Goal: Information Seeking & Learning: Learn about a topic

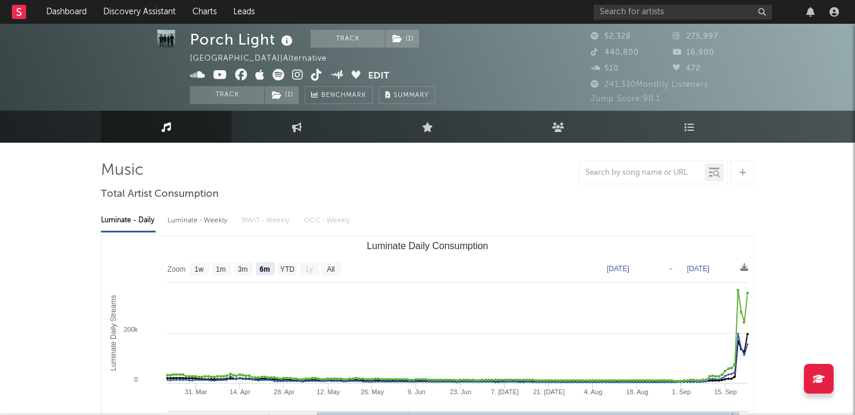
select select "6m"
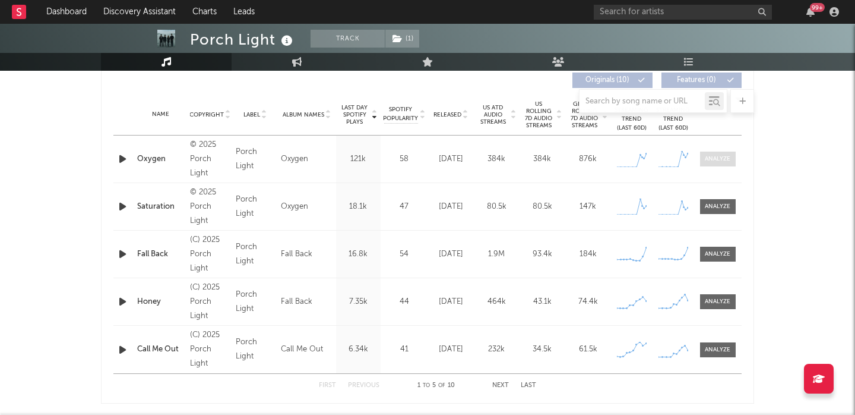
click at [702, 160] on span at bounding box center [718, 158] width 36 height 15
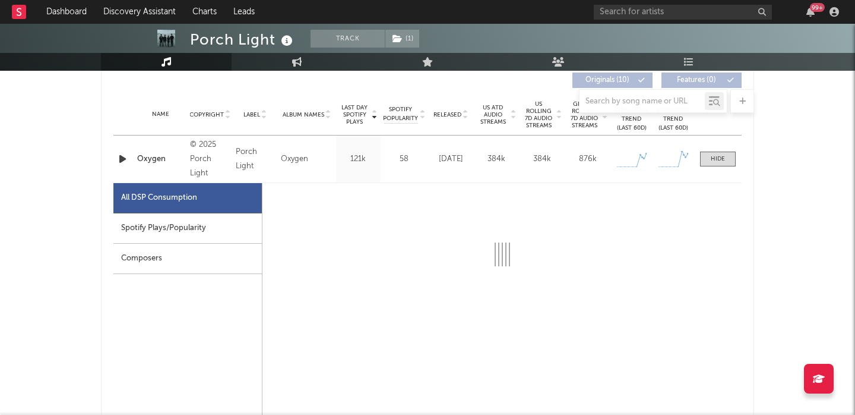
select select "1w"
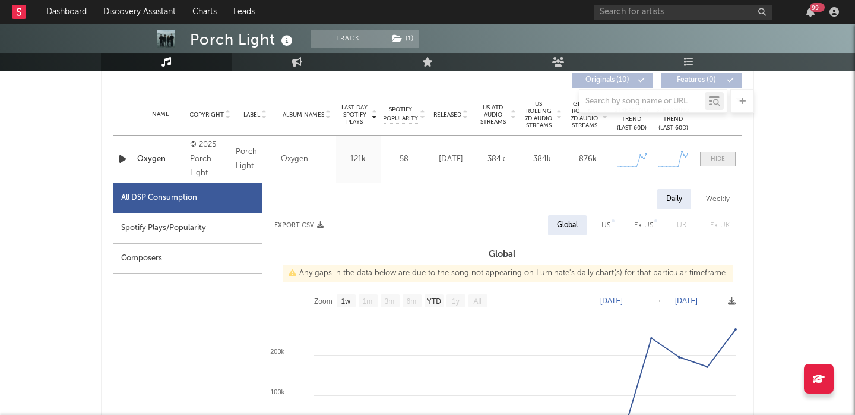
click at [710, 161] on span at bounding box center [718, 158] width 36 height 15
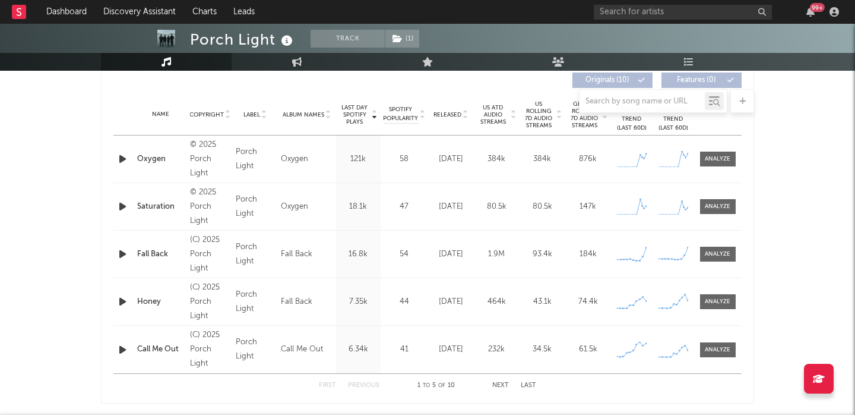
click at [725, 166] on div "Name Oxygen Copyright © 2025 Porch Light Label Porch Light Album Names Oxygen C…" at bounding box center [427, 158] width 628 height 47
click at [719, 157] on div at bounding box center [718, 158] width 26 height 9
select select "1w"
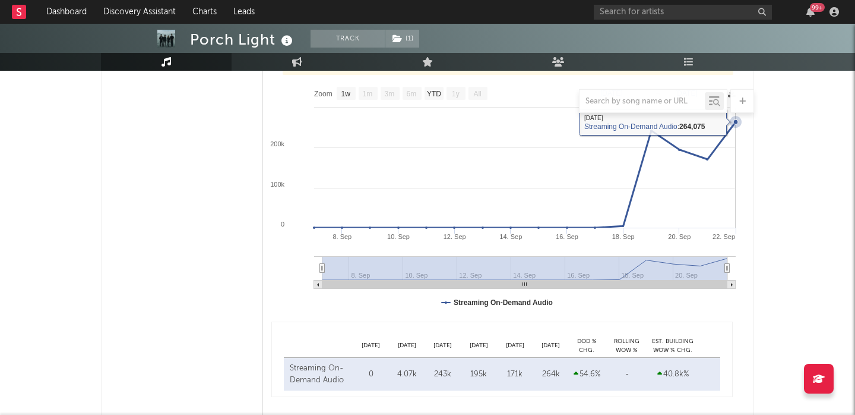
scroll to position [1238, 0]
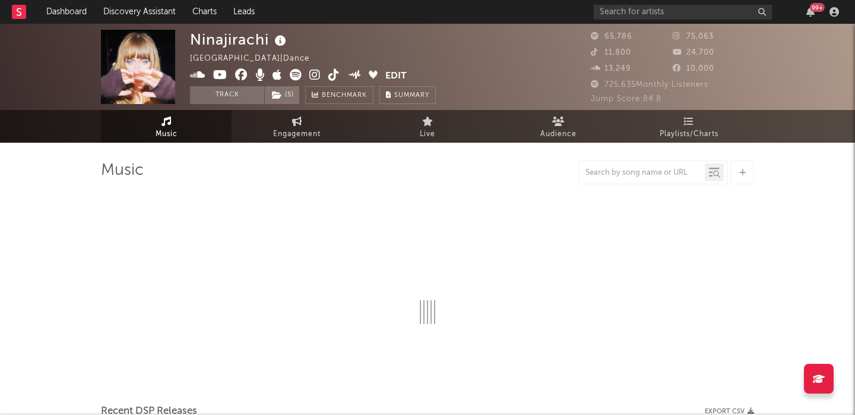
select select "6m"
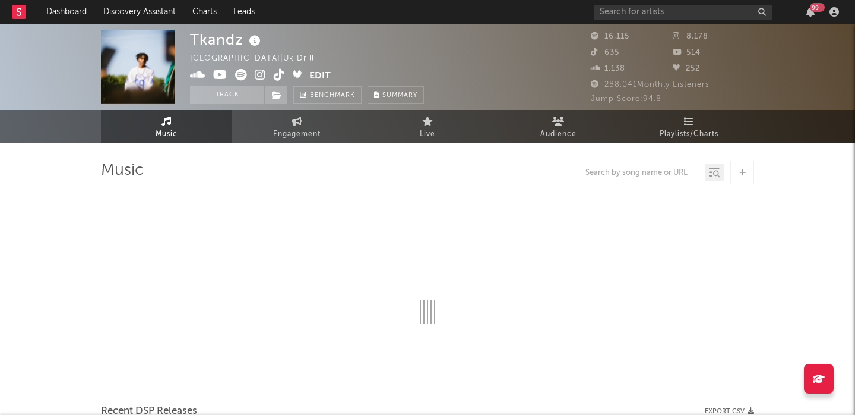
select select "6m"
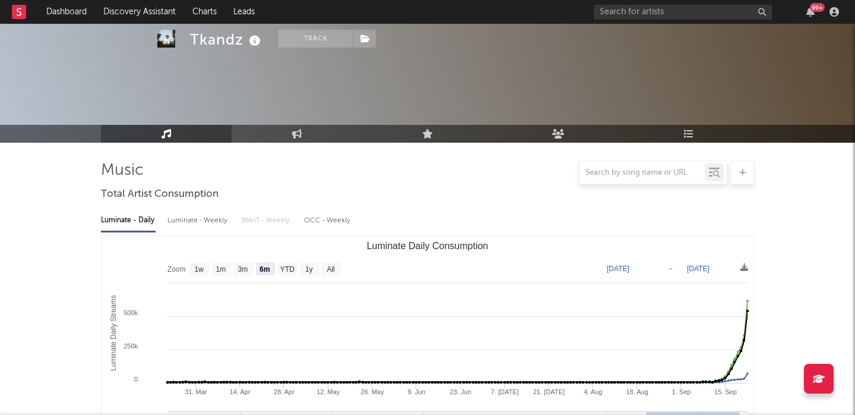
scroll to position [378, 0]
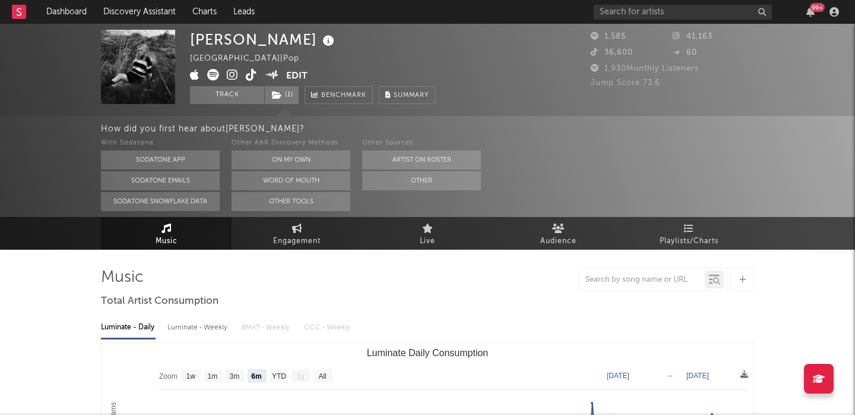
select select "6m"
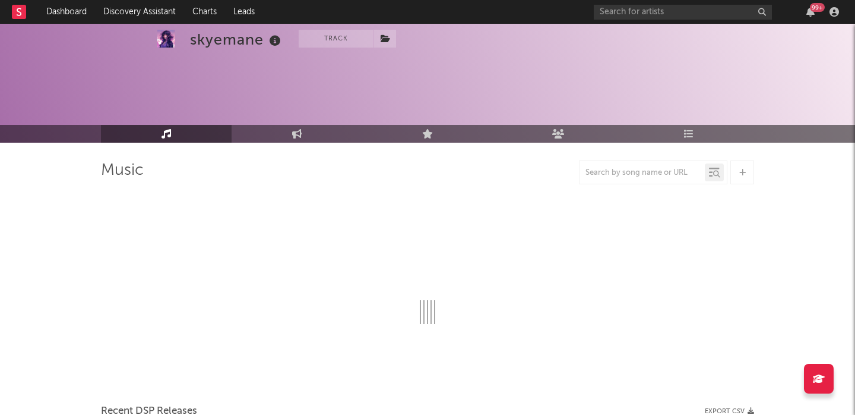
scroll to position [68, 0]
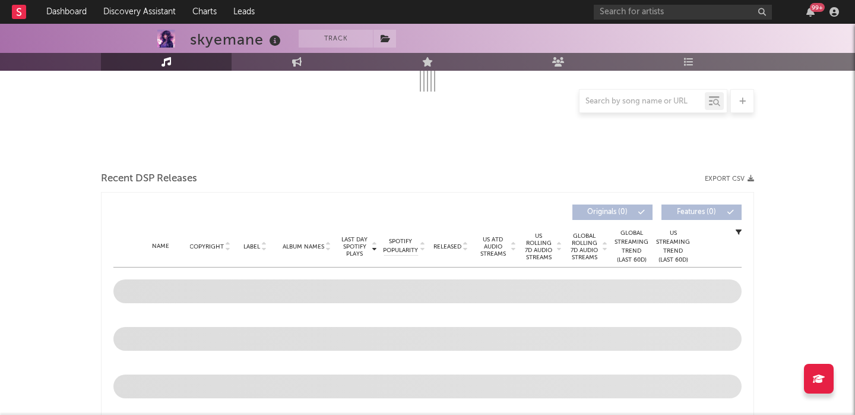
select select "6m"
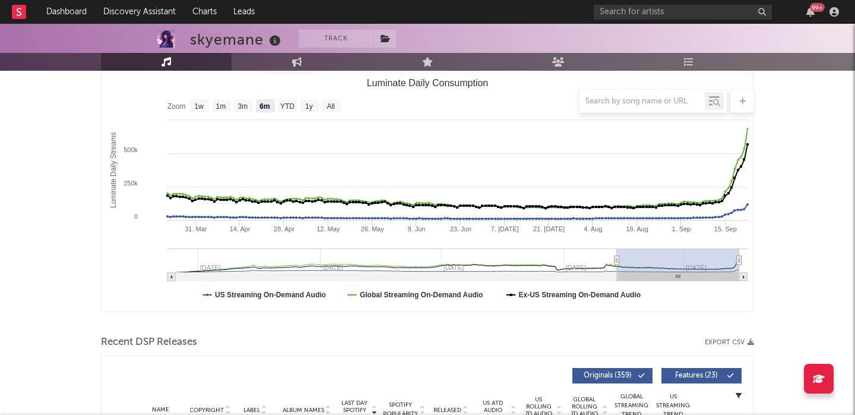
scroll to position [404, 0]
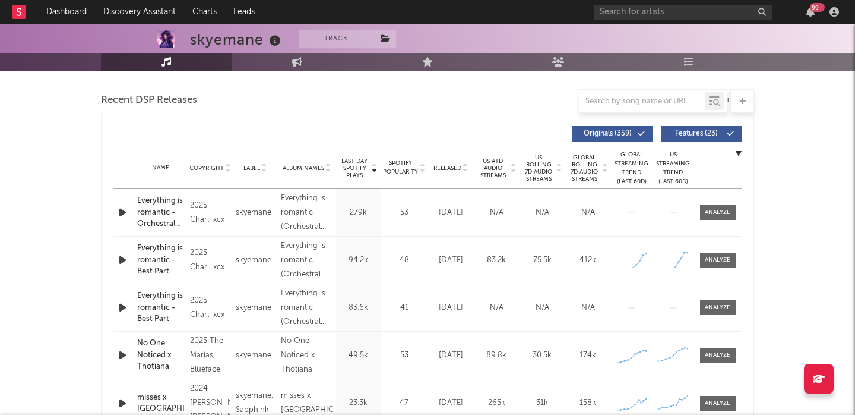
click at [539, 170] on span "US Rolling 7D Audio Streams" at bounding box center [539, 168] width 33 height 29
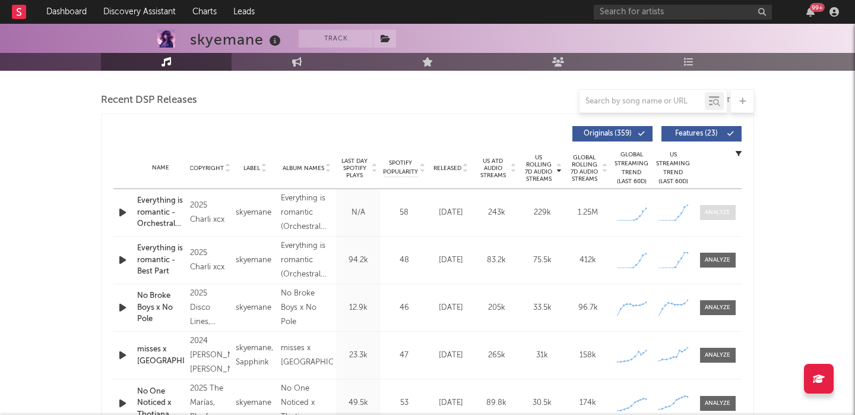
click at [730, 207] on span at bounding box center [718, 212] width 36 height 15
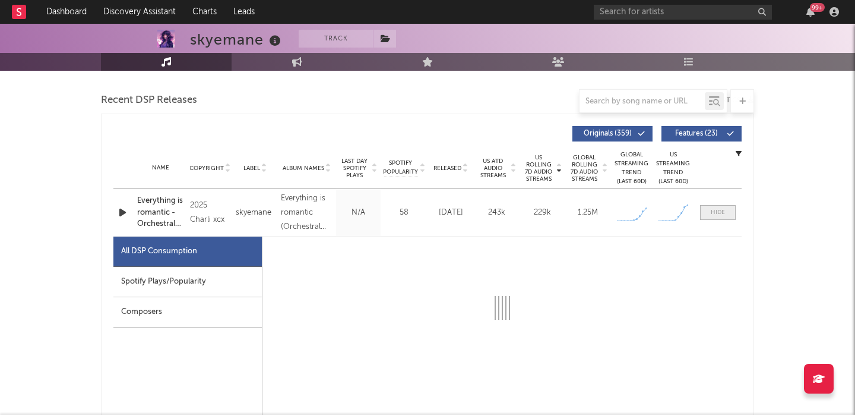
select select "1w"
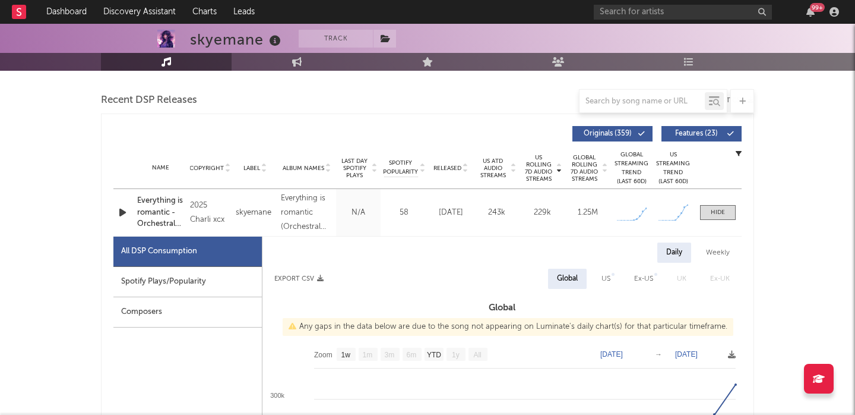
scroll to position [491, 0]
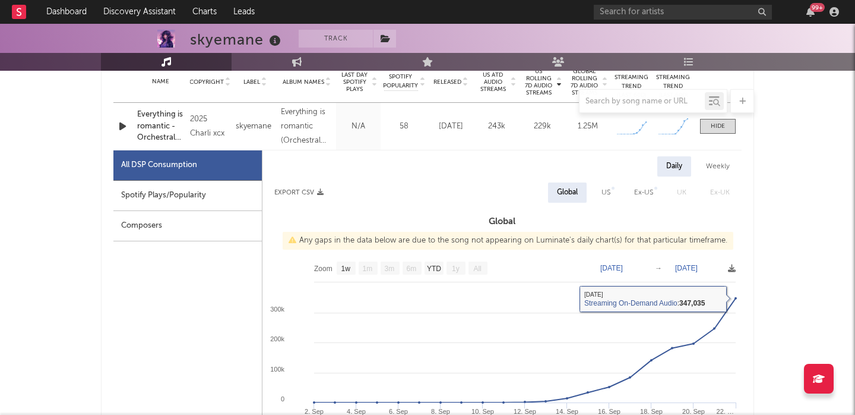
click at [610, 192] on div "US" at bounding box center [606, 192] width 9 height 14
select select "1w"
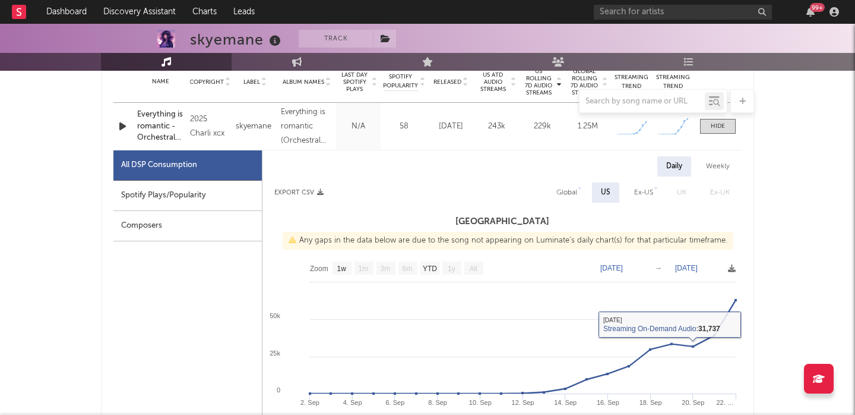
click at [151, 203] on div "Spotify Plays/Popularity" at bounding box center [187, 196] width 148 height 30
select select "1w"
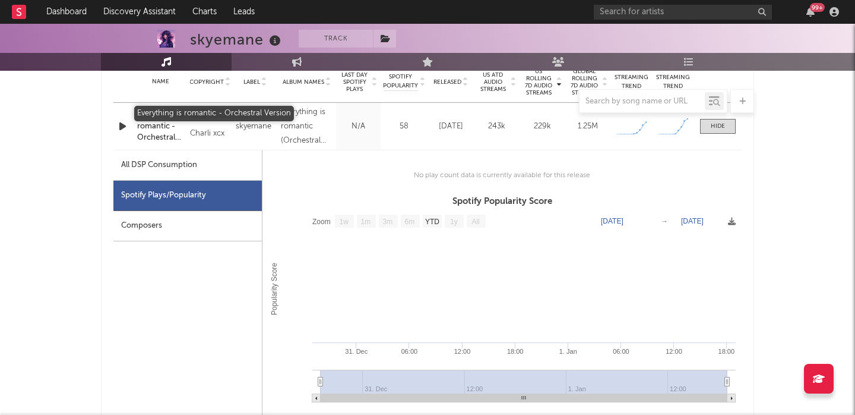
click at [148, 124] on div "Everything is romantic - Orchestral Version" at bounding box center [160, 126] width 47 height 35
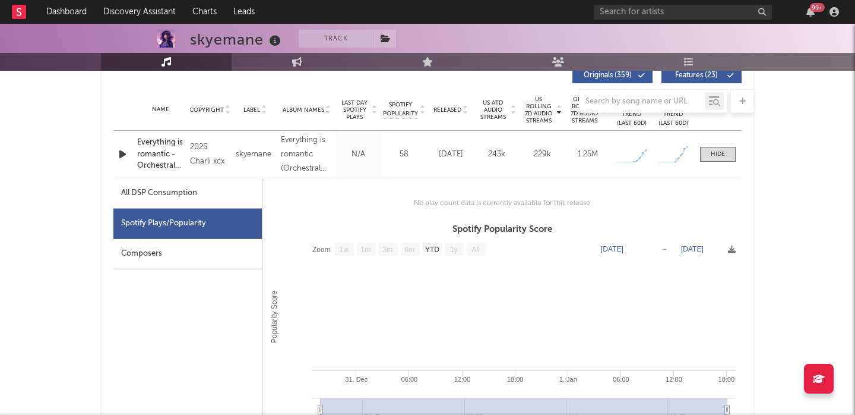
scroll to position [461, 0]
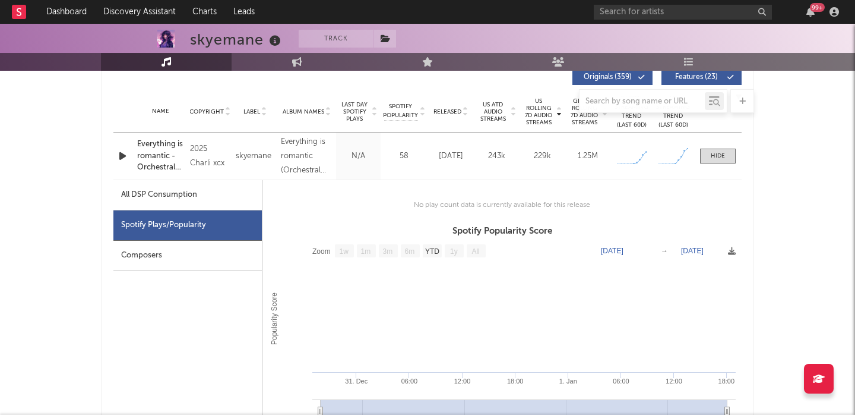
click at [351, 113] on span "Last Day Spotify Plays" at bounding box center [354, 111] width 31 height 21
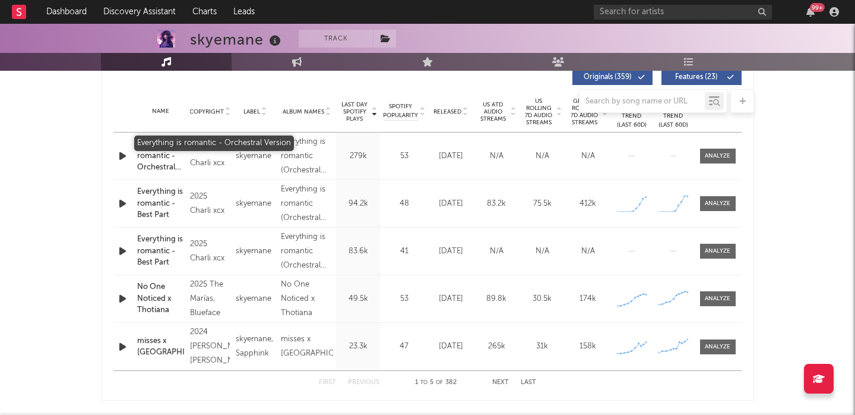
click at [159, 151] on div "Everything is romantic - Orchestral Version" at bounding box center [160, 155] width 47 height 35
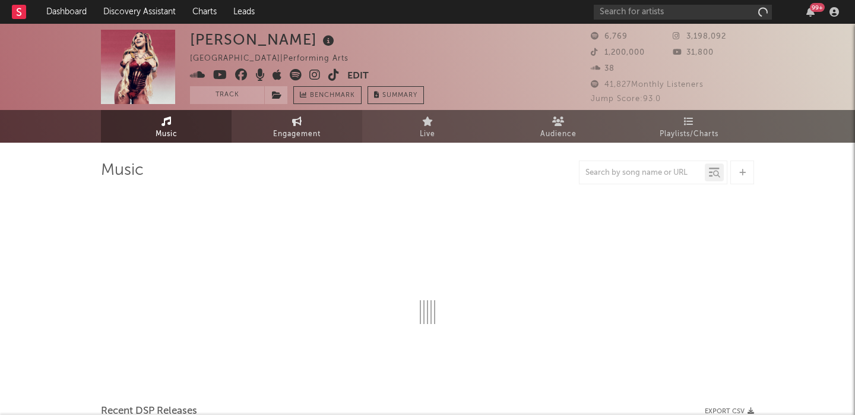
select select "1w"
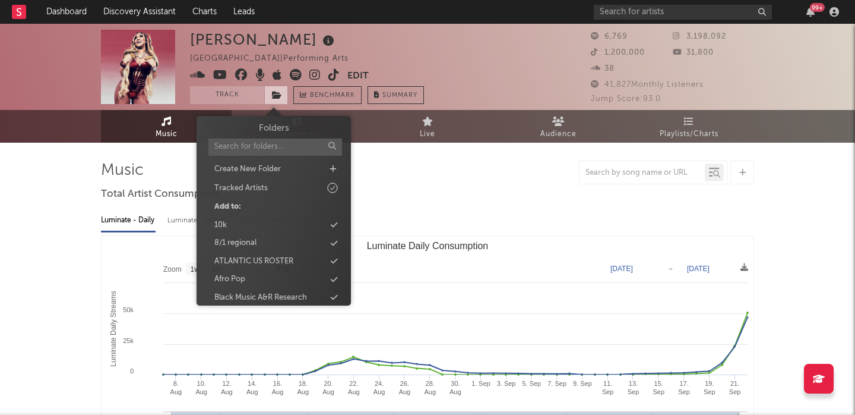
click at [276, 99] on span at bounding box center [276, 95] width 24 height 18
type input "b"
click at [299, 200] on div "Black Music A&R Research" at bounding box center [260, 206] width 93 height 12
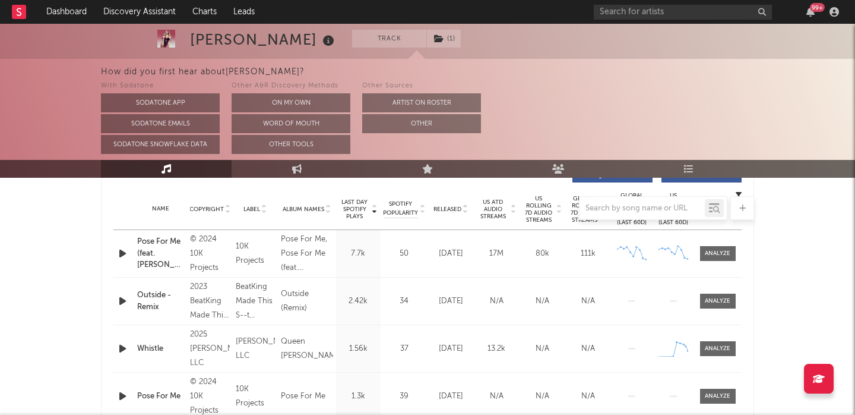
scroll to position [461, 0]
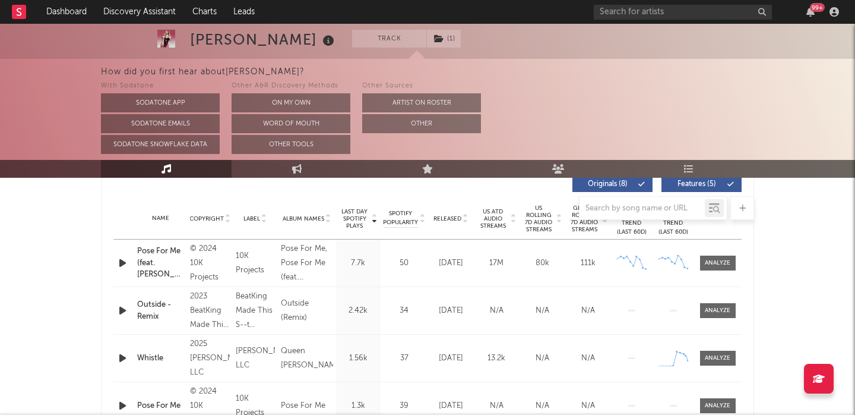
click at [535, 219] on div at bounding box center [427, 208] width 653 height 24
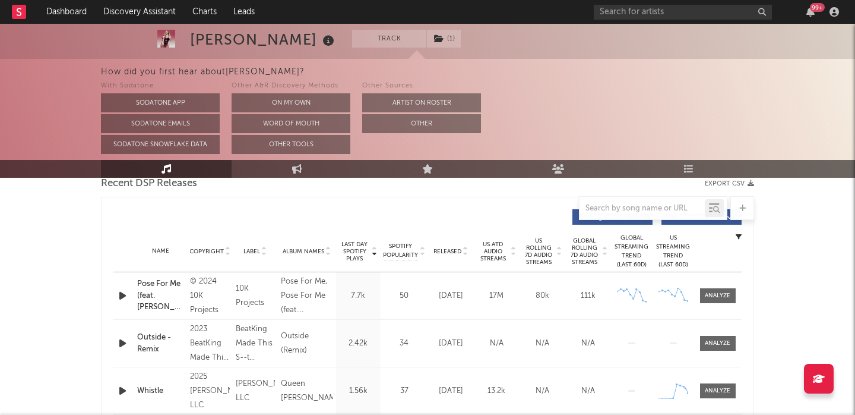
scroll to position [410, 0]
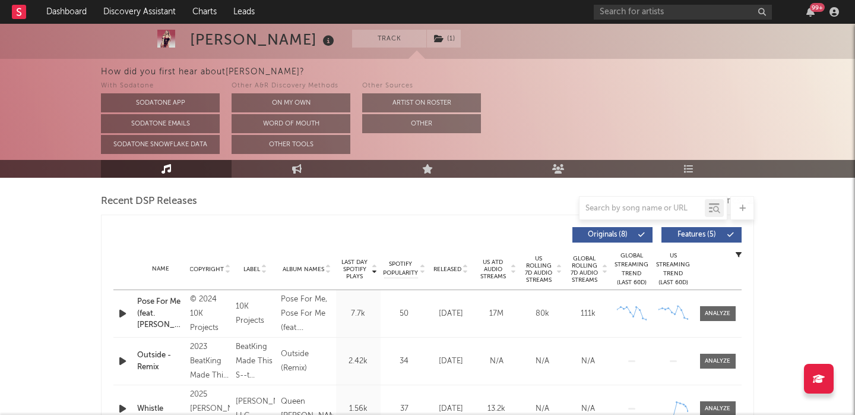
click at [539, 270] on span "US Rolling 7D Audio Streams" at bounding box center [539, 269] width 33 height 29
click at [713, 355] on span at bounding box center [718, 360] width 36 height 15
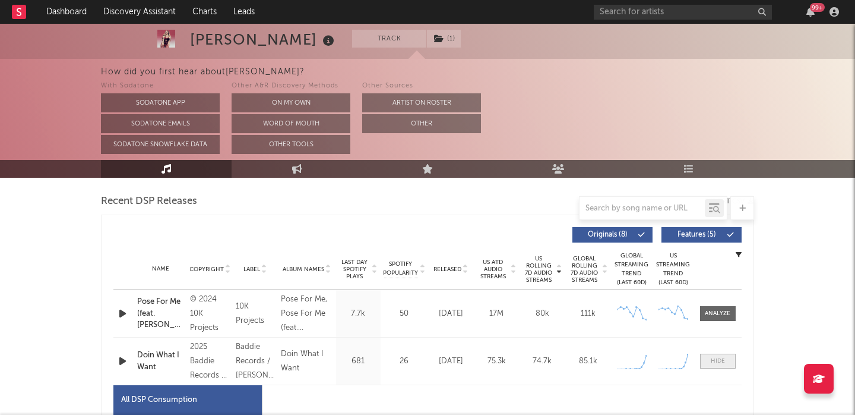
select select "1w"
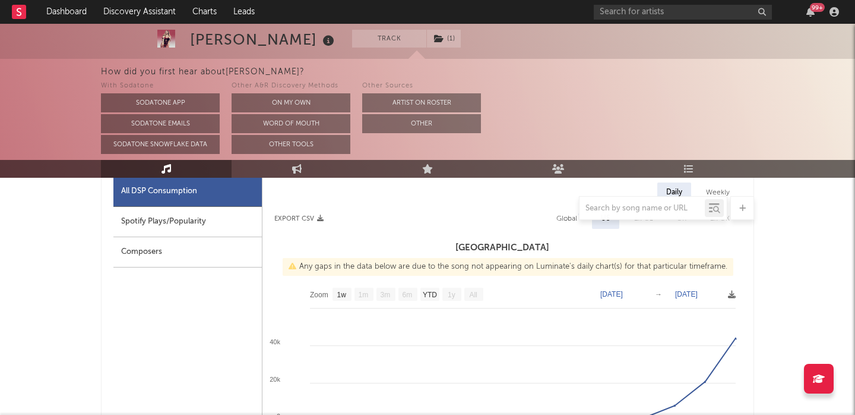
scroll to position [621, 0]
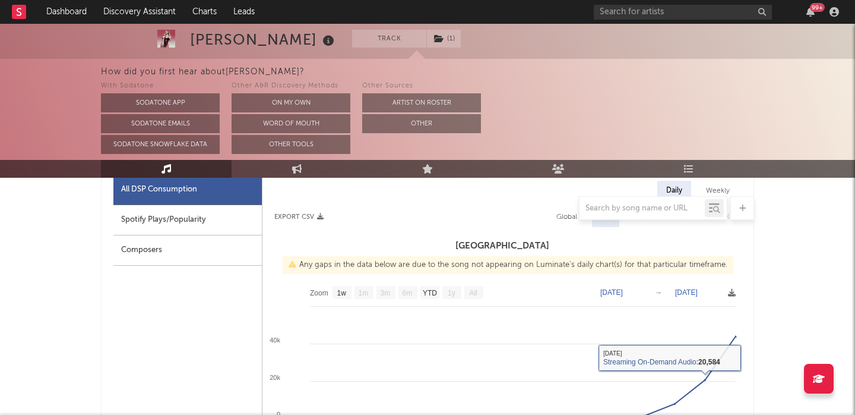
click at [562, 223] on div "Global" at bounding box center [566, 217] width 21 height 14
select select "1w"
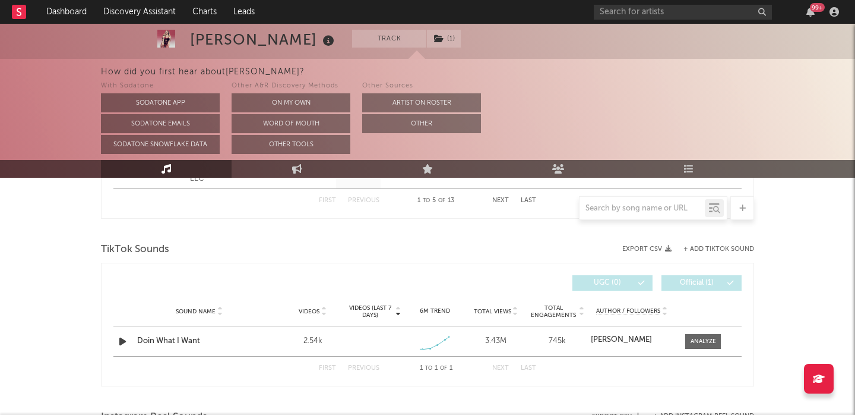
scroll to position [1320, 0]
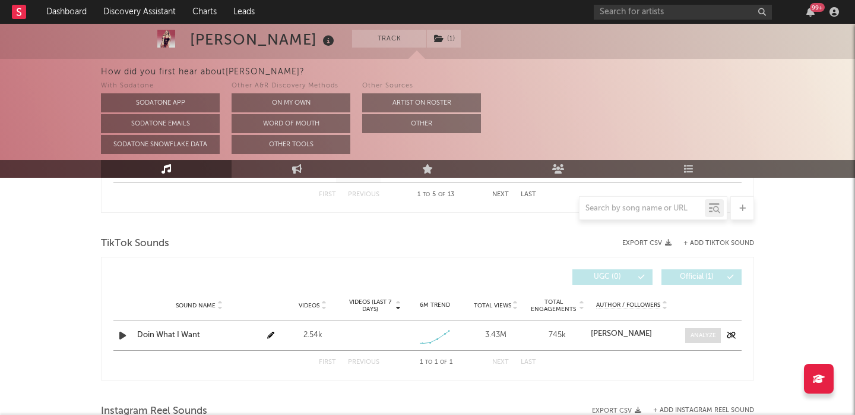
click at [703, 334] on div at bounding box center [704, 335] width 26 height 9
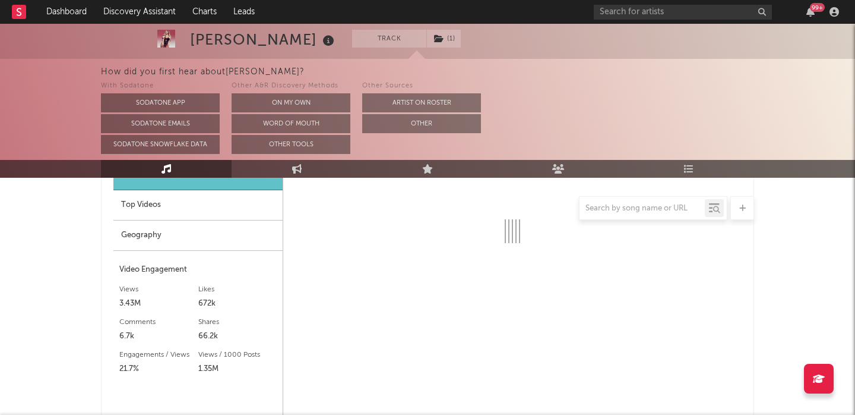
select select "1w"
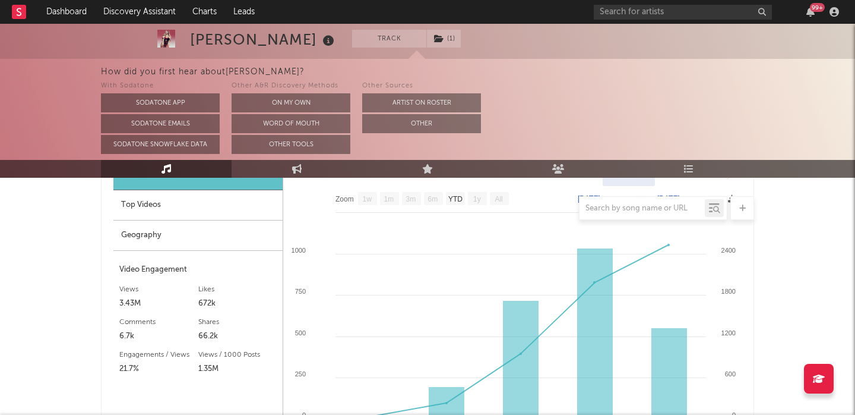
scroll to position [1520, 0]
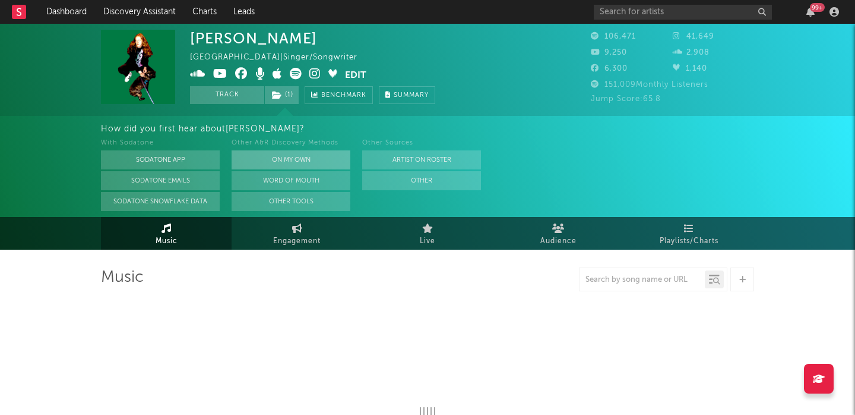
click at [288, 157] on button "On My Own" at bounding box center [291, 159] width 119 height 19
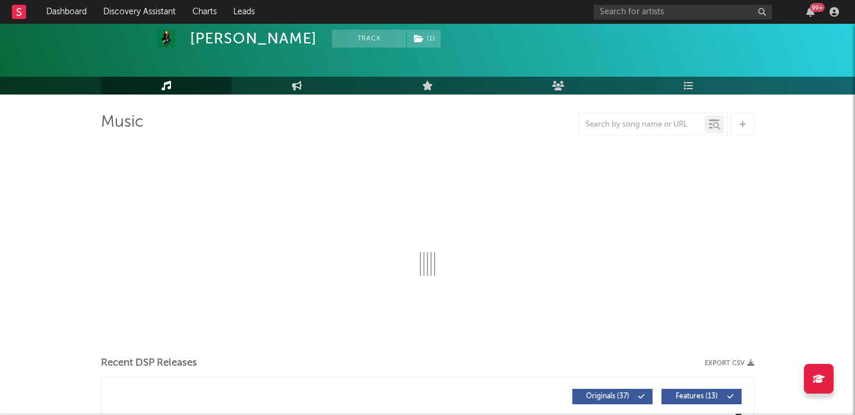
select select "6m"
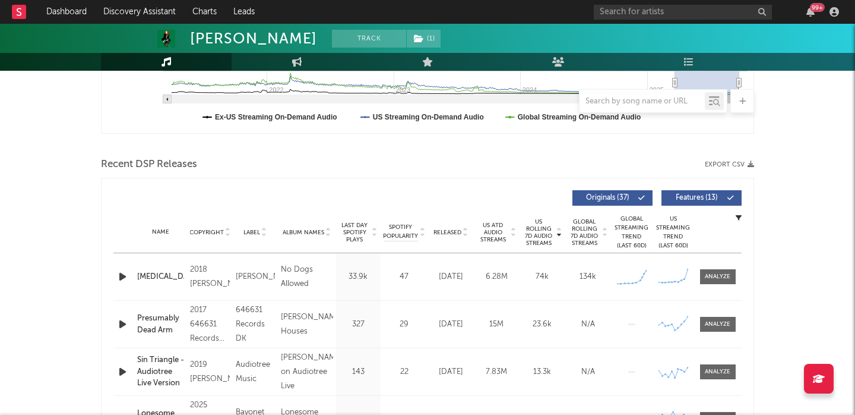
scroll to position [415, 0]
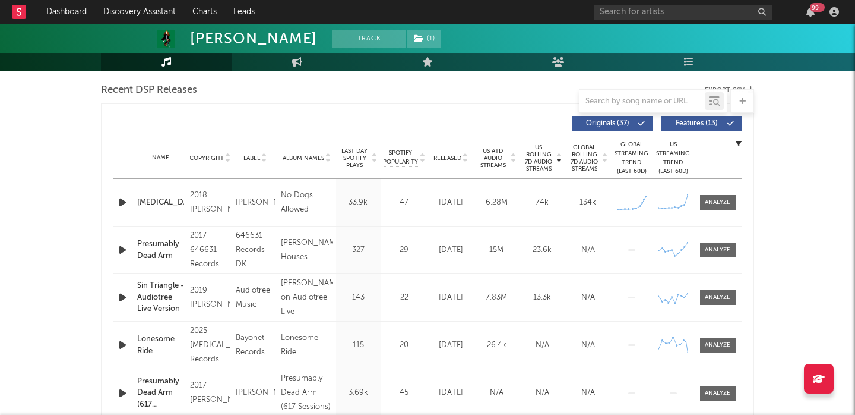
click at [119, 203] on icon "button" at bounding box center [122, 202] width 12 height 15
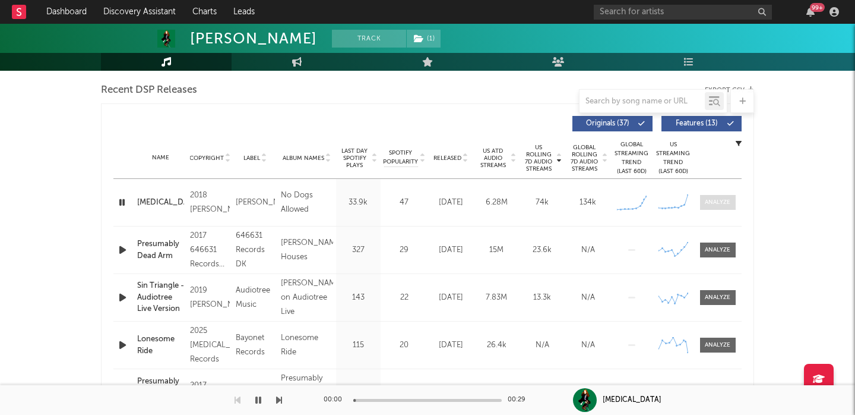
click at [711, 203] on div at bounding box center [718, 202] width 26 height 9
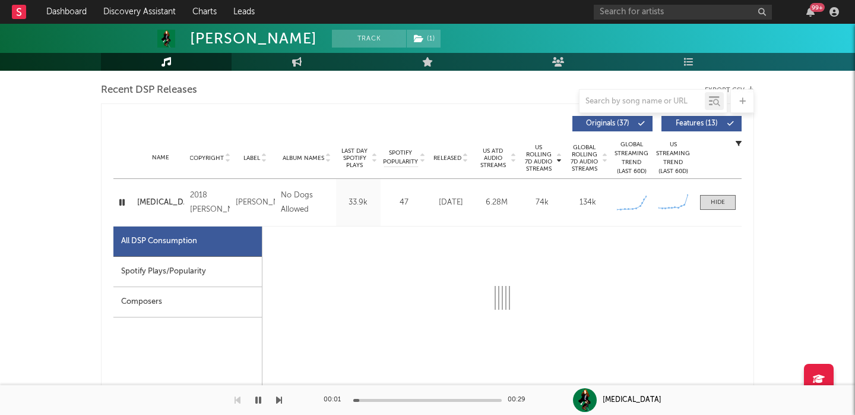
scroll to position [528, 0]
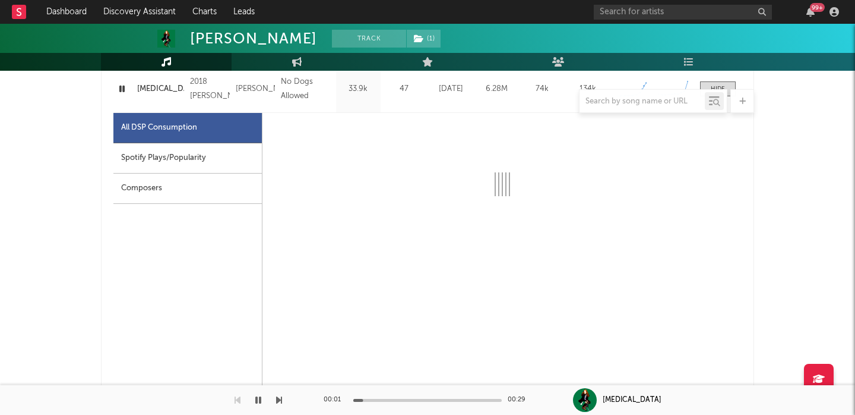
select select "6m"
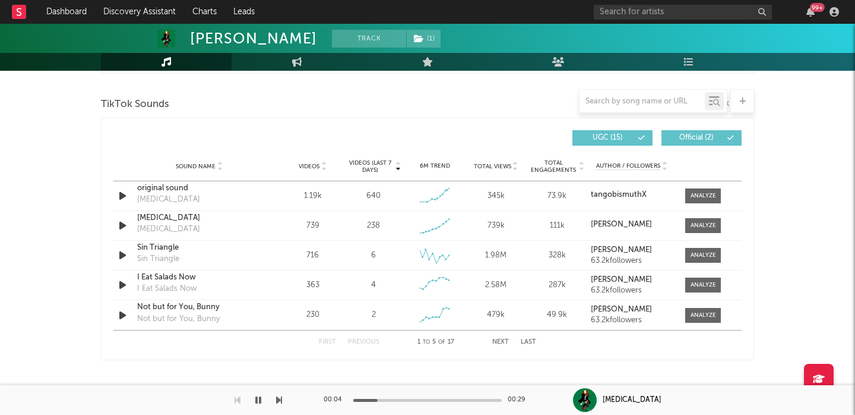
scroll to position [1353, 0]
click at [700, 229] on span at bounding box center [703, 224] width 36 height 15
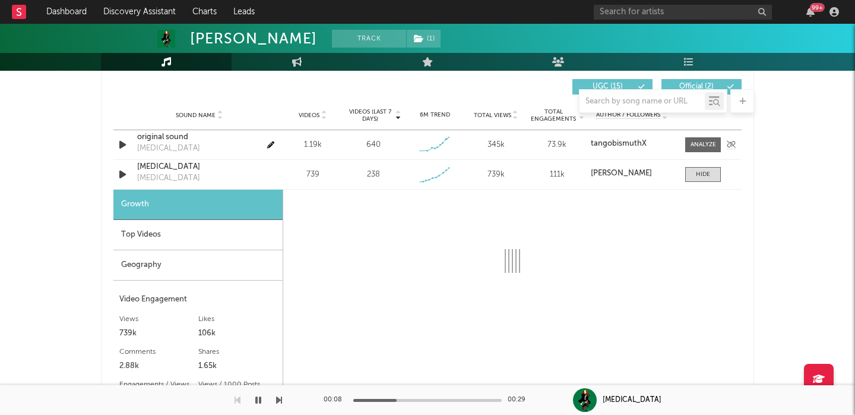
scroll to position [1402, 0]
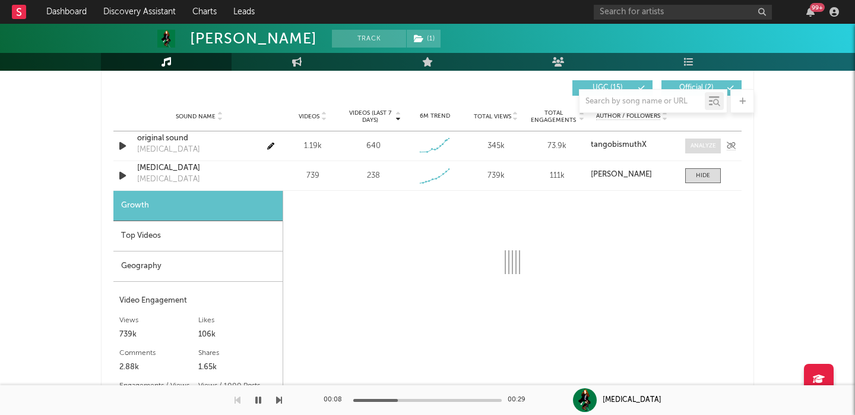
click at [701, 144] on div at bounding box center [704, 145] width 26 height 9
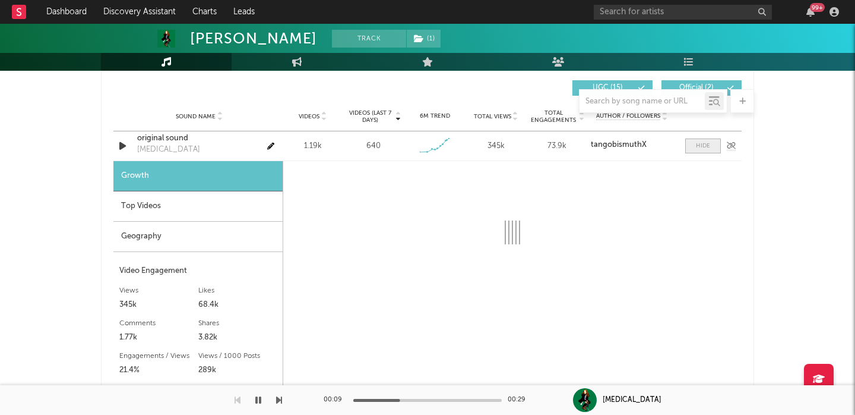
select select "1w"
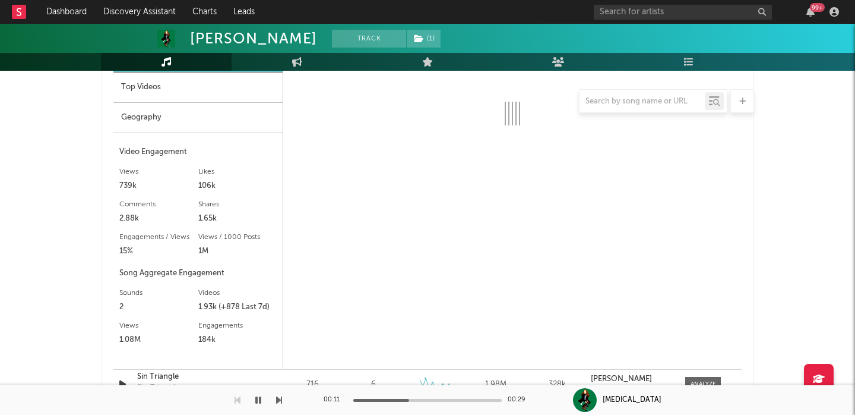
scroll to position [1849, 0]
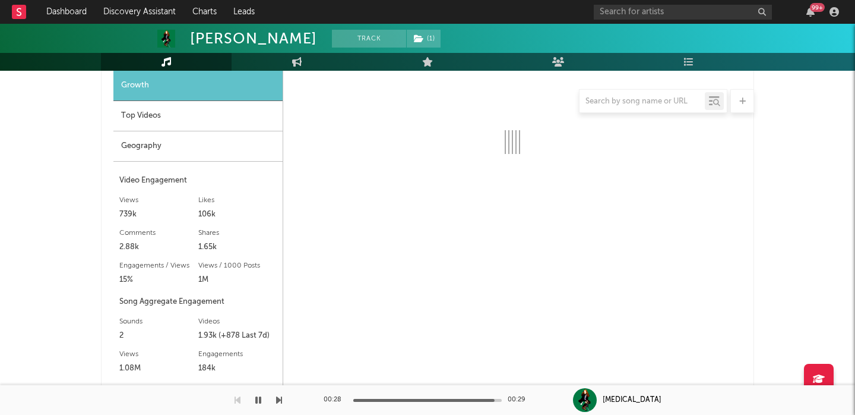
select select "6m"
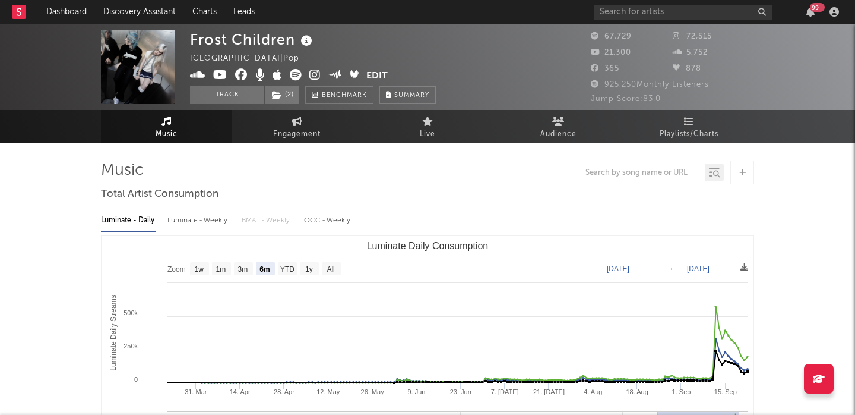
select select "6m"
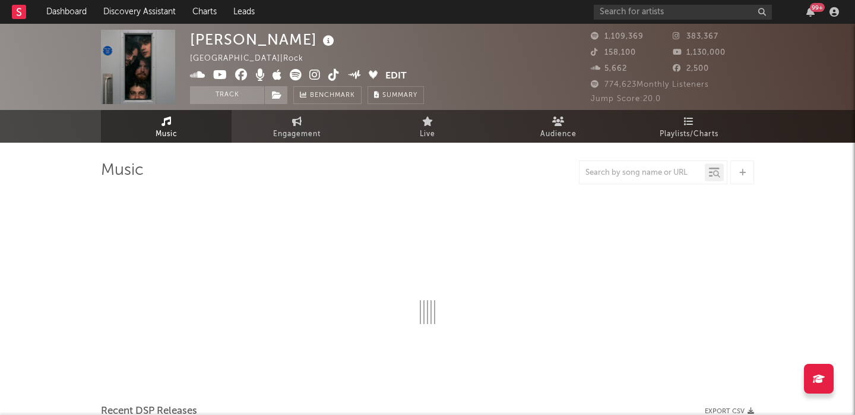
select select "6m"
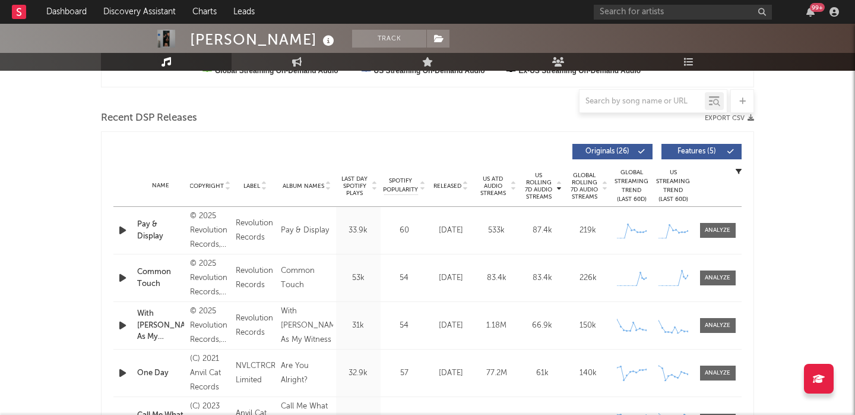
scroll to position [425, 0]
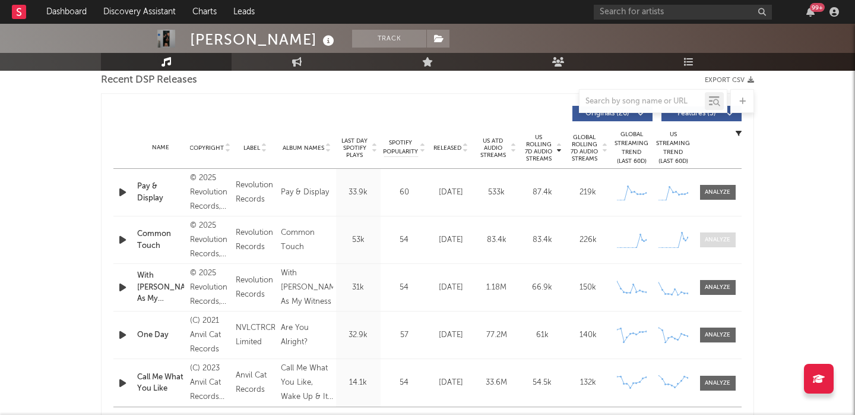
click at [717, 238] on div at bounding box center [718, 239] width 26 height 9
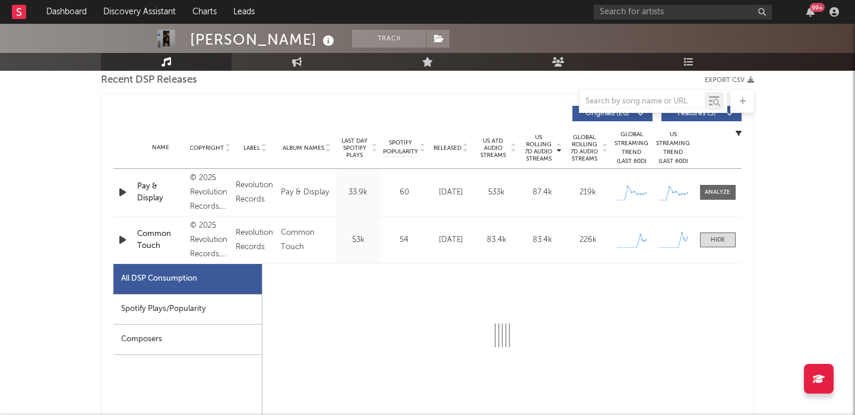
select select "1w"
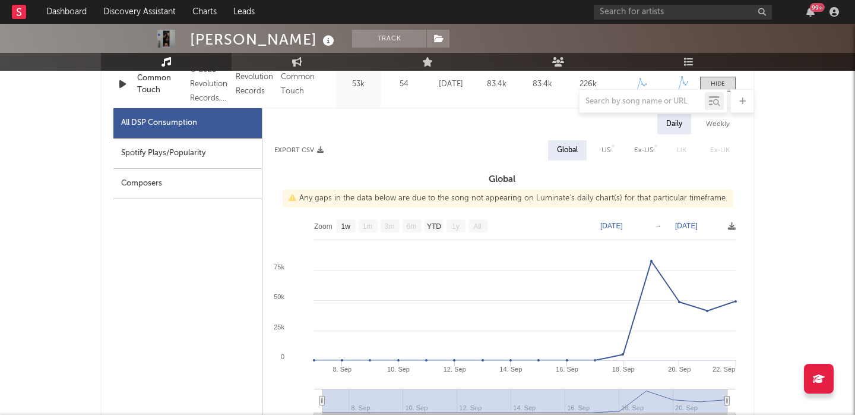
scroll to position [679, 0]
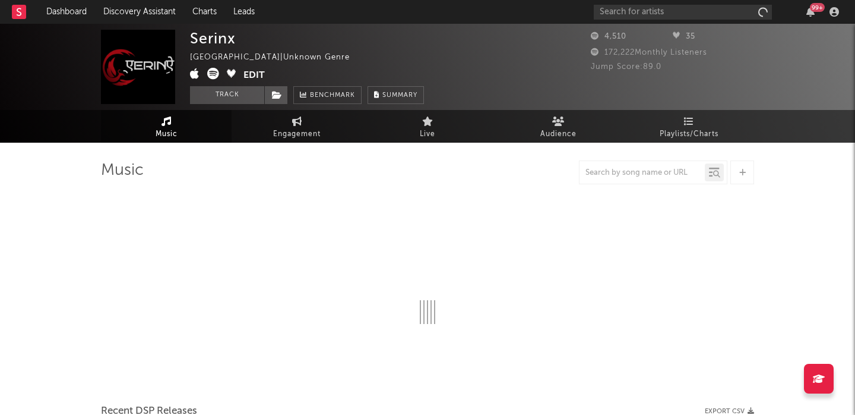
select select "1w"
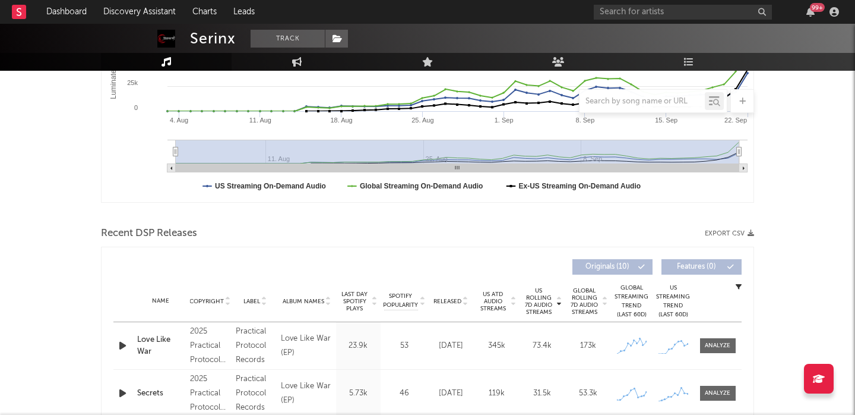
scroll to position [347, 0]
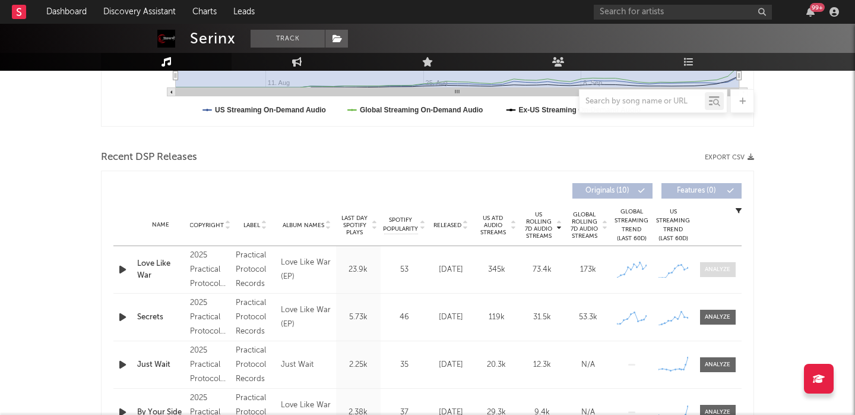
click at [727, 274] on span at bounding box center [718, 269] width 36 height 15
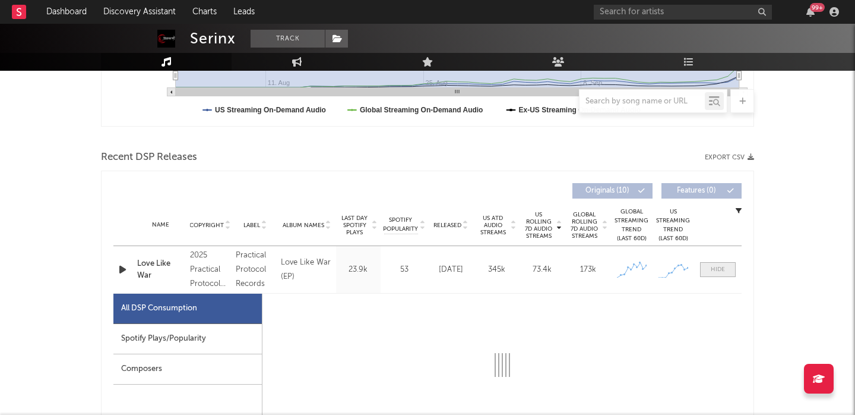
select select "1w"
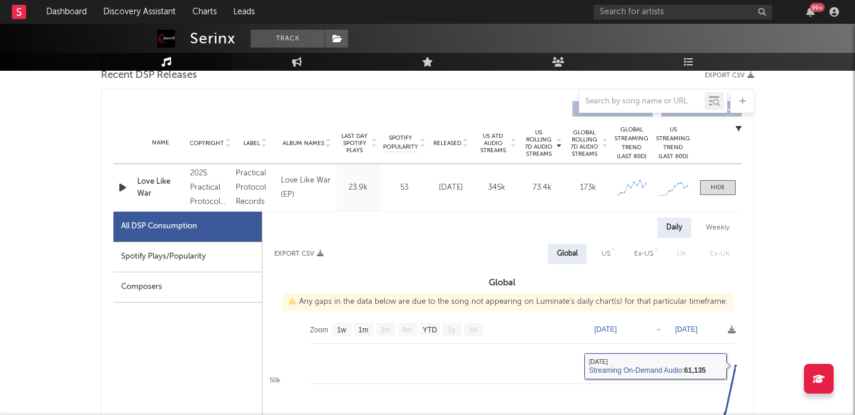
scroll to position [424, 0]
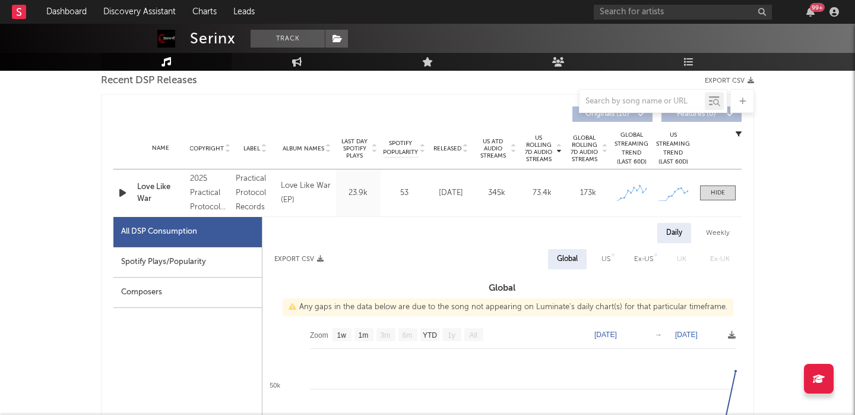
click at [125, 194] on icon "button" at bounding box center [122, 192] width 12 height 15
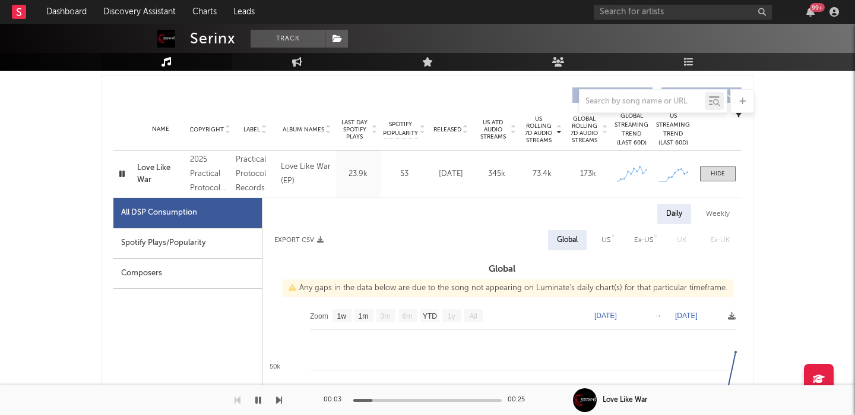
scroll to position [417, 0]
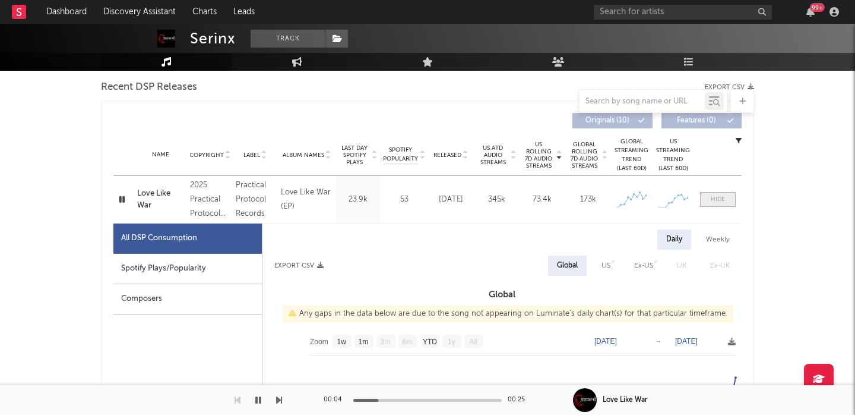
click at [719, 200] on div at bounding box center [718, 199] width 14 height 9
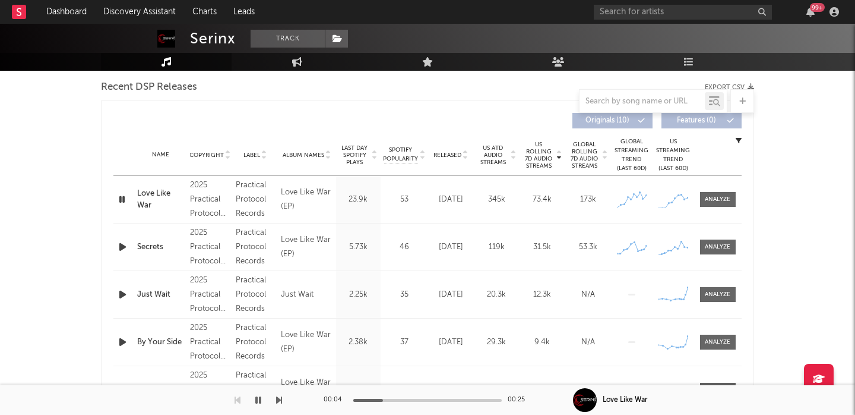
click at [717, 235] on div "Name Secrets Copyright 2025 Practical Protocol Records Label Practical Protocol…" at bounding box center [427, 246] width 628 height 47
click at [717, 245] on div at bounding box center [718, 246] width 26 height 9
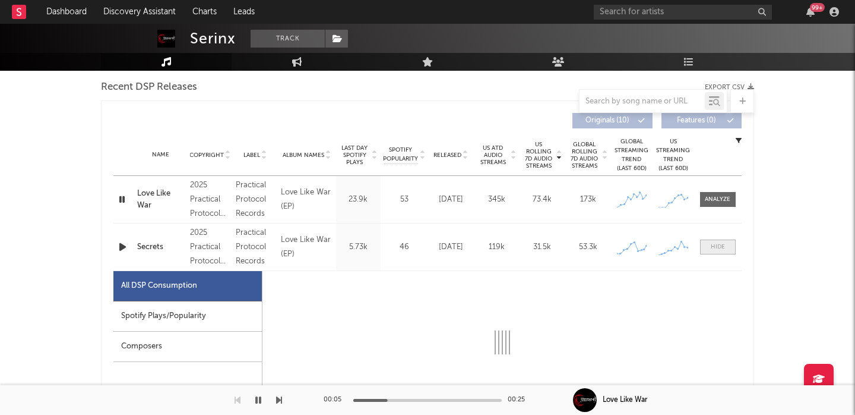
scroll to position [545, 0]
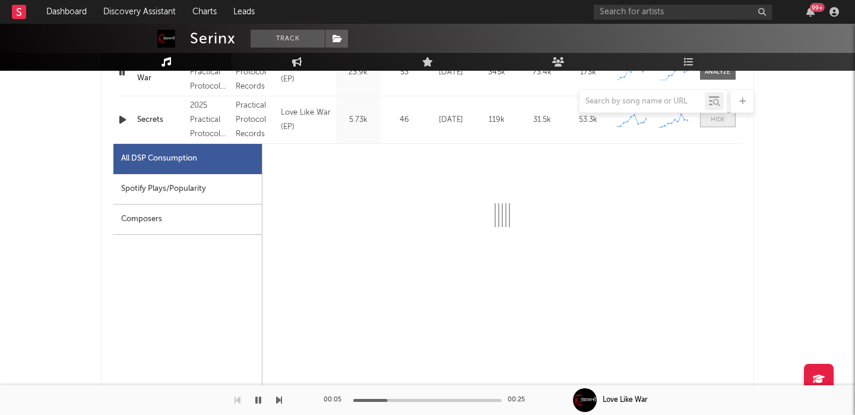
select select "1w"
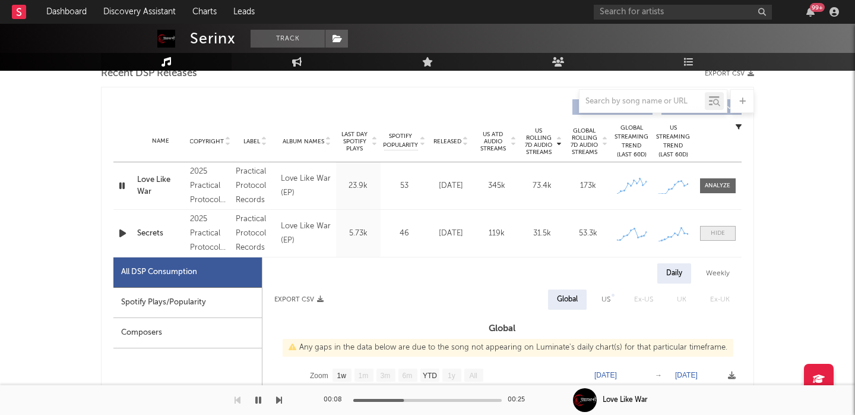
click at [718, 230] on div at bounding box center [718, 233] width 14 height 9
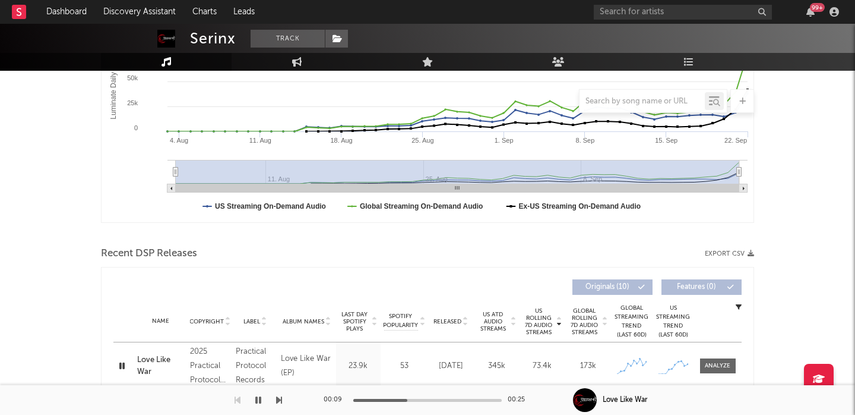
scroll to position [0, 0]
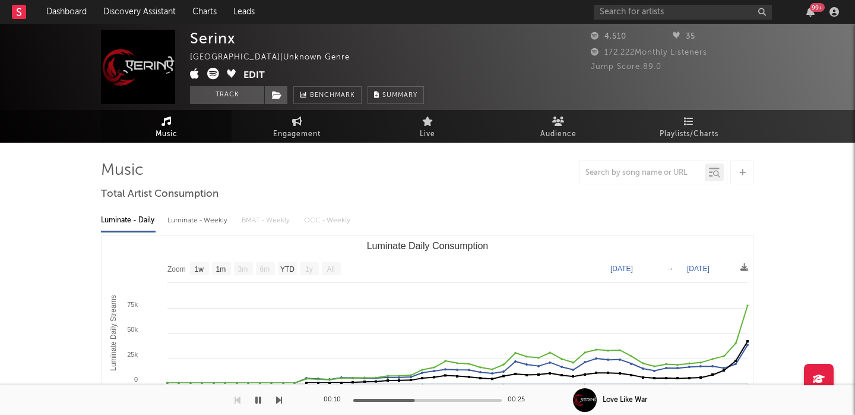
click at [210, 77] on icon at bounding box center [213, 74] width 12 height 12
click at [258, 74] on button "Edit" at bounding box center [253, 75] width 21 height 15
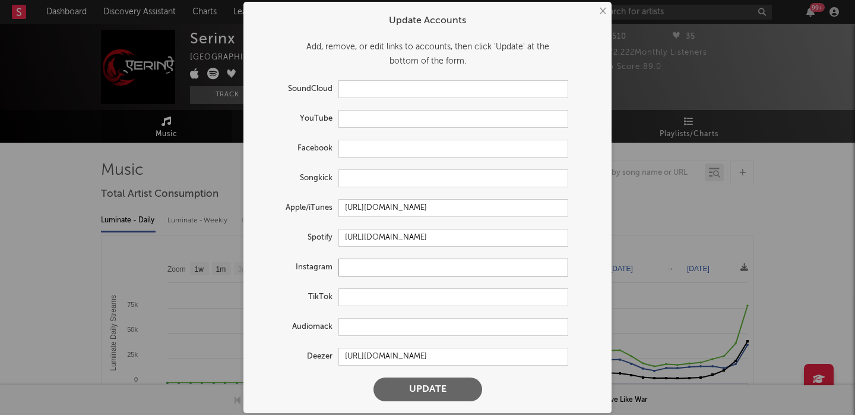
click at [347, 265] on input "text" at bounding box center [453, 267] width 230 height 18
click at [367, 306] on form "Update Accounts Add, remove, or edit links to accounts, then click 'Update' at …" at bounding box center [427, 207] width 356 height 399
click at [366, 298] on input "text" at bounding box center [453, 297] width 230 height 18
paste input "https://www.tiktok.com/@.serinx"
type input "https://www.tiktok.com/@.serinx"
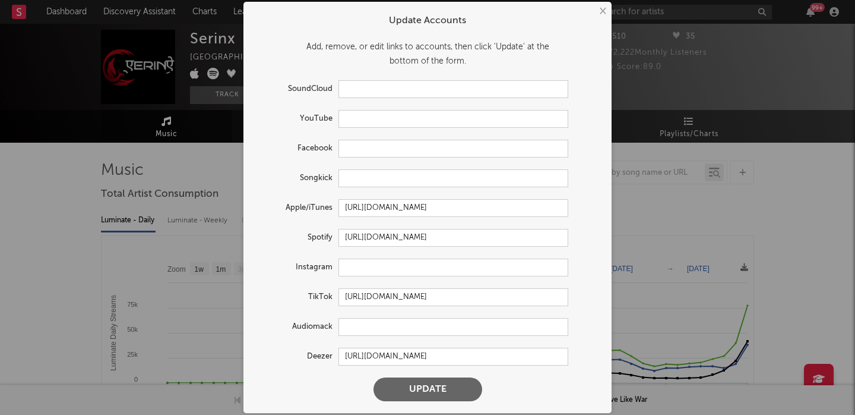
click at [409, 376] on form "Update Accounts Add, remove, or edit links to accounts, then click 'Update' at …" at bounding box center [427, 207] width 356 height 399
click at [409, 387] on button "Update" at bounding box center [428, 389] width 109 height 24
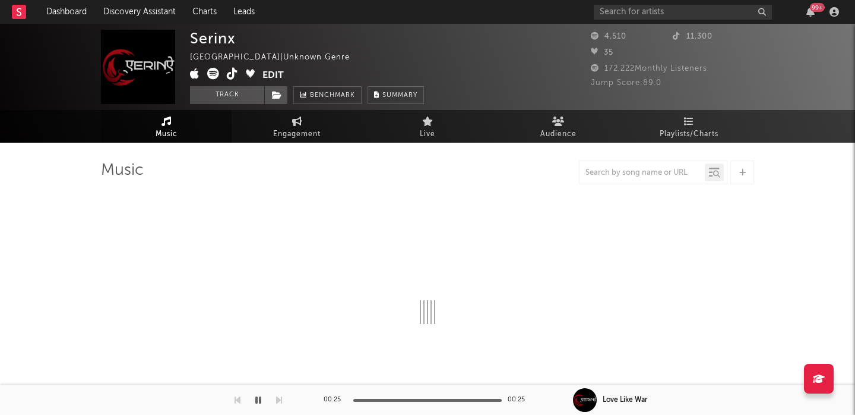
select select "1w"
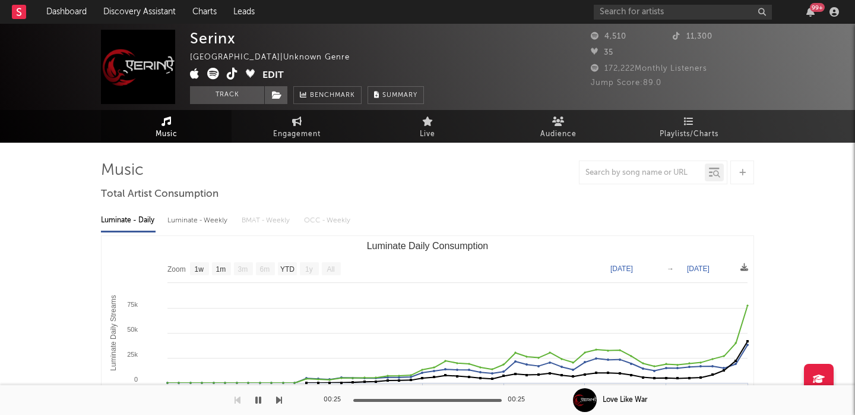
click at [273, 69] on button "Edit" at bounding box center [272, 75] width 21 height 15
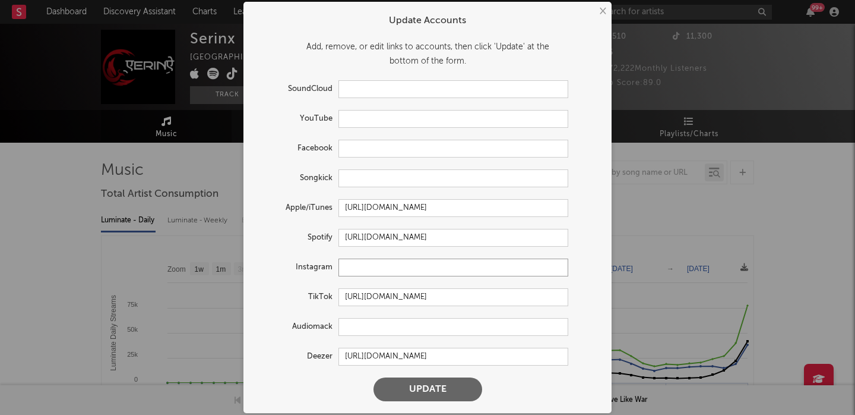
click at [359, 268] on input "text" at bounding box center [453, 267] width 230 height 18
paste input "https://www.instagram.com/serinx.music/"
type input "https://www.instagram.com/serinx.music/"
click at [399, 389] on button "Update" at bounding box center [428, 389] width 109 height 24
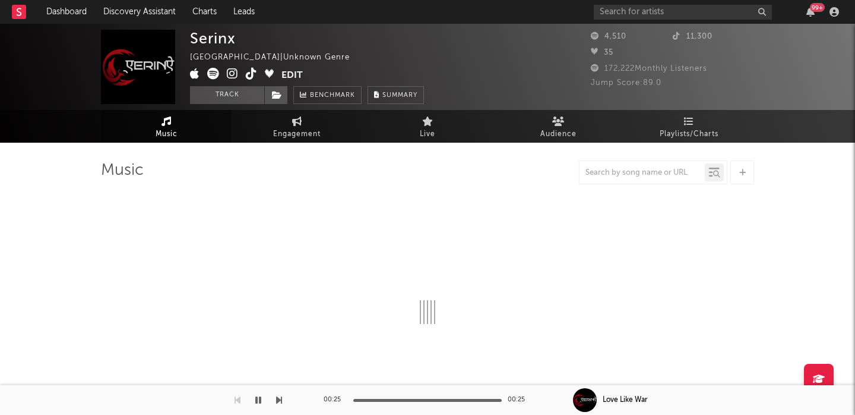
select select "1w"
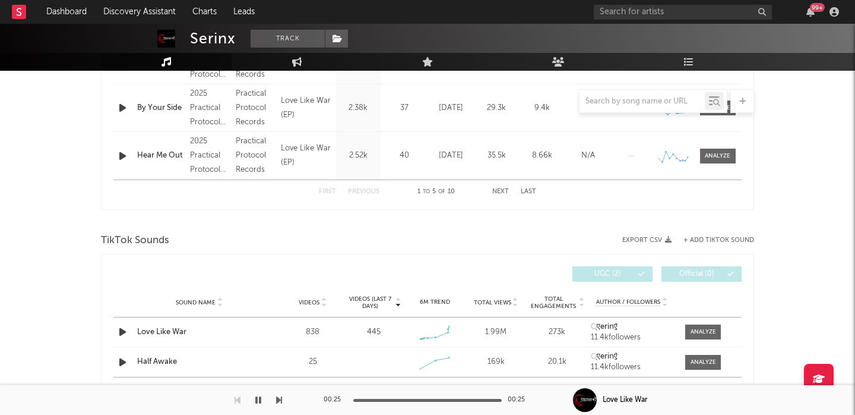
scroll to position [700, 0]
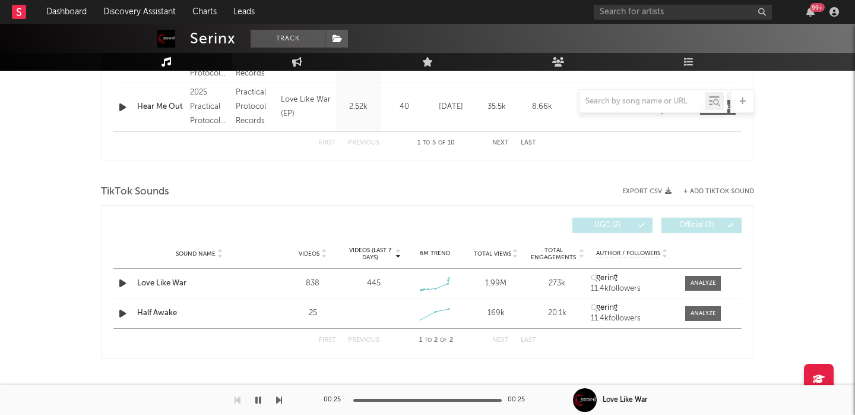
click at [716, 189] on button "+ Add TikTok Sound" at bounding box center [719, 191] width 71 height 7
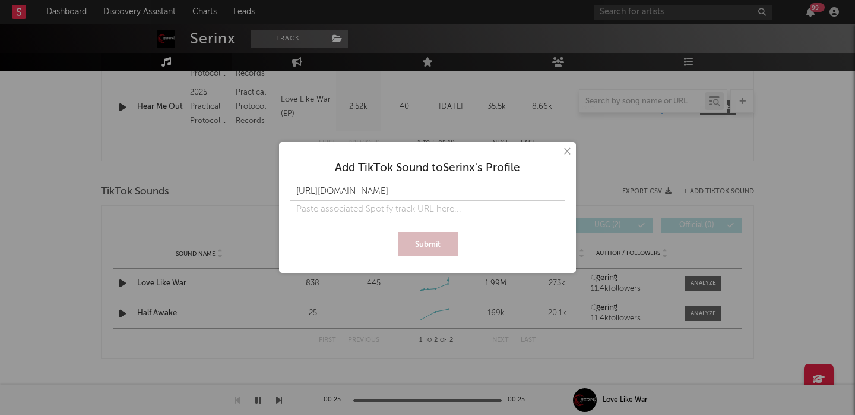
scroll to position [0, 14]
type input "https://www.tiktok.com/music/Love-Like-War-7531851661757729567"
click at [441, 235] on button "Submit" at bounding box center [428, 244] width 60 height 24
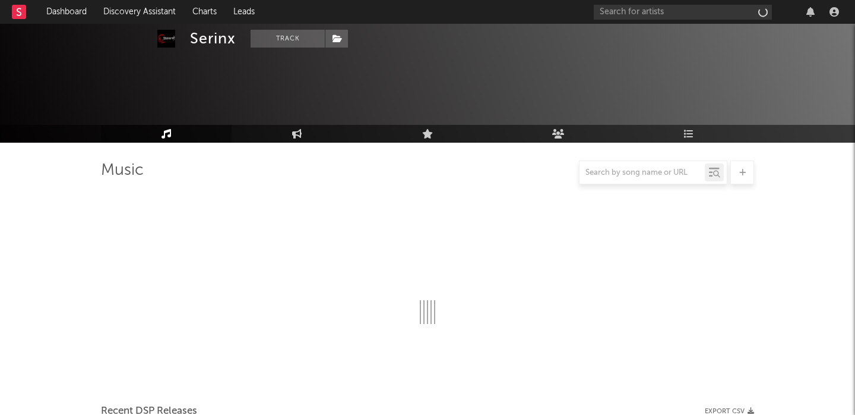
select select "1w"
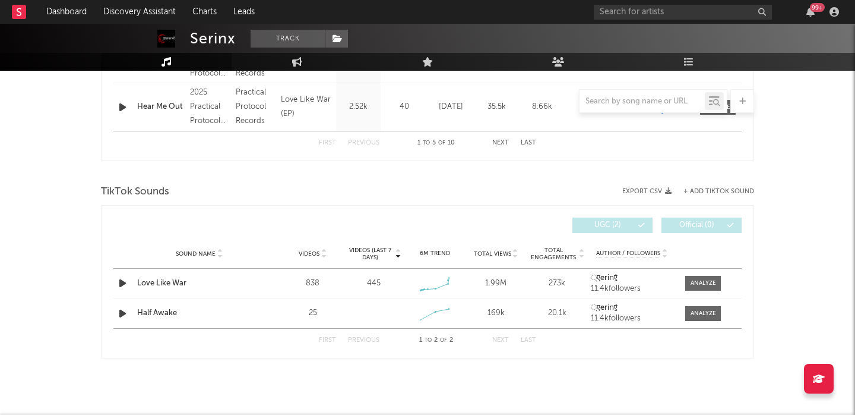
scroll to position [700, 0]
click at [704, 283] on div at bounding box center [704, 283] width 26 height 9
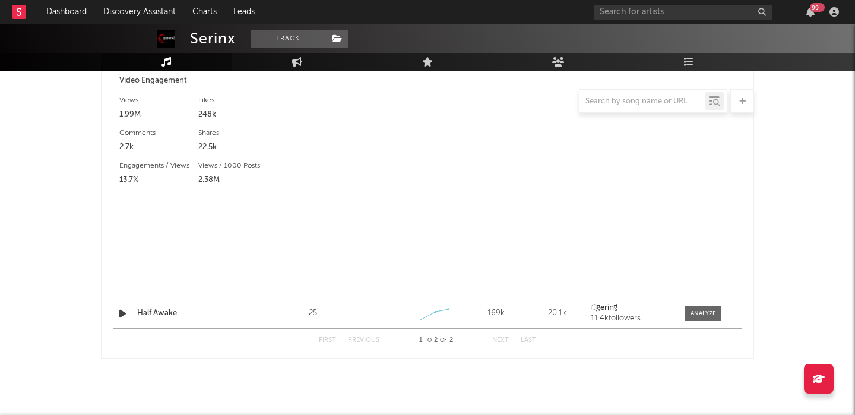
select select "1w"
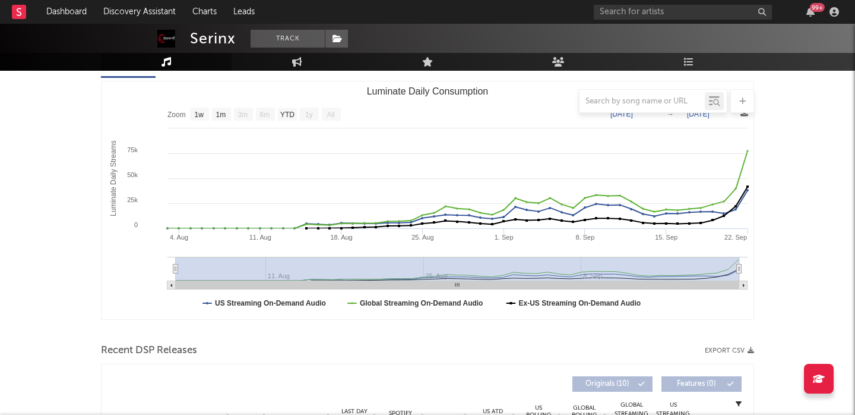
scroll to position [0, 0]
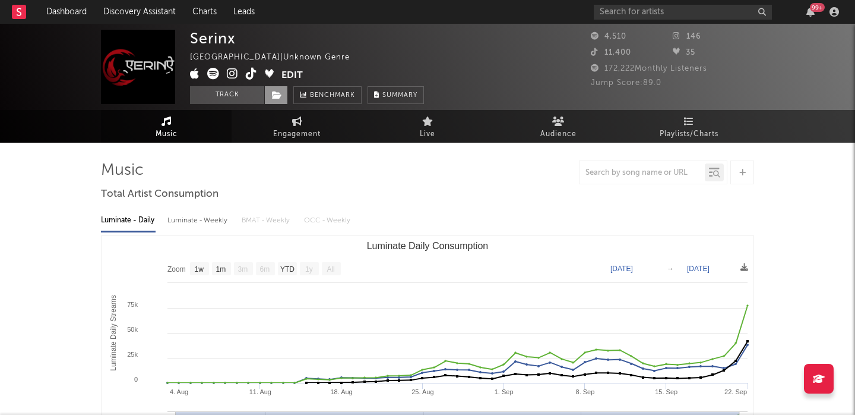
click at [283, 93] on span at bounding box center [276, 95] width 24 height 18
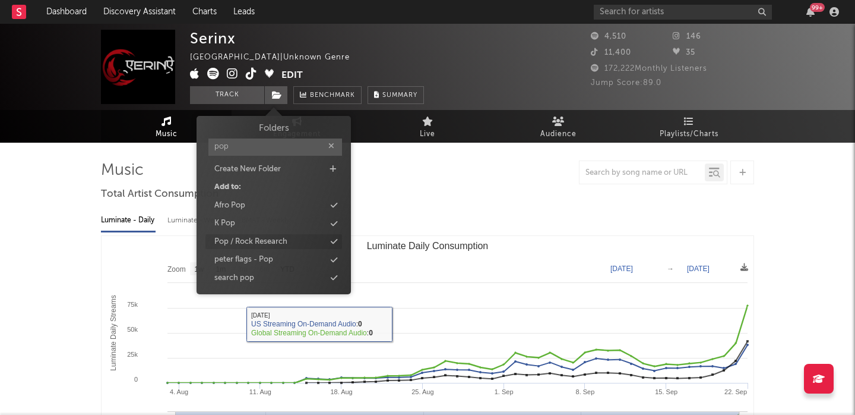
type input "pop"
click at [252, 236] on div "Pop / Rock Research" at bounding box center [250, 242] width 73 height 12
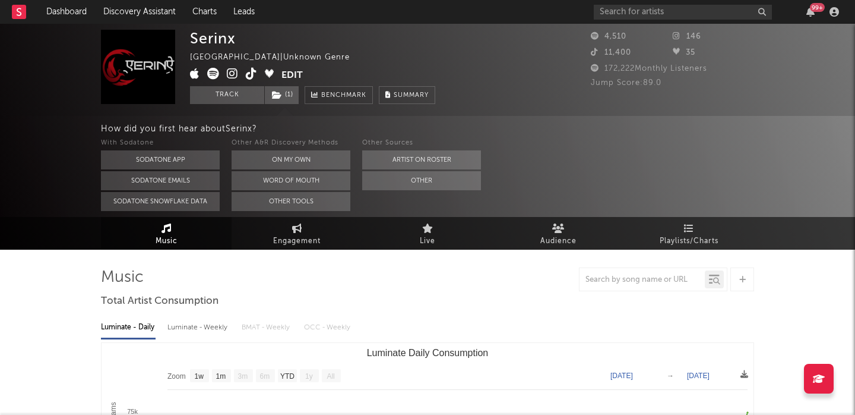
click at [236, 77] on icon at bounding box center [232, 74] width 11 height 12
click at [283, 155] on button "On My Own" at bounding box center [291, 159] width 119 height 19
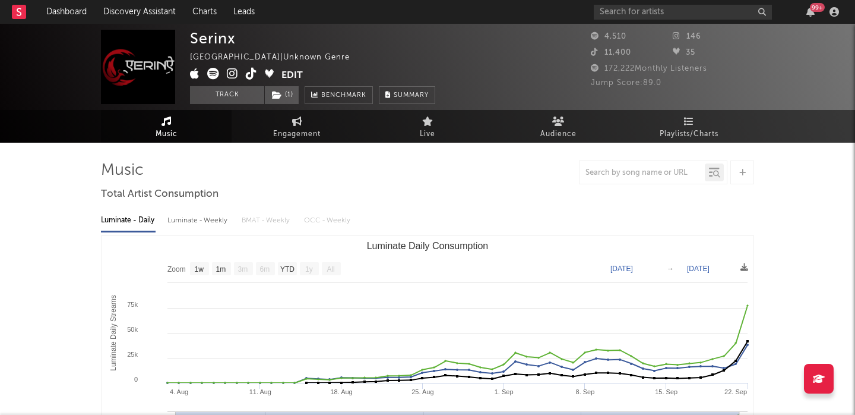
click at [254, 72] on icon at bounding box center [251, 74] width 11 height 12
click at [296, 123] on icon at bounding box center [297, 121] width 10 height 10
select select "1w"
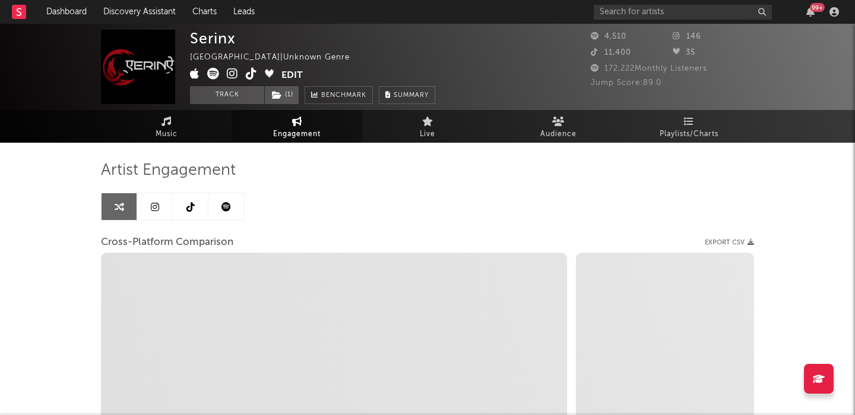
select select "1m"
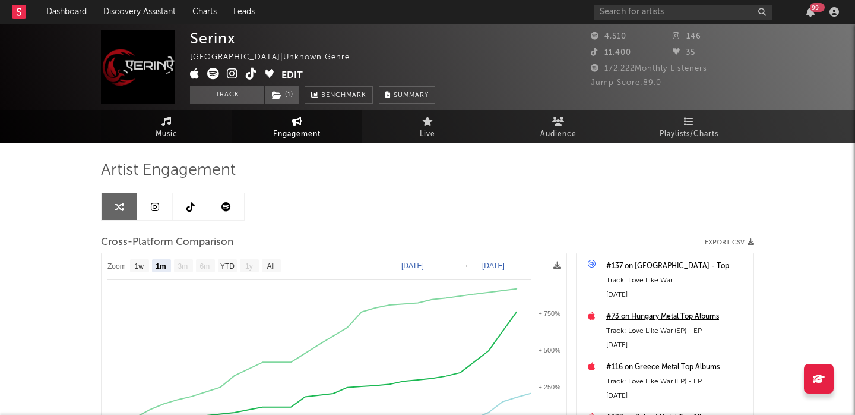
click at [207, 131] on link "Music" at bounding box center [166, 126] width 131 height 33
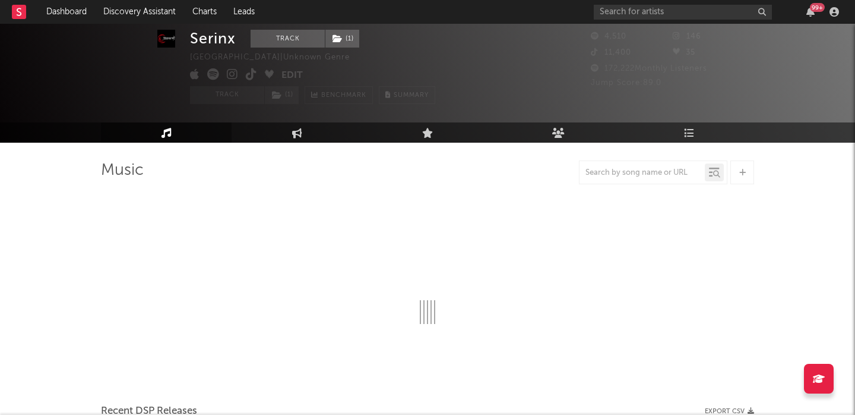
select select "1w"
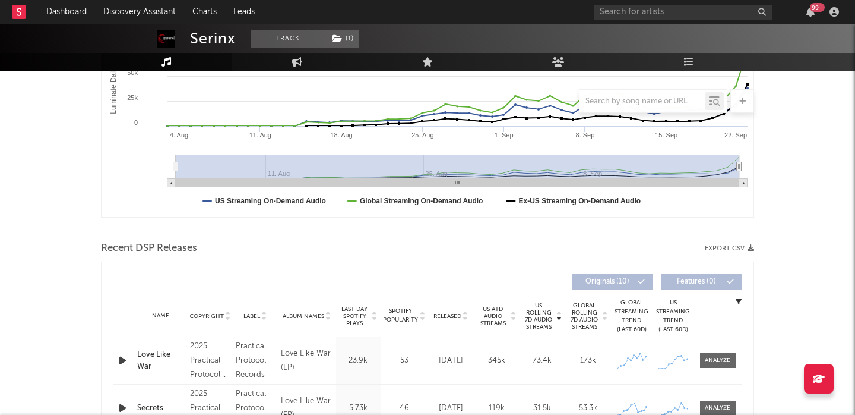
scroll to position [324, 0]
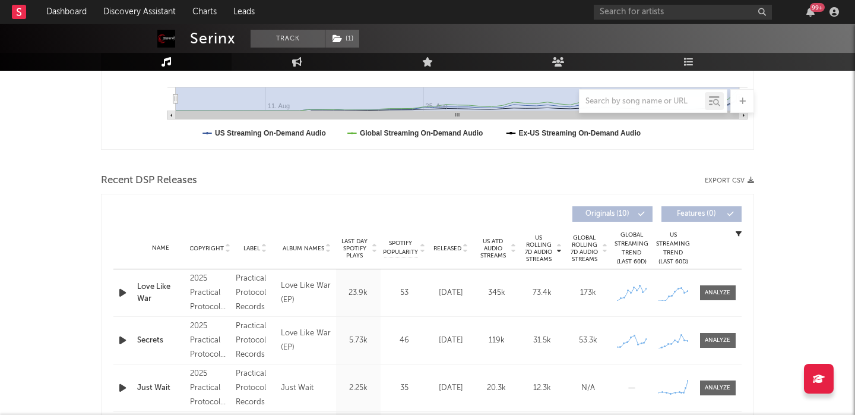
click at [157, 290] on div "Love Like War" at bounding box center [160, 292] width 47 height 23
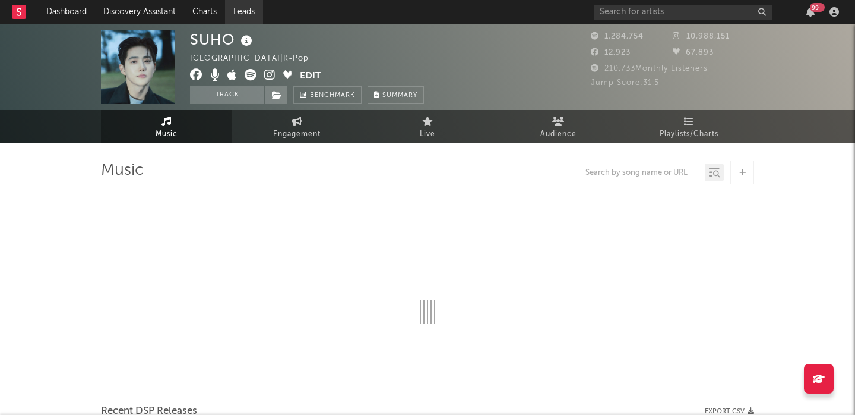
select select "6m"
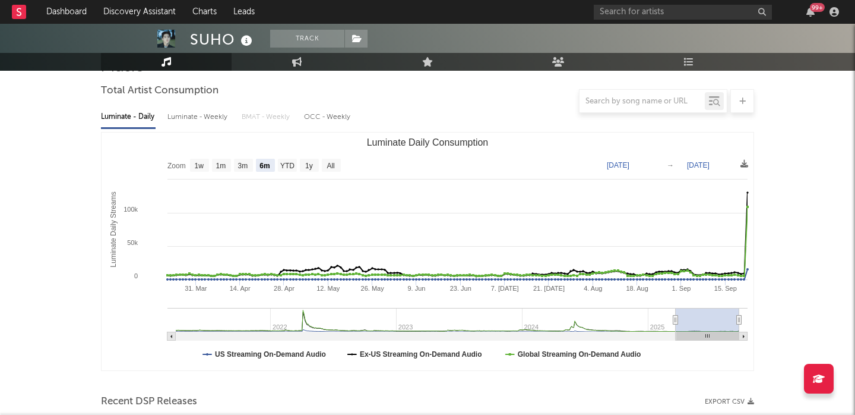
scroll to position [453, 0]
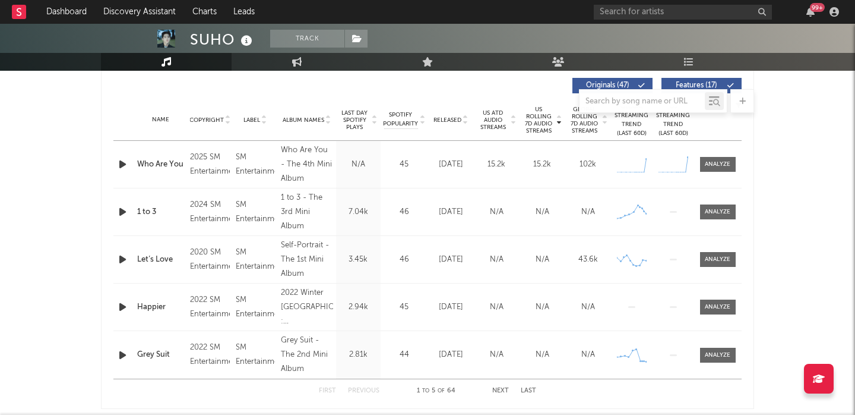
click at [118, 166] on icon "button" at bounding box center [122, 164] width 12 height 15
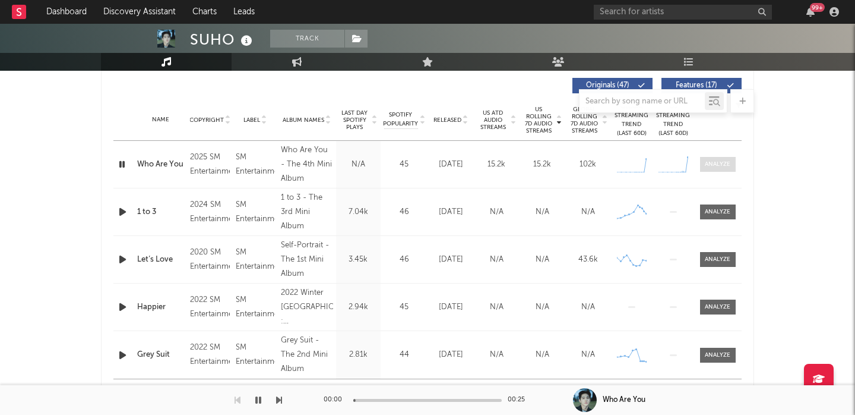
click at [721, 169] on span at bounding box center [718, 164] width 36 height 15
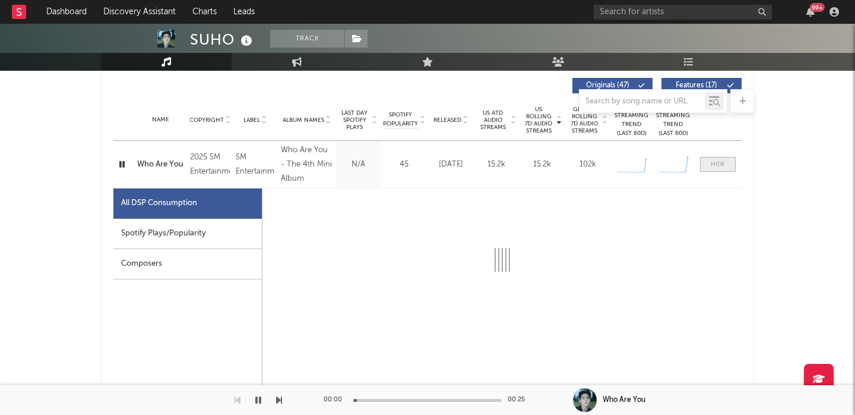
select select "1w"
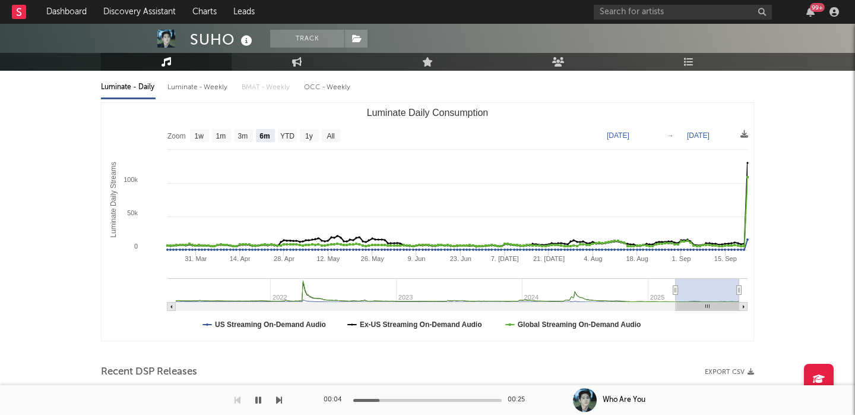
scroll to position [62, 0]
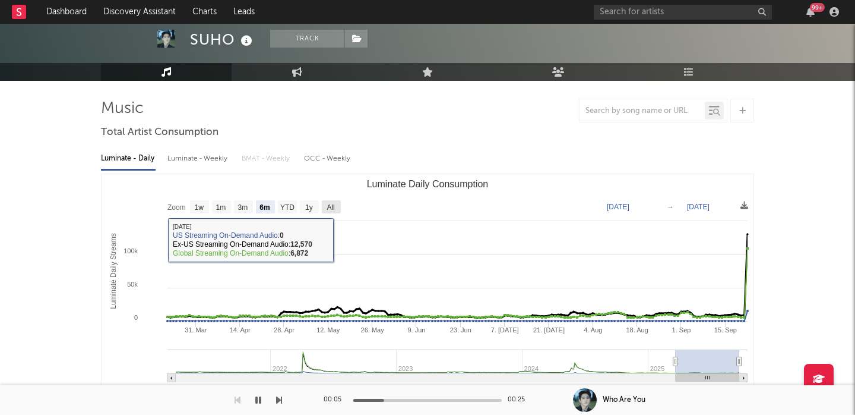
click at [333, 206] on text "All" at bounding box center [331, 207] width 8 height 8
select select "All"
type input "[DATE]"
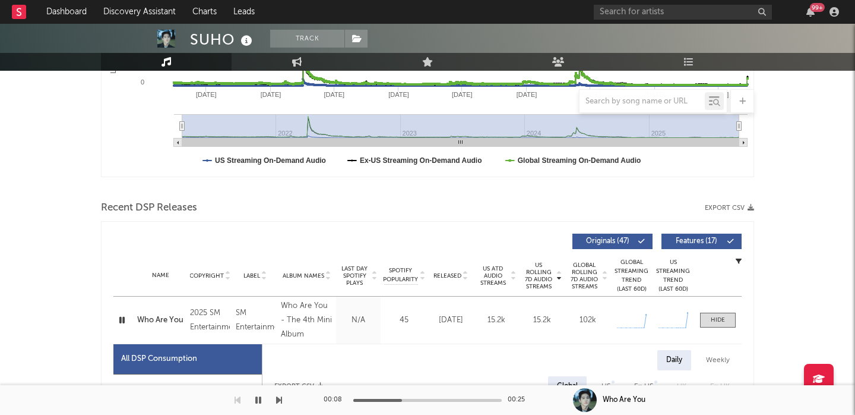
scroll to position [0, 0]
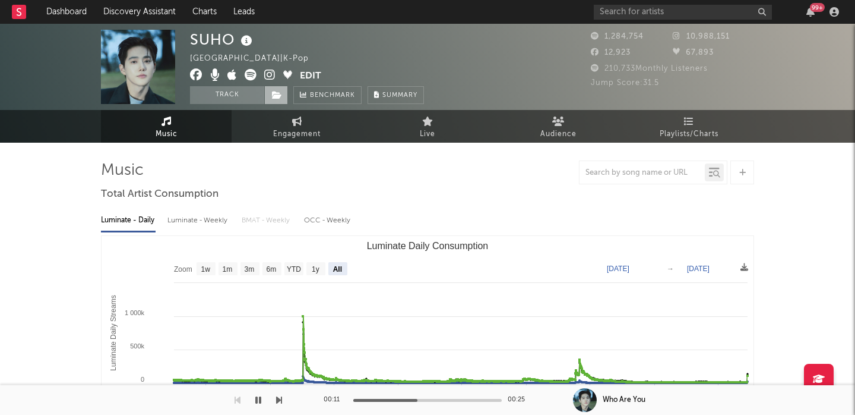
click at [272, 97] on icon at bounding box center [277, 95] width 10 height 8
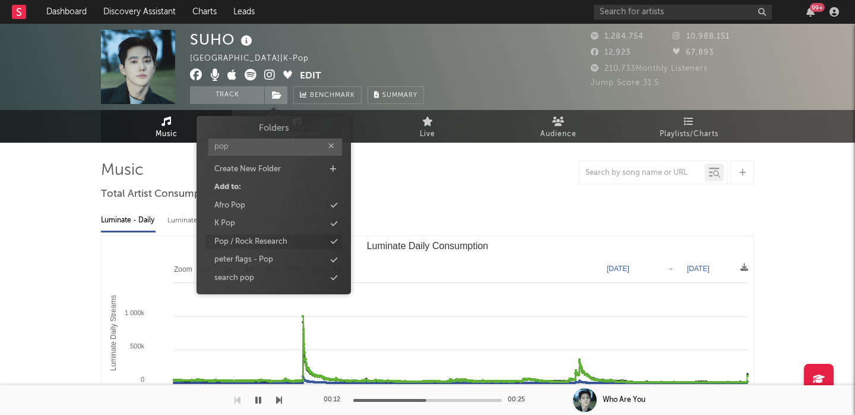
type input "pop"
click at [300, 246] on div "Pop / Rock Research" at bounding box center [273, 241] width 137 height 15
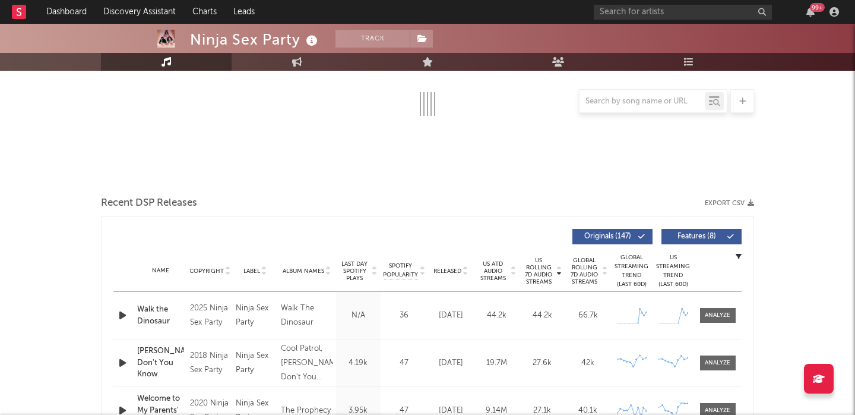
scroll to position [372, 0]
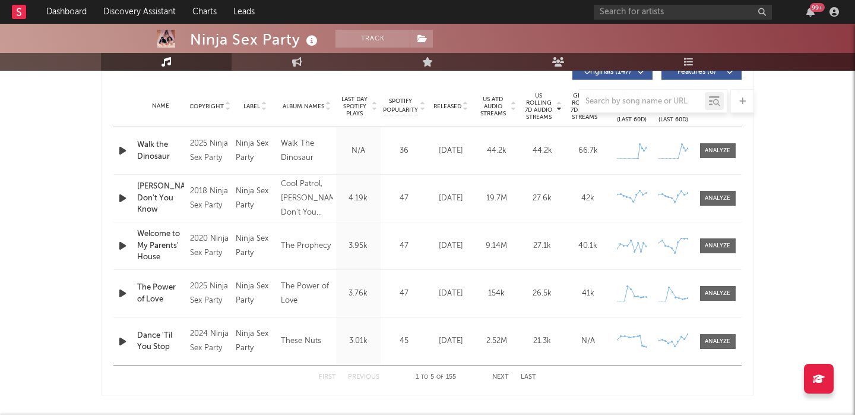
click at [125, 151] on icon "button" at bounding box center [122, 150] width 12 height 15
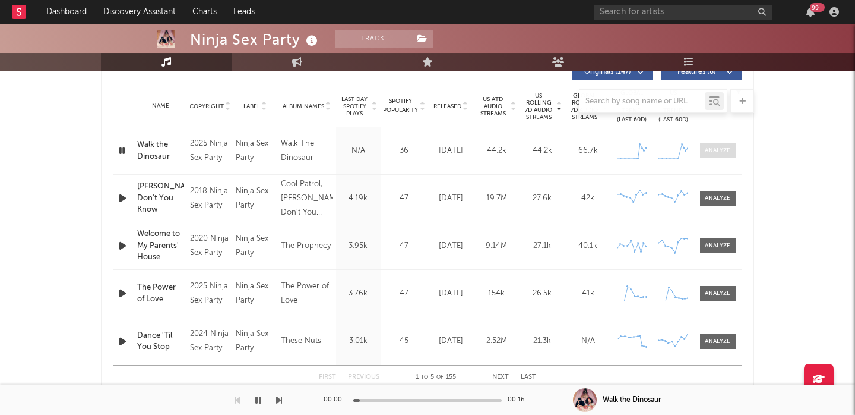
click at [727, 148] on div at bounding box center [718, 150] width 26 height 9
select select "6m"
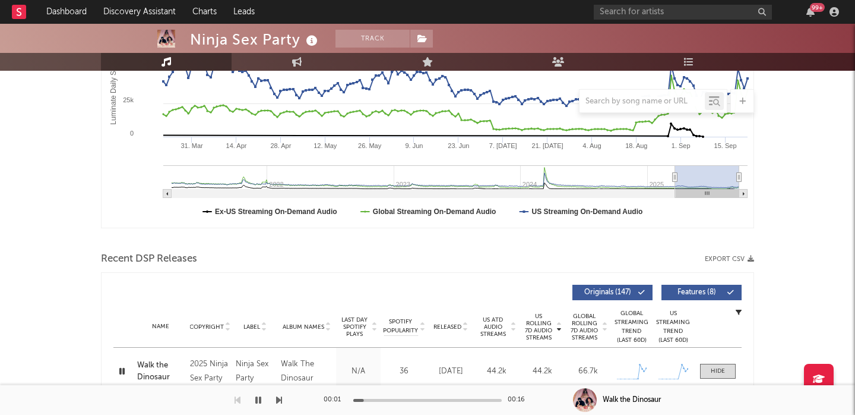
select select "1w"
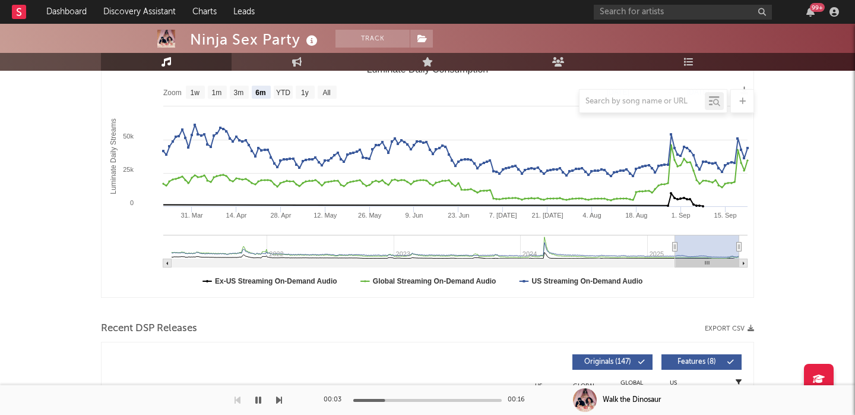
scroll to position [144, 0]
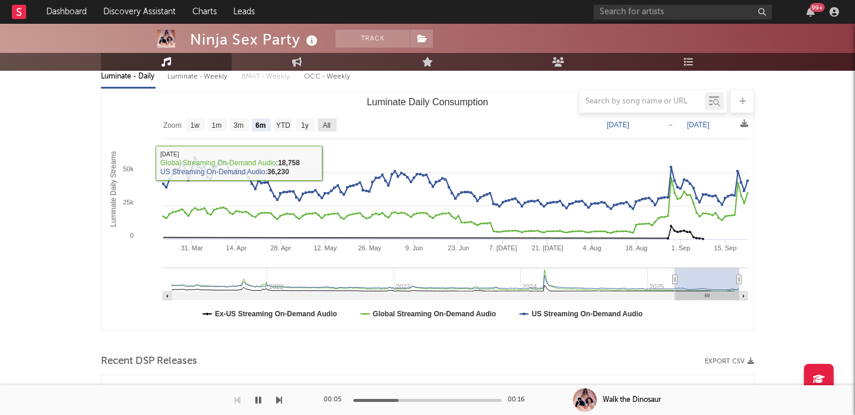
click at [328, 122] on text "All" at bounding box center [326, 125] width 8 height 8
select select "All"
type input "[DATE]"
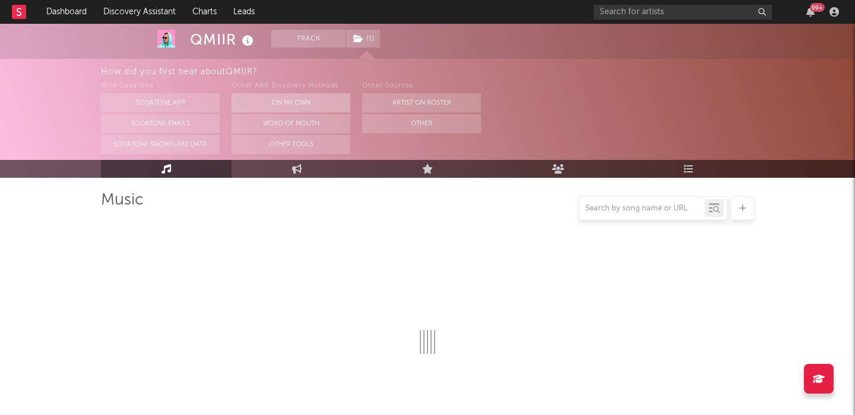
select select "6m"
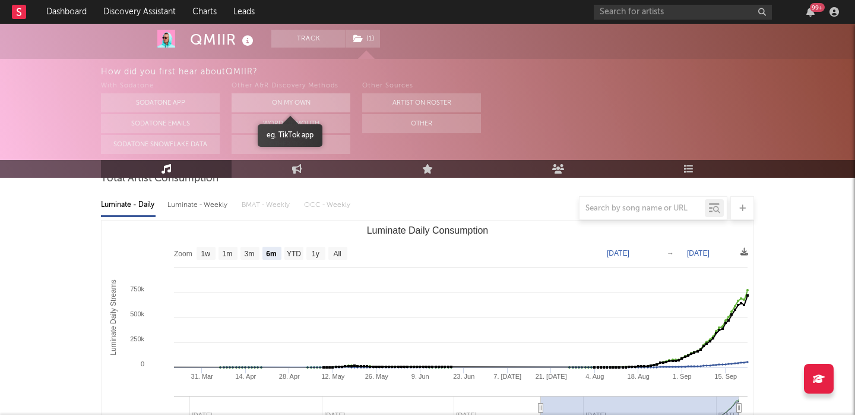
click at [346, 93] on button "On My Own" at bounding box center [291, 102] width 119 height 19
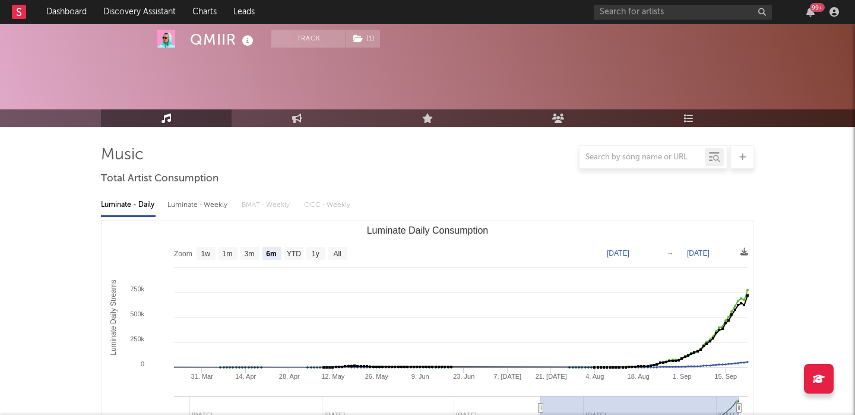
scroll to position [397, 0]
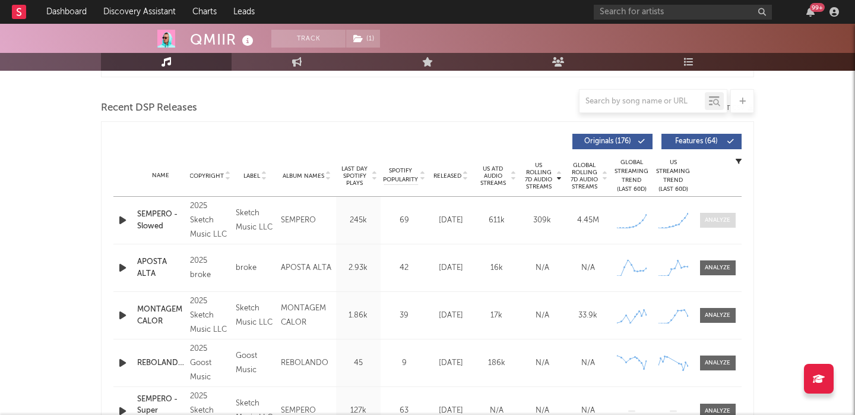
click at [711, 218] on div at bounding box center [718, 220] width 26 height 9
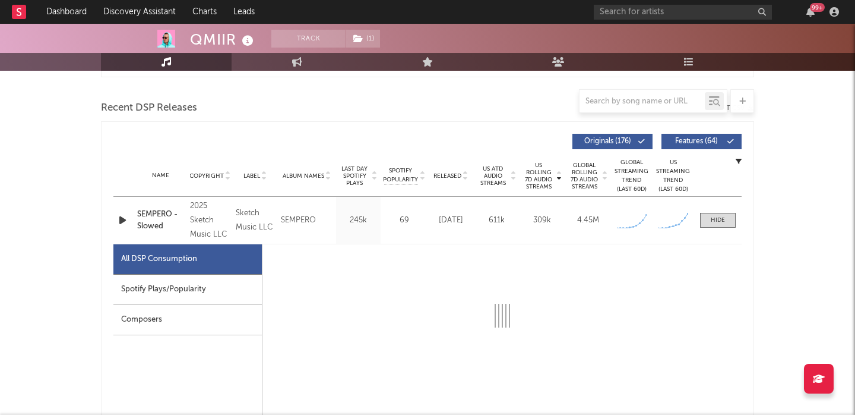
select select "1w"
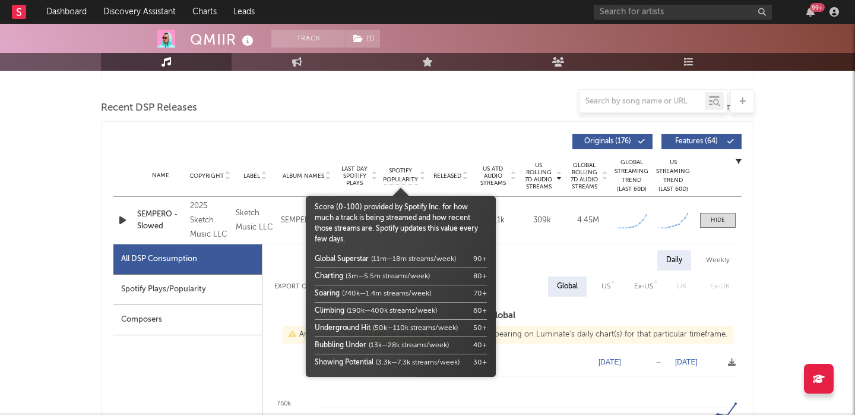
click at [390, 175] on span "Spotify Popularity" at bounding box center [400, 175] width 35 height 18
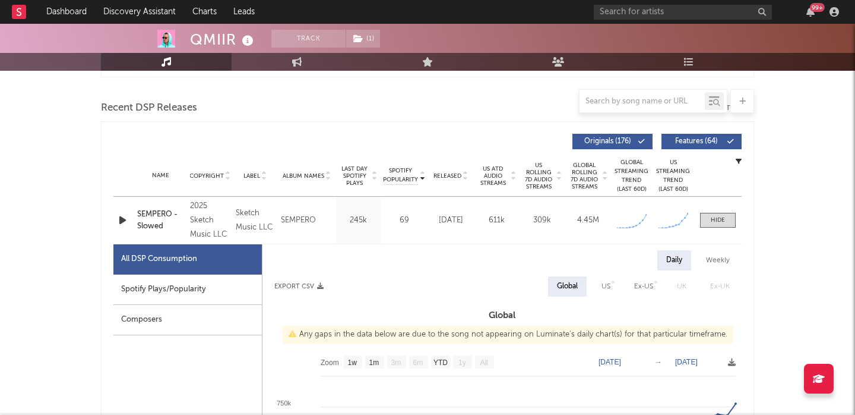
click at [353, 172] on span "Last Day Spotify Plays" at bounding box center [354, 175] width 31 height 21
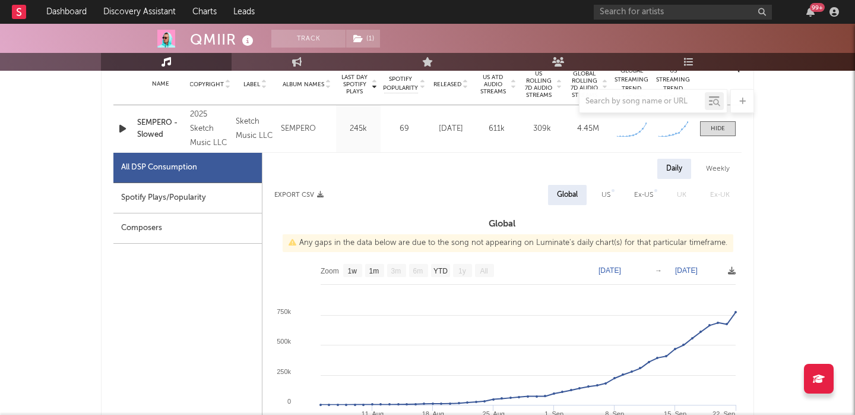
scroll to position [524, 0]
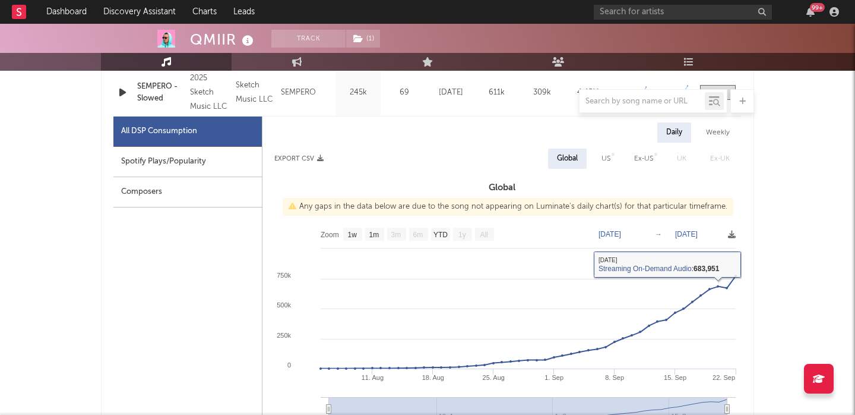
click at [613, 159] on div "US" at bounding box center [606, 158] width 27 height 20
select select "1w"
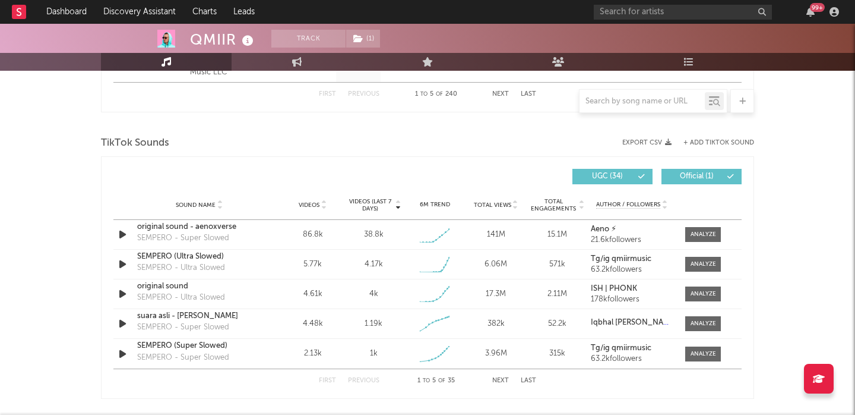
scroll to position [1313, 0]
click at [699, 234] on div at bounding box center [704, 234] width 26 height 9
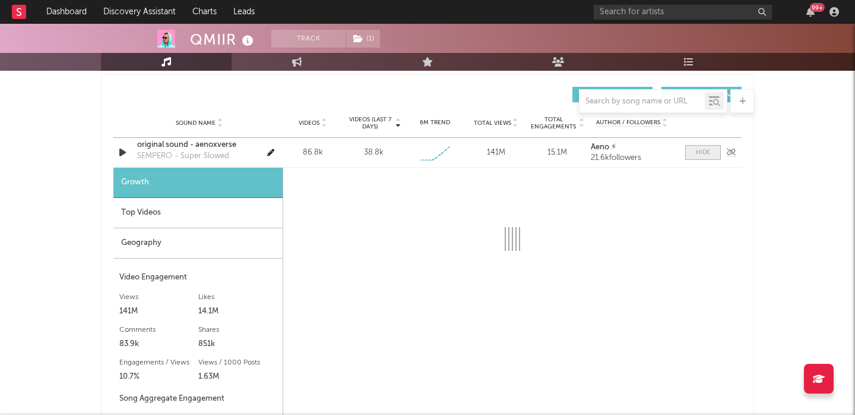
scroll to position [1448, 0]
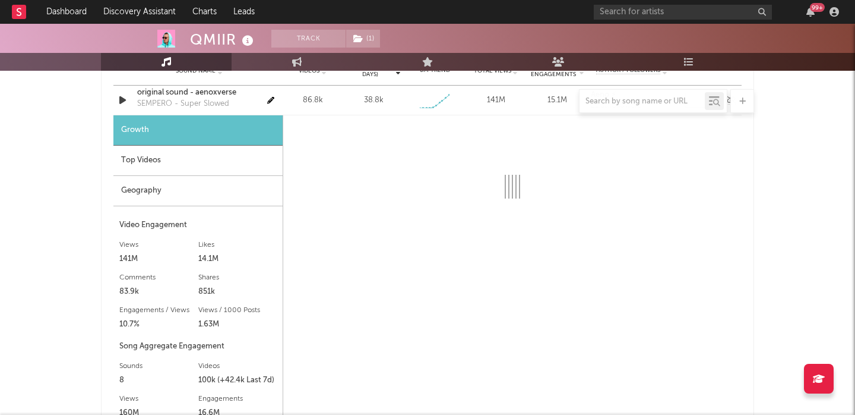
select select "1w"
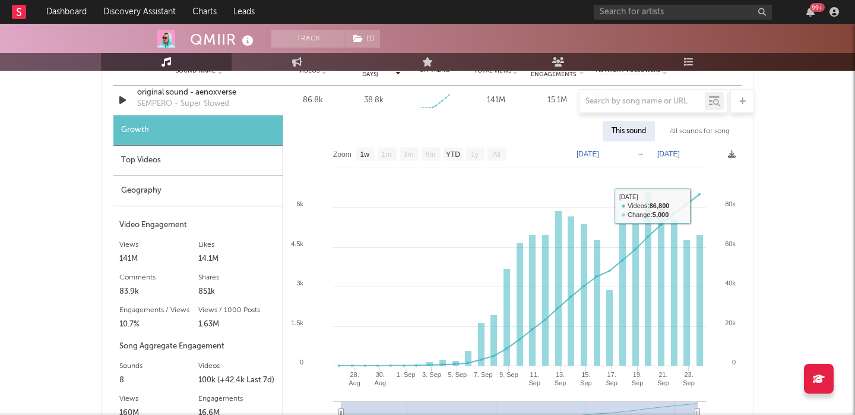
click at [696, 132] on div "All sounds for song" at bounding box center [700, 131] width 78 height 20
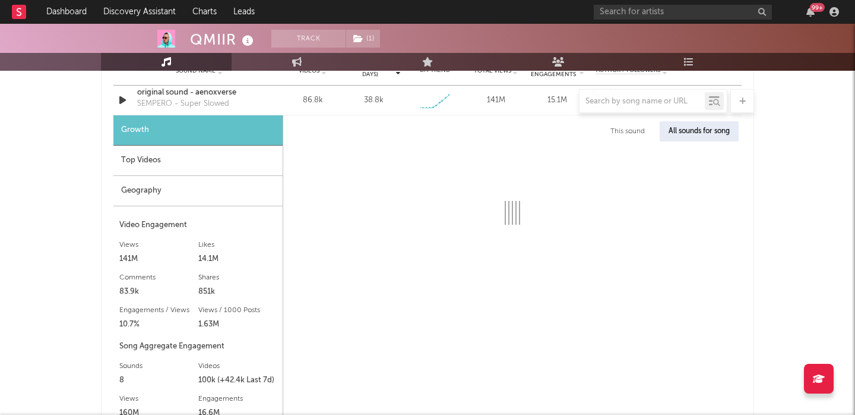
select select "1w"
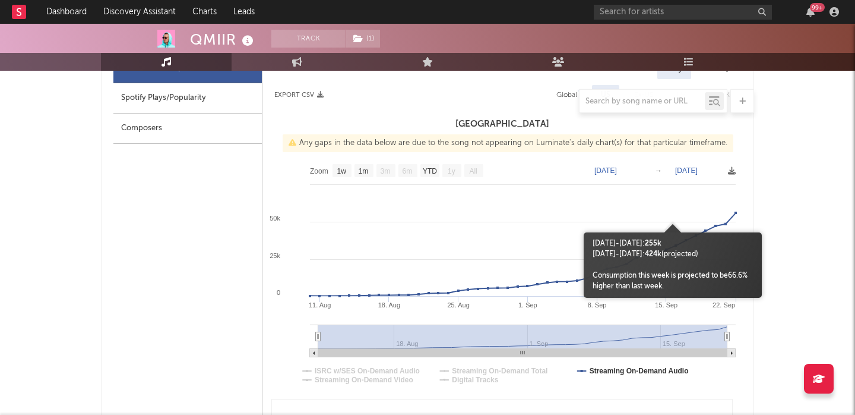
scroll to position [323, 0]
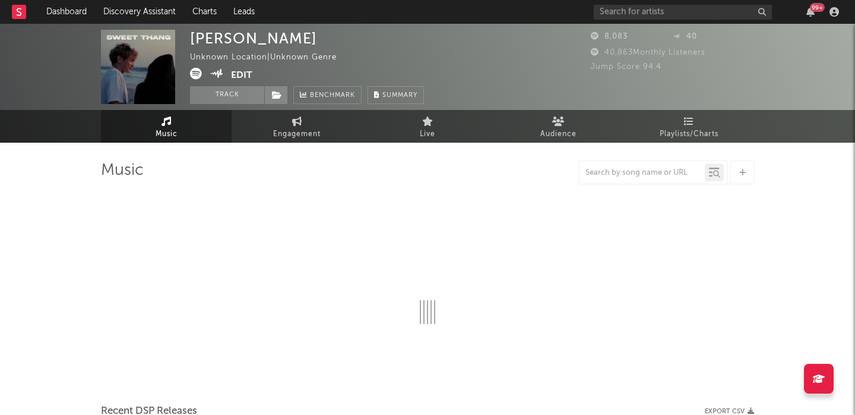
select select "1w"
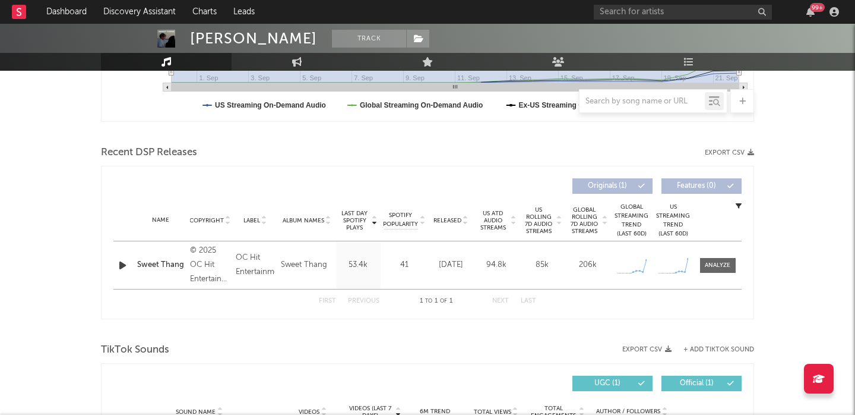
scroll to position [376, 0]
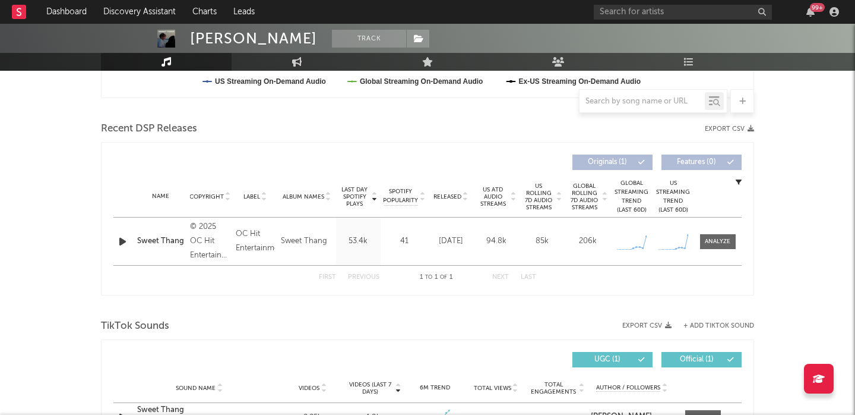
click at [129, 241] on div at bounding box center [123, 241] width 15 height 15
click at [119, 241] on icon "button" at bounding box center [122, 241] width 12 height 15
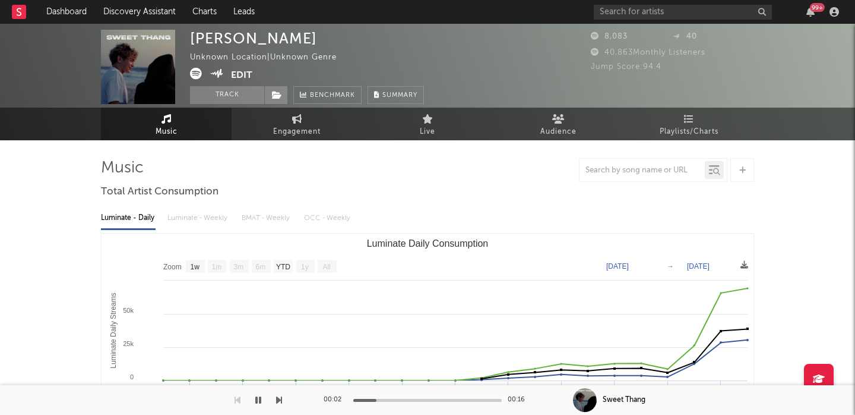
scroll to position [0, 0]
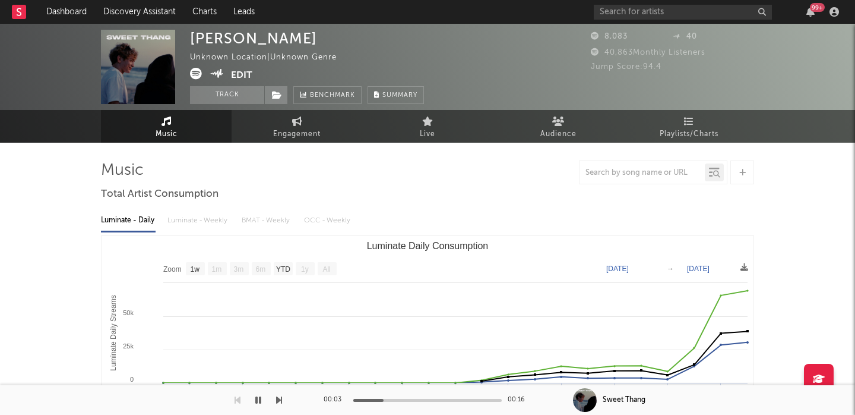
click at [197, 74] on icon at bounding box center [196, 74] width 12 height 12
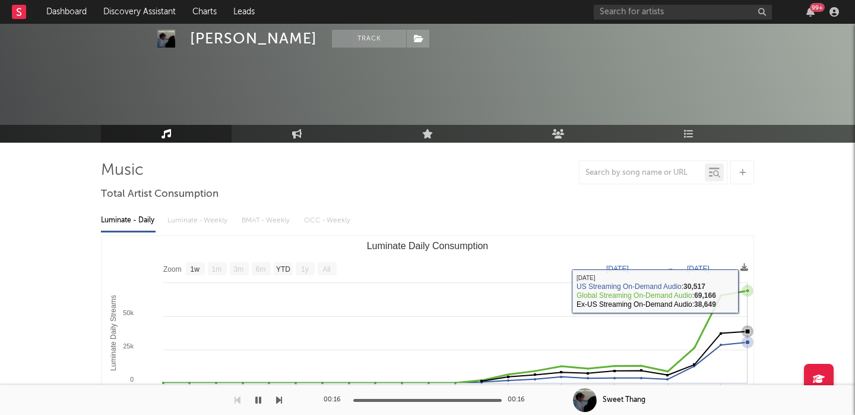
scroll to position [356, 0]
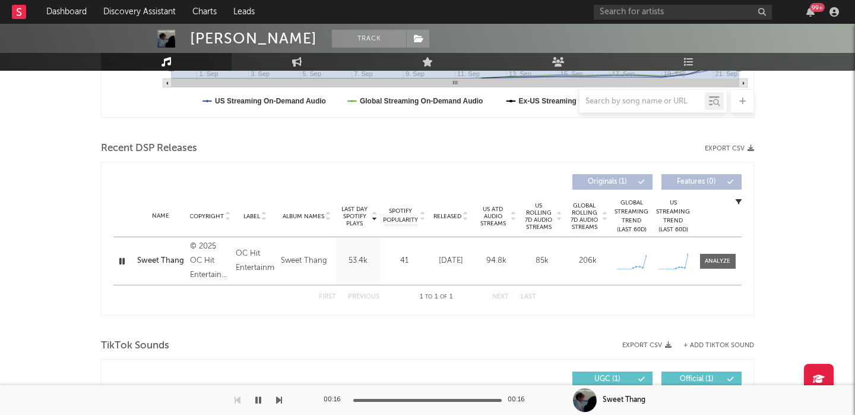
click at [123, 260] on icon "button" at bounding box center [121, 261] width 11 height 15
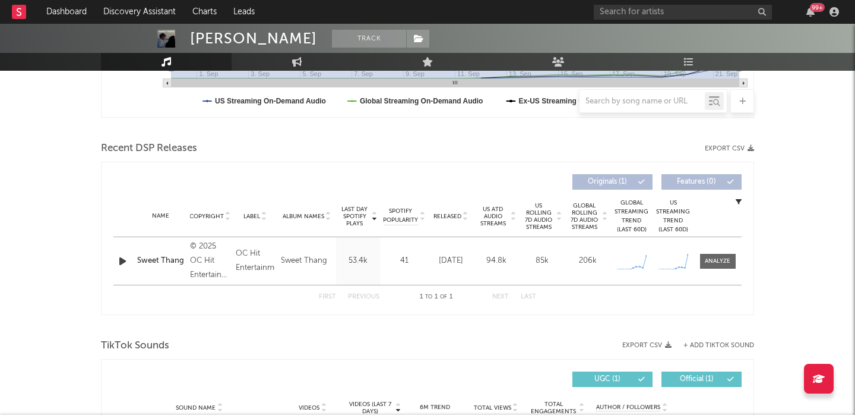
click at [123, 260] on icon "button" at bounding box center [122, 261] width 12 height 15
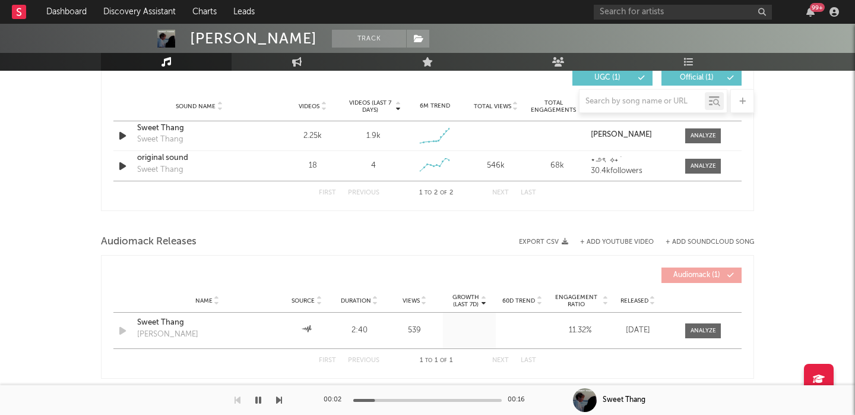
scroll to position [650, 0]
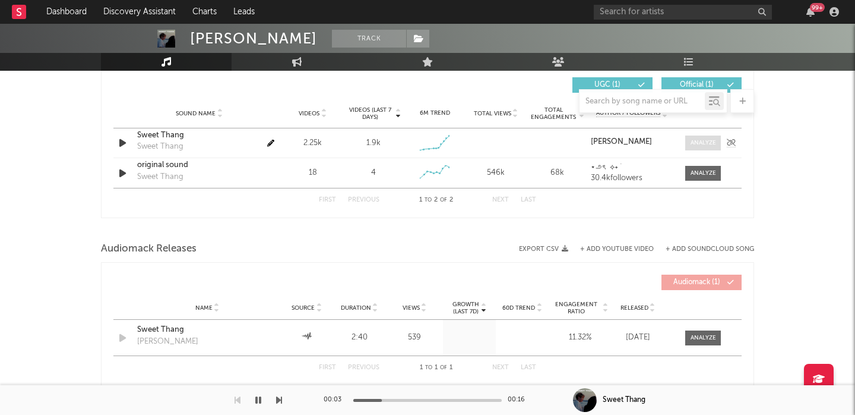
click at [701, 138] on span at bounding box center [703, 142] width 36 height 15
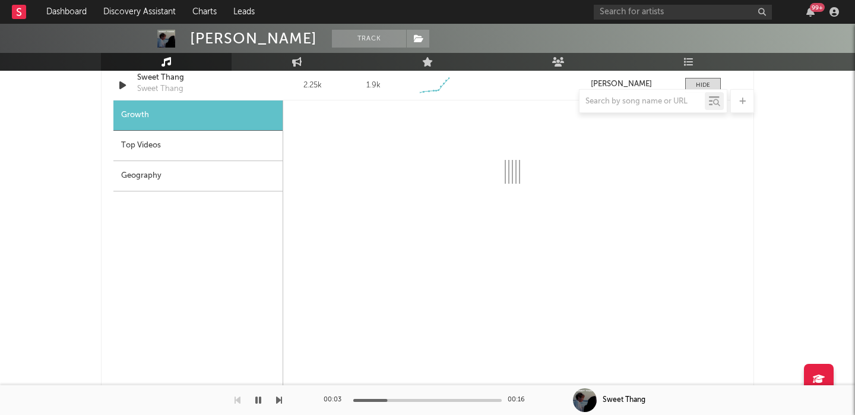
select select "1w"
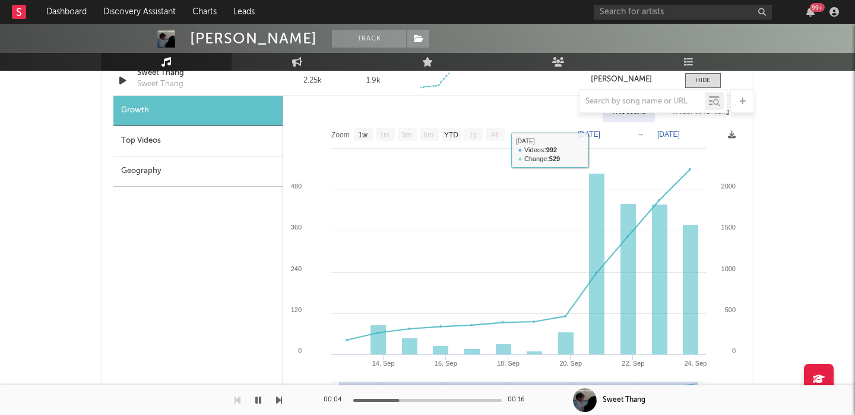
scroll to position [685, 0]
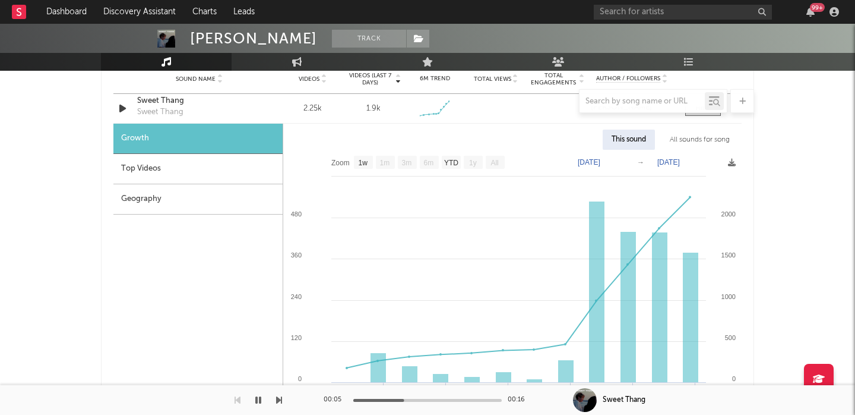
click at [157, 105] on div at bounding box center [427, 101] width 653 height 24
click at [159, 100] on div at bounding box center [427, 101] width 653 height 24
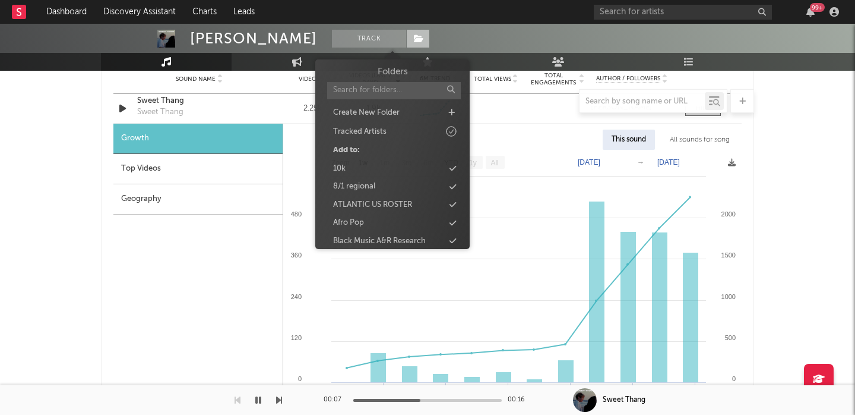
click at [406, 37] on span at bounding box center [418, 39] width 24 height 18
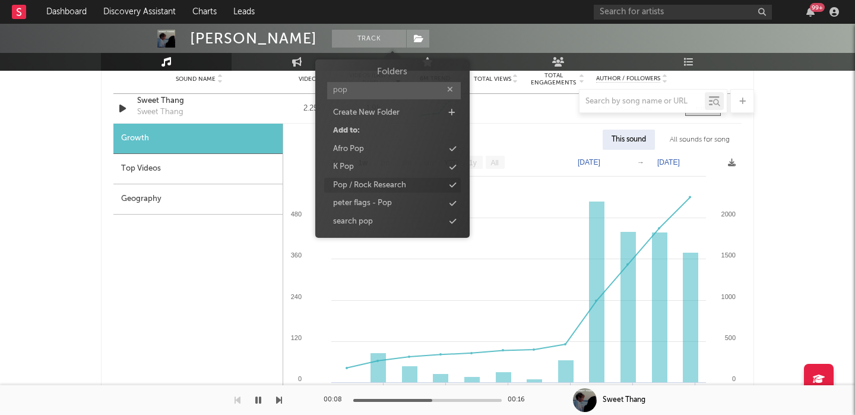
type input "pop"
click at [423, 186] on div "Pop / Rock Research" at bounding box center [392, 185] width 137 height 15
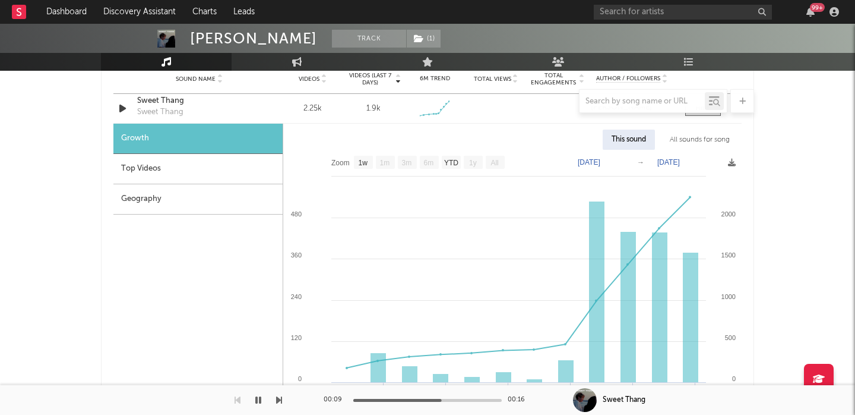
click at [167, 100] on div at bounding box center [427, 101] width 653 height 24
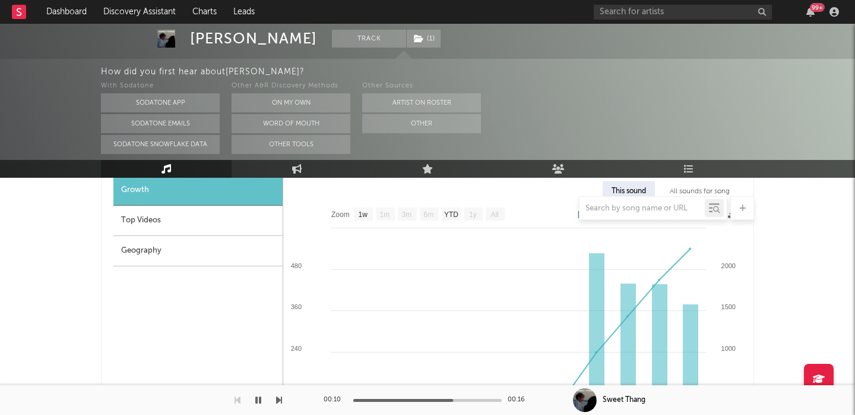
scroll to position [626, 0]
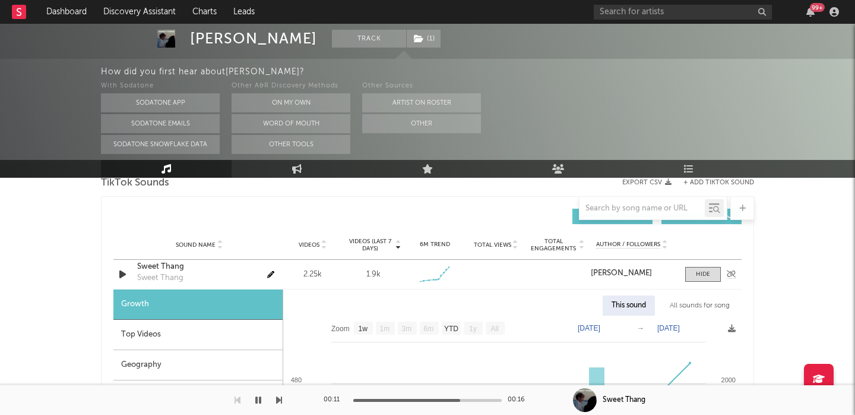
click at [162, 270] on div "Sweet Thang" at bounding box center [199, 267] width 124 height 12
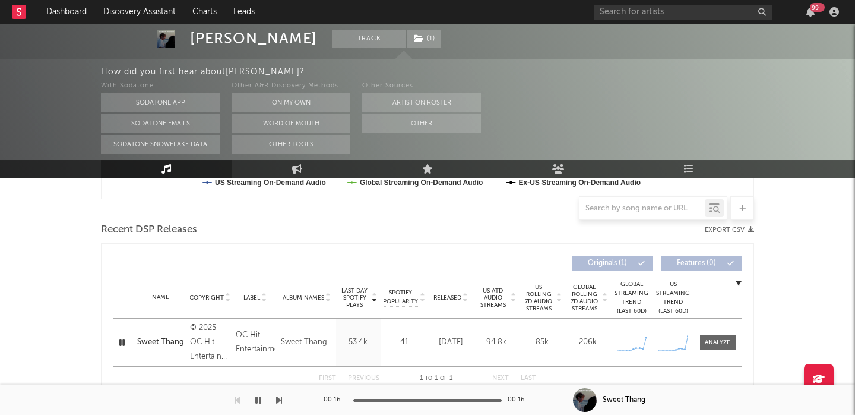
scroll to position [385, 0]
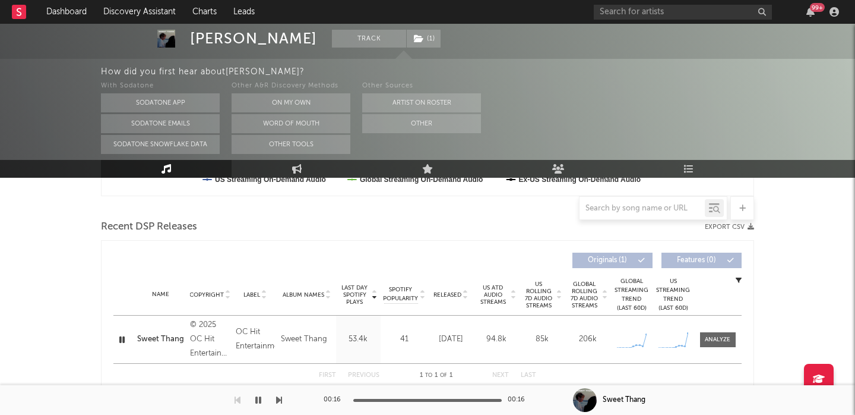
click at [166, 337] on div "Sweet Thang" at bounding box center [160, 339] width 47 height 12
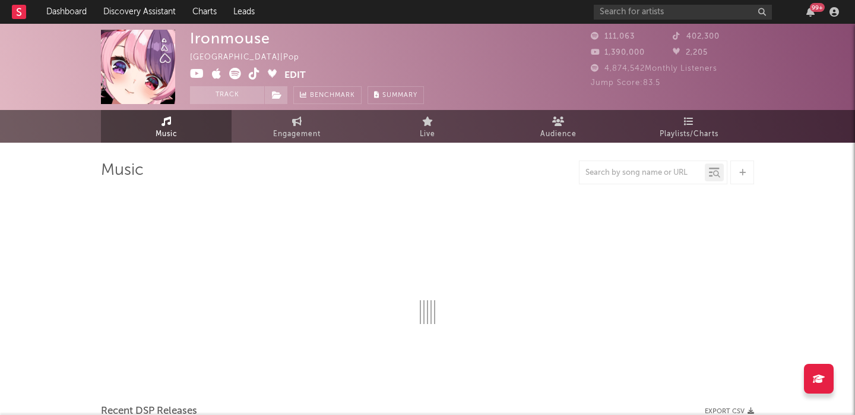
select select "6m"
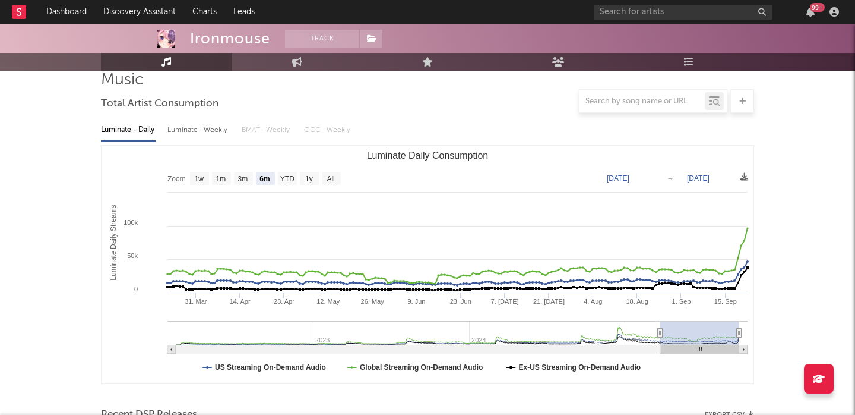
scroll to position [376, 0]
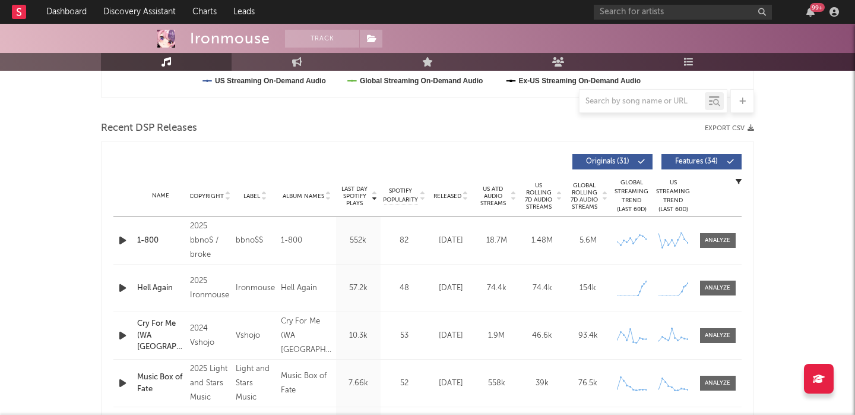
click at [126, 238] on icon "button" at bounding box center [122, 240] width 12 height 15
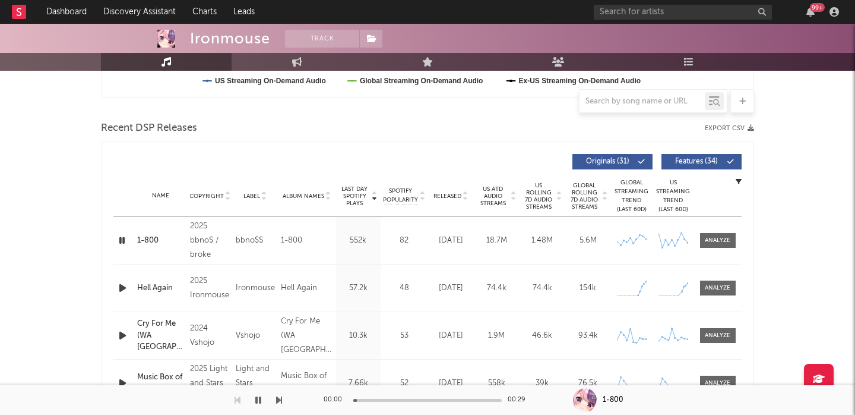
click at [532, 183] on span "US Rolling 7D Audio Streams" at bounding box center [539, 196] width 33 height 29
click at [704, 160] on span at bounding box center [704, 161] width 2 height 7
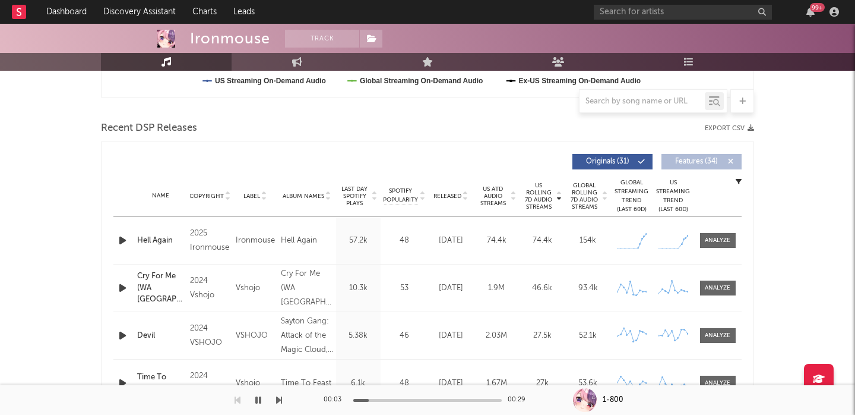
click at [124, 240] on icon "button" at bounding box center [122, 240] width 12 height 15
click at [711, 242] on div at bounding box center [718, 240] width 26 height 9
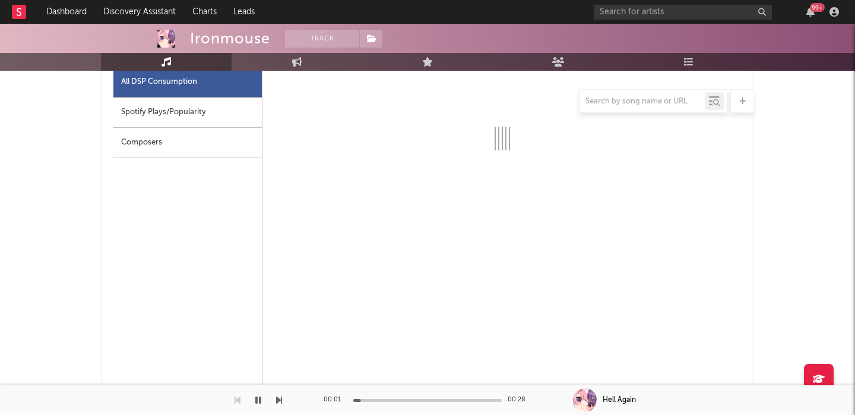
select select "1w"
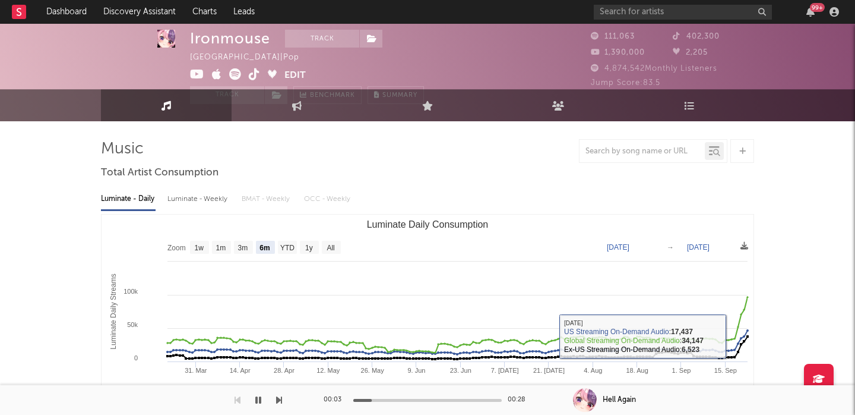
scroll to position [2, 0]
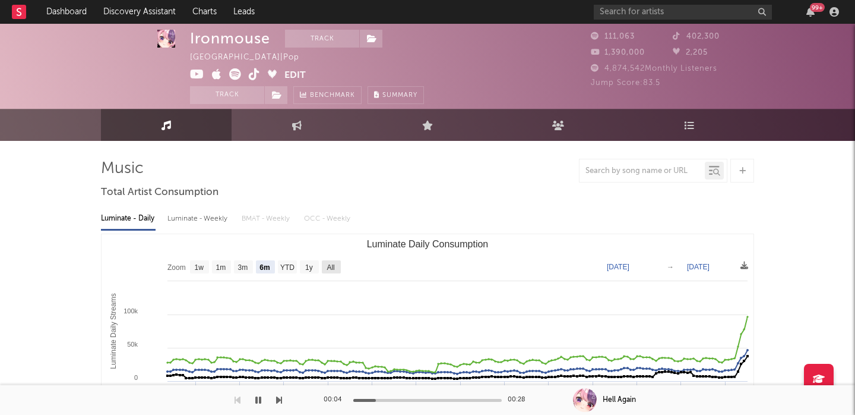
click at [334, 265] on text "All" at bounding box center [331, 267] width 8 height 8
select select "All"
type input "2022-02-13"
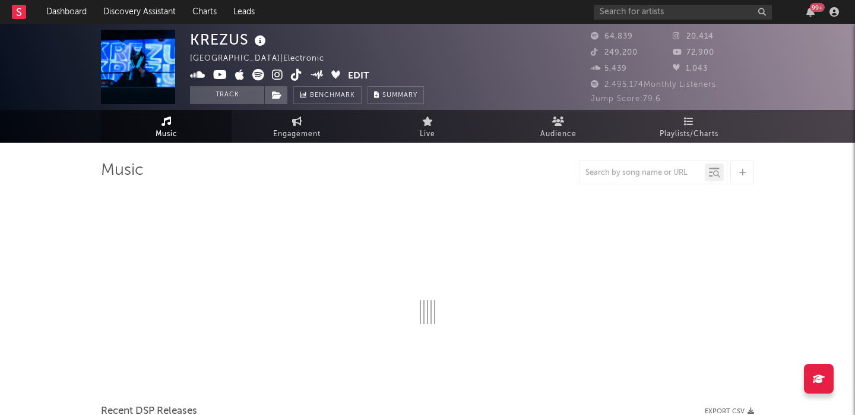
select select "6m"
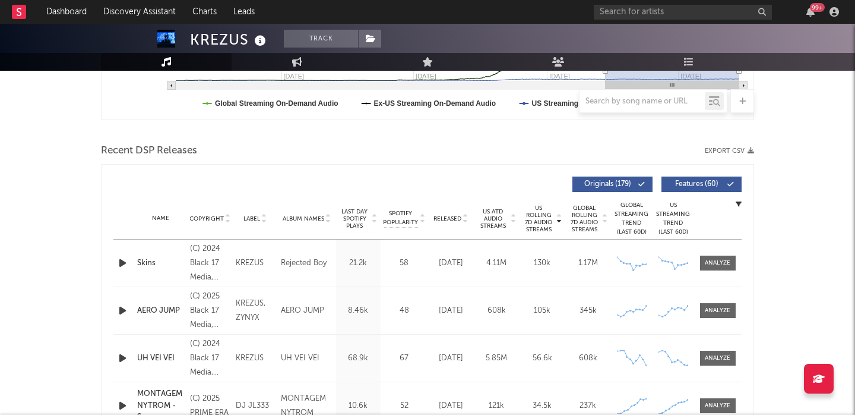
scroll to position [382, 0]
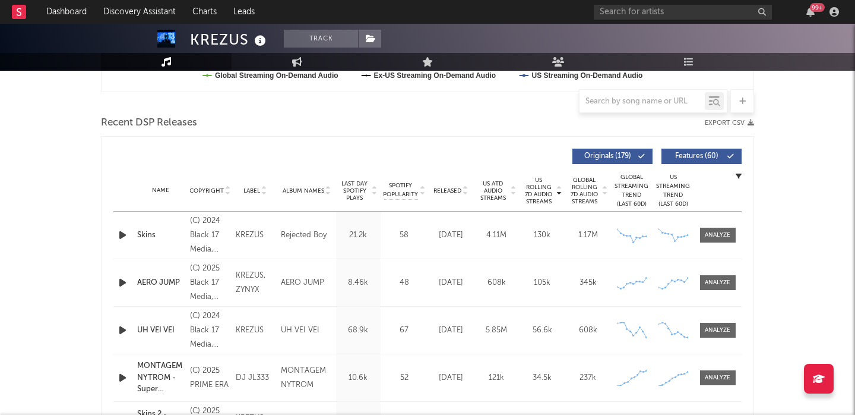
click at [705, 158] on span "Features ( 60 )" at bounding box center [696, 156] width 55 height 7
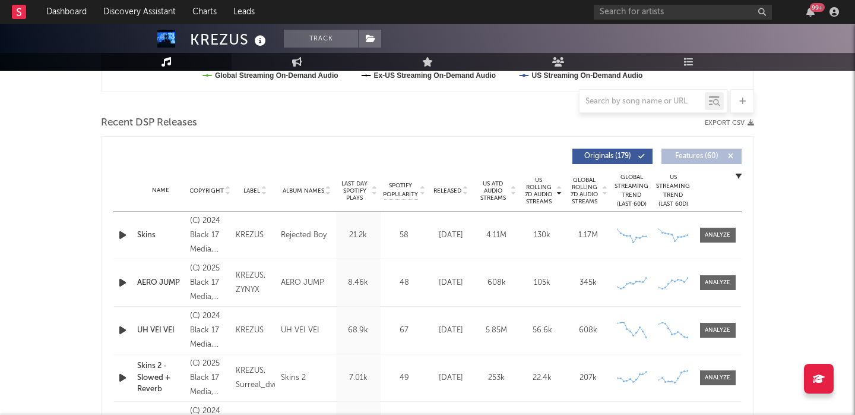
click at [466, 192] on icon at bounding box center [466, 193] width 6 height 5
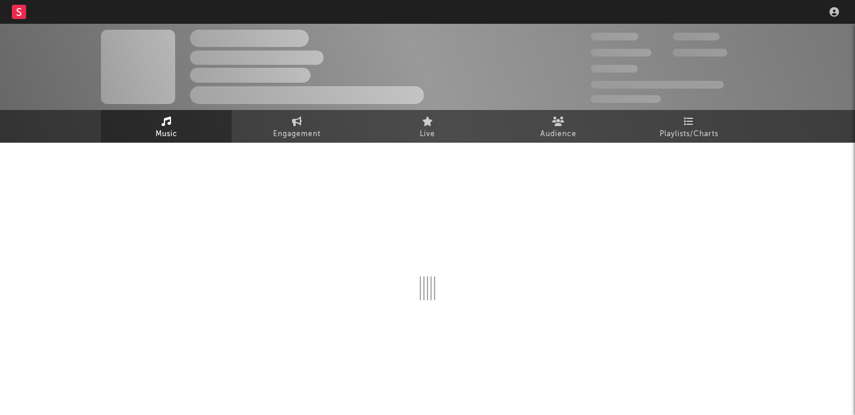
select select "1w"
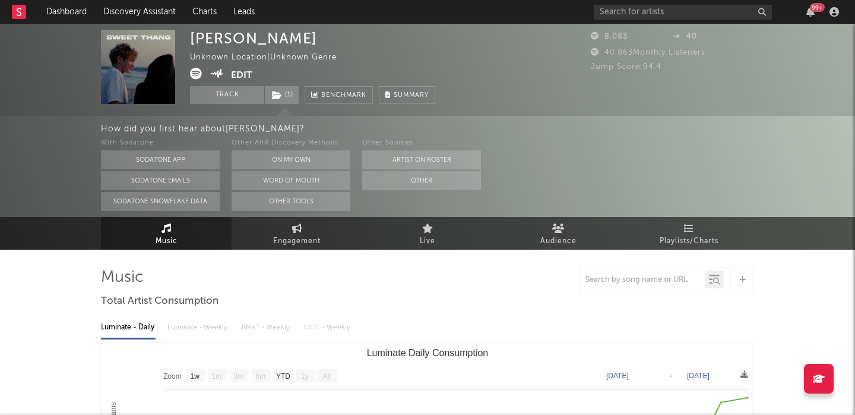
click at [242, 65] on div "Kaido Roberts Unknown Location | Unknown Genre Edit Track ( 1 ) Benchmark Summa…" at bounding box center [312, 67] width 245 height 74
click at [242, 71] on button "Edit" at bounding box center [241, 75] width 21 height 15
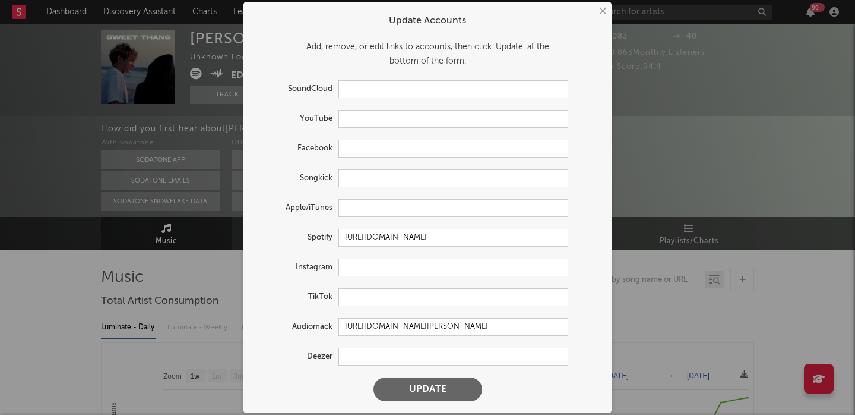
click at [362, 257] on form "Update Accounts Add, remove, or edit links to accounts, then click 'Update' at …" at bounding box center [427, 207] width 356 height 399
click at [364, 261] on input "text" at bounding box center [453, 267] width 230 height 18
paste input "https://www.instagram.com/kaidoleeroberts/"
type input "https://www.instagram.com/kaidoleeroberts/"
click at [416, 382] on button "Update" at bounding box center [428, 389] width 109 height 24
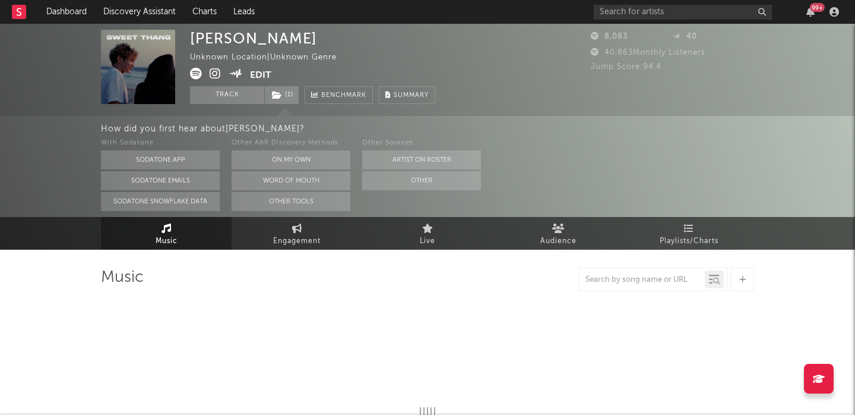
select select "1w"
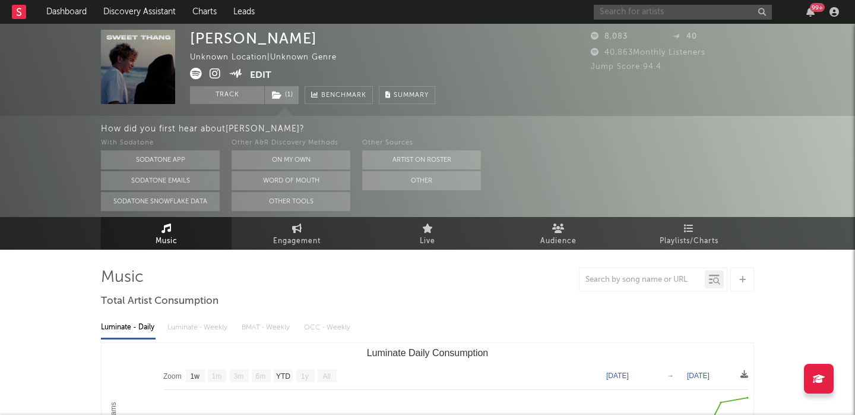
click at [634, 7] on input "text" at bounding box center [683, 12] width 178 height 15
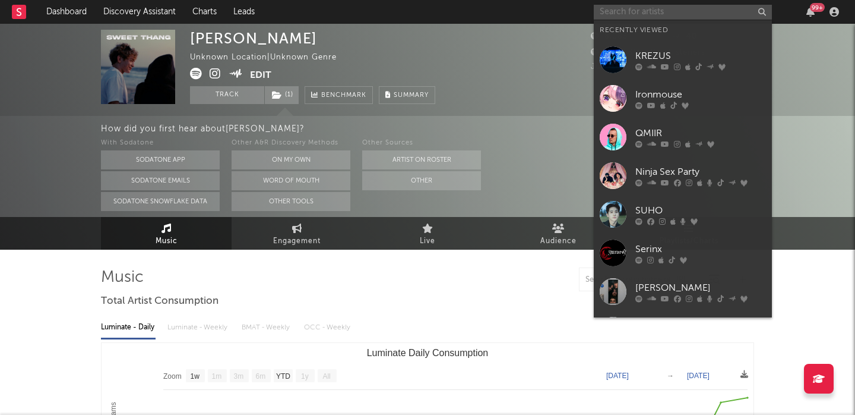
paste input "nimino"
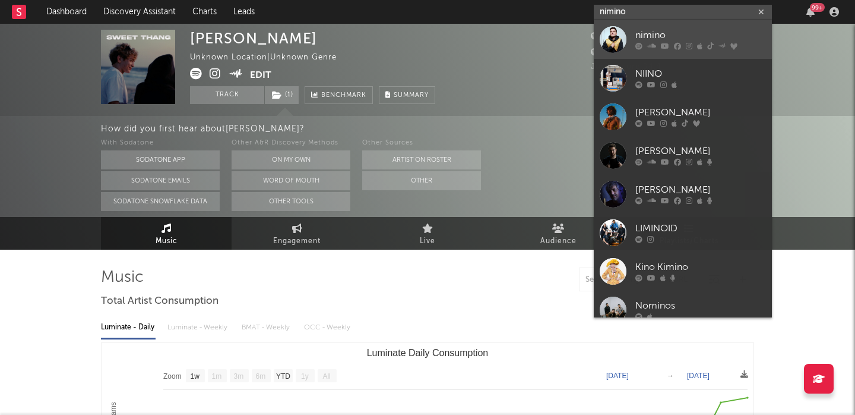
type input "nimino"
click at [654, 28] on link "nimino" at bounding box center [683, 39] width 178 height 39
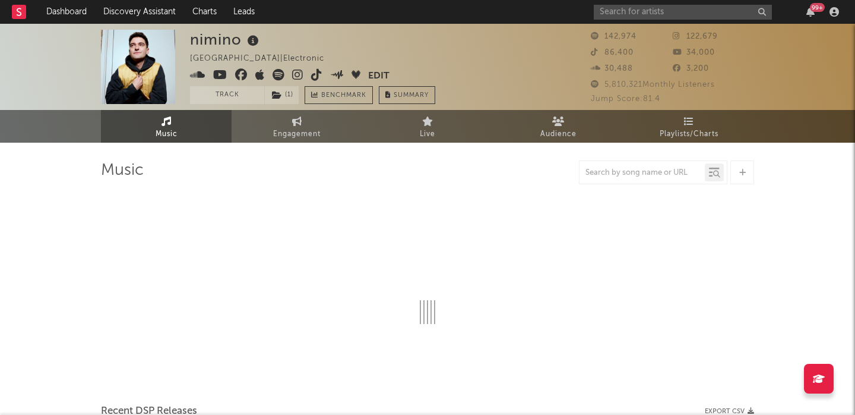
select select "6m"
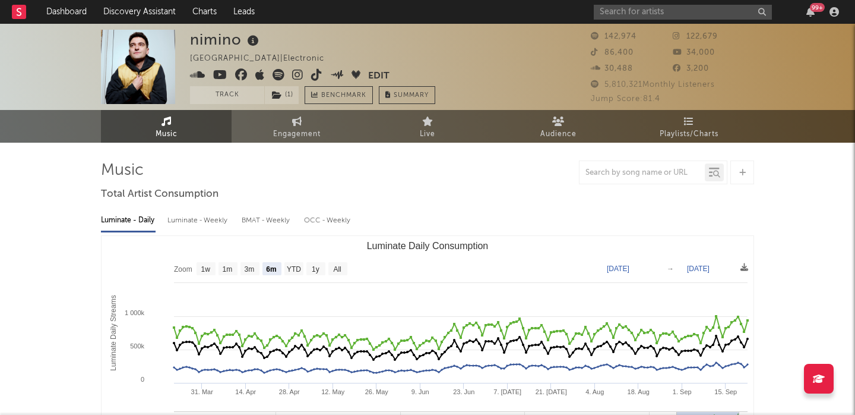
click at [200, 222] on div "Luminate - Weekly" at bounding box center [198, 220] width 62 height 20
select select "6m"
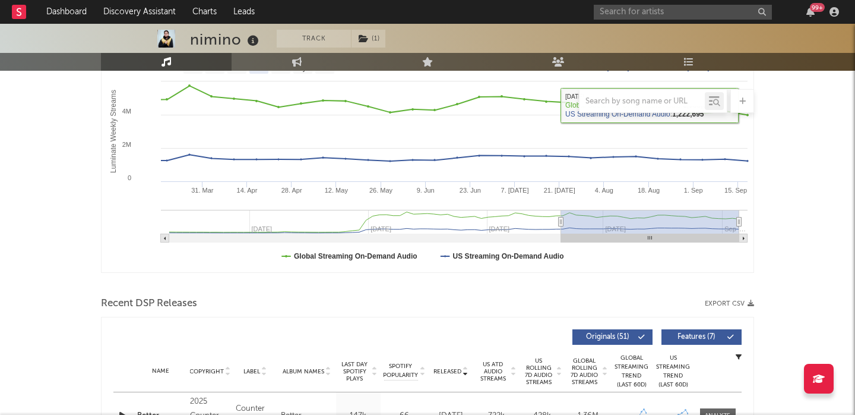
scroll to position [371, 0]
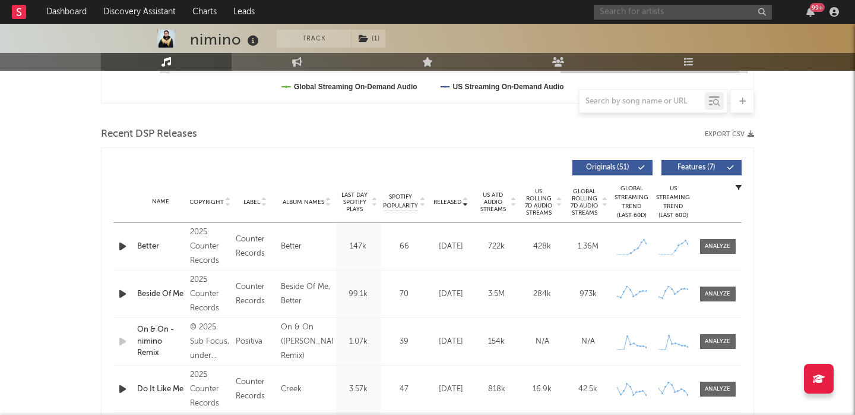
click at [638, 13] on input "text" at bounding box center [683, 12] width 178 height 15
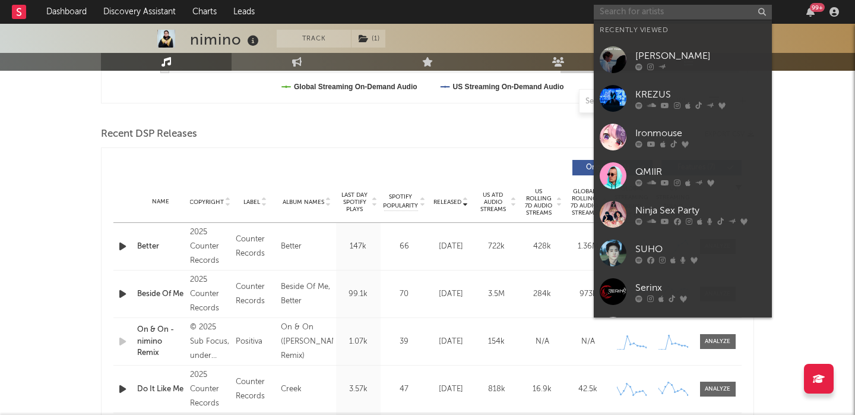
paste input "EsDeeKid"
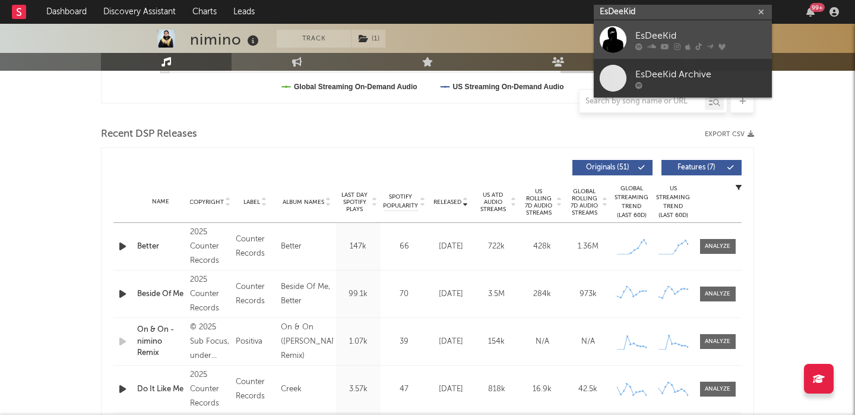
type input "EsDeeKid"
click at [662, 48] on icon at bounding box center [665, 46] width 8 height 7
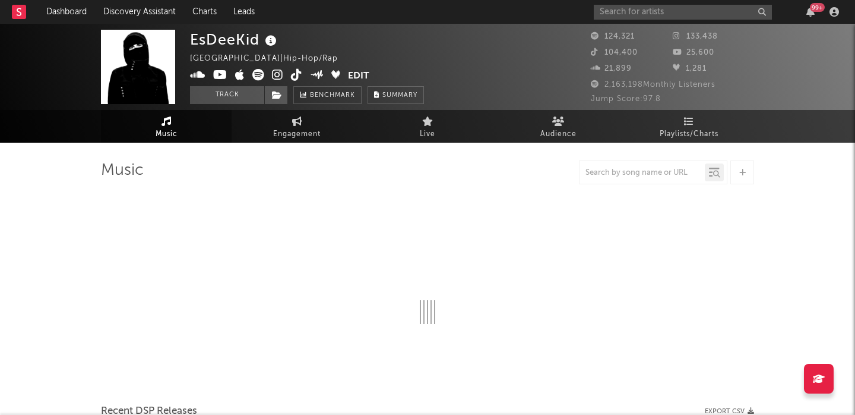
select select "6m"
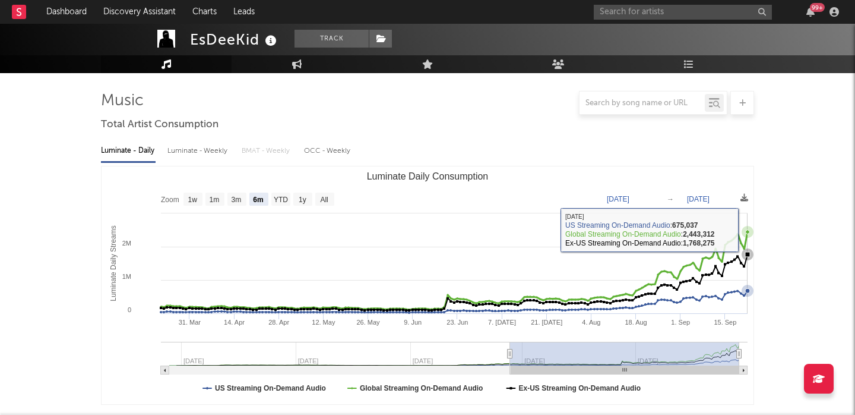
scroll to position [342, 0]
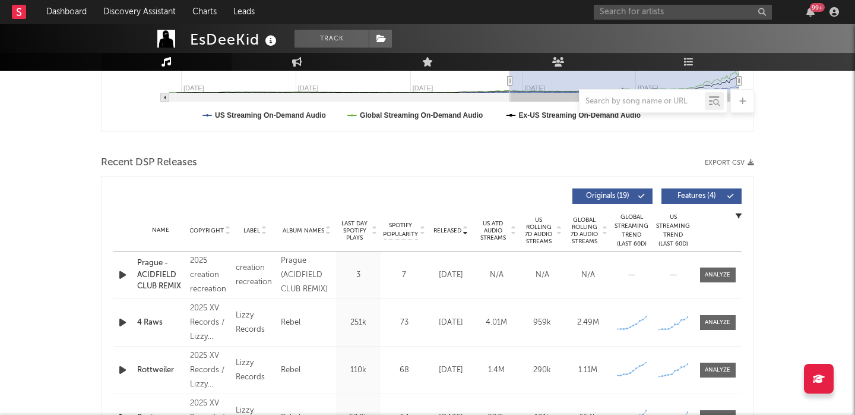
click at [692, 197] on span "Features ( 4 )" at bounding box center [696, 195] width 55 height 7
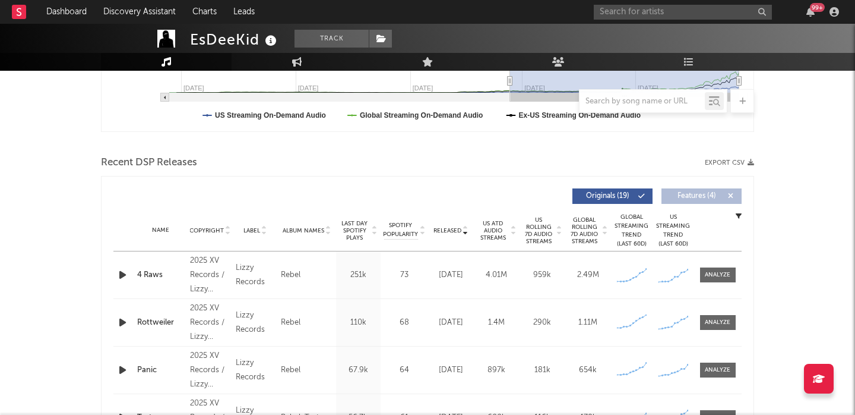
click at [531, 228] on span "US Rolling 7D Audio Streams" at bounding box center [539, 230] width 33 height 29
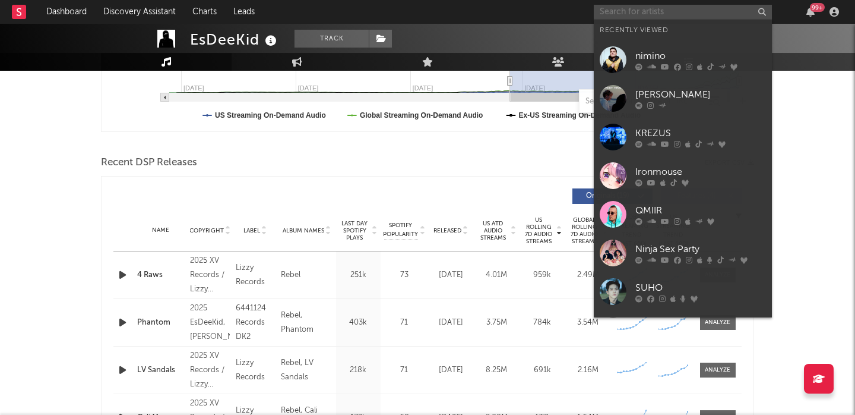
click at [640, 6] on input "text" at bounding box center [683, 12] width 178 height 15
paste input "https://open.spotify.com/artist/0MqMcX6FlTLOR4YtqiAJui?si=TI3UwKLNSfGyLOwfvW1jkg"
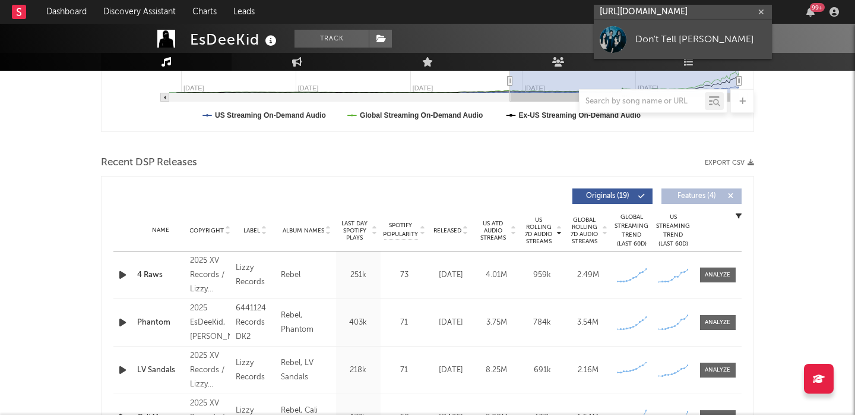
type input "https://open.spotify.com/artist/0MqMcX6FlTLOR4YtqiAJui?si=TI3UwKLNSfGyLOwfvW1jkg"
click at [670, 29] on link "Don't Tell Iris" at bounding box center [683, 39] width 178 height 39
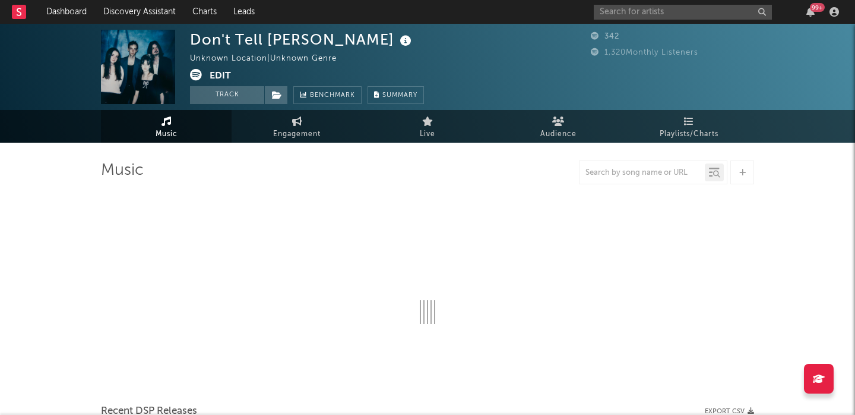
select select "1w"
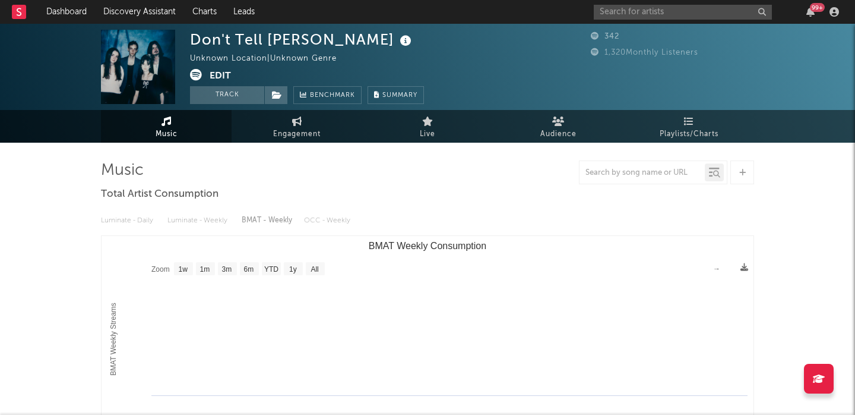
click at [223, 75] on button "Edit" at bounding box center [220, 76] width 21 height 15
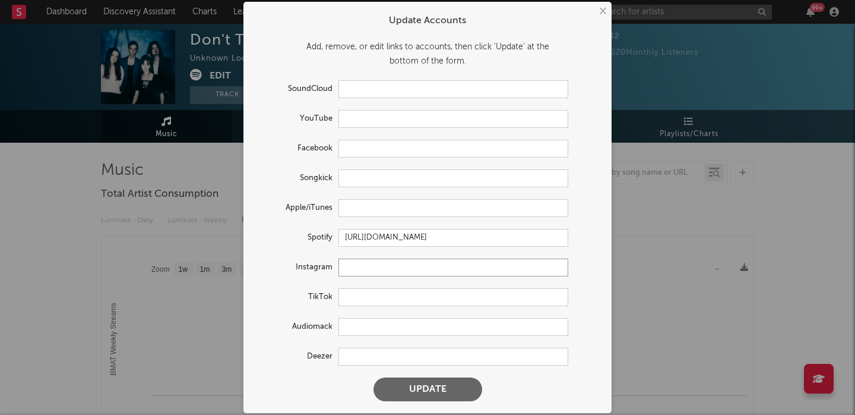
click at [368, 270] on input "text" at bounding box center [453, 267] width 230 height 18
paste input "https://www.instagram.com/donttelliris"
type input "https://www.instagram.com/donttelliris"
click at [379, 302] on input "text" at bounding box center [453, 297] width 230 height 18
paste input "https://www.tiktok.com/@donttelliris"
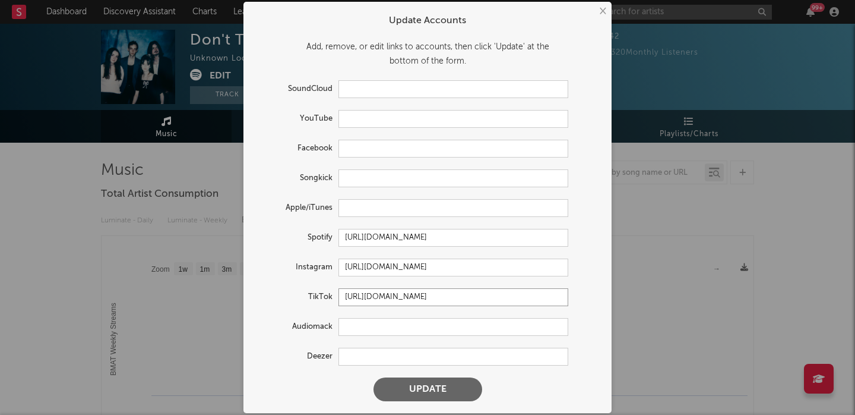
type input "https://www.tiktok.com/@donttelliris"
click at [416, 373] on form "Update Accounts Add, remove, or edit links to accounts, then click 'Update' at …" at bounding box center [427, 207] width 356 height 399
click at [425, 390] on button "Update" at bounding box center [428, 389] width 109 height 24
select select "1w"
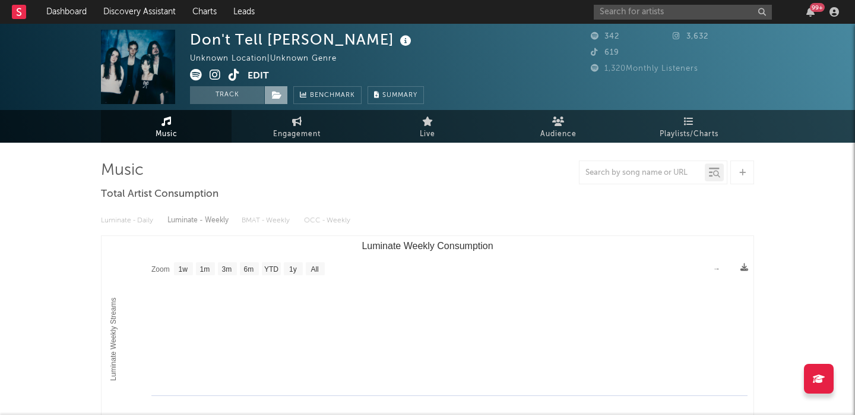
click at [277, 99] on span at bounding box center [276, 95] width 24 height 18
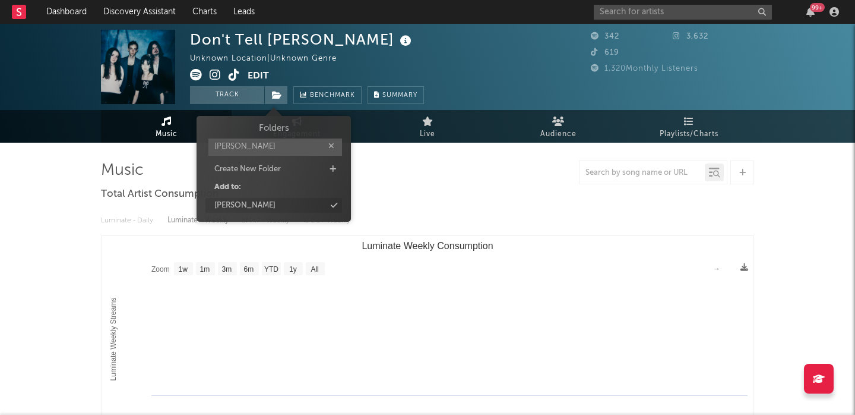
type input "sean"
click at [235, 203] on div "sean" at bounding box center [273, 205] width 137 height 15
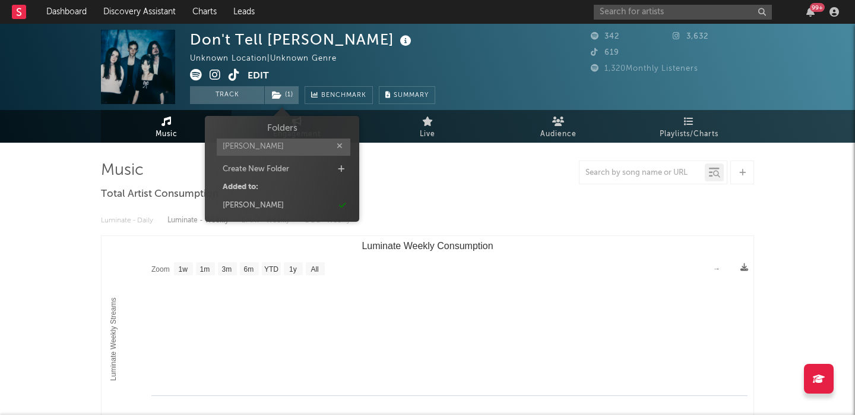
click at [254, 43] on div "Don't Tell Iris" at bounding box center [302, 40] width 224 height 20
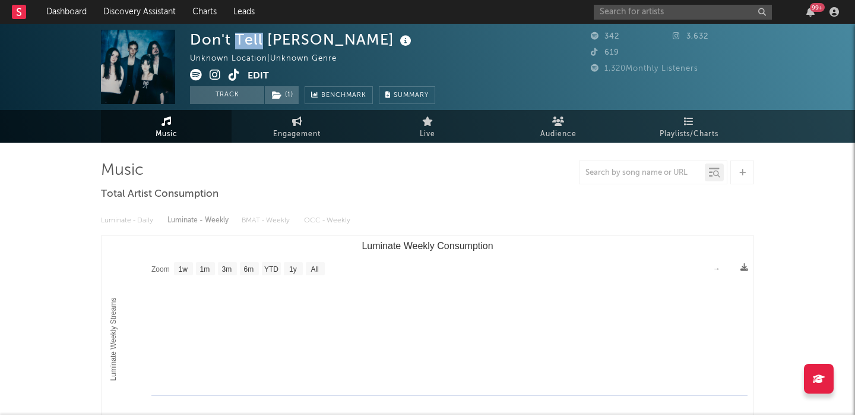
click at [254, 43] on div "Don't Tell Iris" at bounding box center [302, 40] width 224 height 20
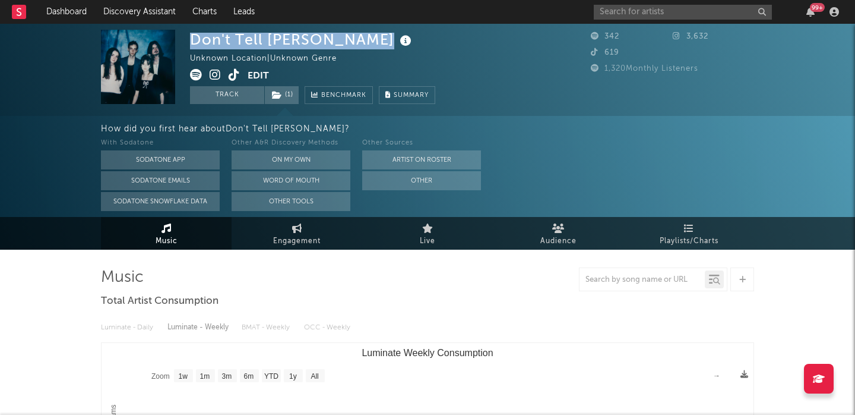
click at [254, 43] on div "Don't Tell Iris" at bounding box center [302, 40] width 224 height 20
copy div "Don't Tell Iris"
click at [84, 7] on link "Dashboard" at bounding box center [66, 12] width 57 height 24
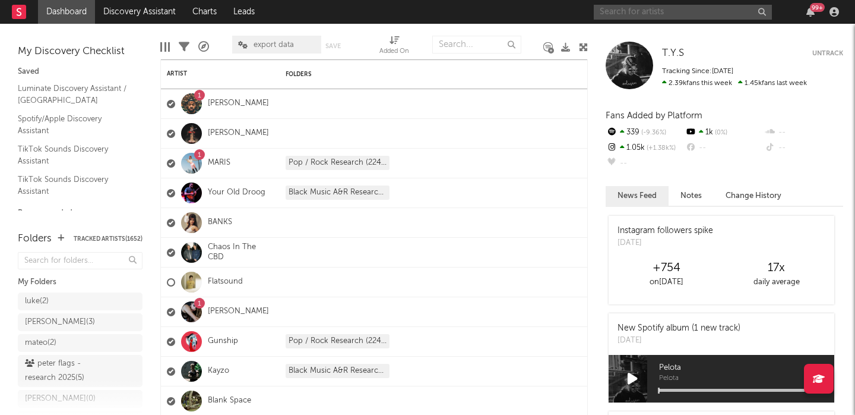
click at [682, 12] on input "text" at bounding box center [683, 12] width 178 height 15
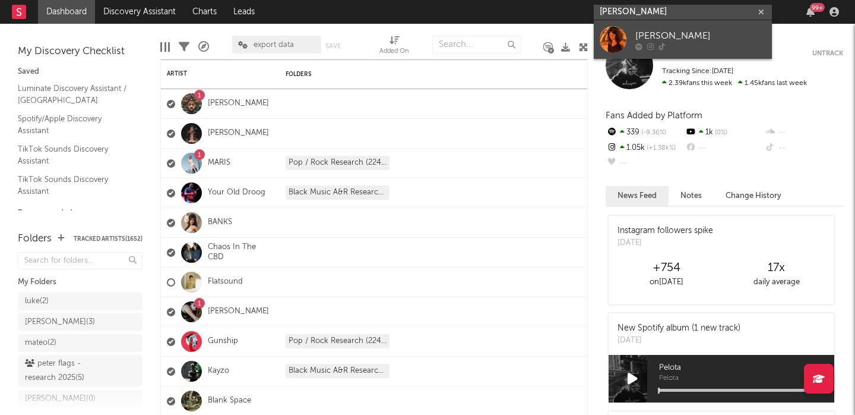
type input "lydia kenny"
click at [707, 35] on div "Lydia Kenny" at bounding box center [700, 36] width 131 height 14
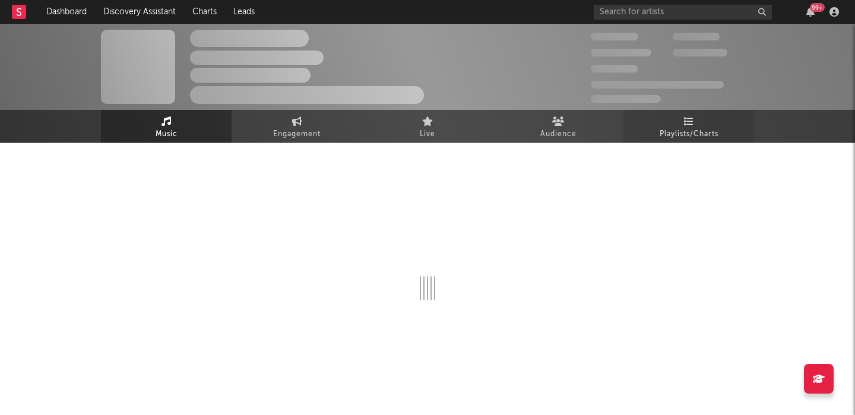
select select "1w"
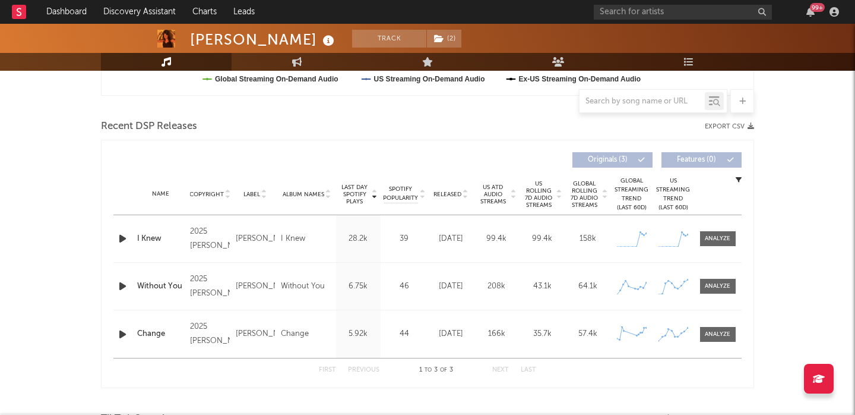
scroll to position [398, 0]
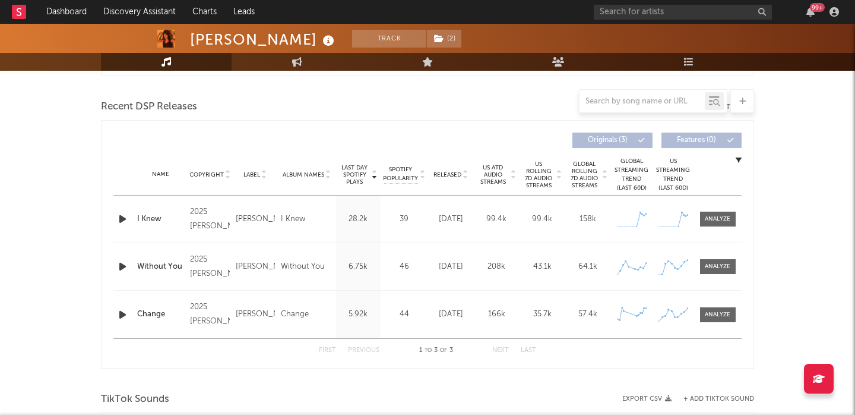
click at [709, 227] on div "Name I Knew Copyright 2025 Lydia Kenny Label Lydia Kenny Album Names I Knew Com…" at bounding box center [427, 218] width 628 height 47
click at [717, 222] on div at bounding box center [718, 218] width 26 height 9
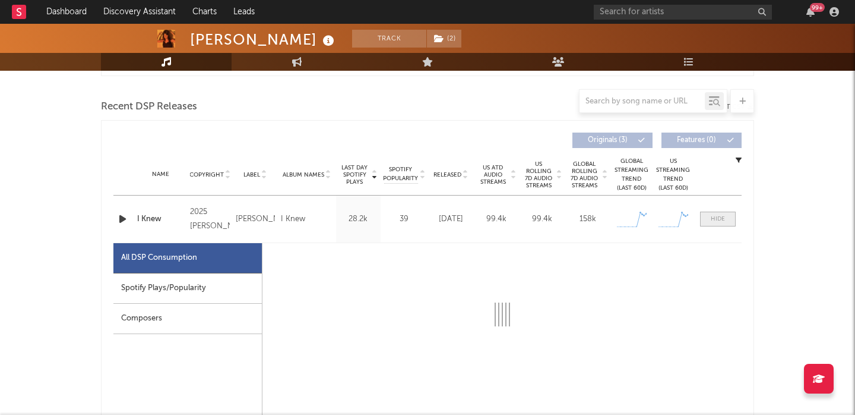
scroll to position [518, 0]
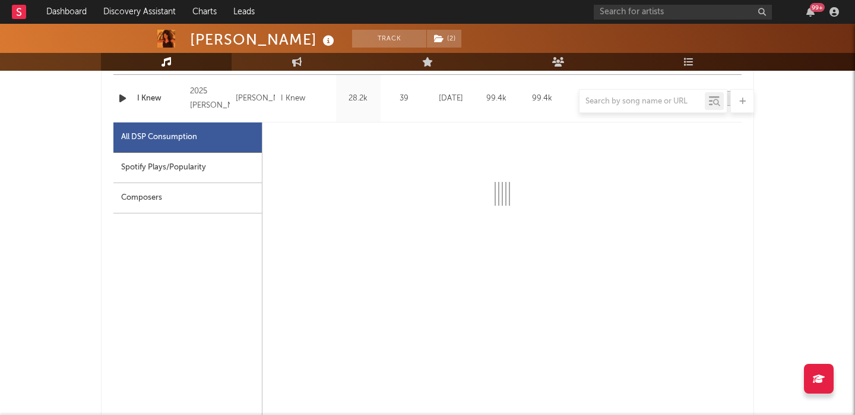
select select "1w"
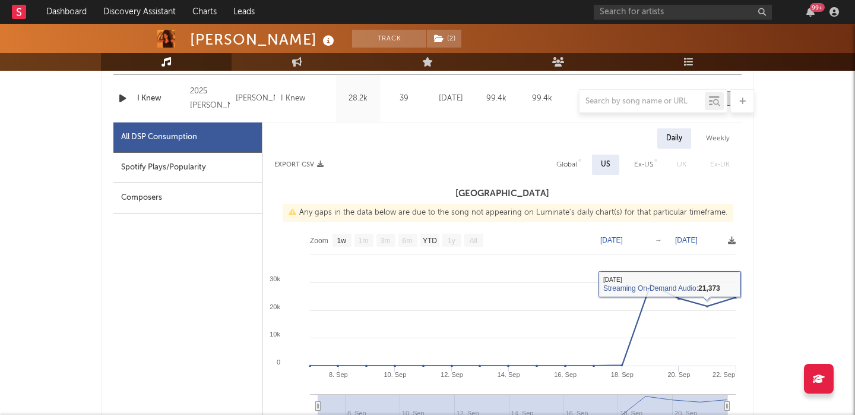
click at [577, 163] on div "Global" at bounding box center [566, 164] width 21 height 14
select select "1w"
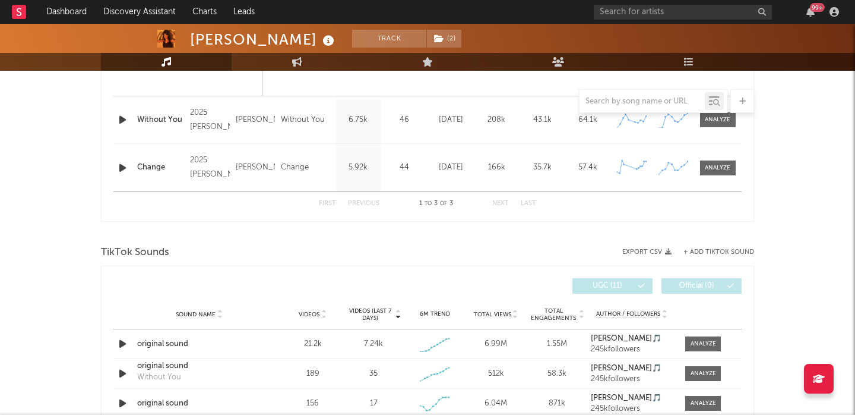
scroll to position [1255, 0]
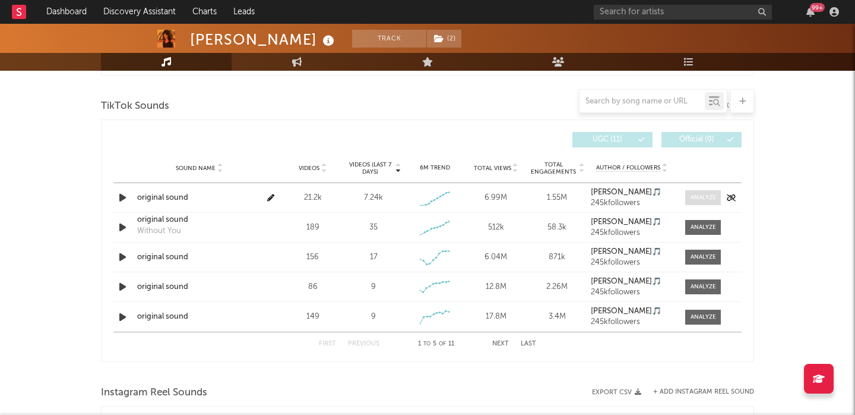
click at [685, 198] on span at bounding box center [703, 197] width 36 height 15
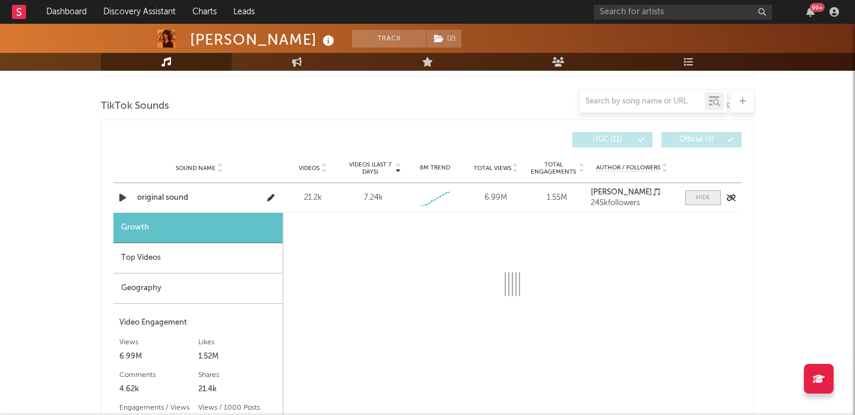
click at [703, 199] on div at bounding box center [703, 197] width 14 height 9
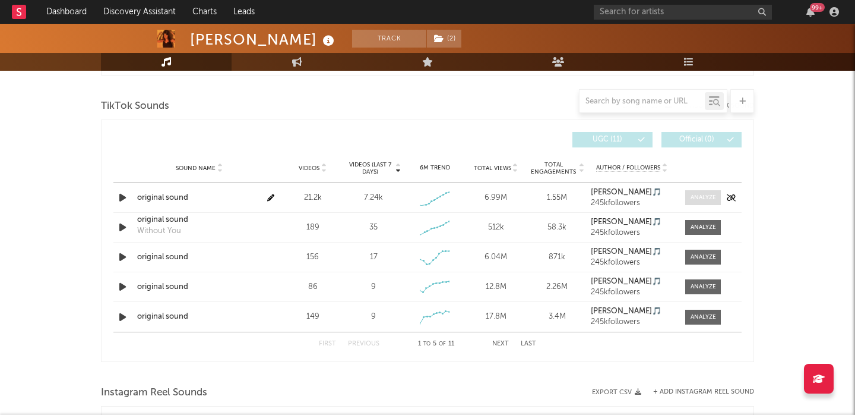
click at [703, 199] on div at bounding box center [704, 197] width 26 height 9
select select "1w"
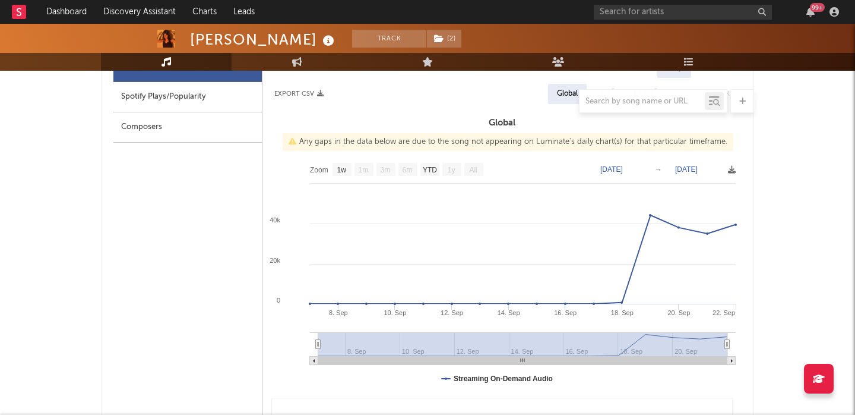
scroll to position [575, 0]
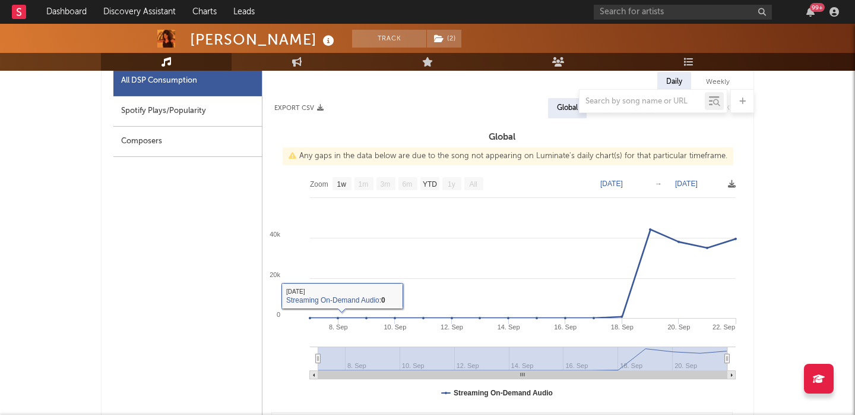
click at [183, 112] on div at bounding box center [427, 101] width 653 height 24
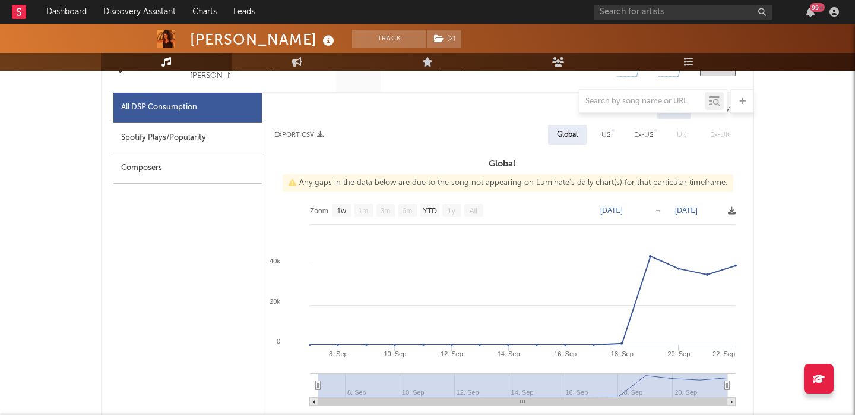
scroll to position [541, 0]
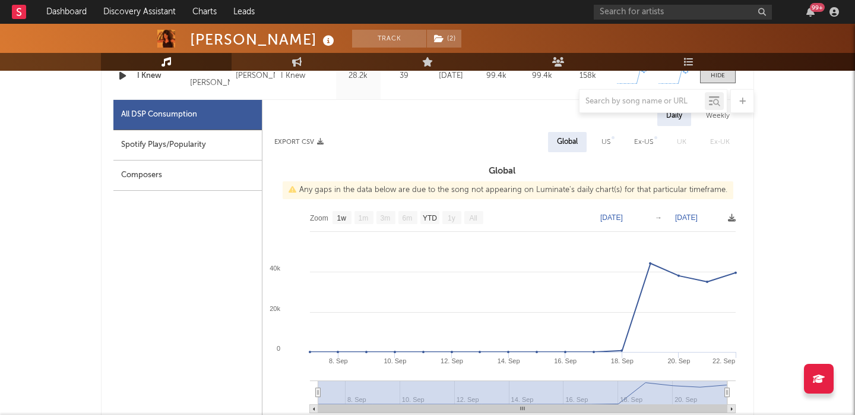
click at [182, 149] on div "Spotify Plays/Popularity" at bounding box center [187, 145] width 148 height 30
select select "1w"
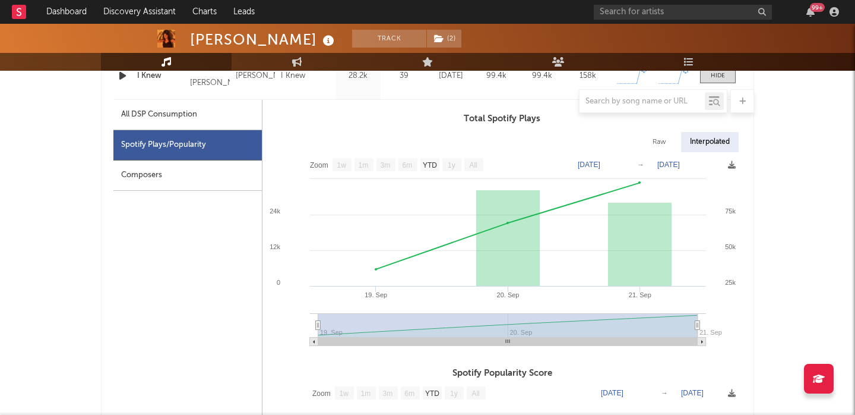
click at [653, 135] on div "Raw" at bounding box center [659, 142] width 31 height 20
select select "1w"
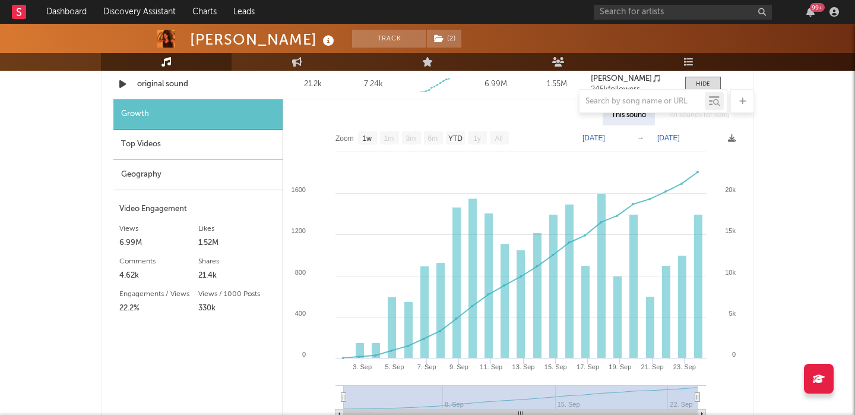
scroll to position [1365, 0]
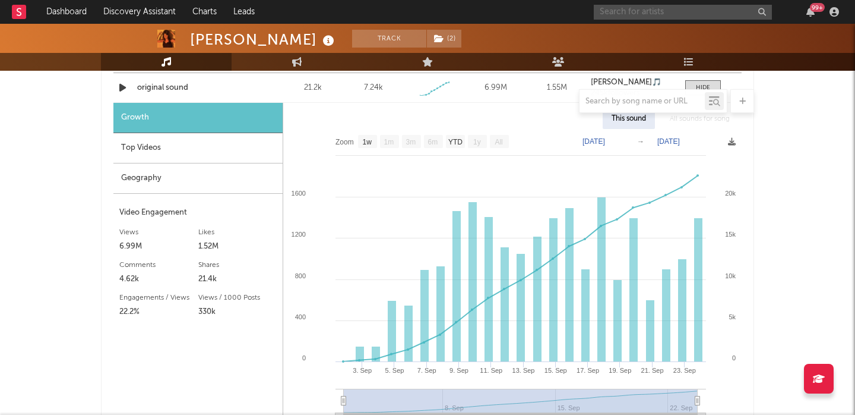
click at [609, 15] on input "text" at bounding box center [683, 12] width 178 height 15
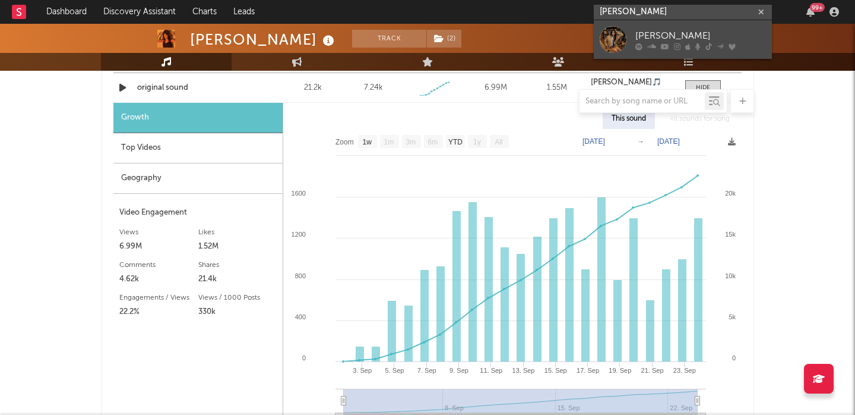
type input "izzy escobar"
click at [643, 27] on link "Izzy Escobar" at bounding box center [683, 39] width 178 height 39
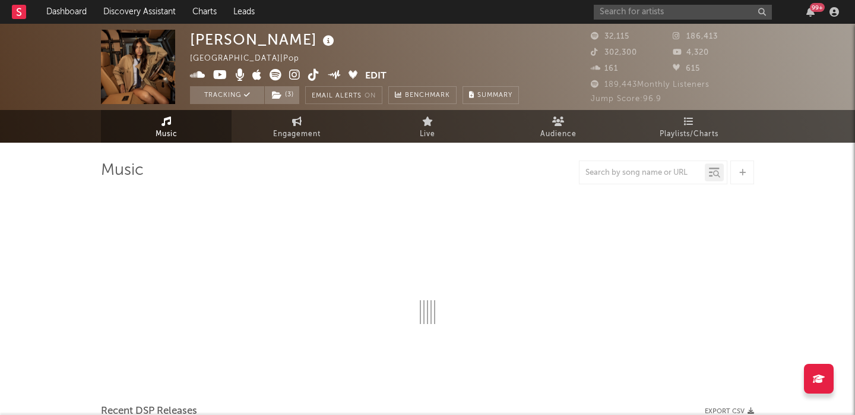
select select "6m"
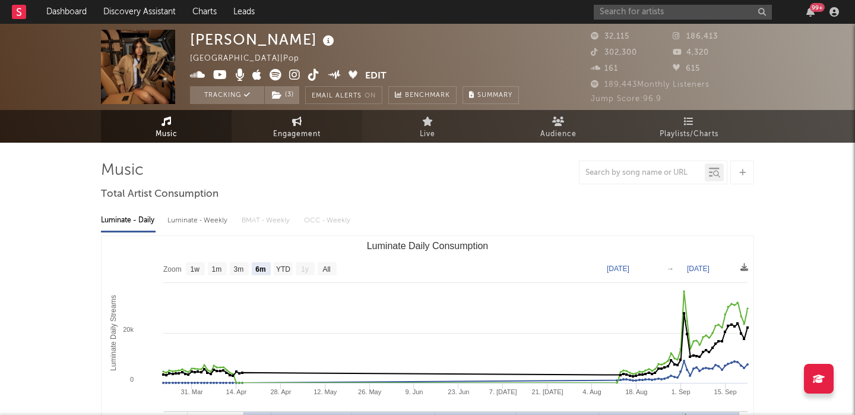
click at [280, 129] on span "Engagement" at bounding box center [297, 134] width 48 height 14
select select "1w"
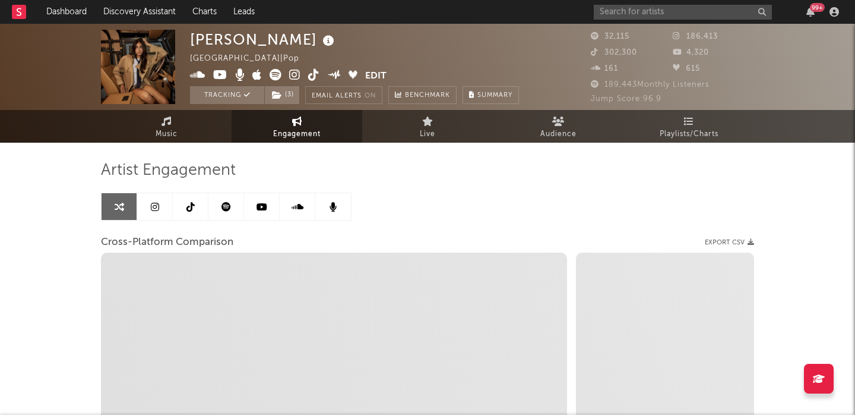
click at [222, 207] on icon at bounding box center [227, 207] width 10 height 10
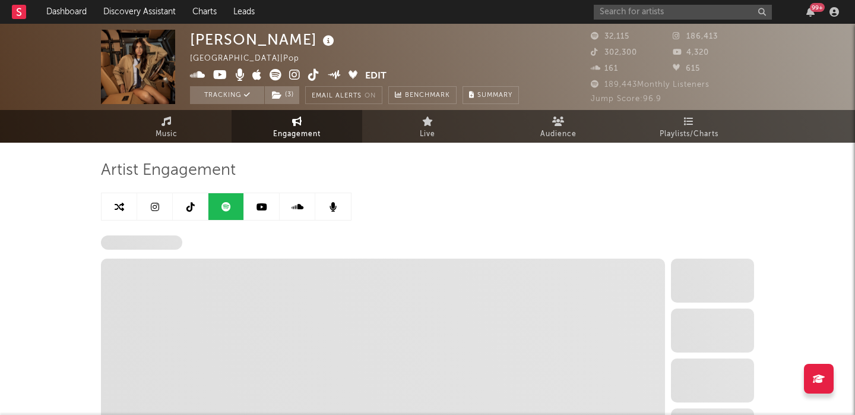
select select "6m"
select select "1w"
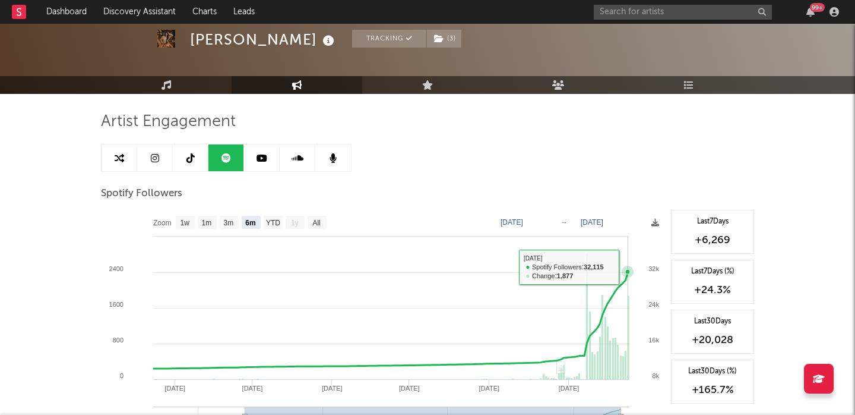
scroll to position [36, 0]
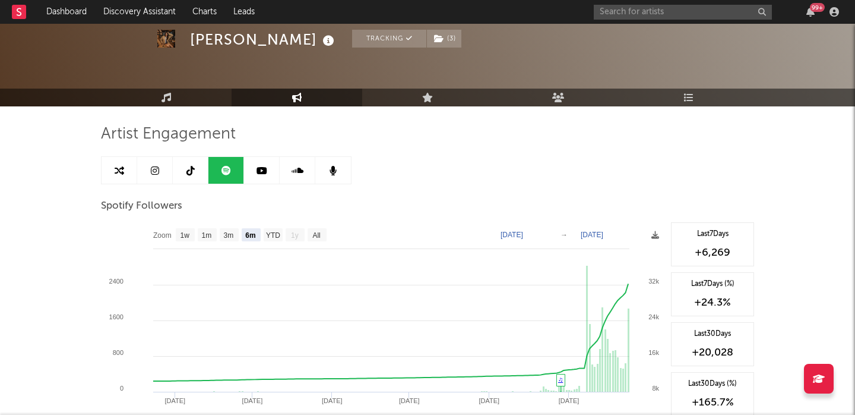
click at [181, 99] on link "Music" at bounding box center [166, 97] width 131 height 18
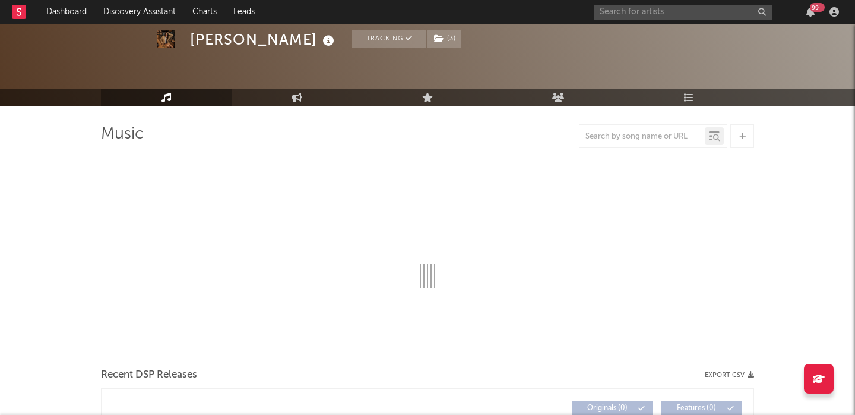
select select "6m"
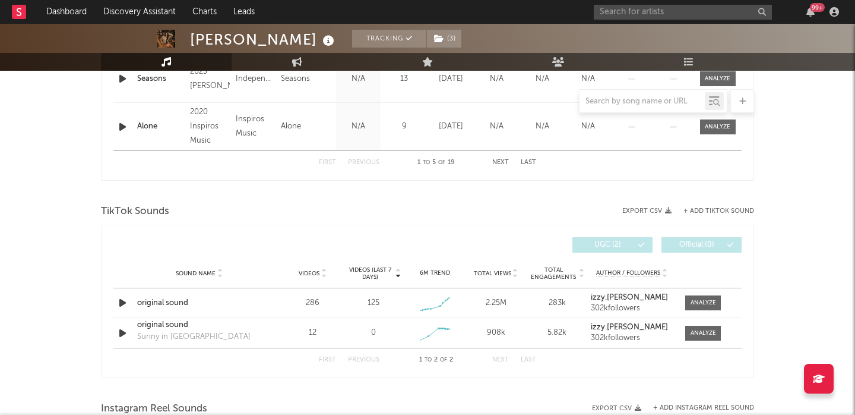
scroll to position [788, 0]
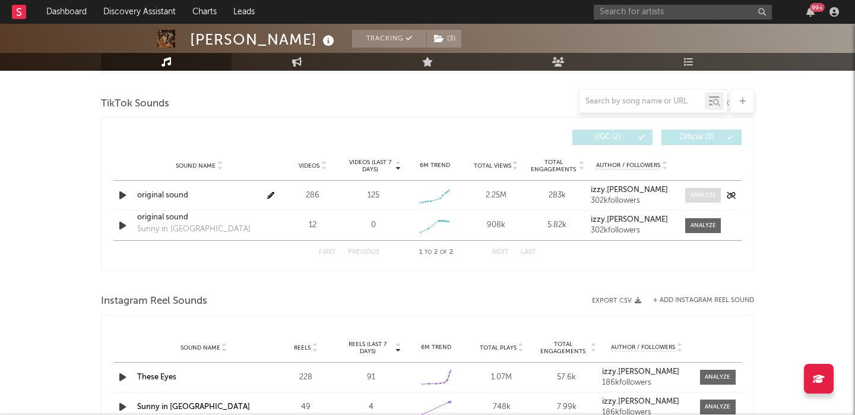
click at [697, 197] on div at bounding box center [704, 195] width 26 height 9
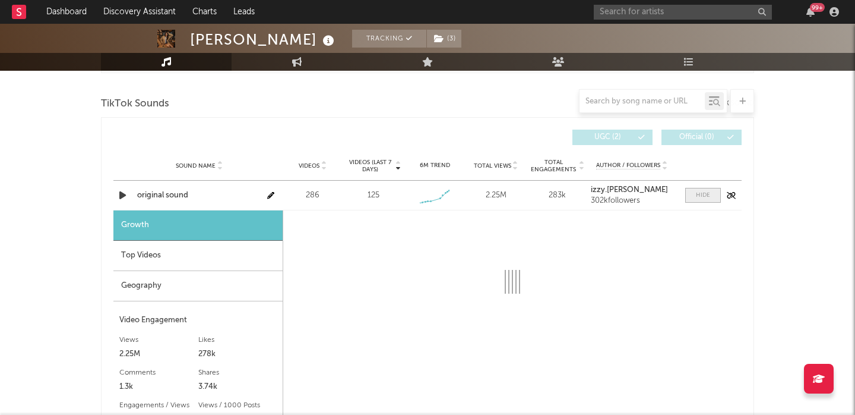
select select "1w"
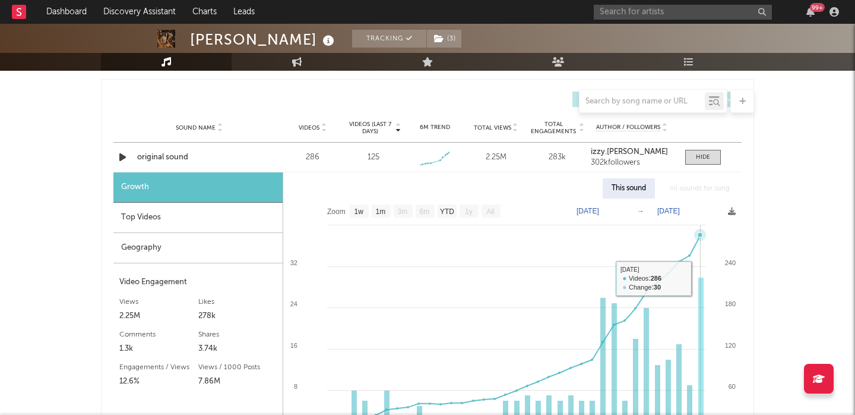
scroll to position [770, 0]
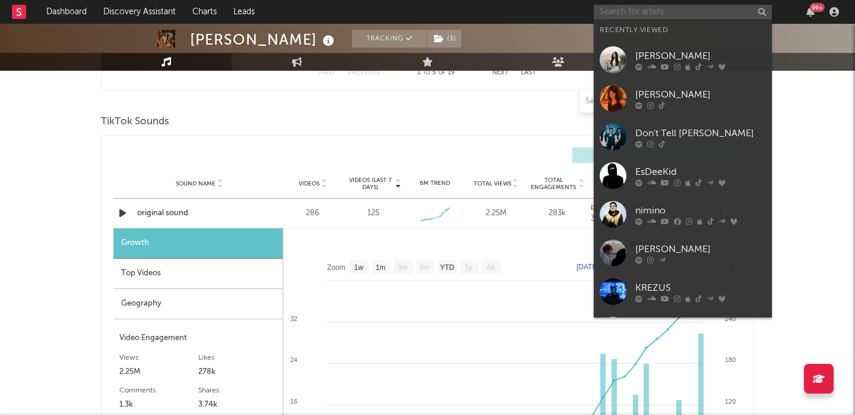
click at [623, 11] on input "text" at bounding box center [683, 12] width 178 height 15
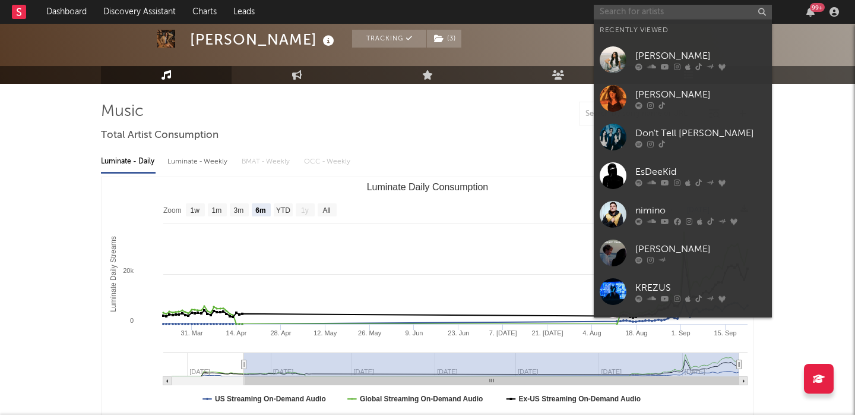
scroll to position [0, 0]
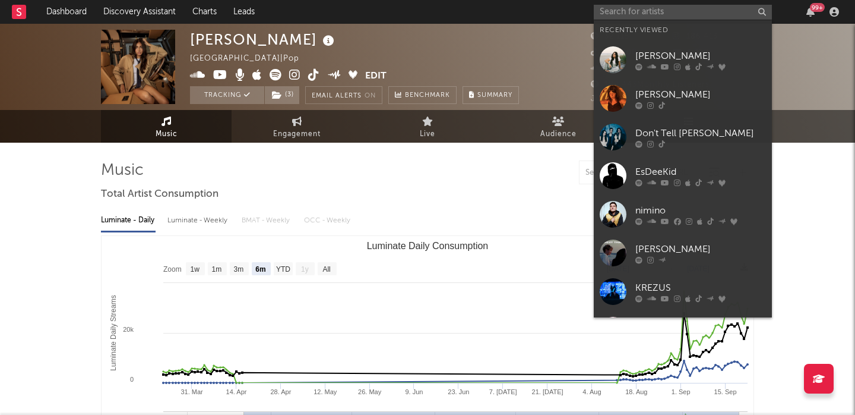
click at [502, 217] on div "Luminate - Daily Luminate - Weekly BMAT - Weekly OCC - Weekly" at bounding box center [427, 220] width 653 height 20
click at [618, 9] on input "text" at bounding box center [683, 12] width 178 height 15
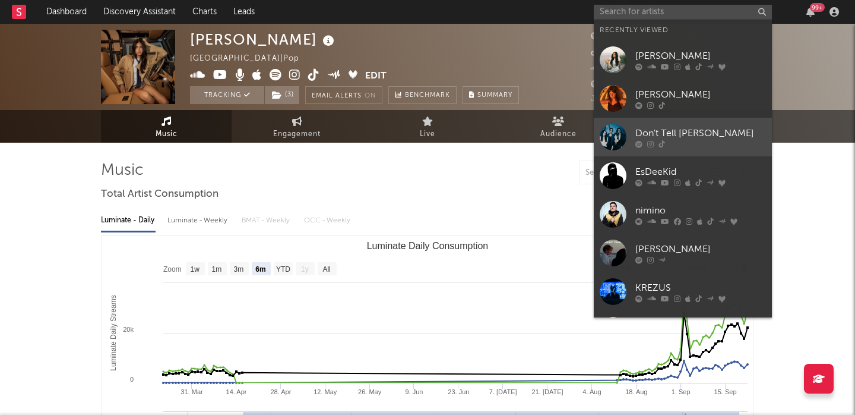
click at [713, 126] on div "Don't Tell Iris" at bounding box center [700, 133] width 131 height 14
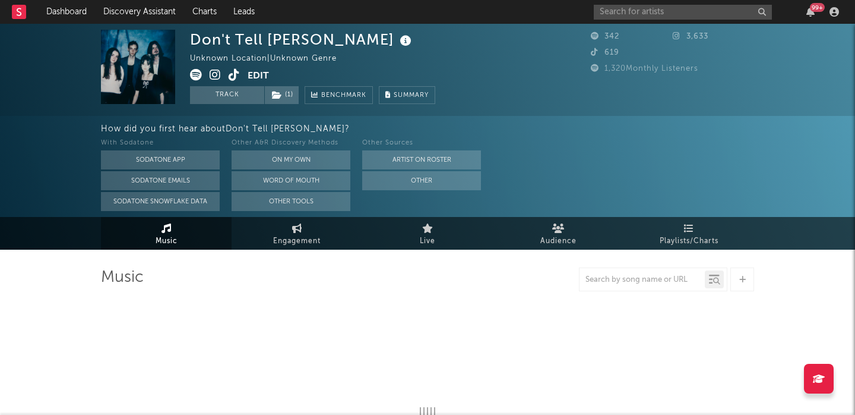
select select "1w"
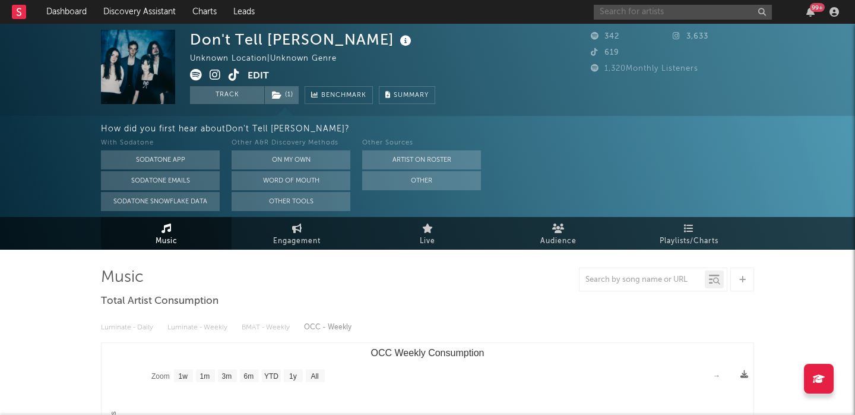
click at [624, 11] on input "text" at bounding box center [683, 12] width 178 height 15
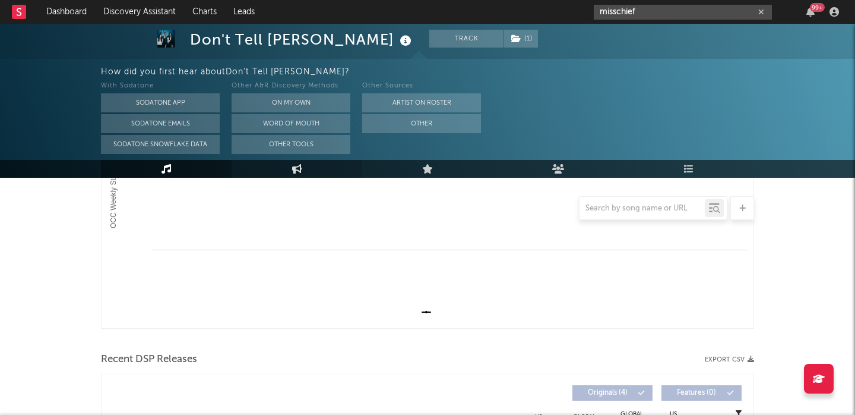
scroll to position [11, 0]
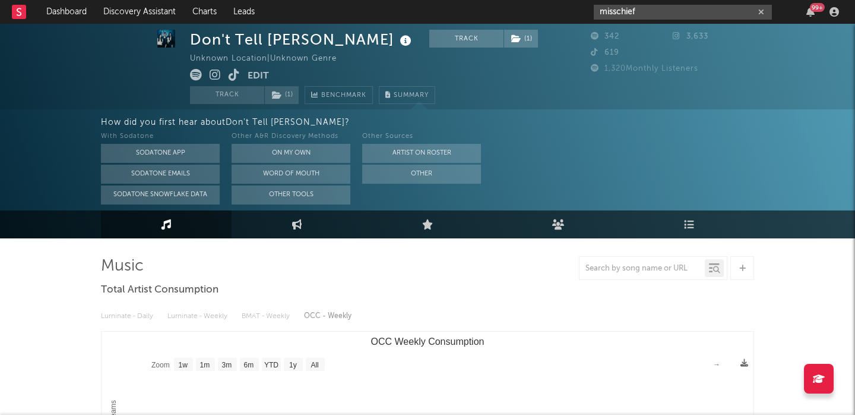
click at [641, 15] on input "misschief" at bounding box center [683, 12] width 178 height 15
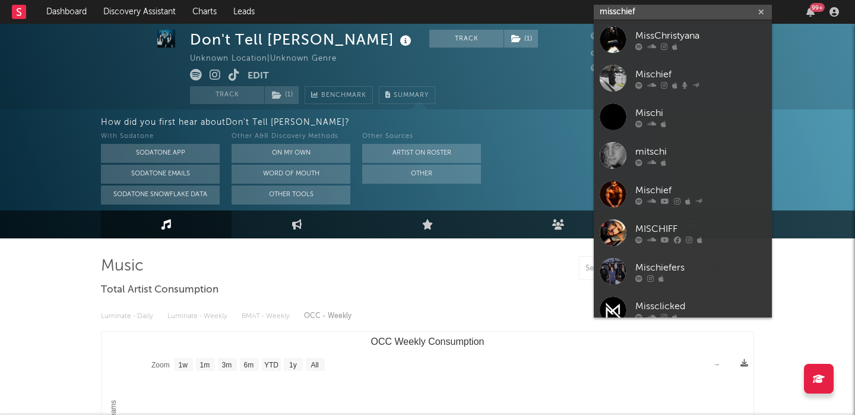
click at [626, 11] on input "misschief" at bounding box center [683, 12] width 178 height 15
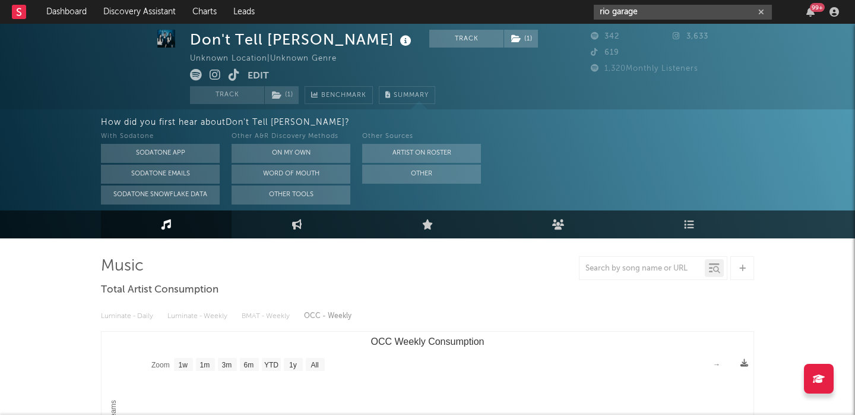
click at [624, 7] on input "rio garage" at bounding box center [683, 12] width 178 height 15
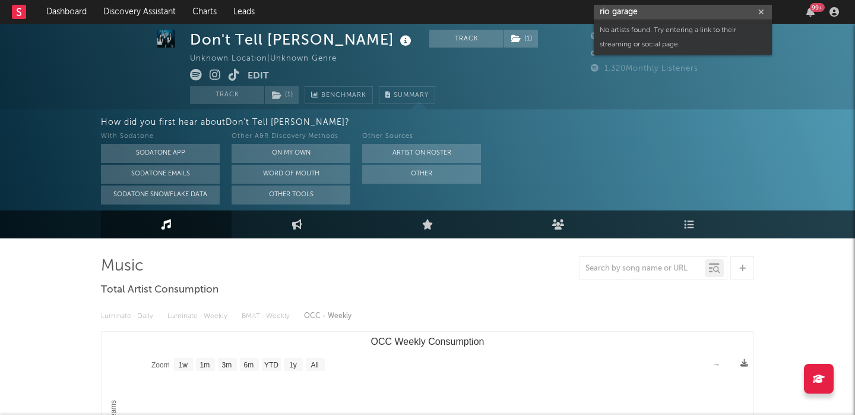
click at [624, 7] on input "rio garage" at bounding box center [683, 12] width 178 height 15
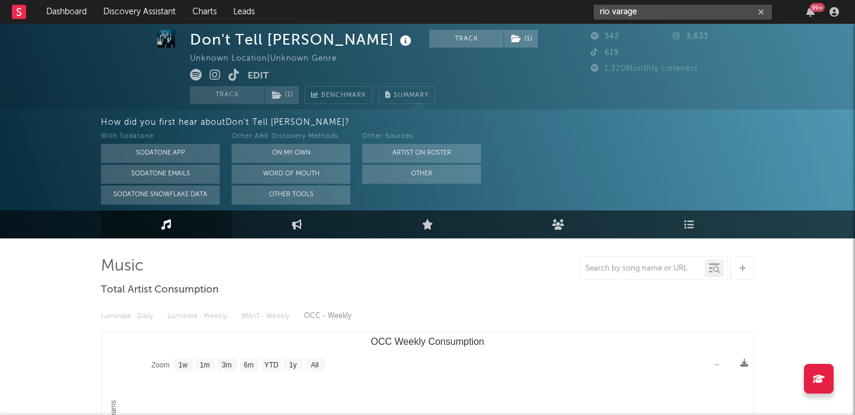
type input "rio varage"
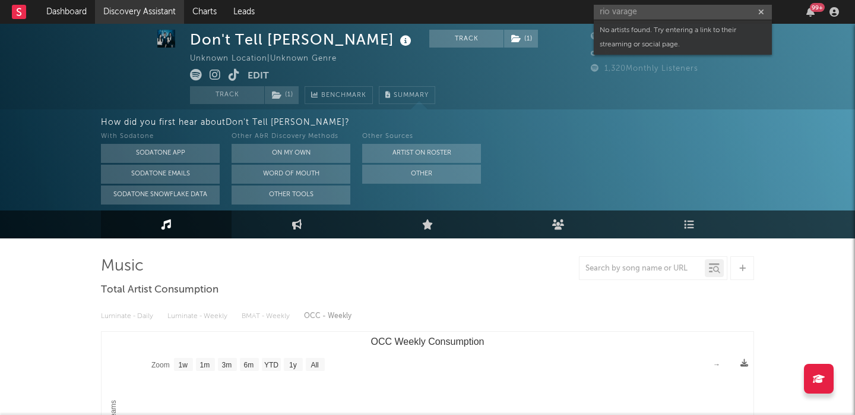
click at [126, 23] on link "Discovery Assistant" at bounding box center [139, 12] width 89 height 24
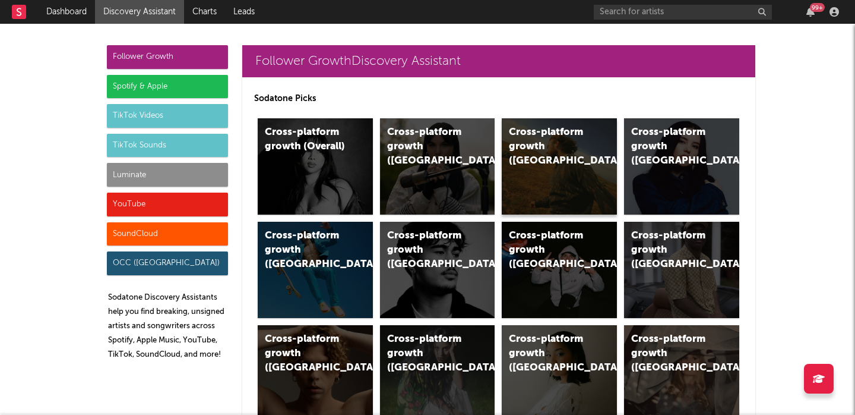
click at [538, 188] on div "Cross-platform growth (US)" at bounding box center [559, 166] width 115 height 96
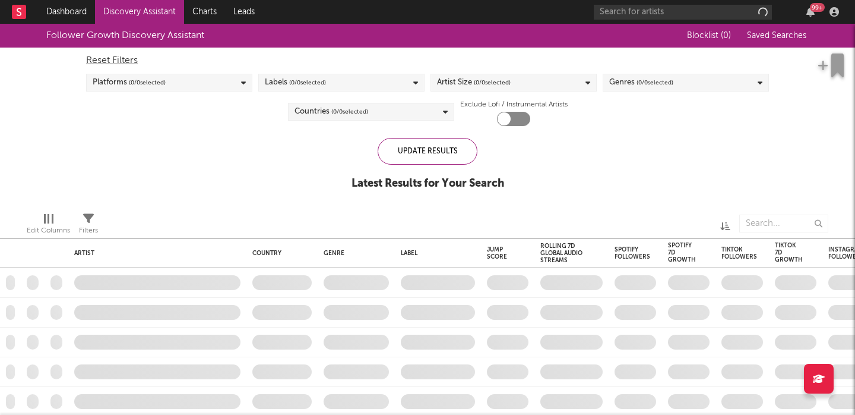
checkbox input "true"
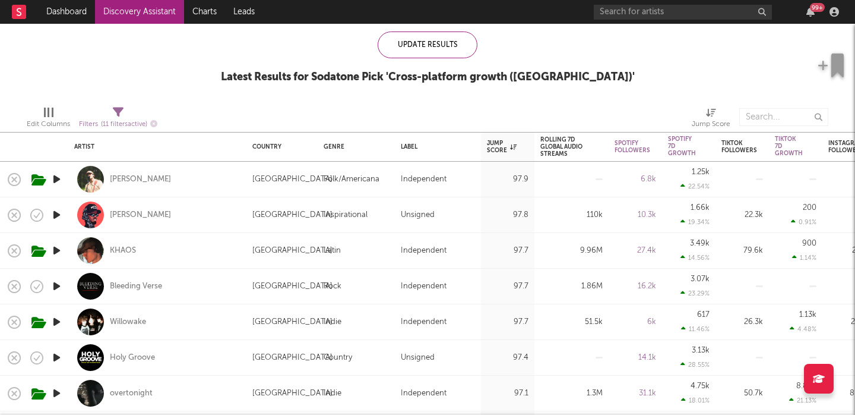
click at [208, 182] on div "William Toll" at bounding box center [157, 179] width 166 height 35
select select "1w"
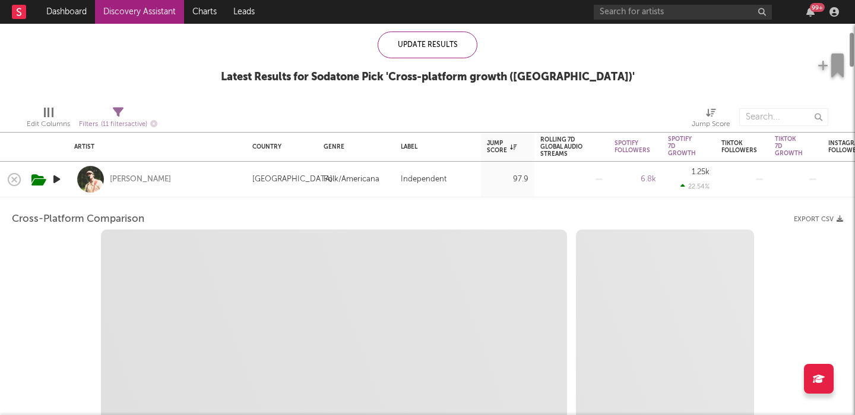
select select "1w"
click at [208, 183] on div "William Toll" at bounding box center [157, 179] width 166 height 35
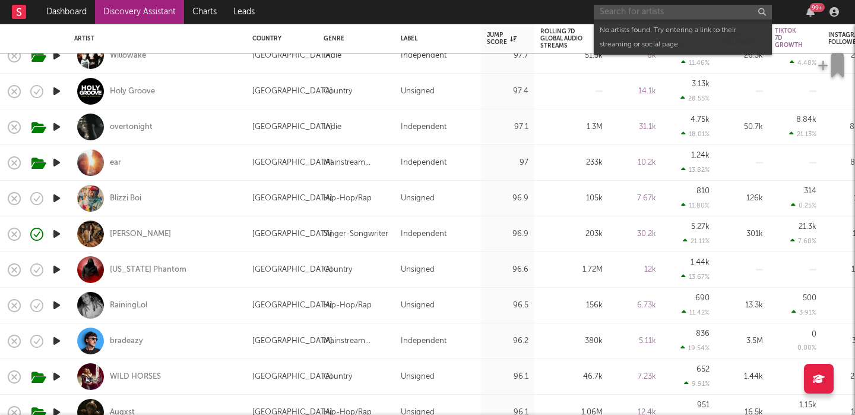
click at [629, 13] on input "text" at bounding box center [683, 12] width 178 height 15
paste input "Ashley Singh"
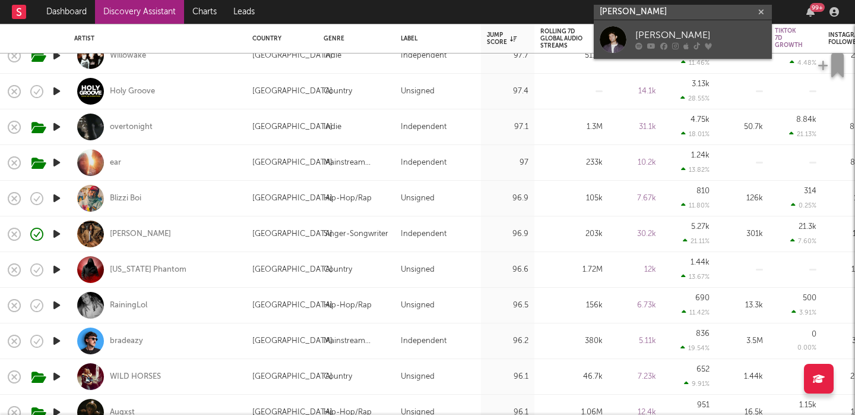
type input "Ashley Singh"
click at [692, 32] on div "Ashley Singh" at bounding box center [700, 36] width 131 height 14
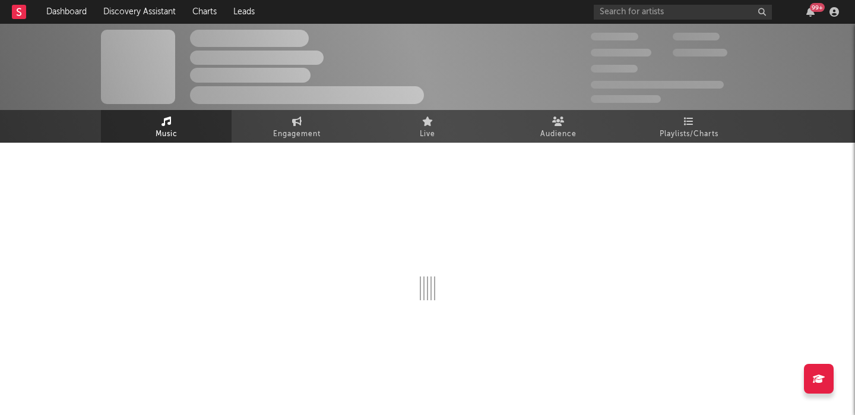
select select "6m"
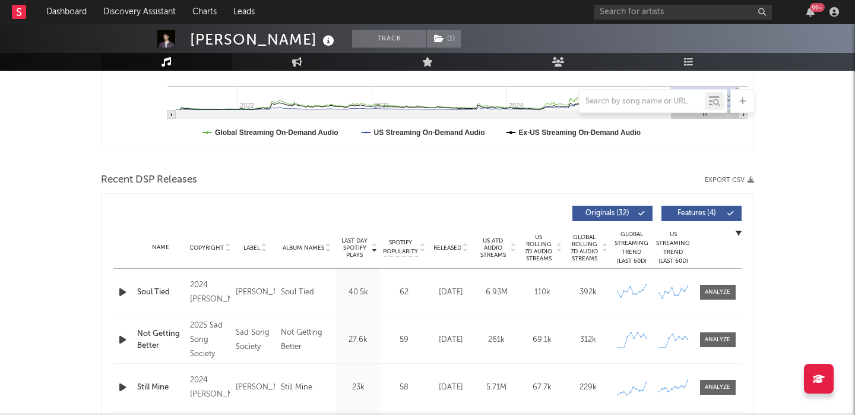
scroll to position [368, 0]
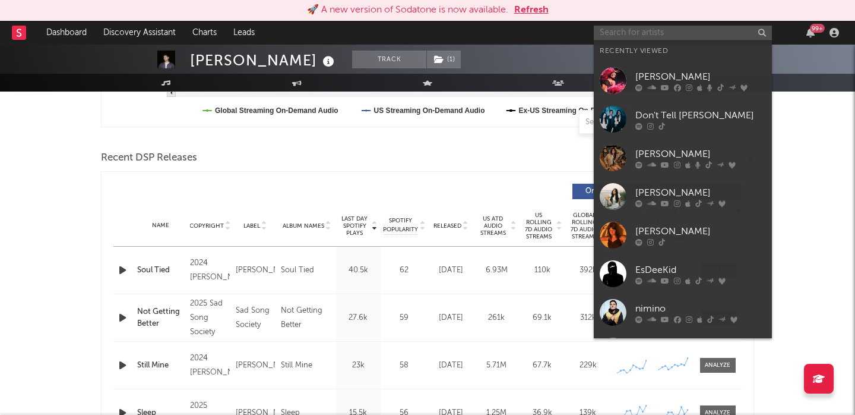
click at [625, 37] on input "text" at bounding box center [683, 33] width 178 height 15
paste input "Grace Inspace"
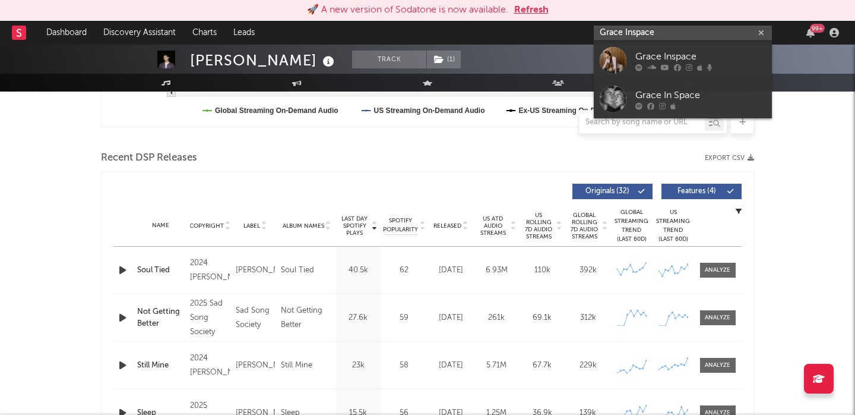
type input "Grace Inspace"
click at [681, 56] on div "Grace Inspace" at bounding box center [700, 56] width 131 height 14
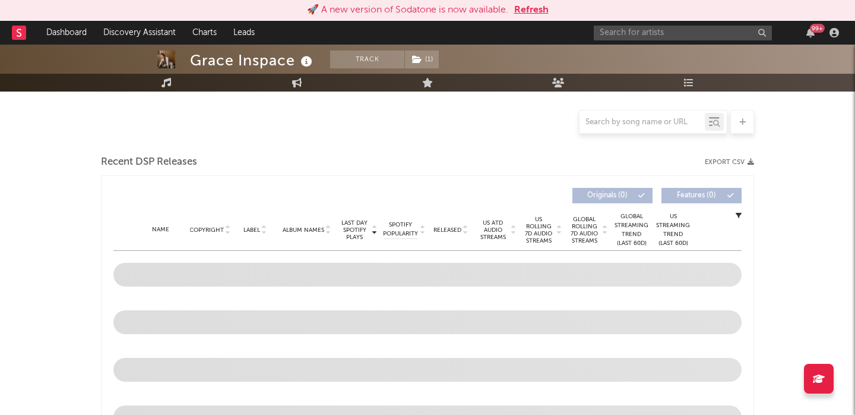
scroll to position [198, 0]
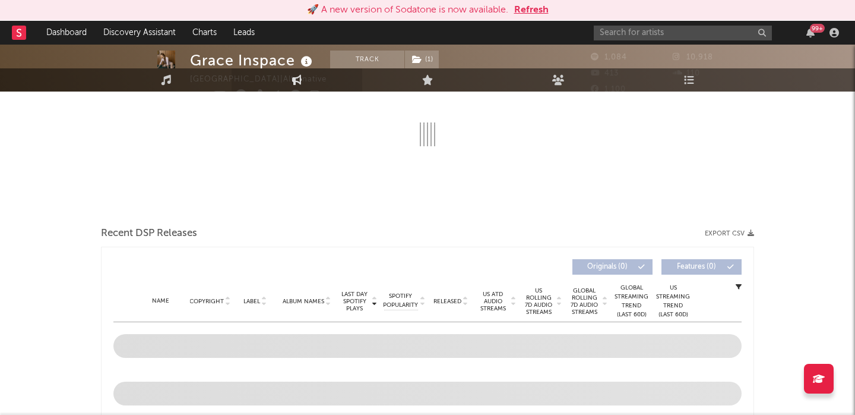
select select "6m"
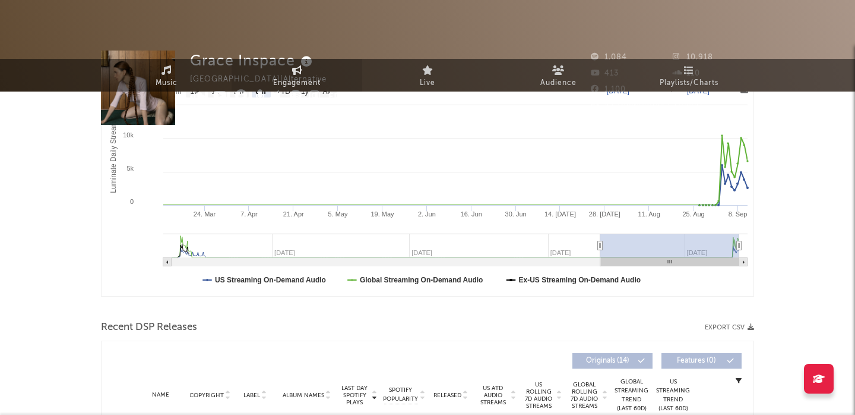
scroll to position [0, 0]
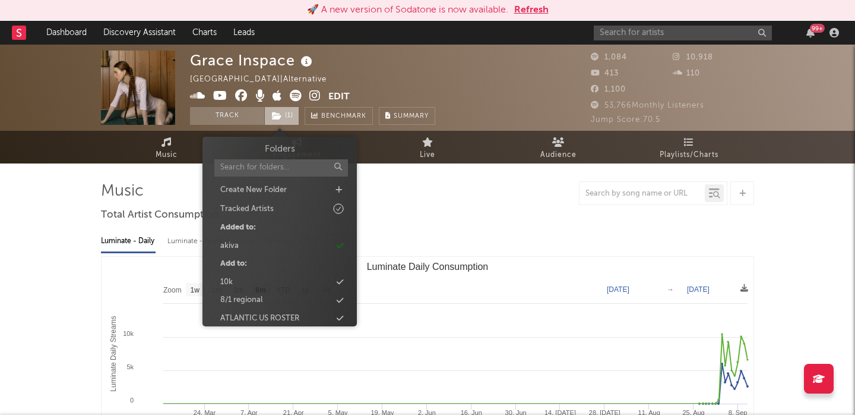
click at [283, 119] on span "( 1 )" at bounding box center [281, 116] width 35 height 18
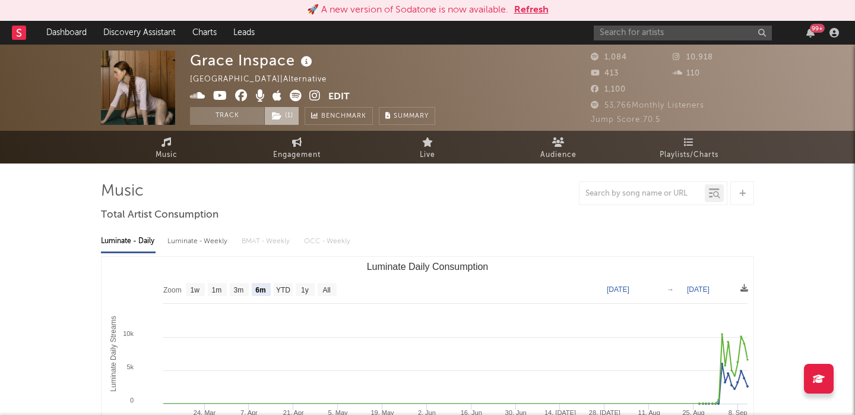
click at [283, 119] on span "( 1 )" at bounding box center [281, 116] width 35 height 18
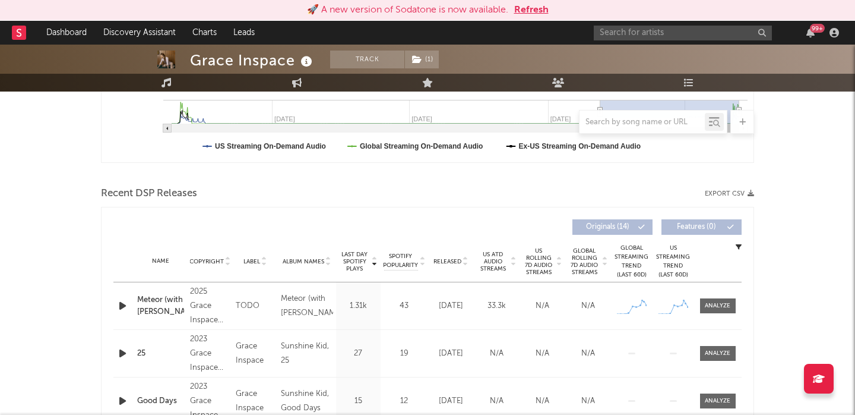
scroll to position [353, 0]
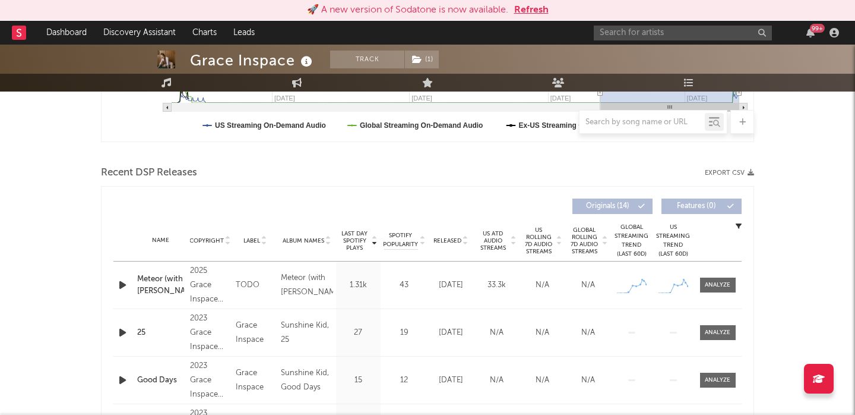
click at [461, 237] on span "Released" at bounding box center [448, 240] width 28 height 7
click at [125, 284] on icon "button" at bounding box center [122, 284] width 12 height 15
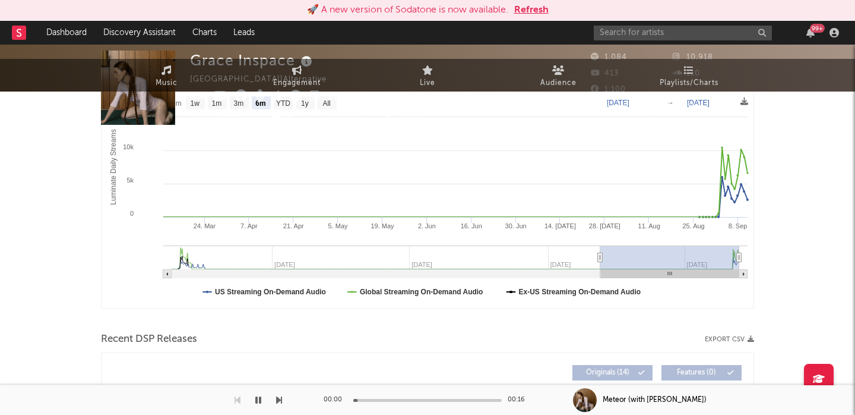
scroll to position [0, 0]
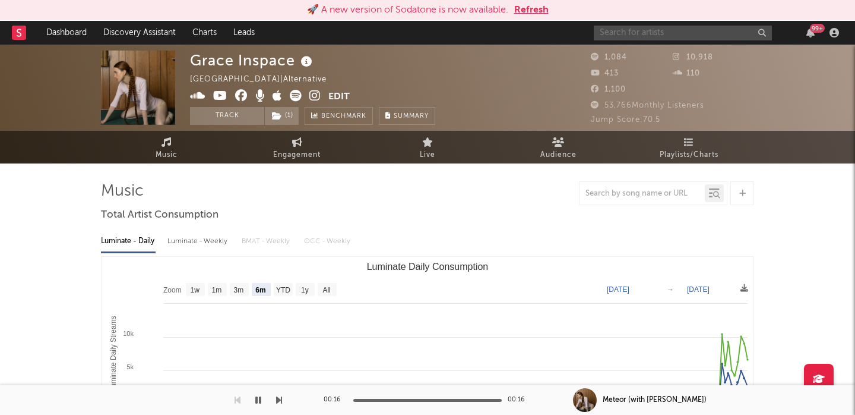
click at [610, 27] on input "text" at bounding box center [683, 33] width 178 height 15
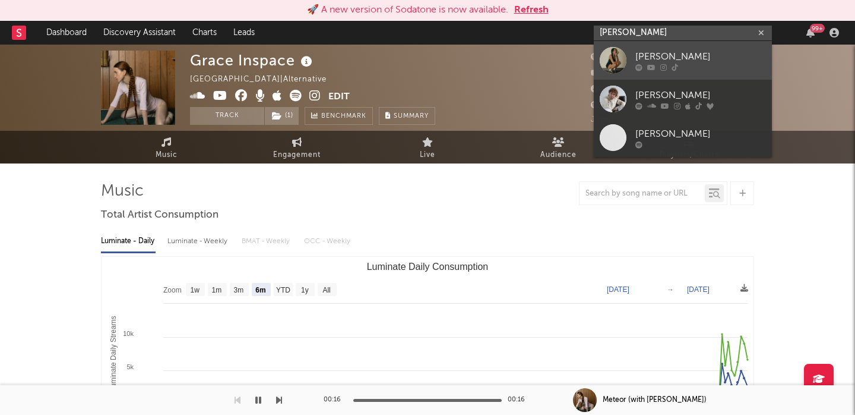
type input "hailey pic"
click at [622, 62] on div at bounding box center [613, 60] width 27 height 27
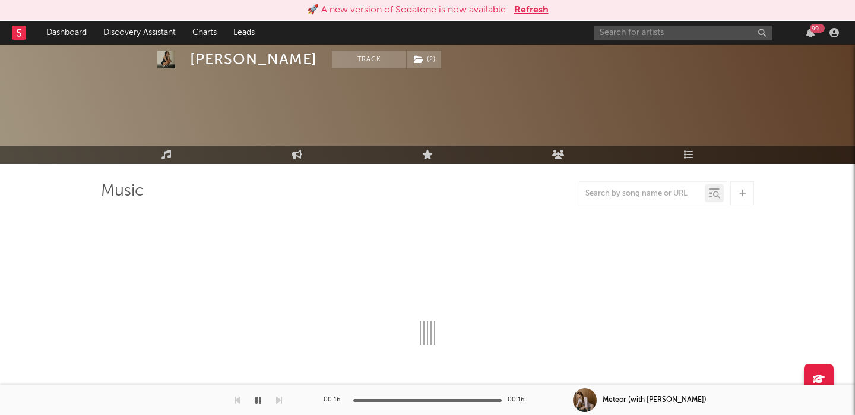
select select "1w"
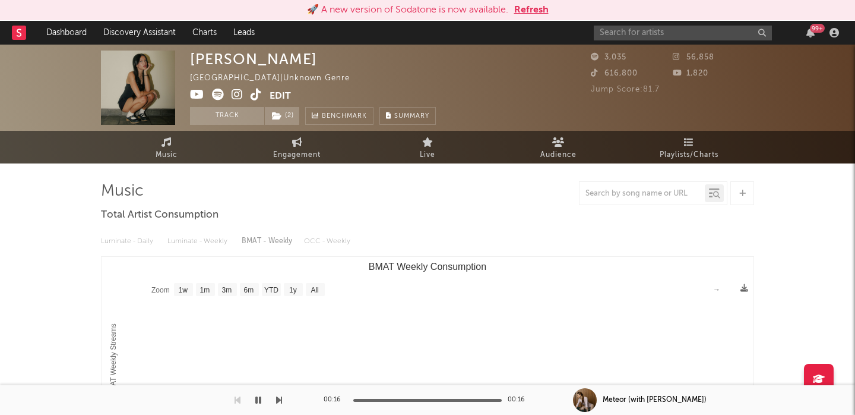
click at [219, 98] on icon at bounding box center [218, 94] width 12 height 12
click at [298, 135] on link "Engagement" at bounding box center [297, 147] width 131 height 33
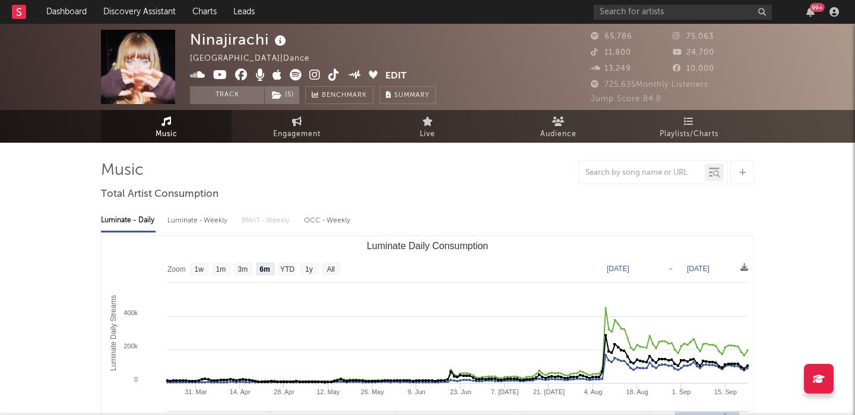
select select "6m"
click at [650, 21] on div "99 +" at bounding box center [718, 12] width 249 height 24
click at [646, 20] on div "99 +" at bounding box center [718, 12] width 249 height 24
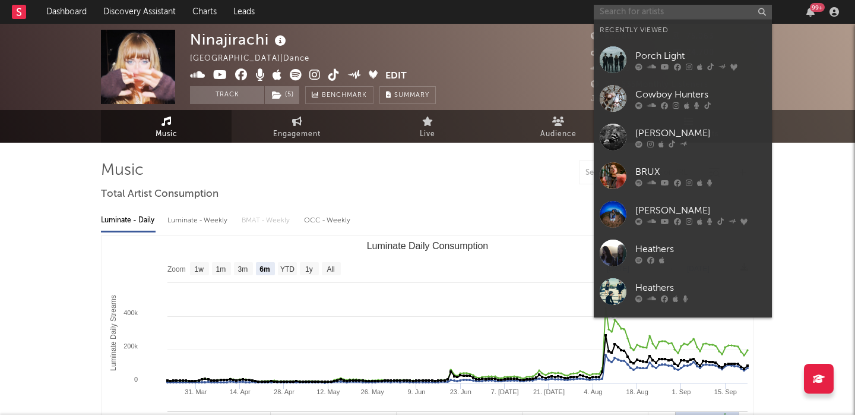
click at [643, 10] on input "text" at bounding box center [683, 12] width 178 height 15
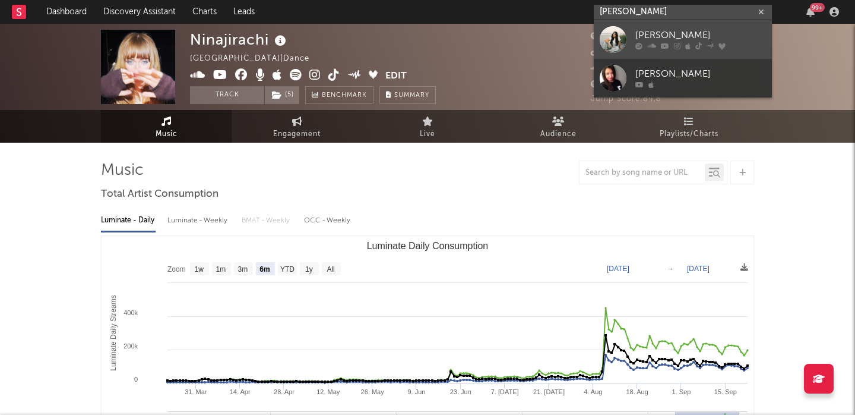
type input "gigi perez"
click at [662, 36] on div "[PERSON_NAME]" at bounding box center [700, 36] width 131 height 14
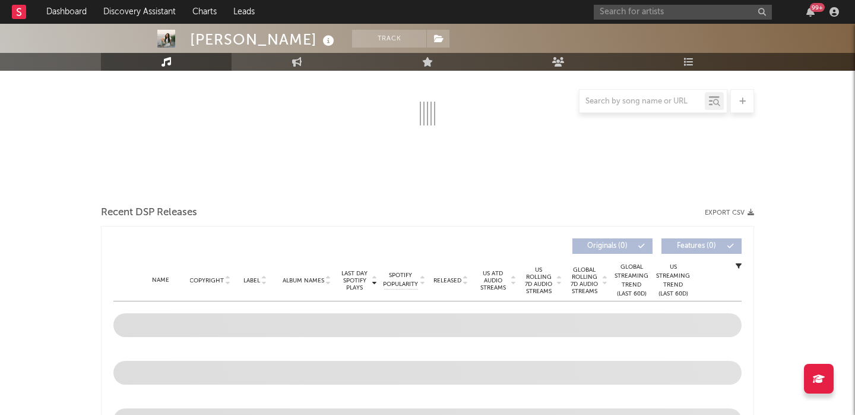
scroll to position [197, 0]
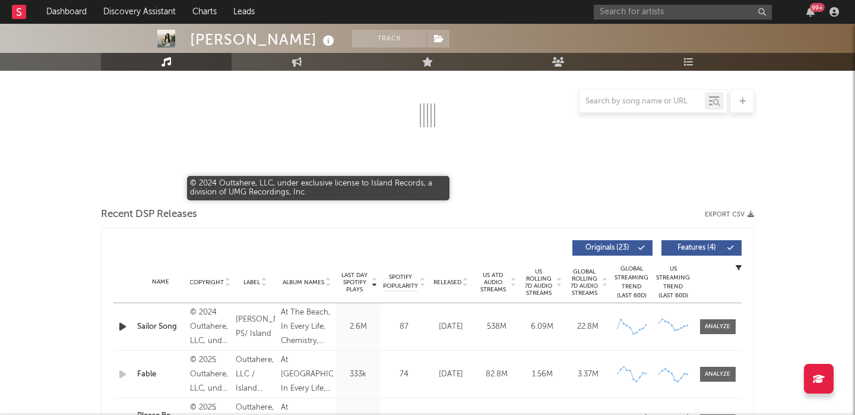
select select "6m"
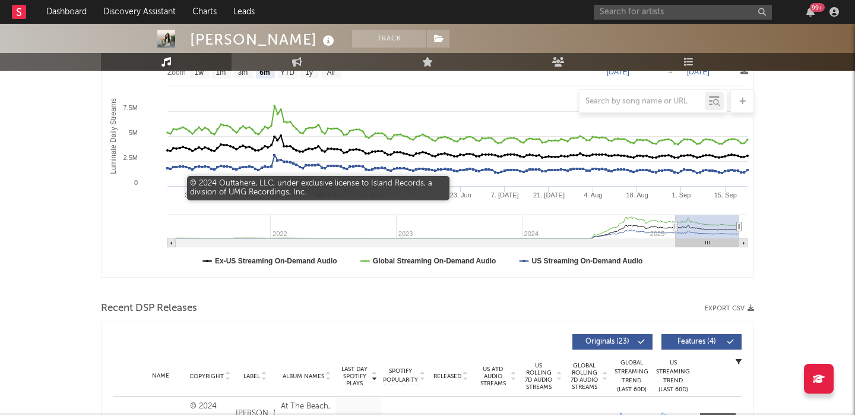
scroll to position [417, 0]
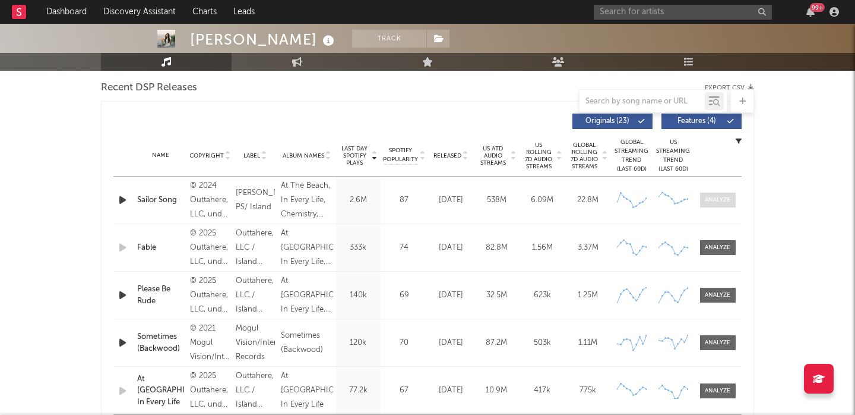
click at [717, 204] on div at bounding box center [718, 199] width 26 height 9
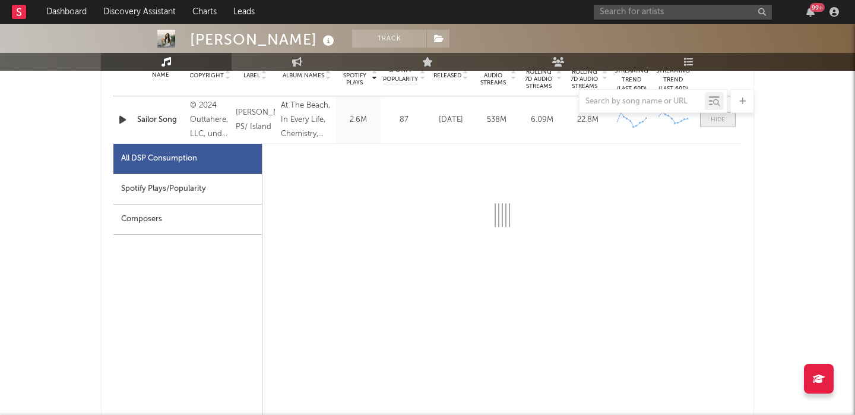
scroll to position [536, 0]
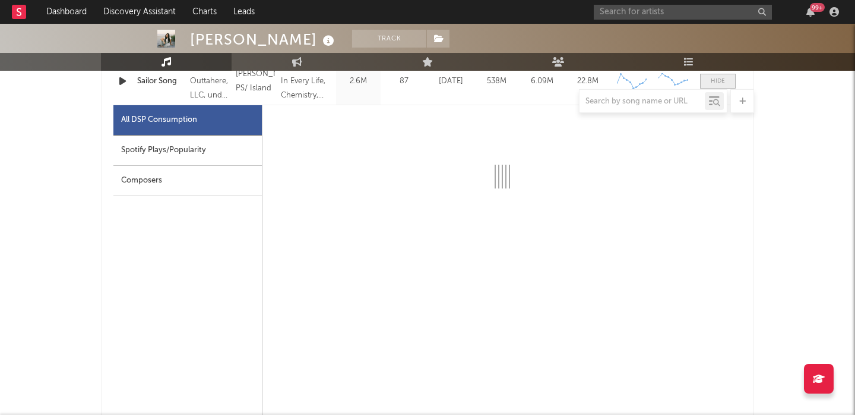
select select "6m"
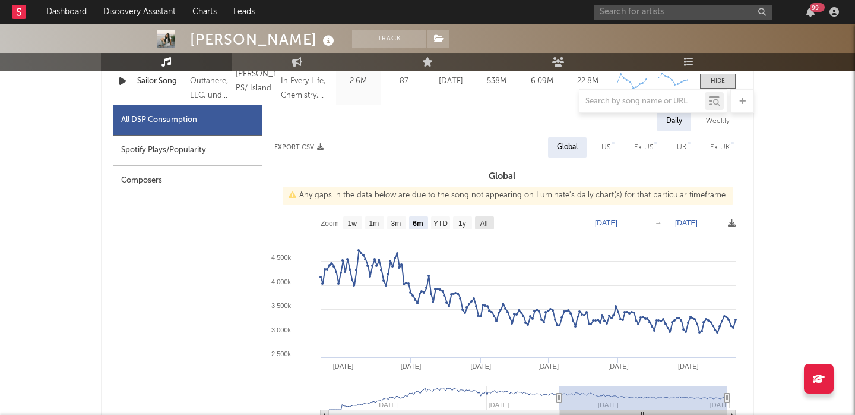
click at [490, 224] on rect at bounding box center [484, 222] width 19 height 13
select select "All"
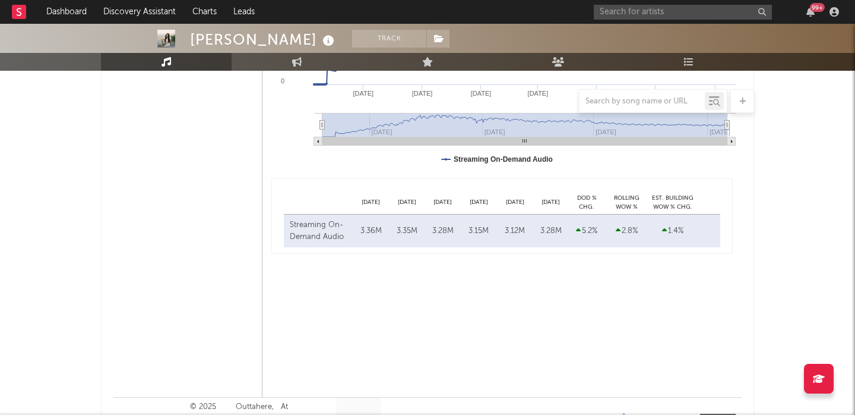
scroll to position [549, 0]
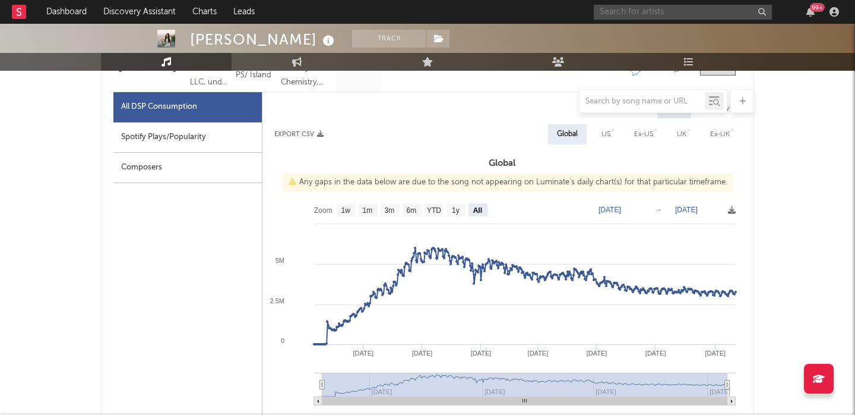
click at [689, 15] on input "text" at bounding box center [683, 12] width 178 height 15
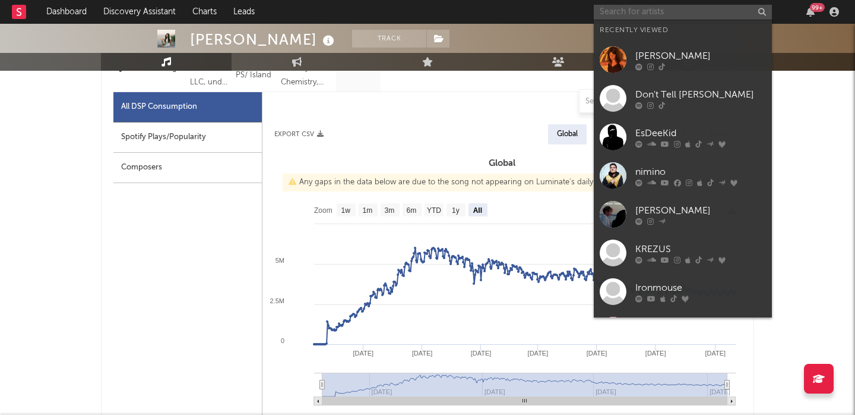
paste input "https://www.instagram.com/rhearaj/?hl=en"
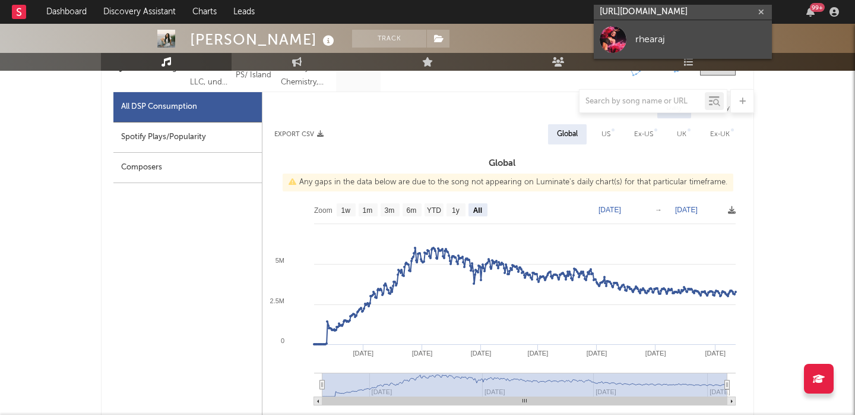
type input "https://www.instagram.com/rhearaj/?hl=en"
click at [700, 30] on link "rhearaj" at bounding box center [683, 39] width 178 height 39
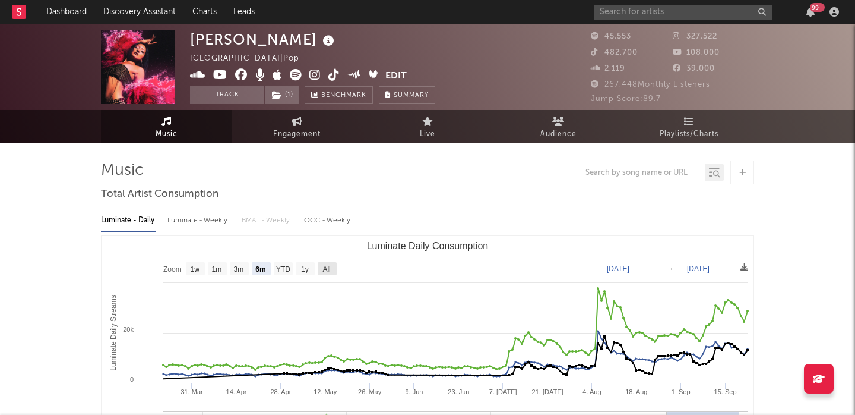
click at [329, 267] on text "All" at bounding box center [326, 269] width 8 height 8
select select "All"
type input "2021-10-13"
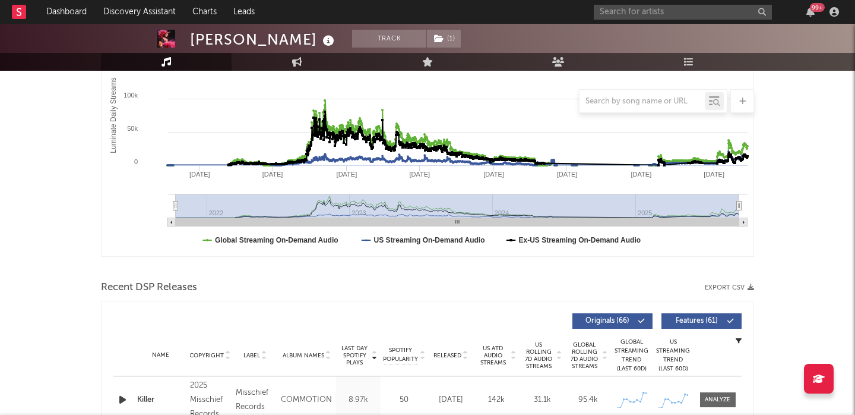
scroll to position [335, 0]
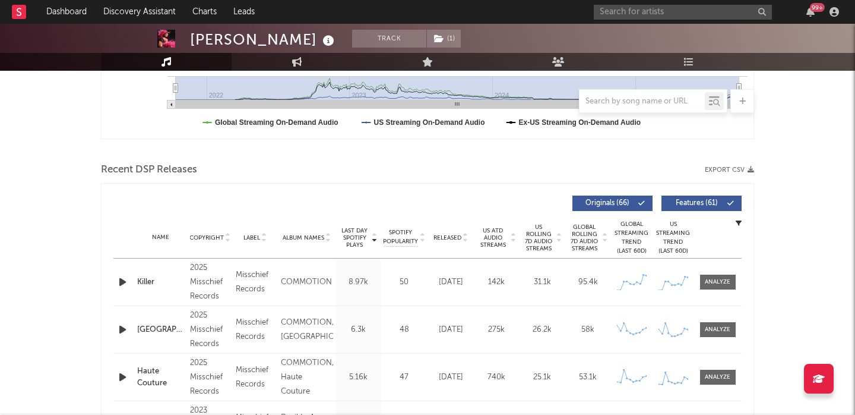
click at [720, 205] on span "Features ( 61 )" at bounding box center [696, 203] width 55 height 7
click at [547, 241] on span "US Rolling 7D Audio Streams" at bounding box center [539, 237] width 33 height 29
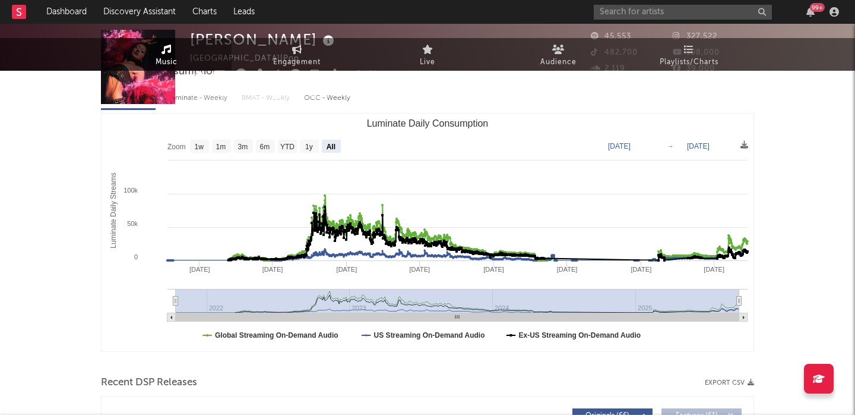
scroll to position [0, 0]
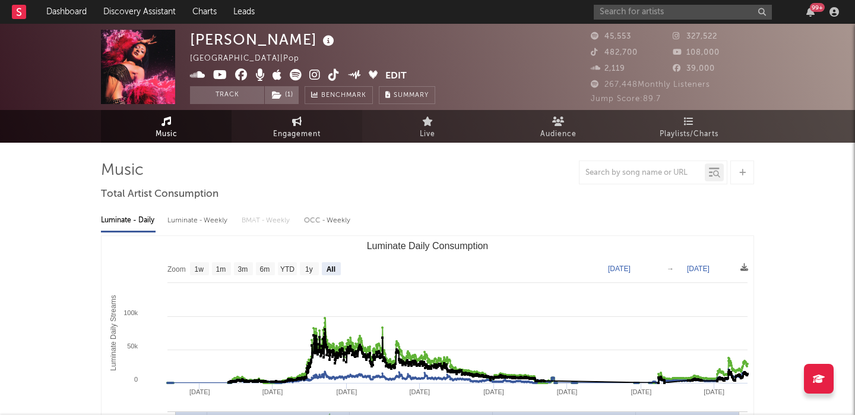
click at [280, 116] on link "Engagement" at bounding box center [297, 126] width 131 height 33
select select "1w"
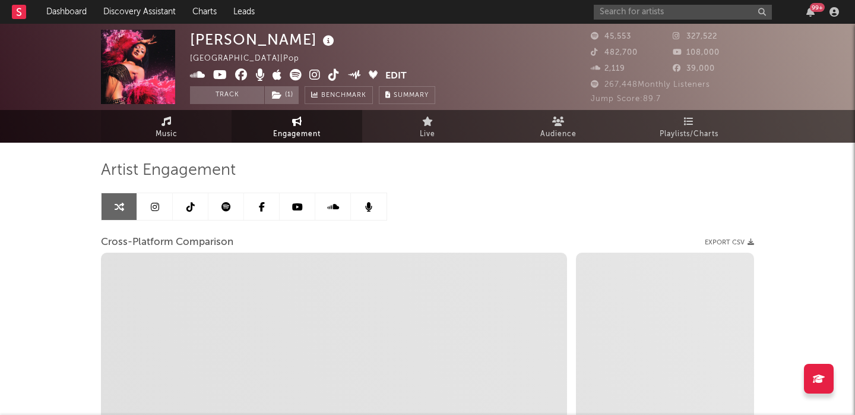
click at [161, 131] on span "Music" at bounding box center [167, 134] width 22 height 14
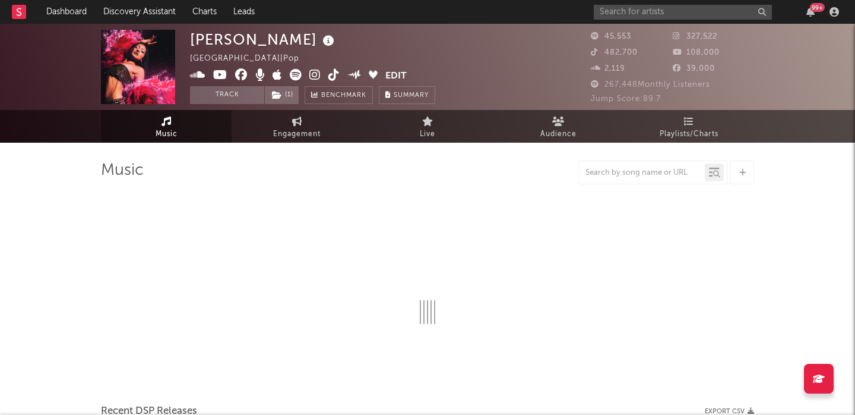
scroll to position [100, 0]
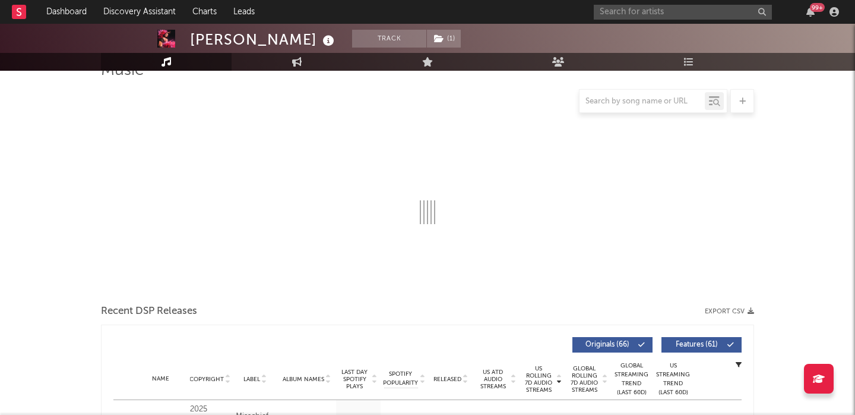
select select "6m"
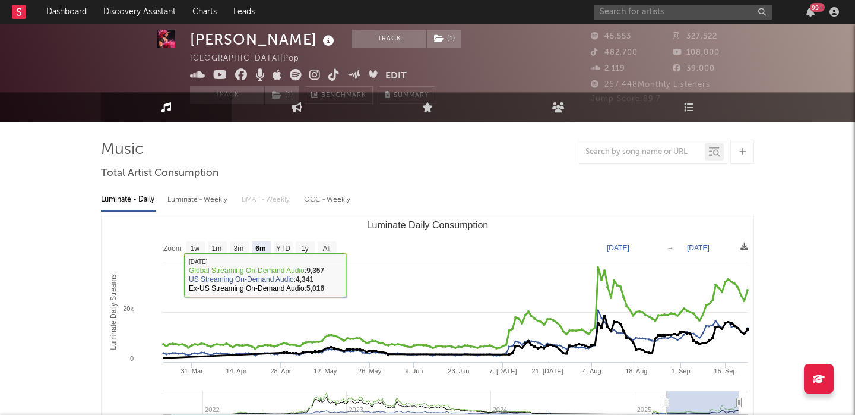
scroll to position [0, 0]
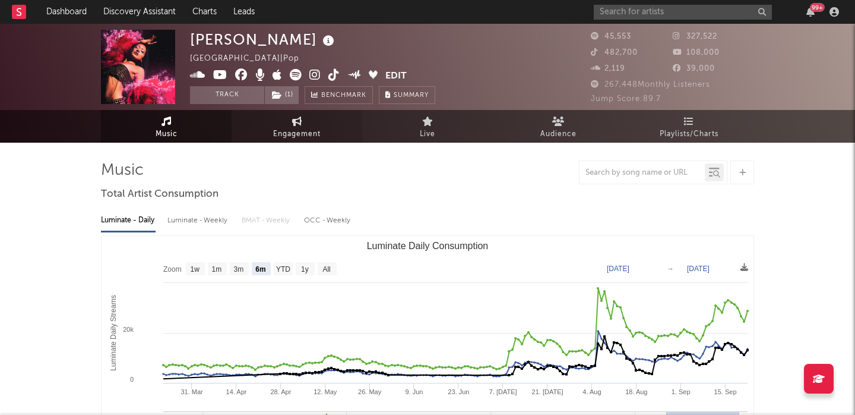
click at [299, 129] on span "Engagement" at bounding box center [297, 134] width 48 height 14
select select "1m"
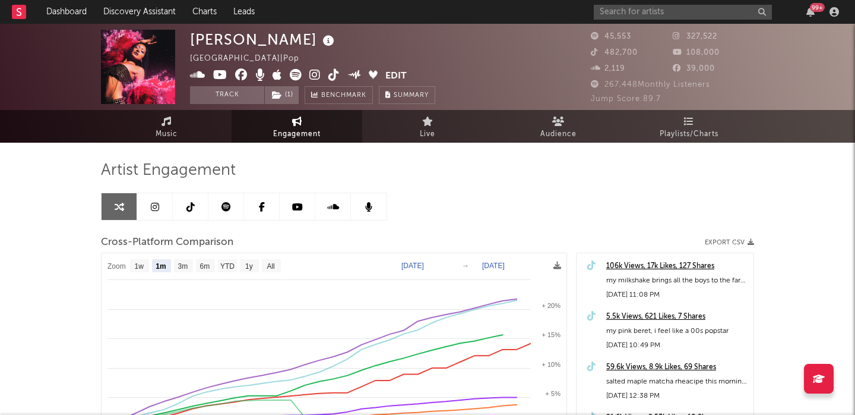
click at [157, 203] on icon at bounding box center [155, 207] width 8 height 10
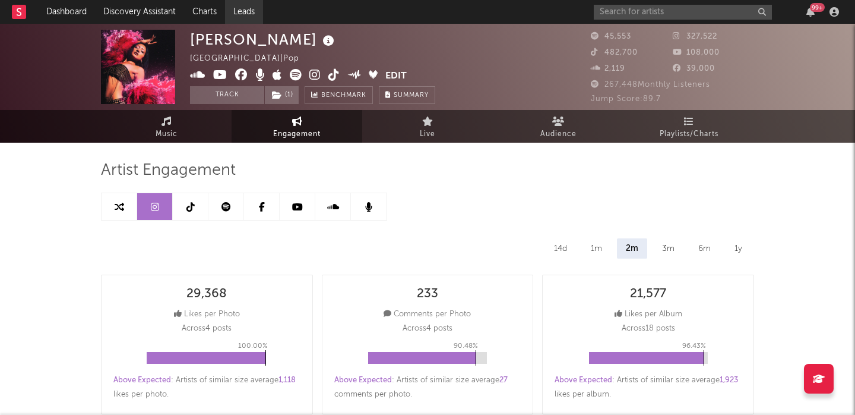
select select "6m"
click at [192, 123] on link "Music" at bounding box center [166, 126] width 131 height 33
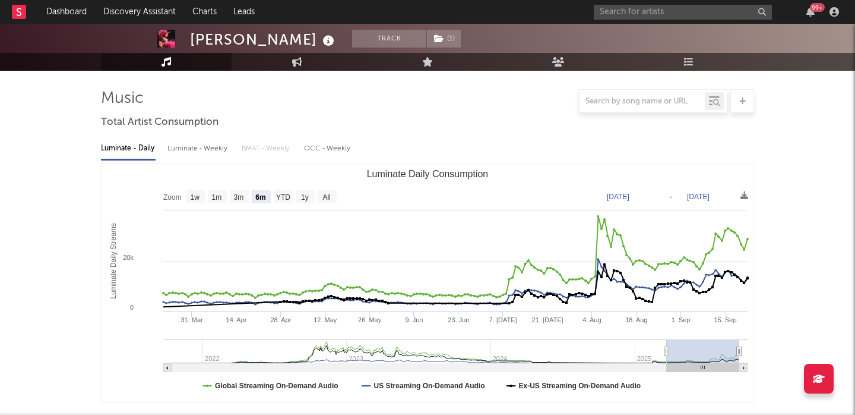
scroll to position [397, 0]
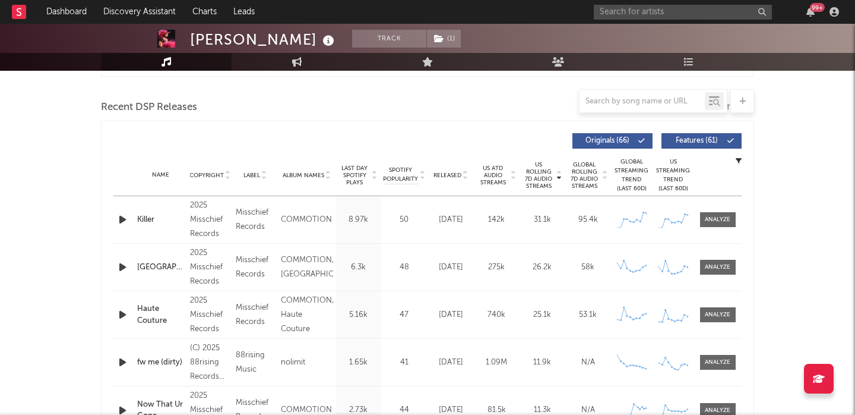
click at [118, 220] on icon "button" at bounding box center [122, 219] width 12 height 15
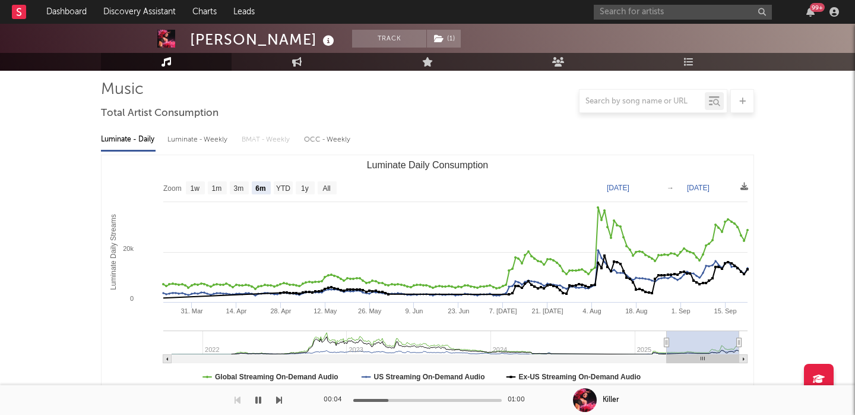
scroll to position [0, 0]
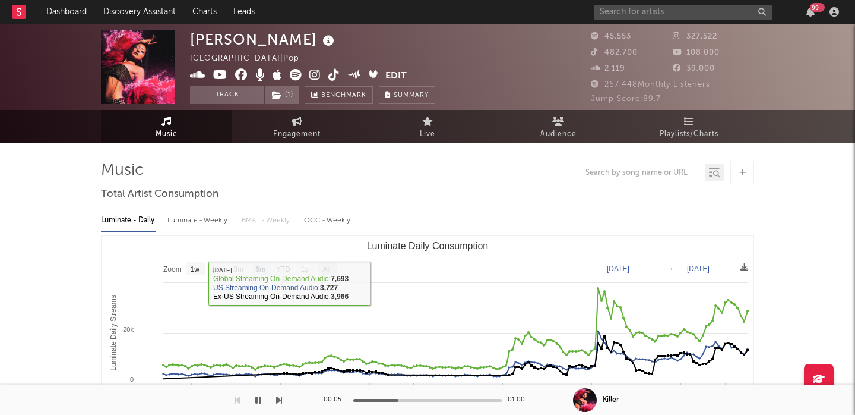
click at [324, 269] on text "All" at bounding box center [326, 269] width 8 height 8
select select "All"
type input "2021-10-13"
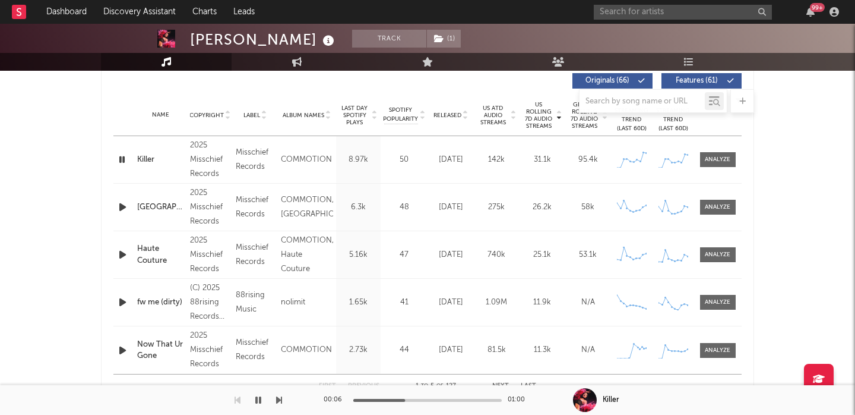
scroll to position [478, 0]
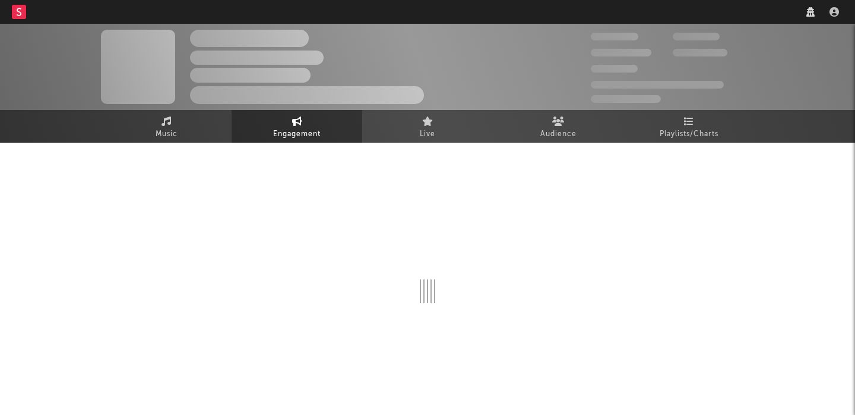
select select "1w"
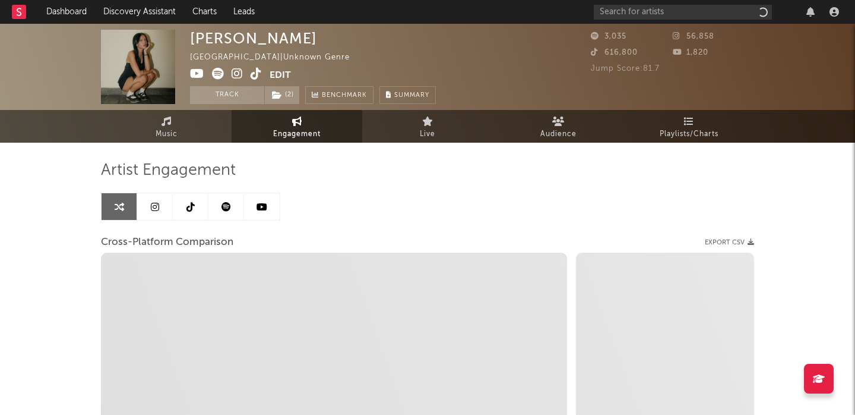
click at [234, 208] on link at bounding box center [226, 206] width 36 height 27
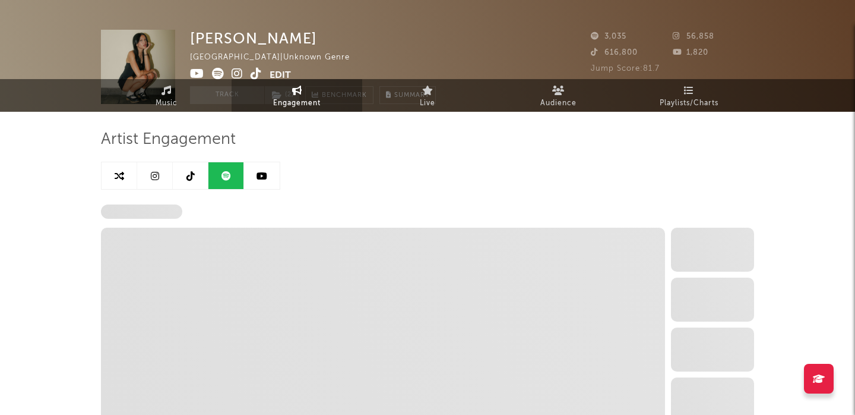
select select "6m"
select select "1w"
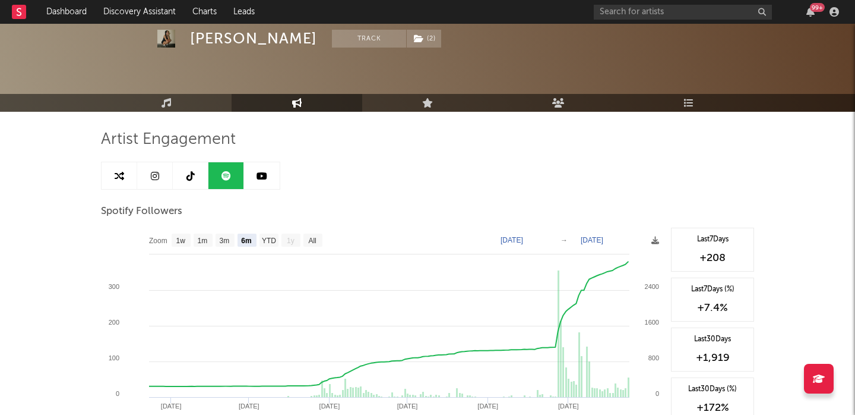
scroll to position [42, 0]
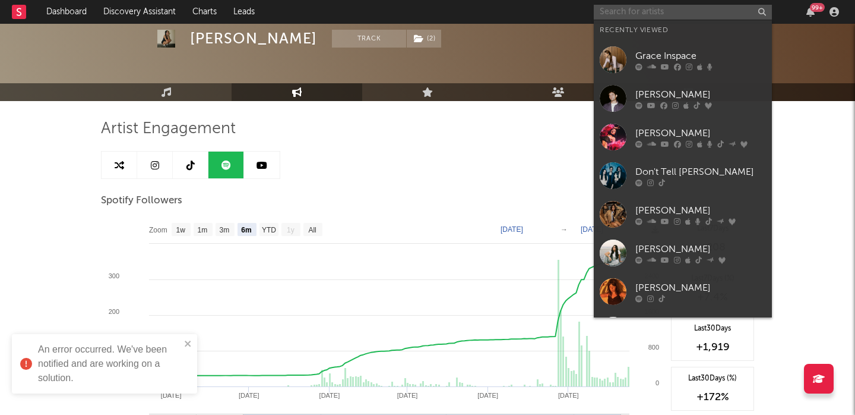
click at [656, 10] on input "text" at bounding box center [683, 12] width 178 height 15
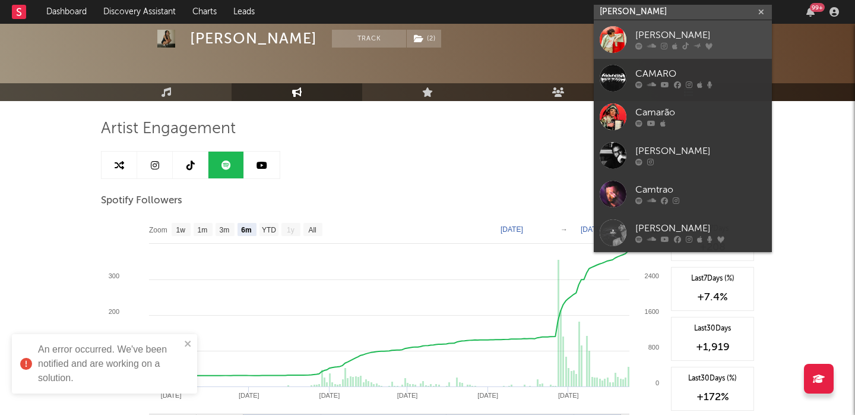
type input "[PERSON_NAME]"
click at [694, 23] on link "[PERSON_NAME]" at bounding box center [683, 39] width 178 height 39
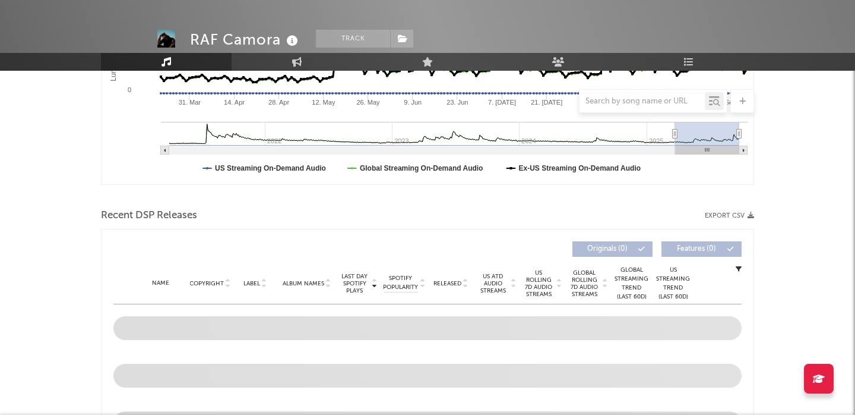
select select "6m"
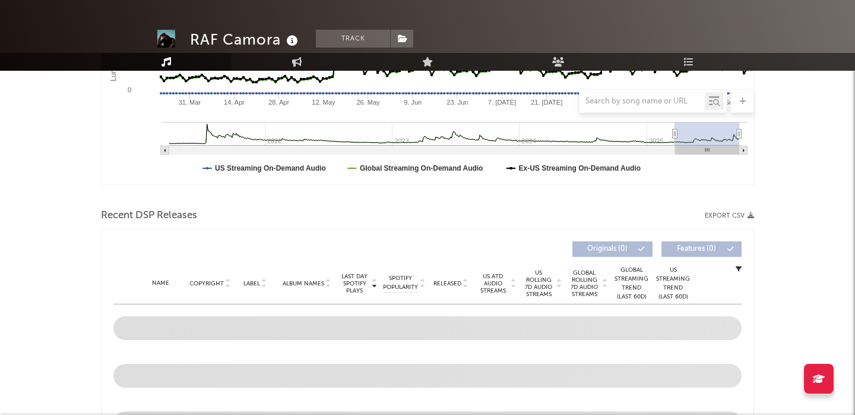
scroll to position [135, 0]
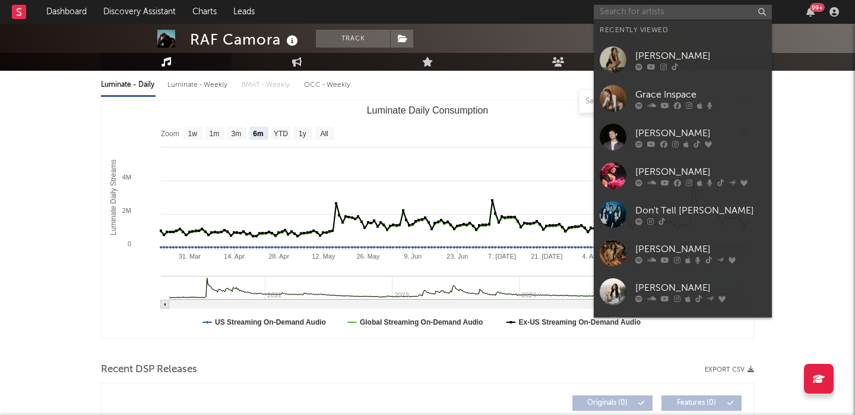
click at [621, 8] on input "text" at bounding box center [683, 12] width 178 height 15
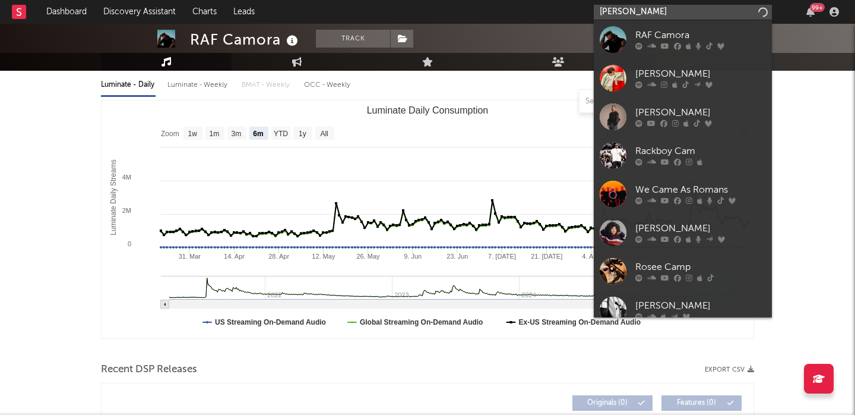
type input "[PERSON_NAME]"
click at [686, 44] on icon at bounding box center [688, 46] width 5 height 7
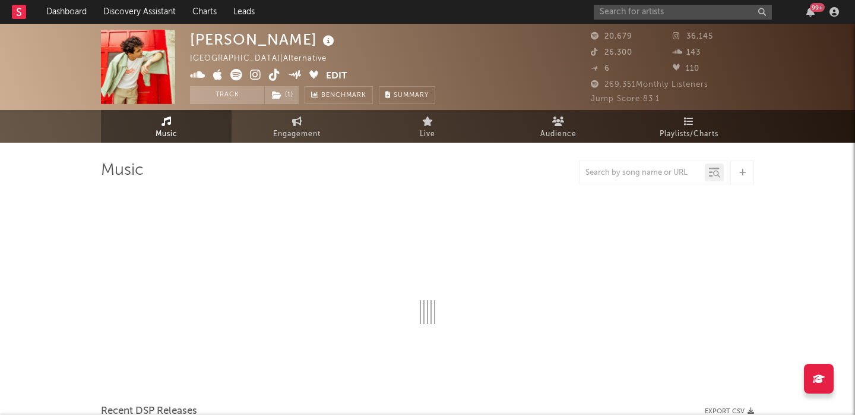
select select "6m"
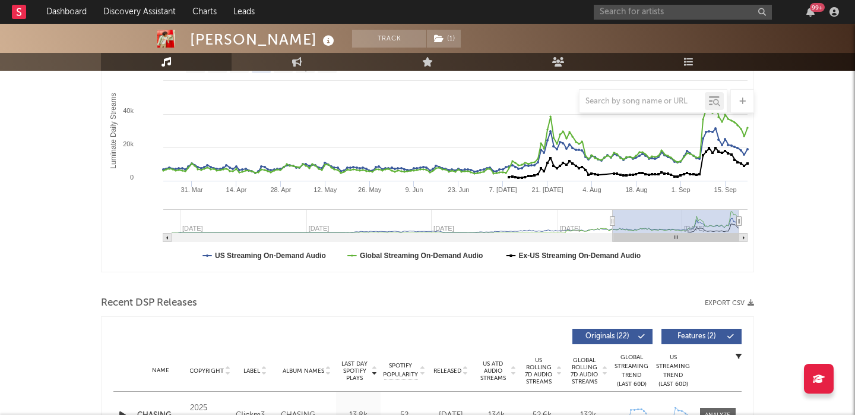
scroll to position [348, 0]
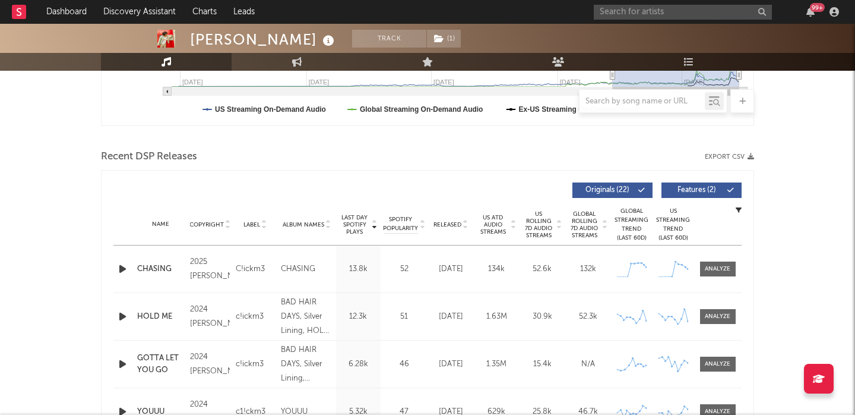
click at [121, 267] on icon "button" at bounding box center [122, 268] width 12 height 15
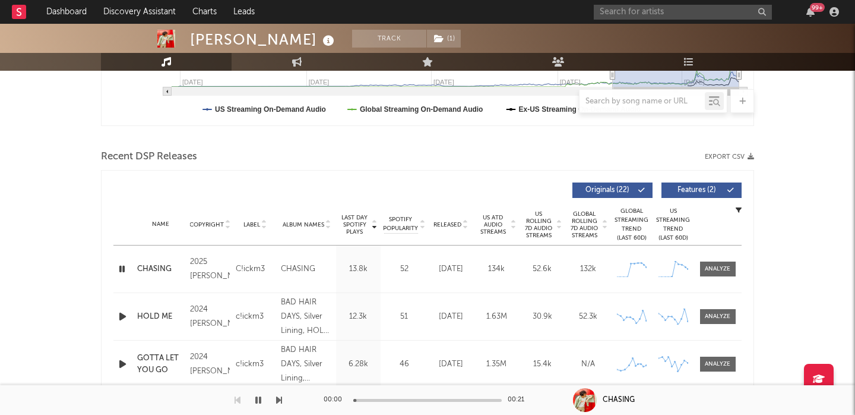
click at [697, 181] on div "Last Day Spotify Plays Copyright Label Album Names Last Day Spotify Plays Spoti…" at bounding box center [427, 189] width 628 height 27
click at [444, 218] on div "Name Copyright Label Album Names Composer Names 7 Day Spotify Plays Last Day Sp…" at bounding box center [427, 225] width 628 height 42
click at [451, 227] on span "Released" at bounding box center [448, 224] width 28 height 7
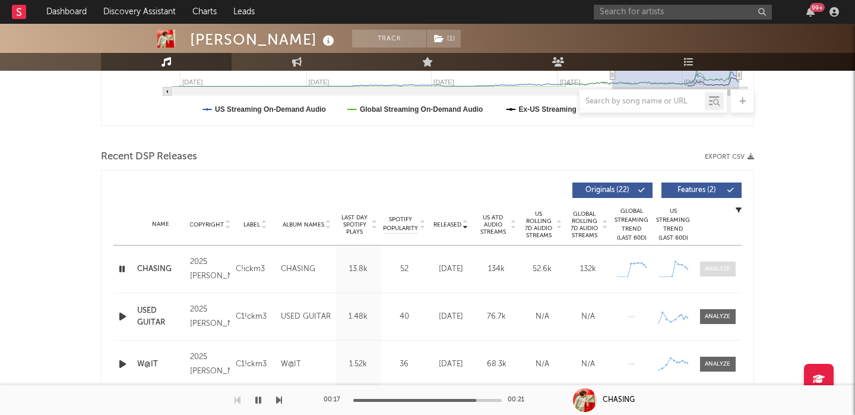
click at [715, 269] on div at bounding box center [718, 268] width 26 height 9
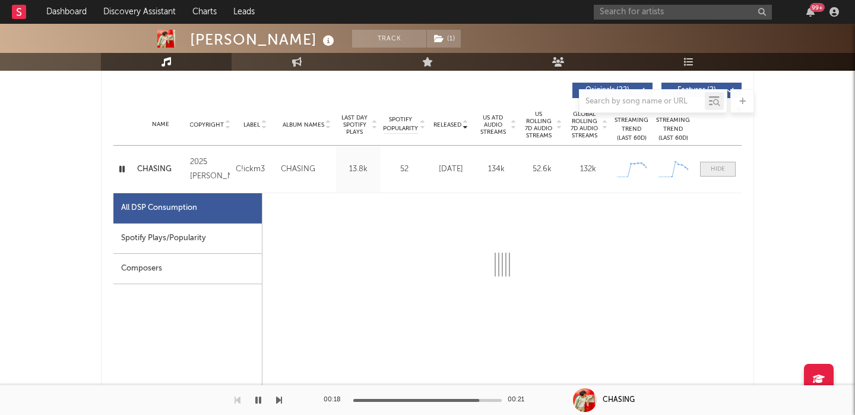
select select "1w"
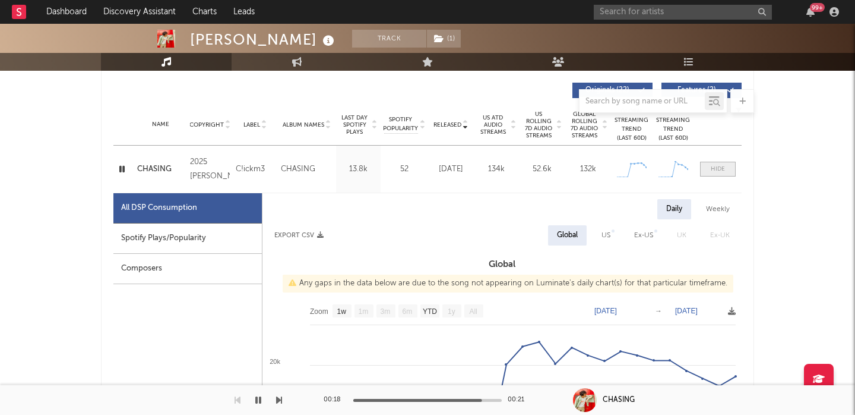
scroll to position [520, 0]
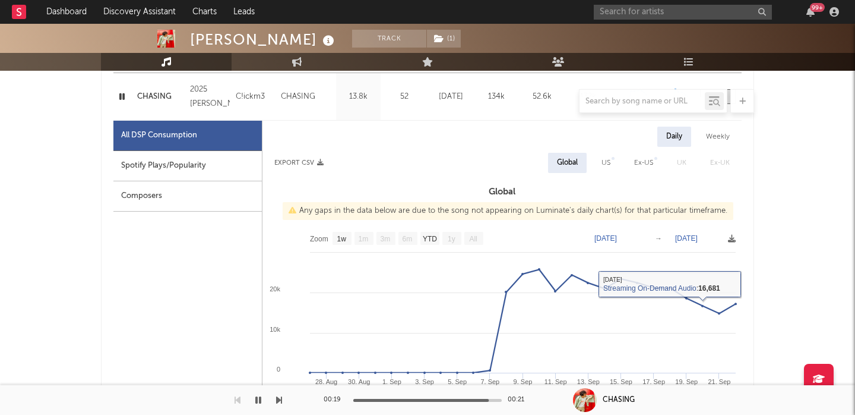
click at [612, 160] on div "US" at bounding box center [606, 163] width 27 height 20
select select "1w"
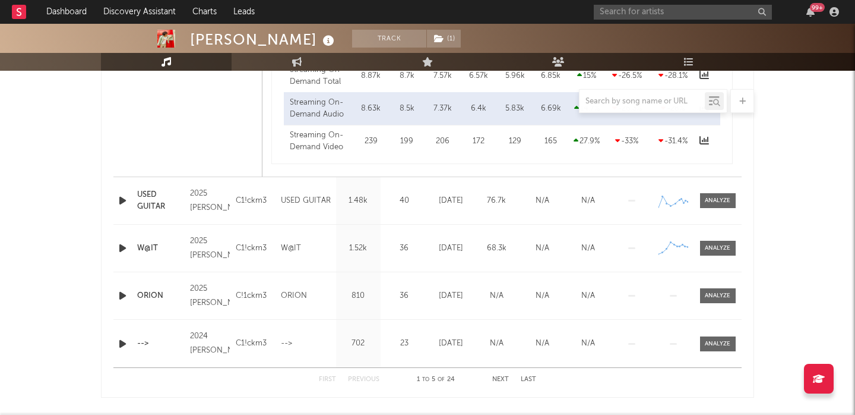
scroll to position [0, 0]
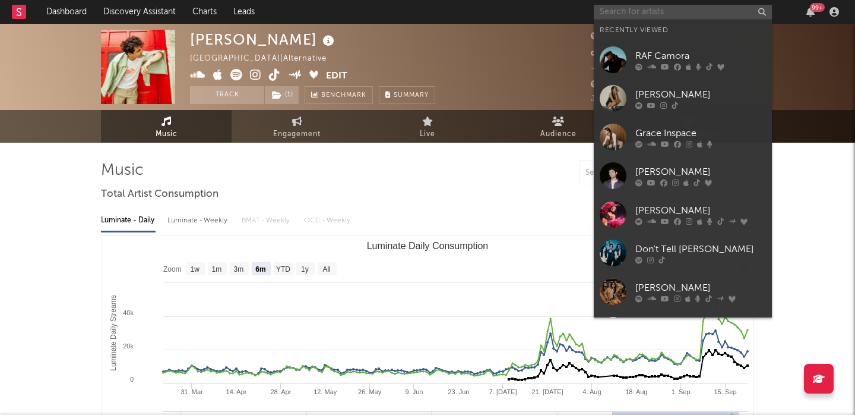
click at [643, 14] on input "text" at bounding box center [683, 12] width 178 height 15
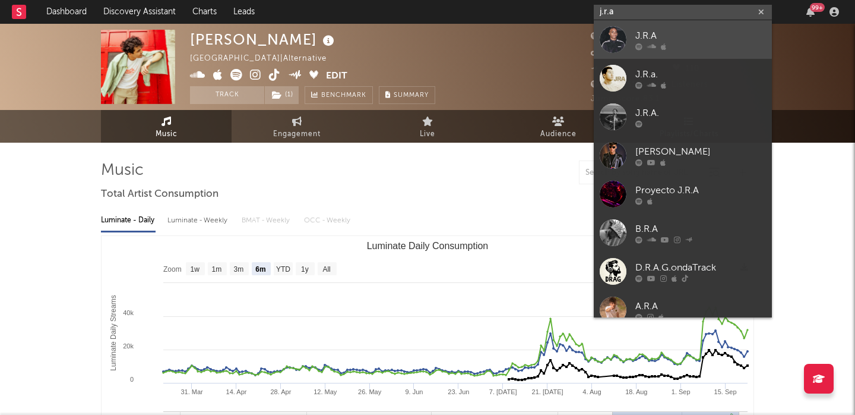
type input "j.r.a"
click at [673, 24] on link "J.R.A" at bounding box center [683, 39] width 178 height 39
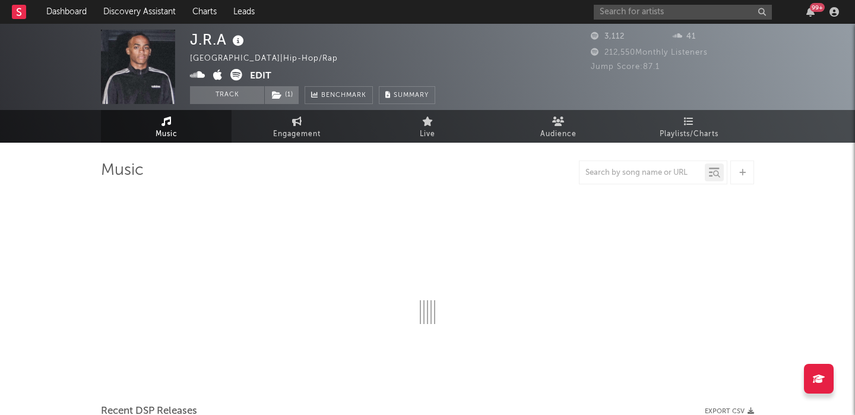
select select "1w"
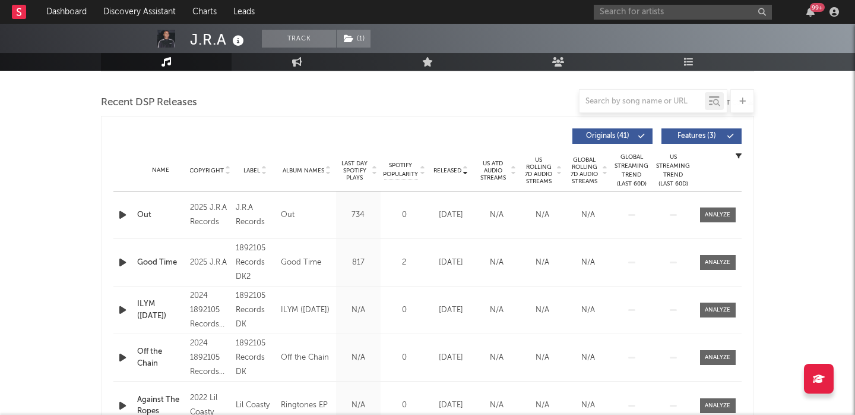
scroll to position [401, 0]
click at [546, 169] on span "US Rolling 7D Audio Streams" at bounding box center [539, 171] width 33 height 29
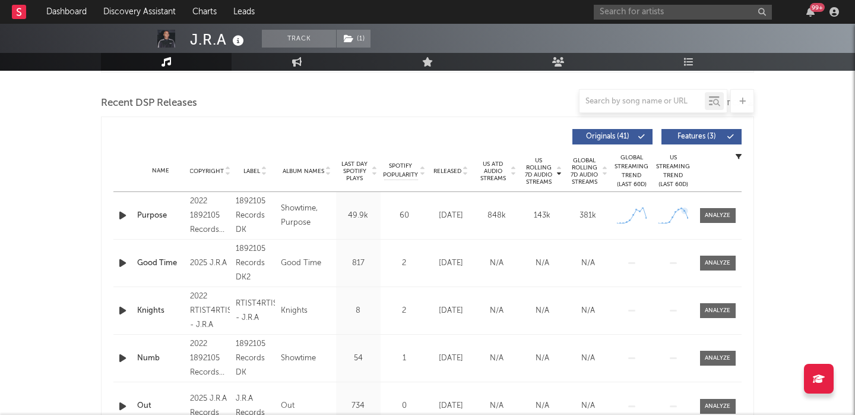
click at [717, 205] on div "Name Purpose Copyright 2022 1892105 Records DK Label 1892105 Records DK Album N…" at bounding box center [427, 215] width 628 height 47
click at [732, 212] on span at bounding box center [718, 215] width 36 height 15
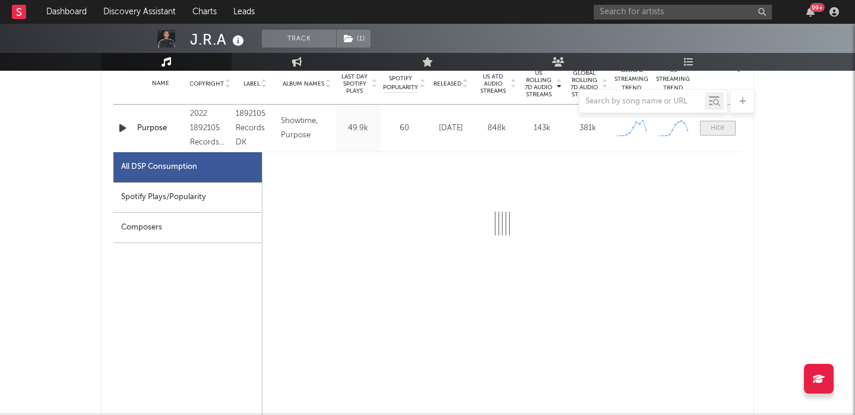
scroll to position [514, 0]
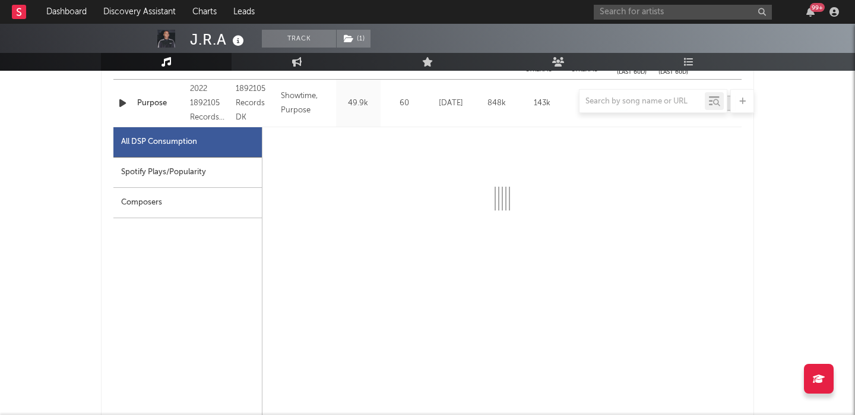
select select "1w"
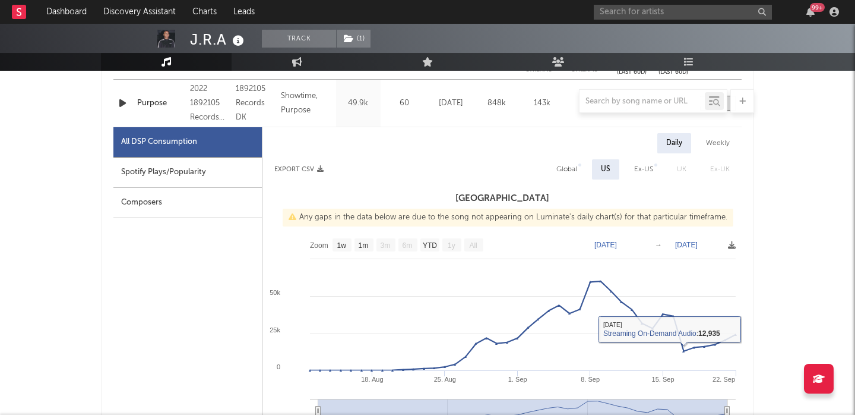
click at [568, 178] on div "Global" at bounding box center [567, 169] width 39 height 20
select select "1w"
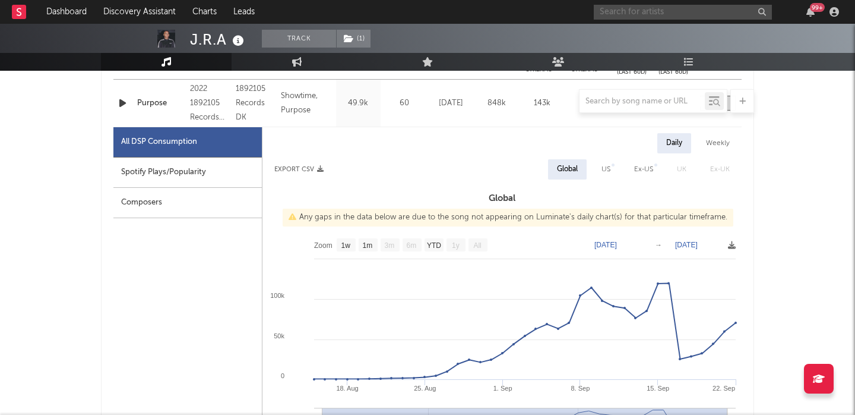
click at [615, 12] on input "text" at bounding box center [683, 12] width 178 height 15
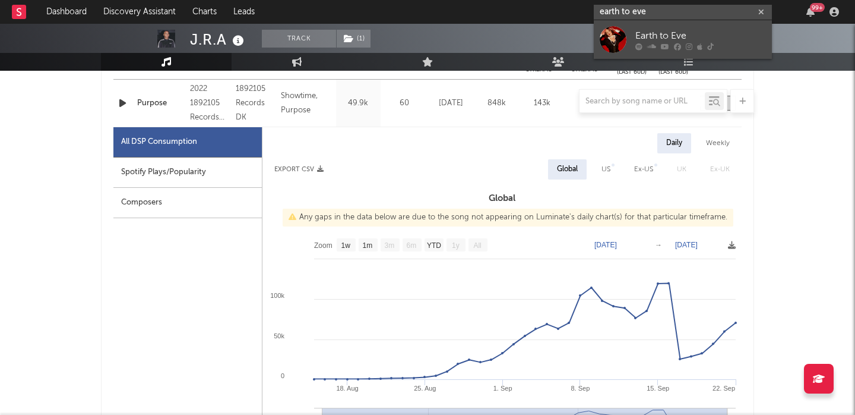
type input "earth to eve"
click at [640, 20] on link "Earth to Eve" at bounding box center [683, 39] width 178 height 39
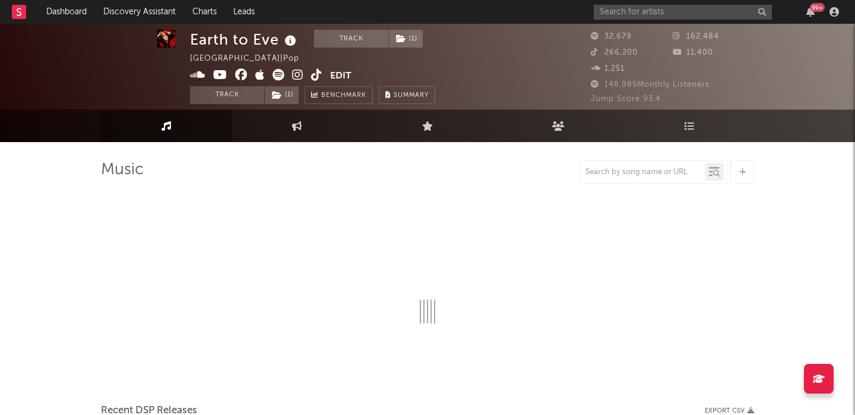
scroll to position [1, 0]
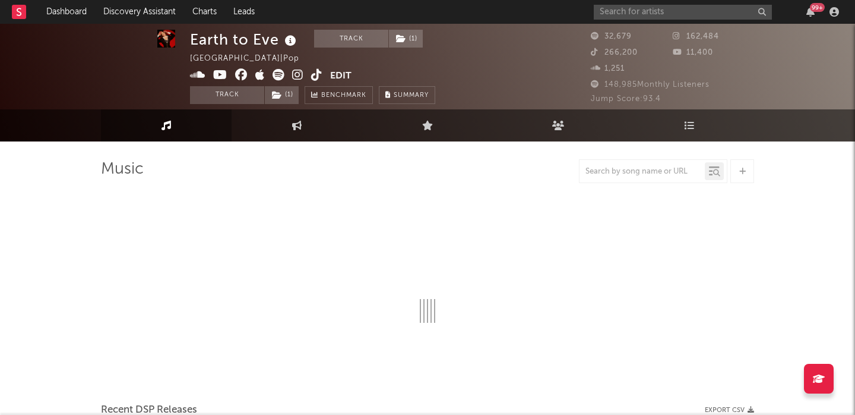
select select "6m"
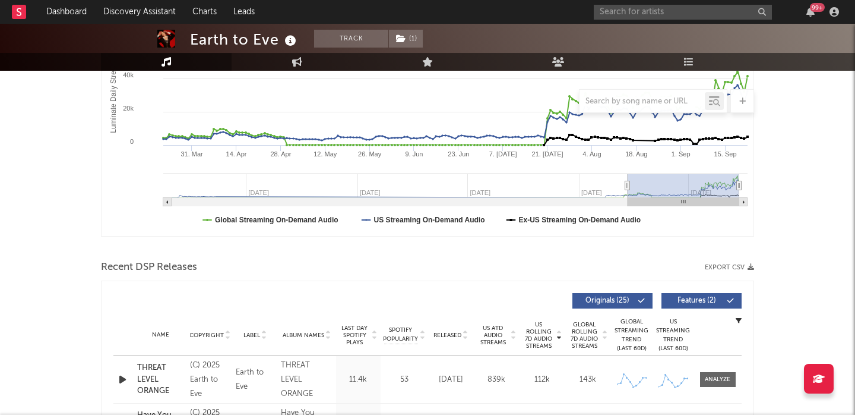
scroll to position [348, 0]
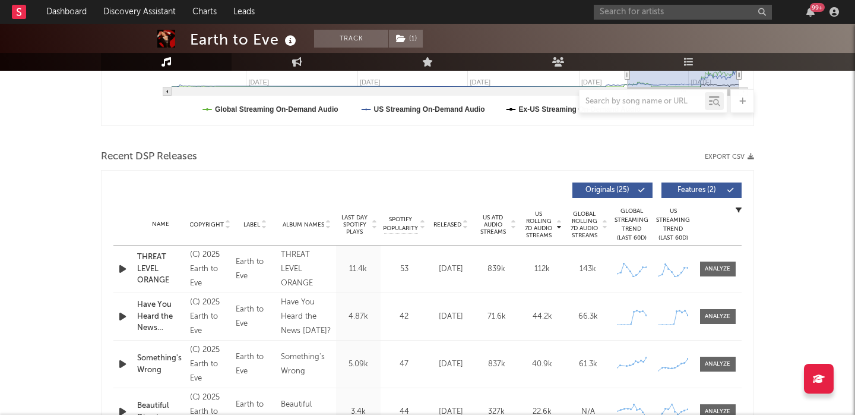
click at [122, 263] on icon "button" at bounding box center [122, 268] width 12 height 15
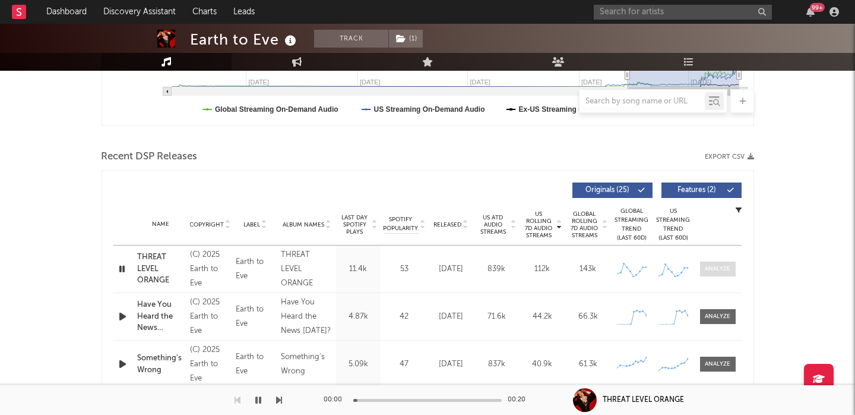
click at [730, 269] on div at bounding box center [718, 268] width 26 height 9
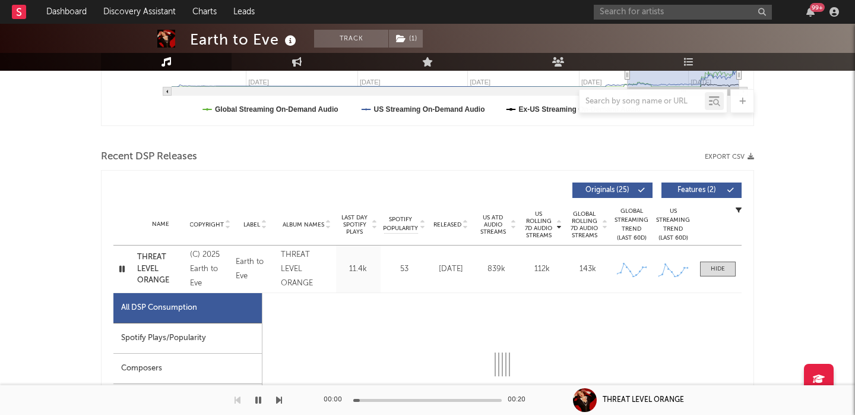
click at [697, 192] on span "Features ( 2 )" at bounding box center [696, 189] width 55 height 7
select select "1w"
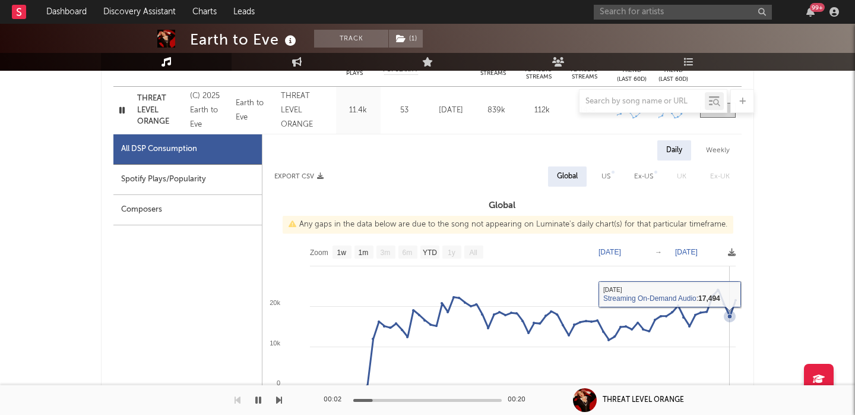
scroll to position [493, 0]
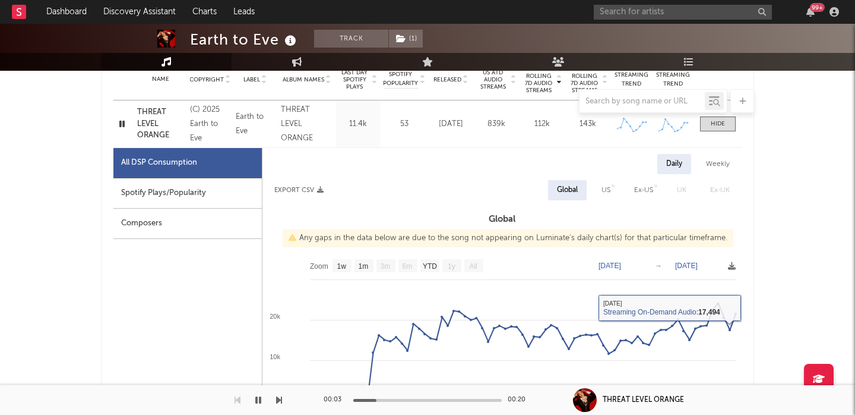
click at [607, 191] on div "US" at bounding box center [606, 190] width 9 height 14
select select "1w"
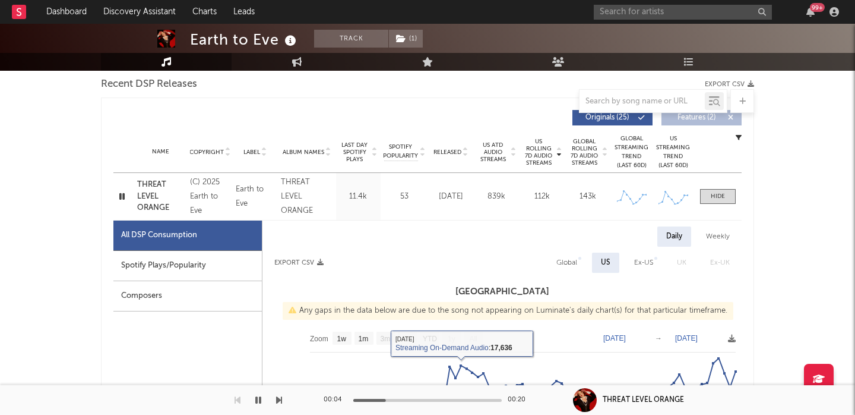
scroll to position [412, 0]
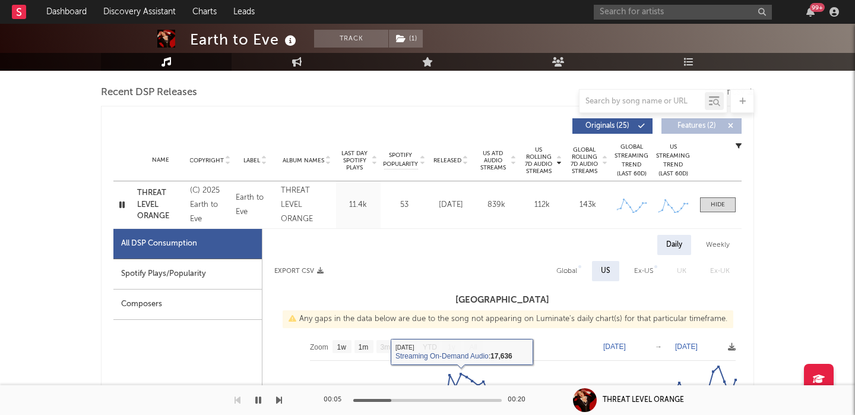
click at [720, 214] on div "Name THREAT LEVEL ORANGE Copyright (C) 2025 Earth to Eve Label Earth to Eve Alb…" at bounding box center [427, 204] width 628 height 47
click at [720, 210] on span at bounding box center [718, 204] width 36 height 15
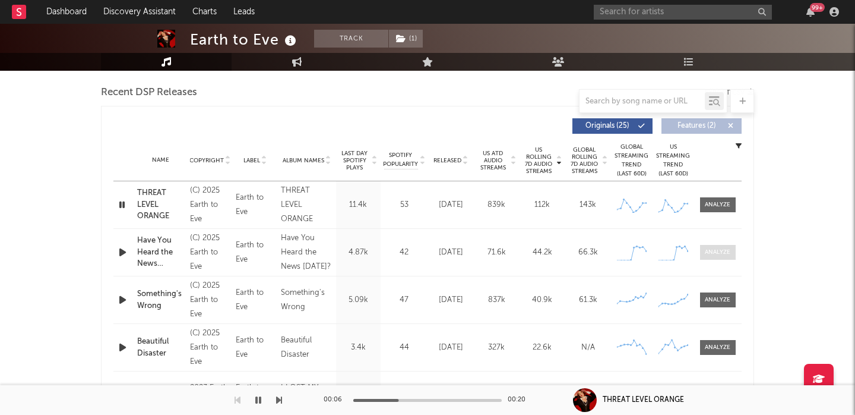
click at [707, 254] on div at bounding box center [718, 252] width 26 height 9
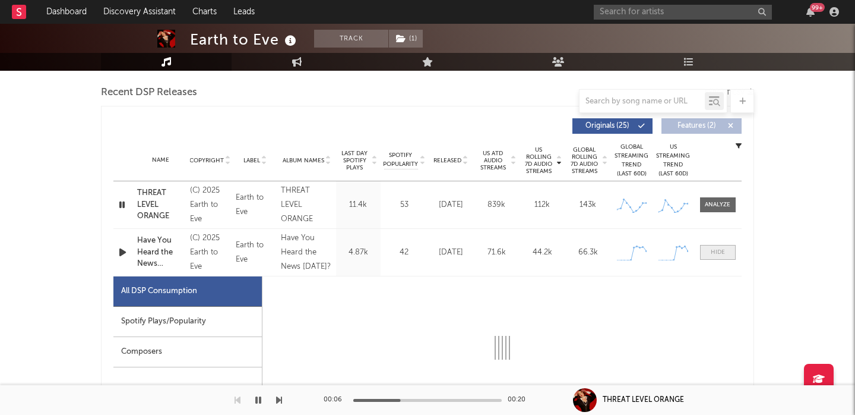
select select "1w"
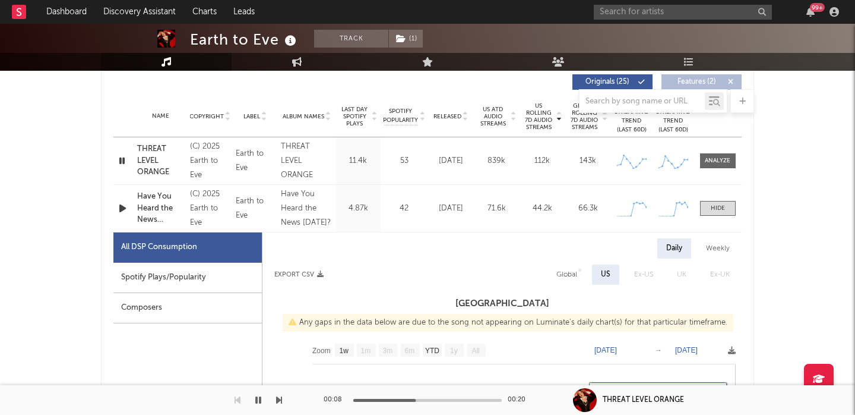
scroll to position [448, 0]
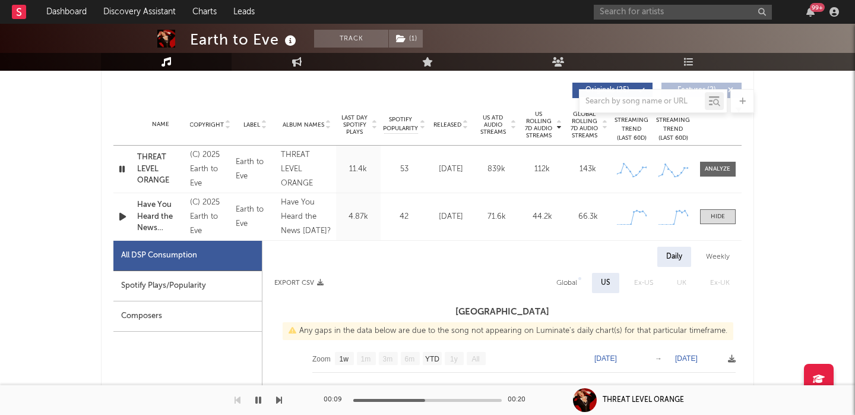
click at [125, 217] on icon "button" at bounding box center [122, 216] width 12 height 15
click at [721, 213] on div at bounding box center [718, 216] width 14 height 9
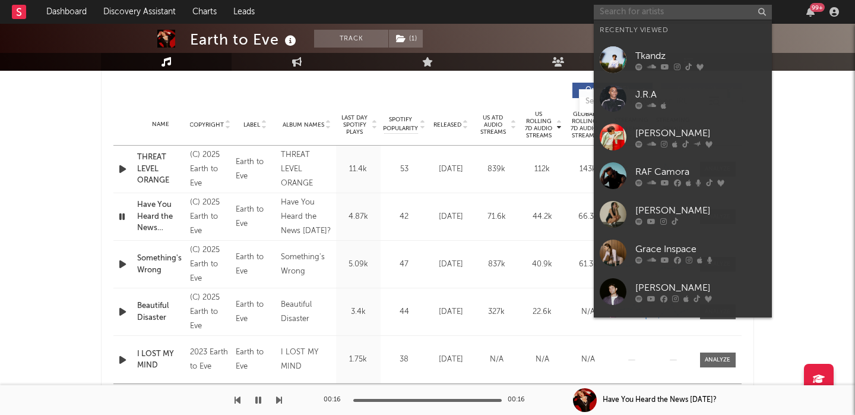
click at [627, 11] on input "text" at bounding box center [683, 12] width 178 height 15
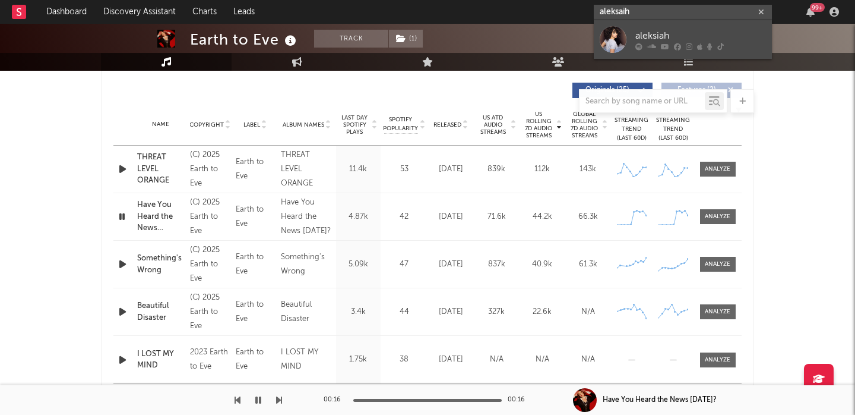
type input "aleksaih"
click at [698, 21] on link "aleksiah" at bounding box center [683, 39] width 178 height 39
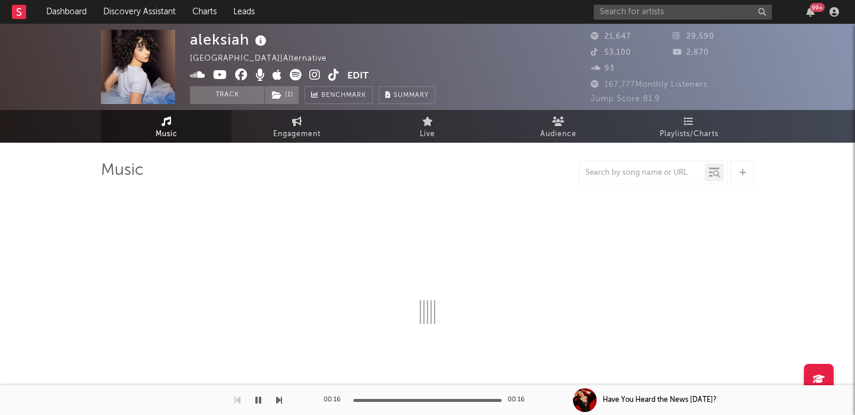
select select "6m"
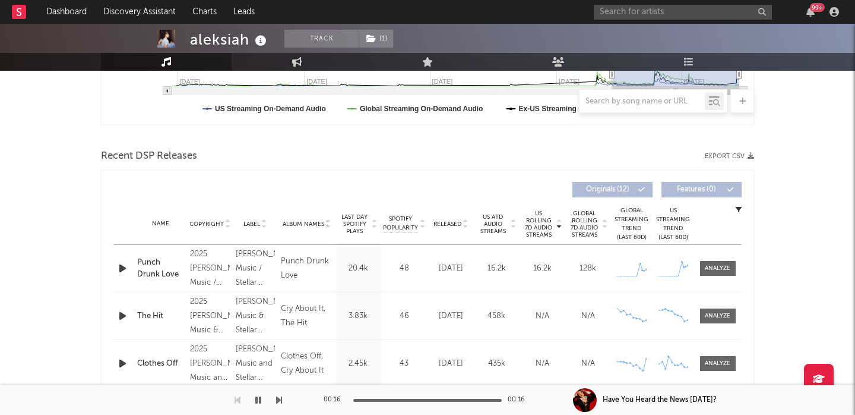
scroll to position [385, 0]
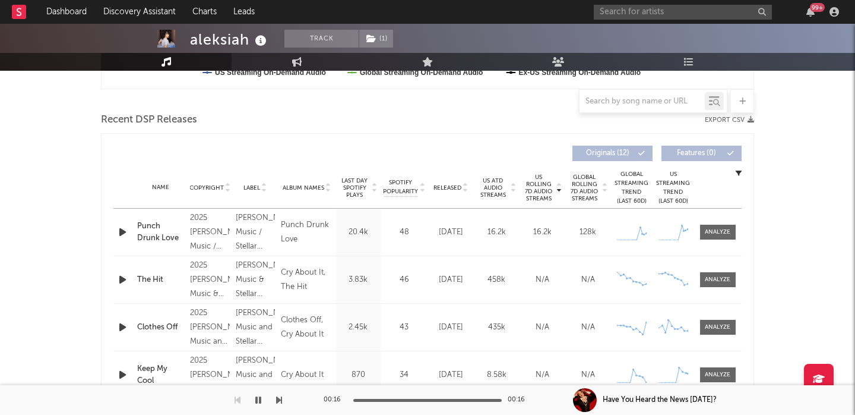
click at [122, 228] on icon "button" at bounding box center [122, 231] width 12 height 15
click at [450, 183] on div "Released" at bounding box center [451, 187] width 40 height 9
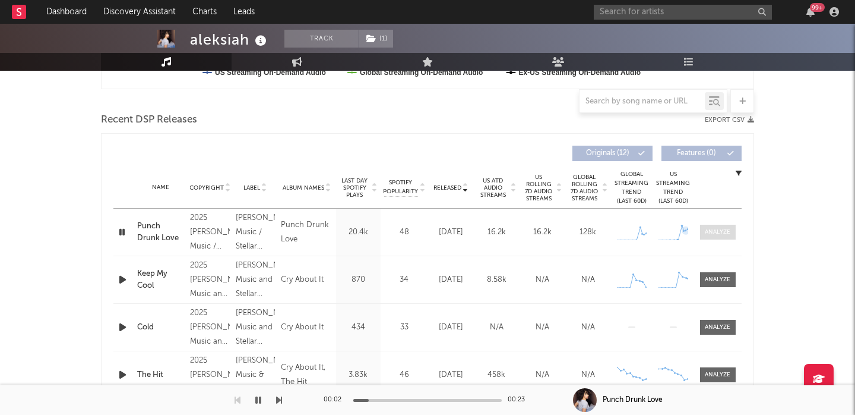
click at [705, 235] on div at bounding box center [718, 231] width 26 height 9
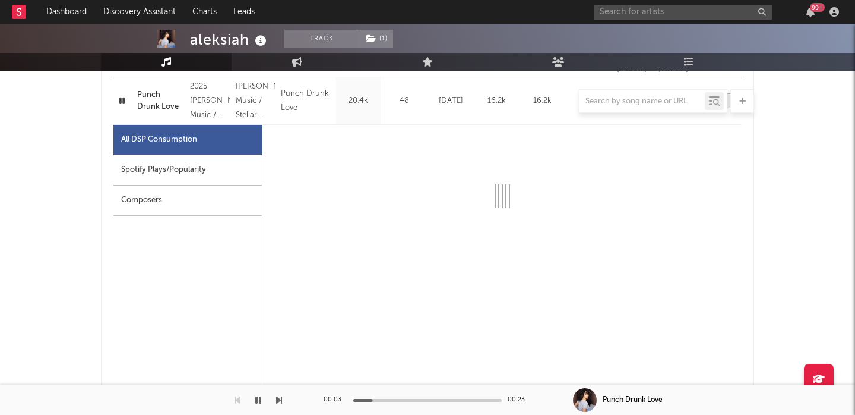
select select "1w"
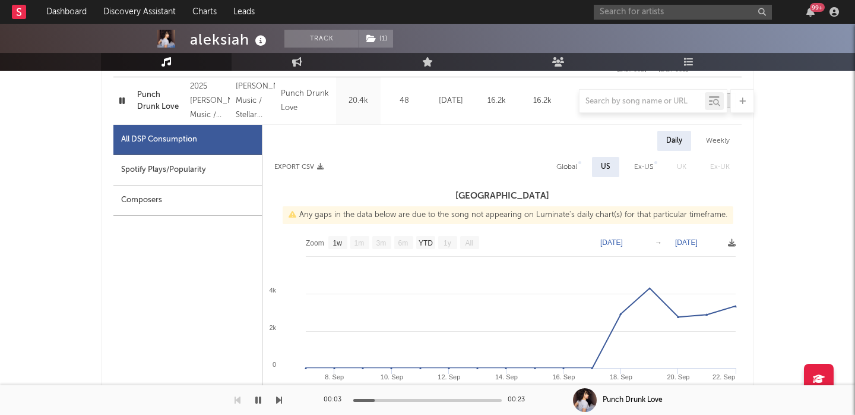
scroll to position [531, 0]
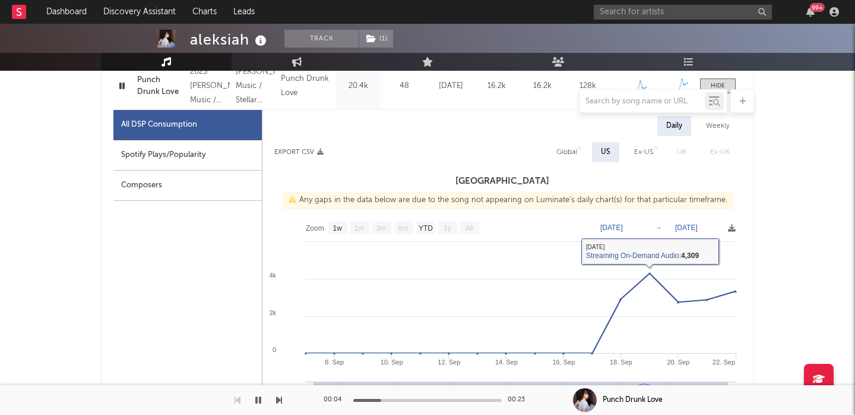
click at [573, 139] on div "Daily Weekly Export CSV Global US Ex-US UK Ex-UK United States Any gaps in the …" at bounding box center [501, 389] width 479 height 546
click at [573, 157] on div "Global" at bounding box center [566, 152] width 21 height 14
select select "1w"
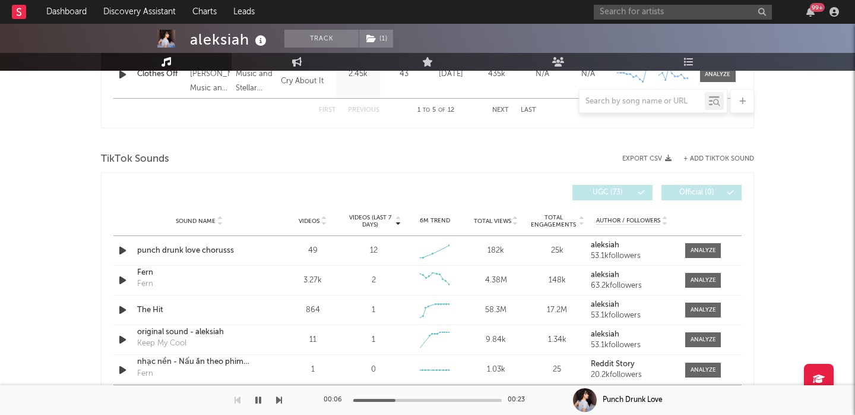
scroll to position [1297, 0]
click at [707, 253] on div at bounding box center [704, 250] width 26 height 9
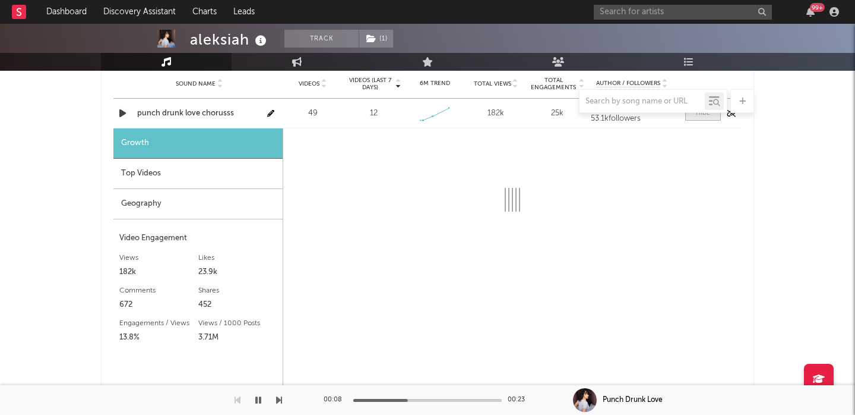
select select "1w"
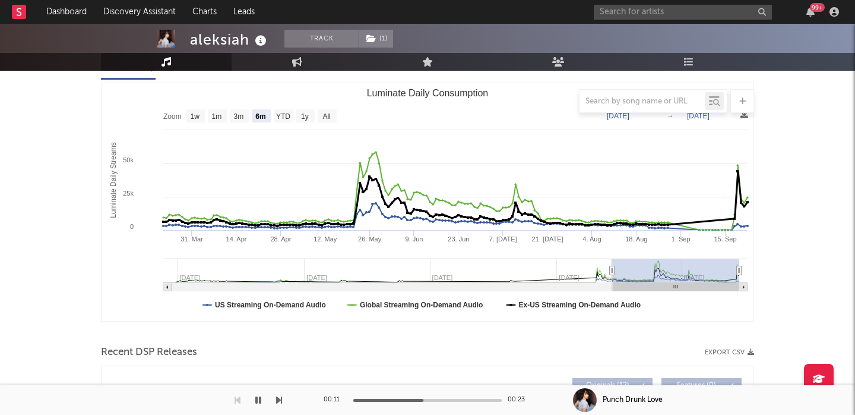
scroll to position [151, 0]
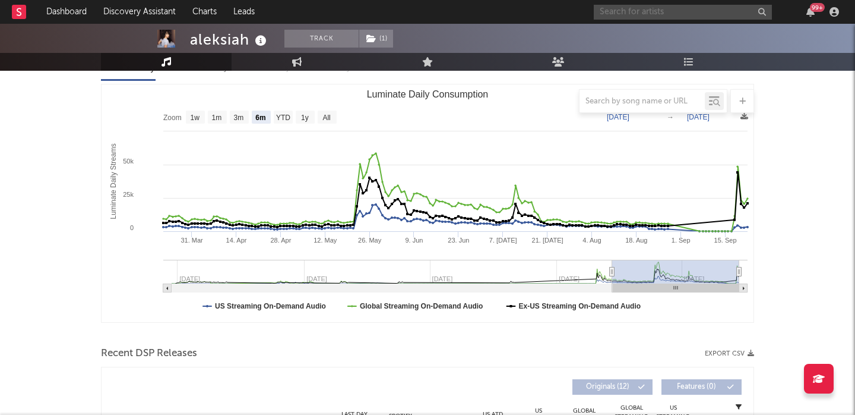
click at [629, 8] on input "text" at bounding box center [683, 12] width 178 height 15
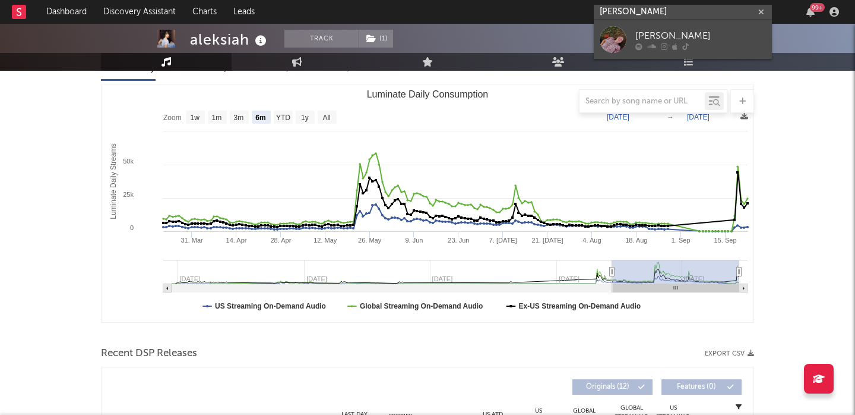
type input "annabelle dinda"
click at [672, 31] on div "Annabelle Dinda" at bounding box center [700, 36] width 131 height 14
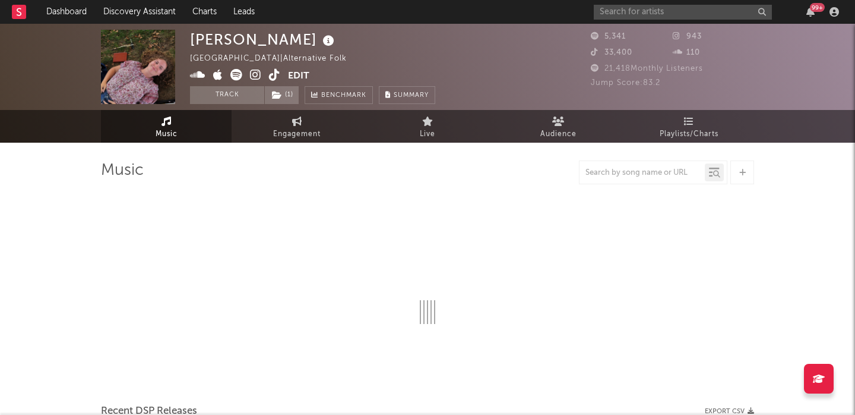
select select "1w"
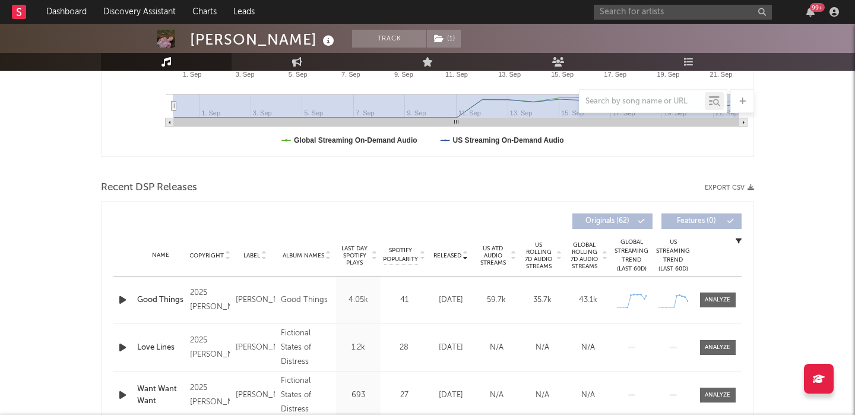
scroll to position [364, 0]
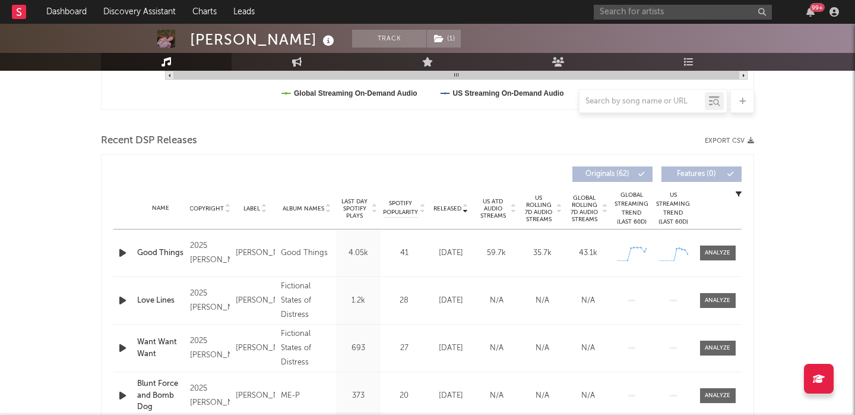
click at [121, 251] on icon "button" at bounding box center [122, 252] width 12 height 15
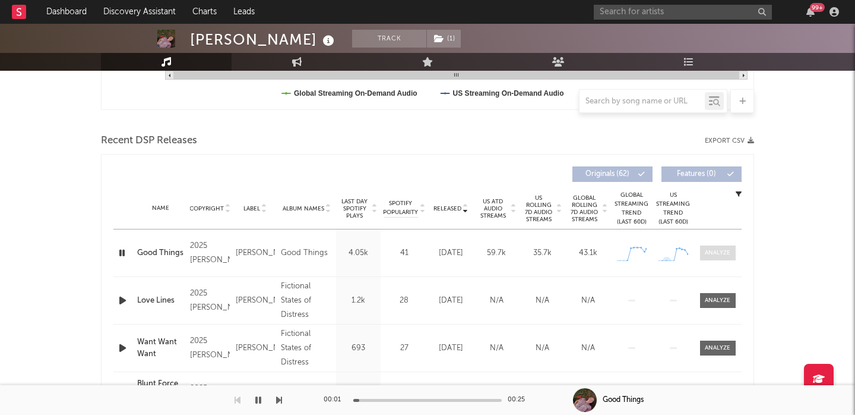
click at [716, 257] on div at bounding box center [718, 252] width 26 height 9
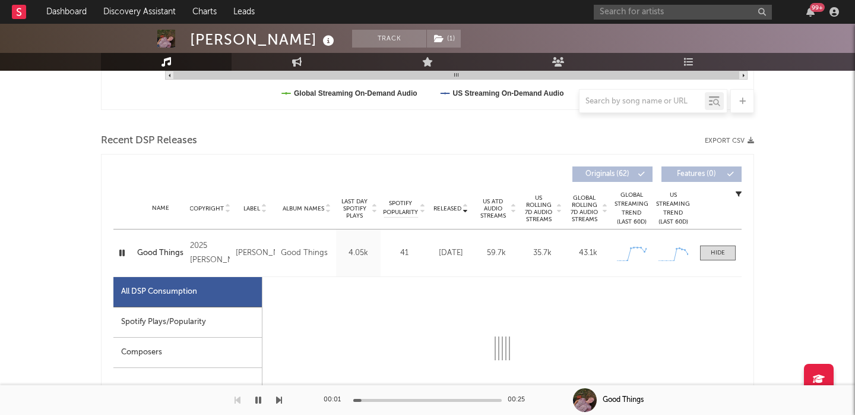
select select "1w"
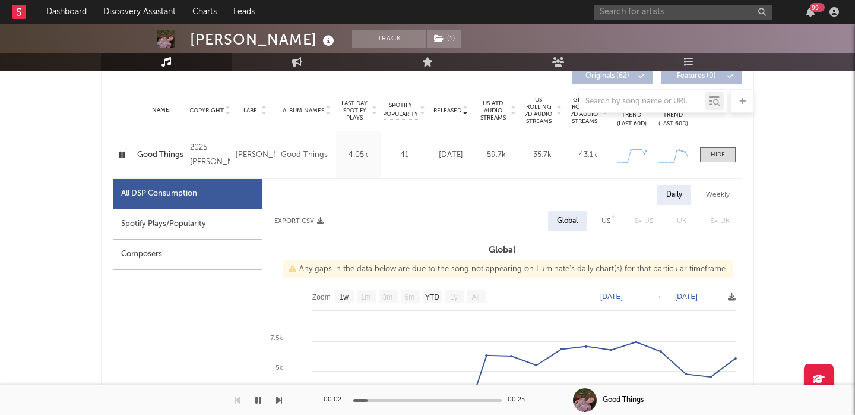
scroll to position [473, 0]
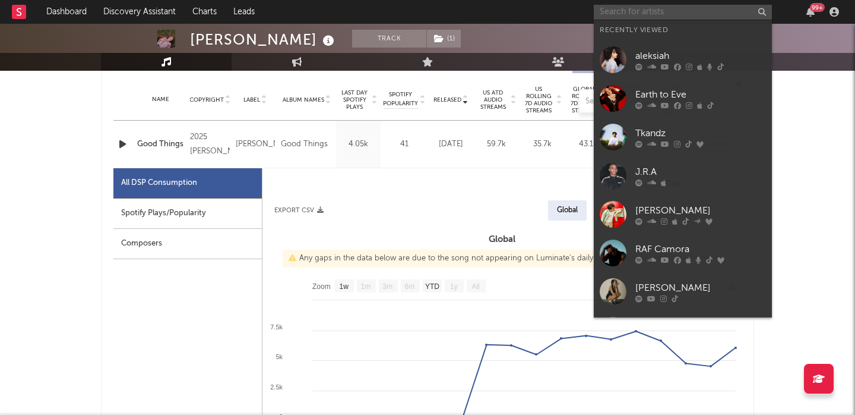
click at [628, 11] on input "text" at bounding box center [683, 12] width 178 height 15
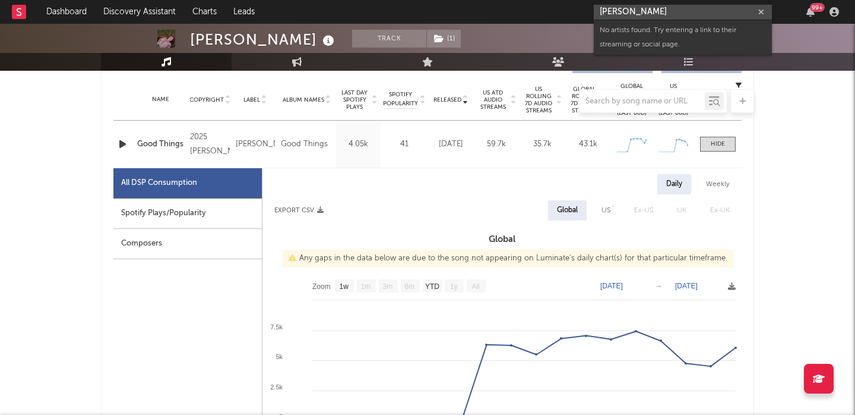
click at [618, 11] on input "ella slaugh" at bounding box center [683, 12] width 178 height 15
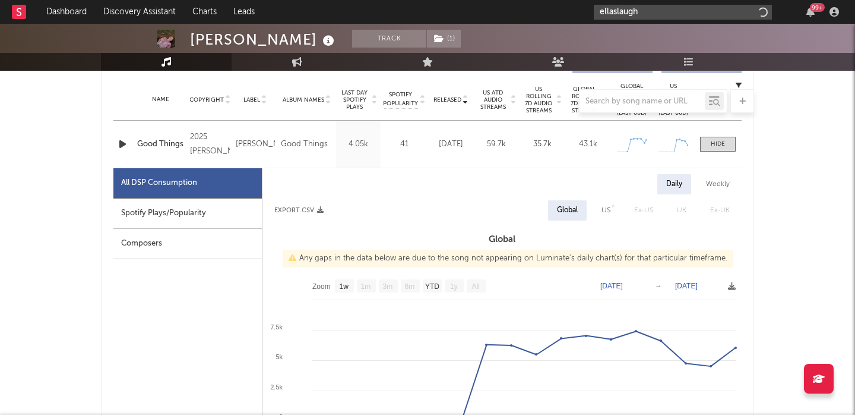
click at [666, 14] on input "ellaslaugh" at bounding box center [683, 12] width 178 height 15
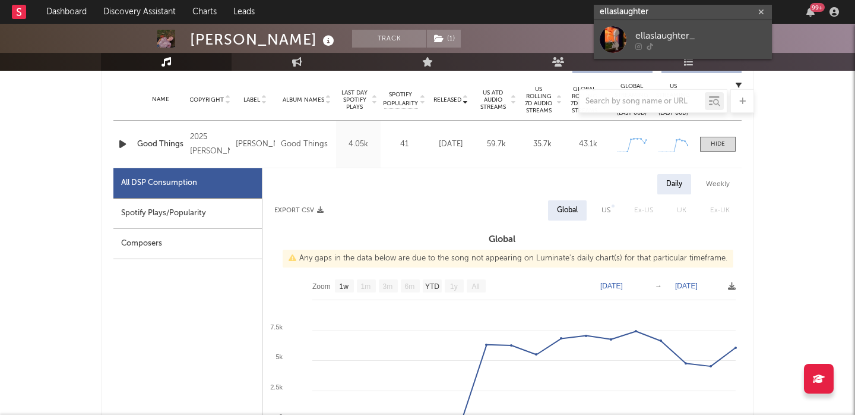
type input "ellaslaughter"
click at [678, 32] on div "ellaslaughter_" at bounding box center [700, 36] width 131 height 14
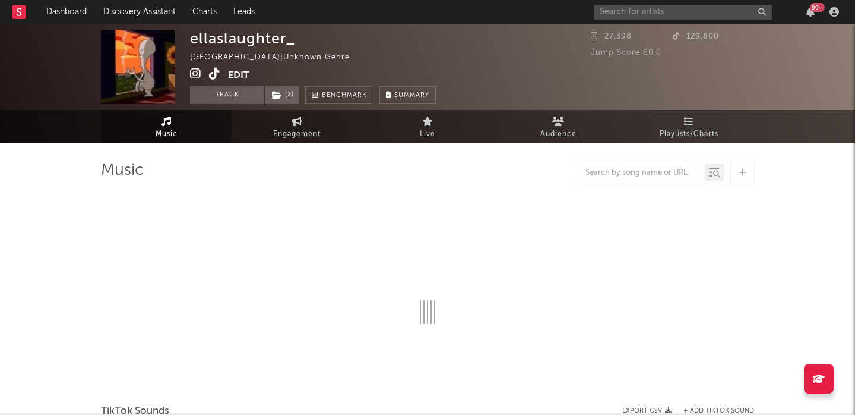
select select "1w"
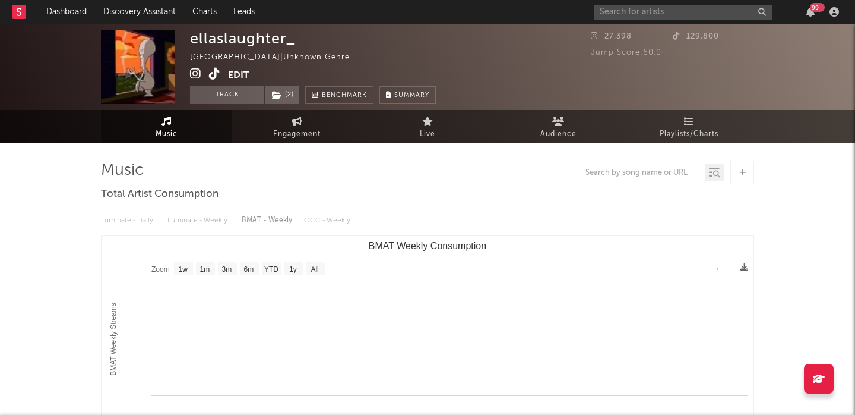
click at [219, 75] on icon at bounding box center [214, 74] width 11 height 12
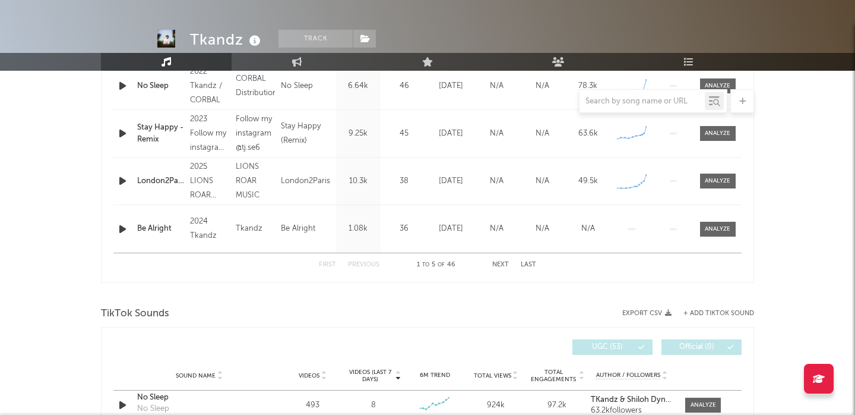
select select "6m"
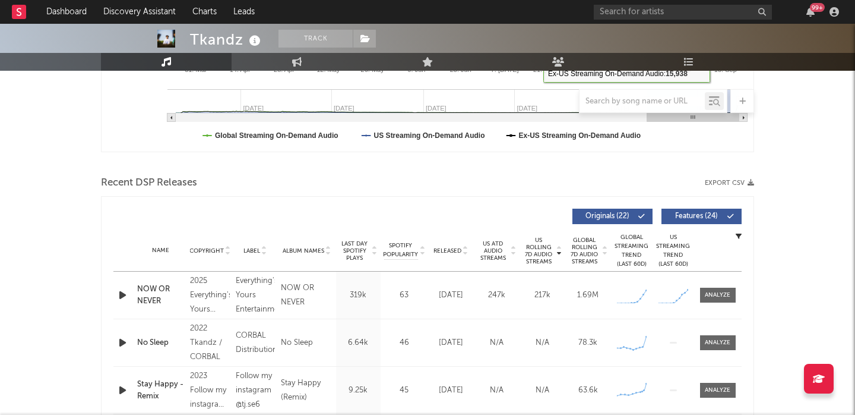
scroll to position [342, 0]
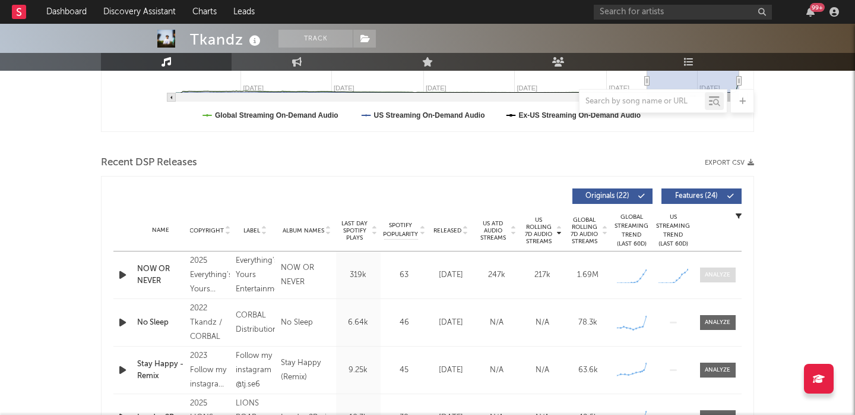
click at [708, 279] on div at bounding box center [718, 274] width 26 height 9
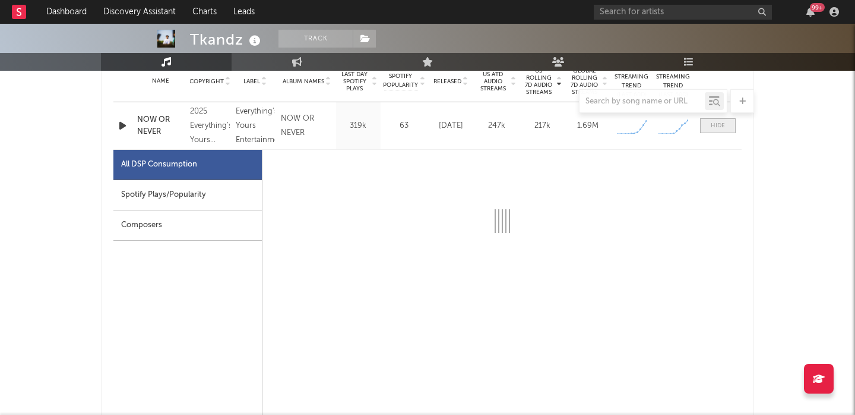
scroll to position [516, 0]
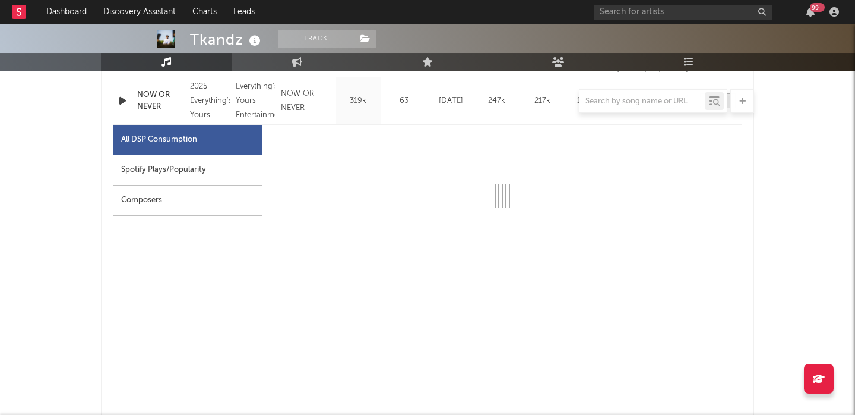
select select "1w"
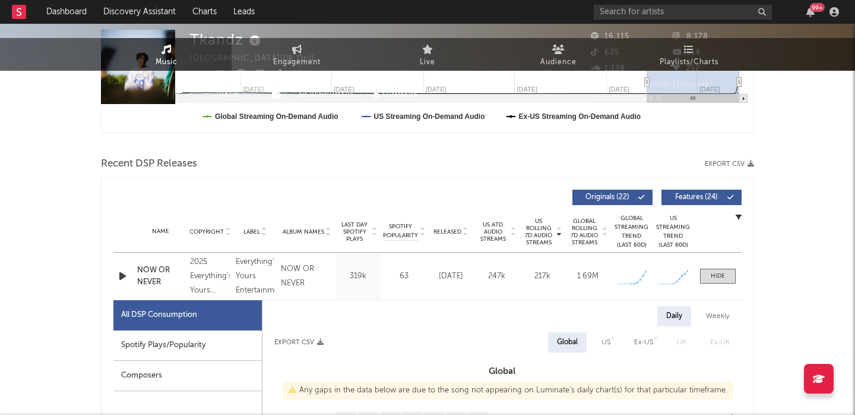
scroll to position [0, 0]
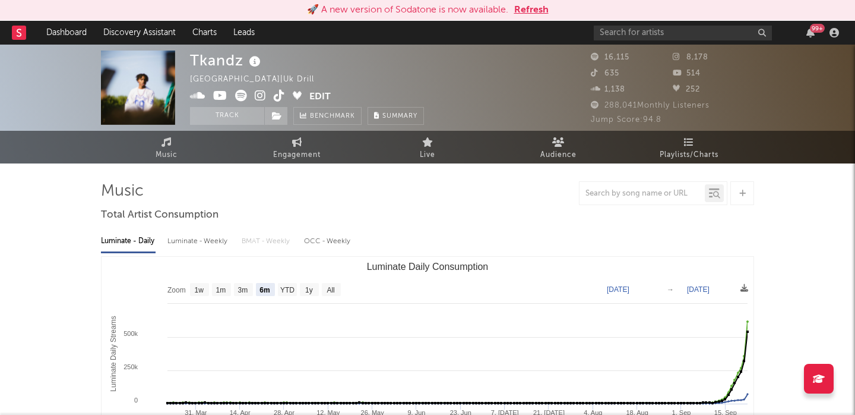
click at [625, 24] on div "99 +" at bounding box center [718, 33] width 249 height 24
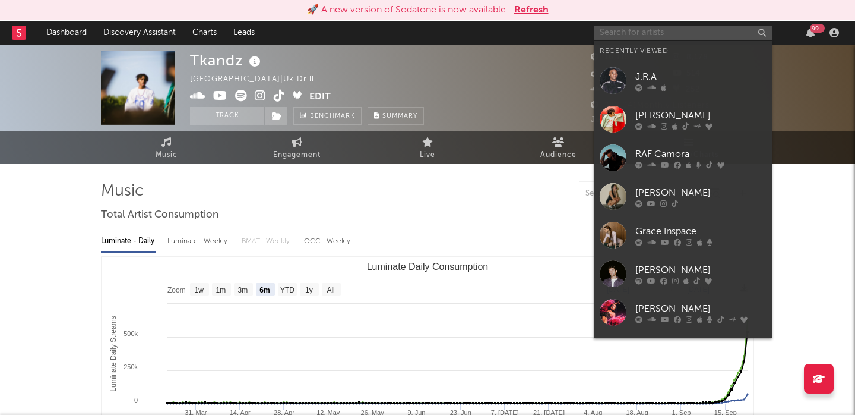
click at [626, 35] on input "text" at bounding box center [683, 33] width 178 height 15
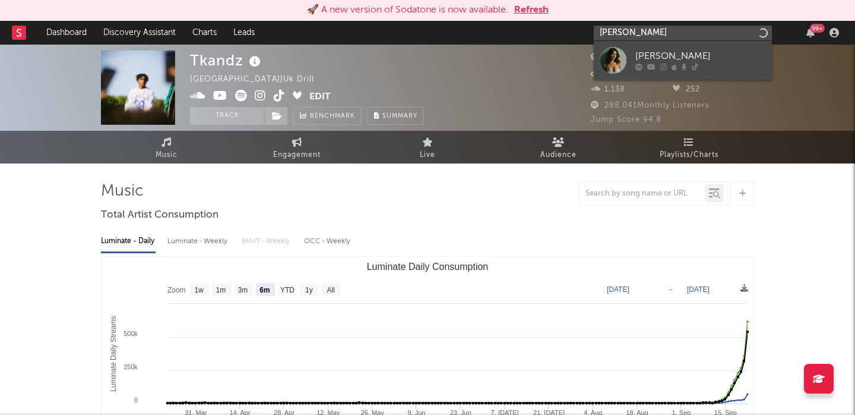
type input "[PERSON_NAME]"
click at [671, 54] on div "[PERSON_NAME]" at bounding box center [700, 56] width 131 height 14
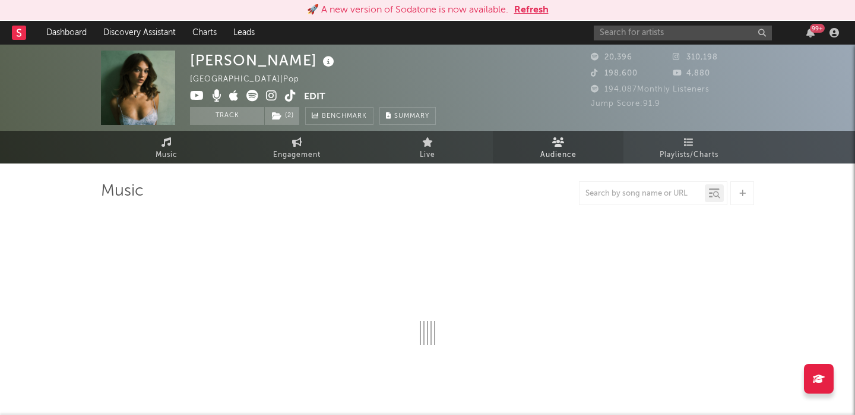
select select "1w"
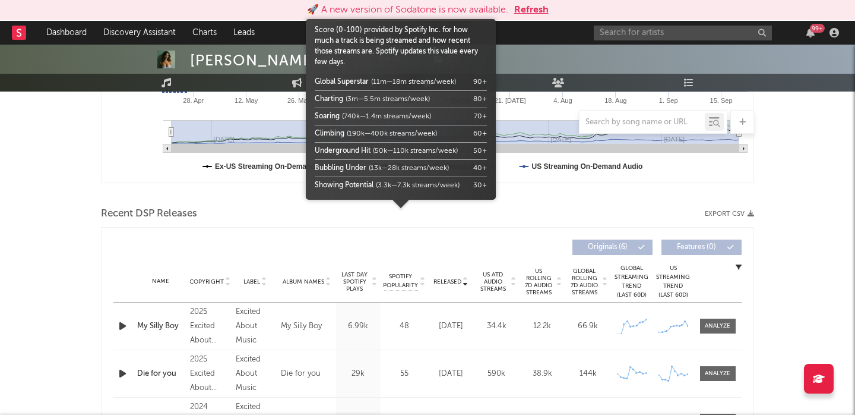
scroll to position [372, 0]
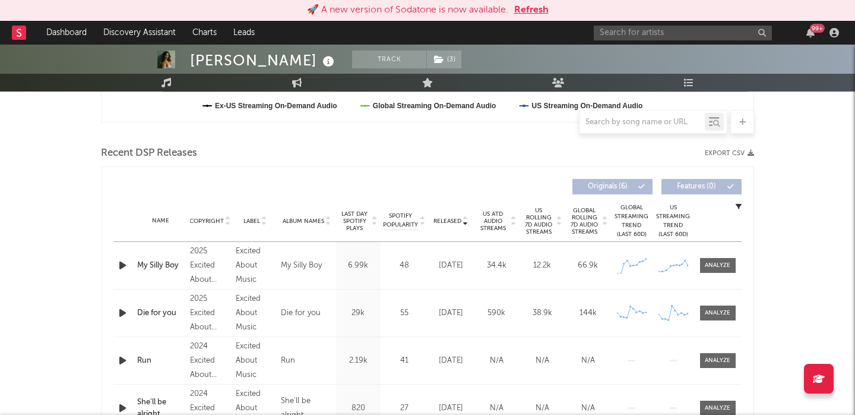
click at [721, 261] on div at bounding box center [718, 265] width 26 height 9
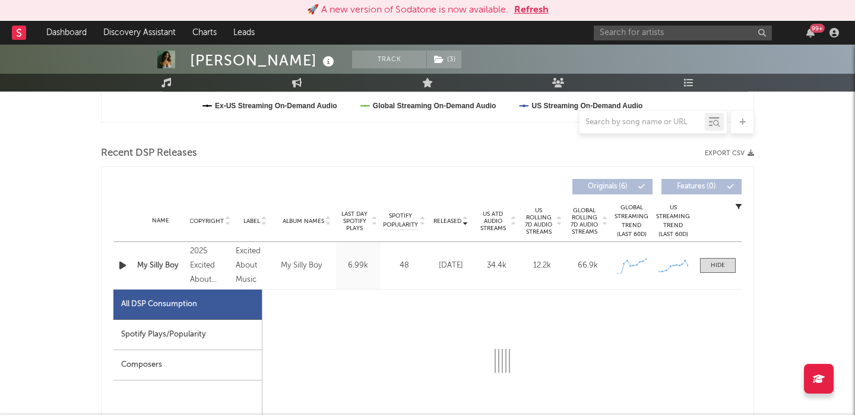
select select "1w"
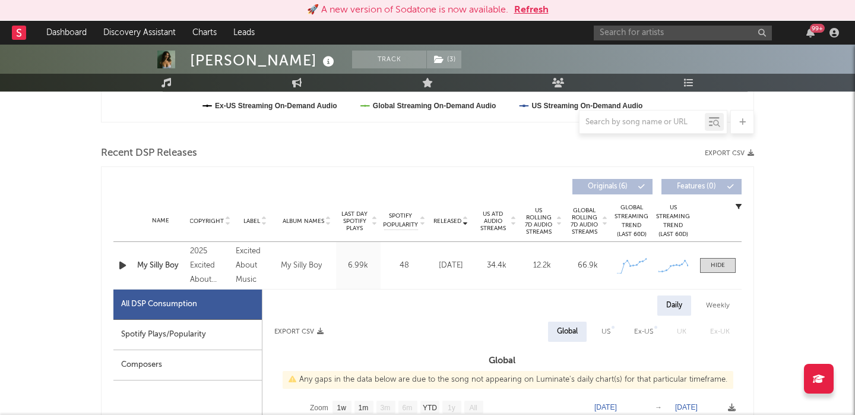
click at [539, 223] on span "US Rolling 7D Audio Streams" at bounding box center [539, 221] width 33 height 29
select select "1w"
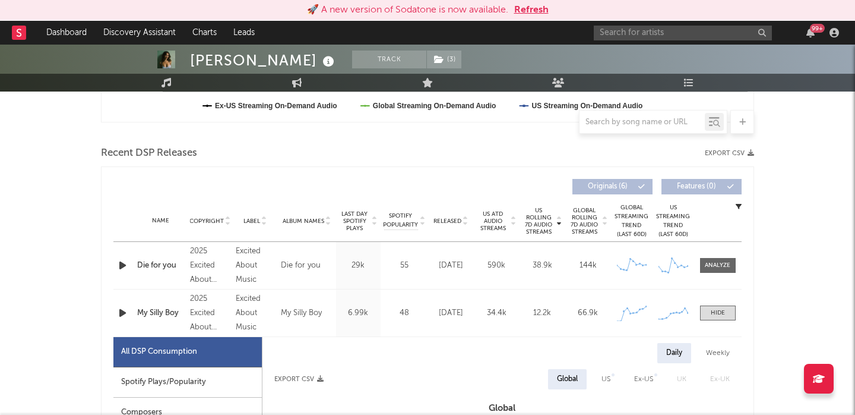
click at [722, 262] on div at bounding box center [718, 265] width 26 height 9
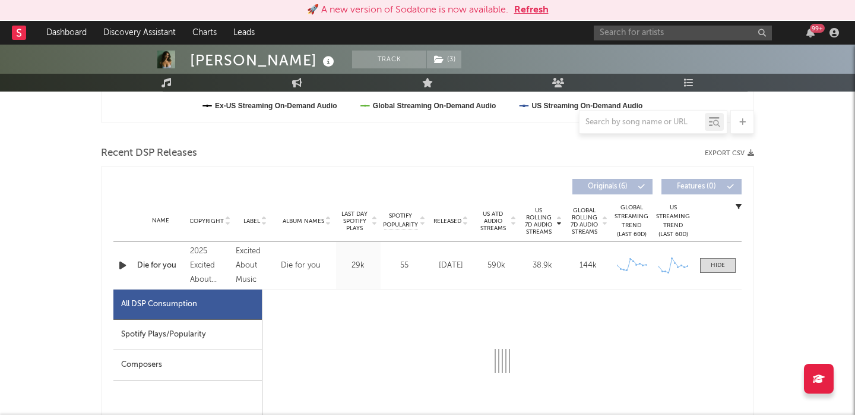
select select "1w"
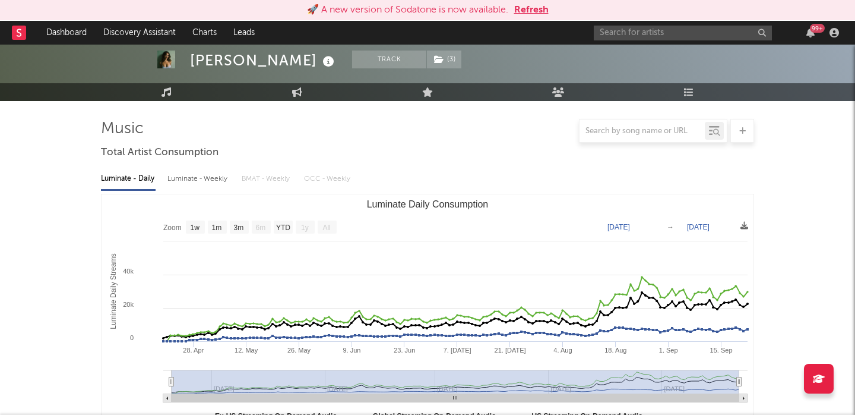
scroll to position [91, 0]
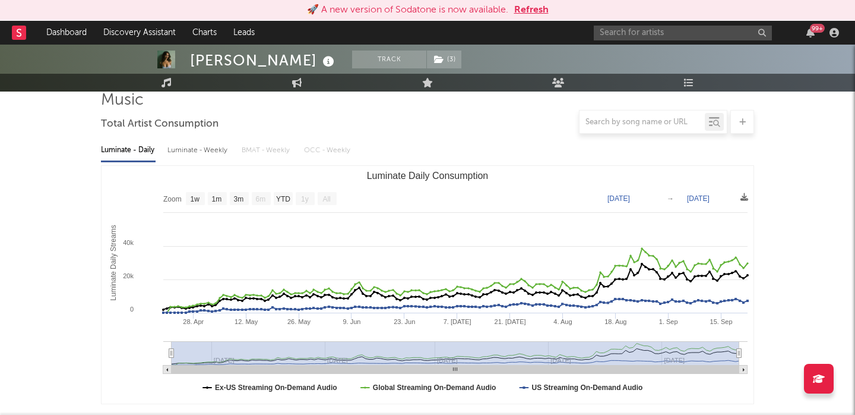
click at [605, 24] on div "99 +" at bounding box center [718, 33] width 249 height 24
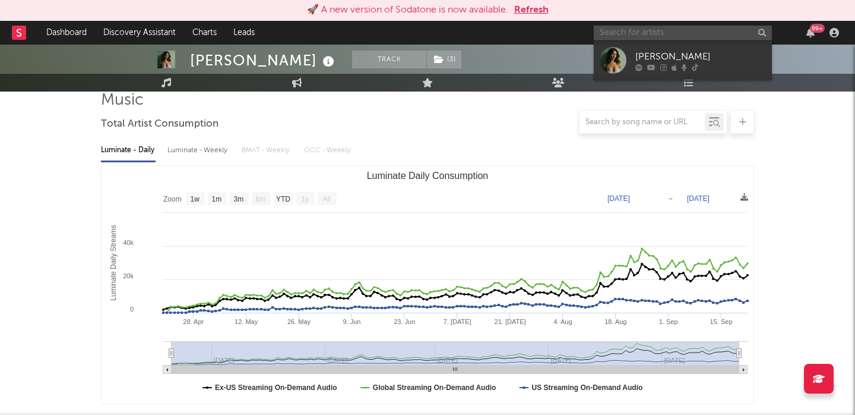
click at [616, 33] on input "text" at bounding box center [683, 33] width 178 height 15
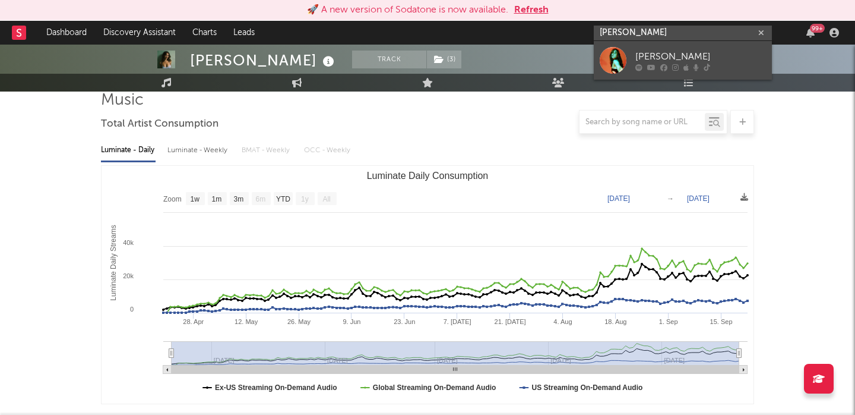
type input "[PERSON_NAME]"
click at [650, 62] on div "[PERSON_NAME]" at bounding box center [700, 56] width 131 height 14
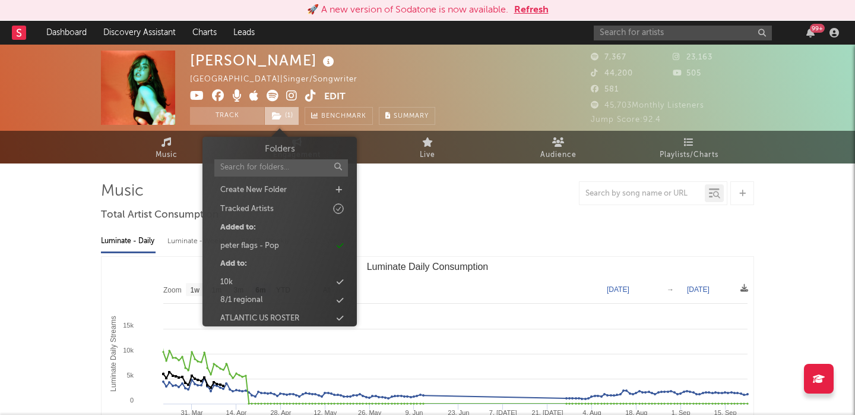
click at [287, 107] on span "( 1 )" at bounding box center [281, 116] width 35 height 18
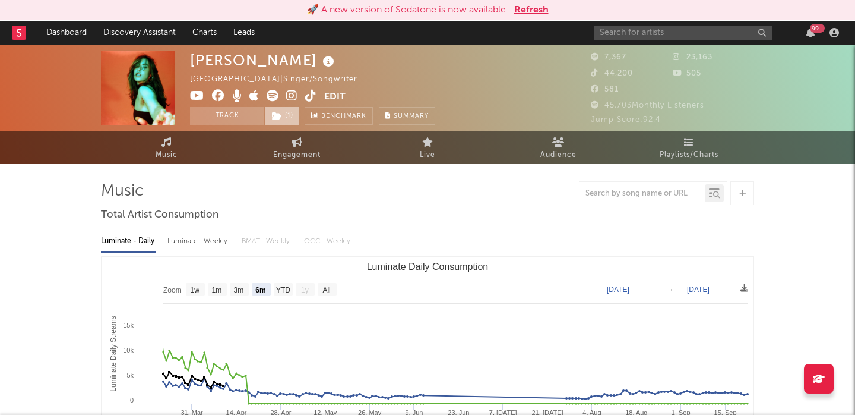
click at [287, 107] on span "( 1 )" at bounding box center [281, 116] width 35 height 18
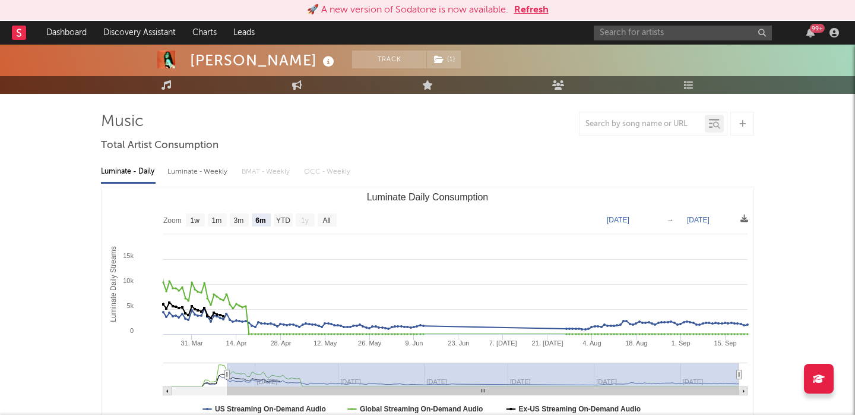
scroll to position [96, 0]
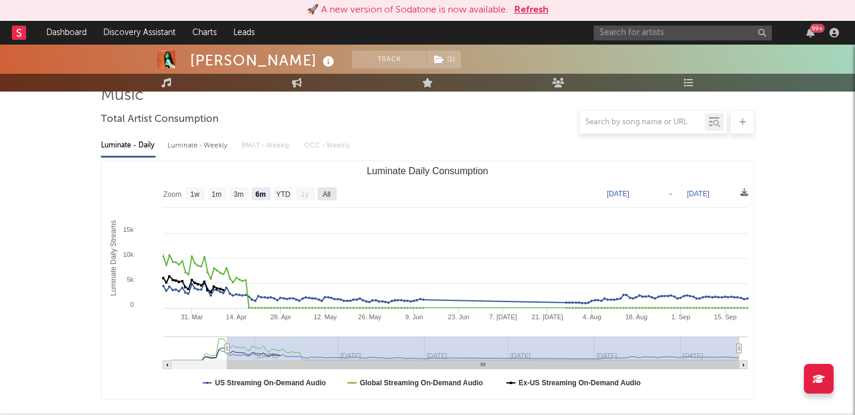
click at [336, 195] on rect "Luminate Daily Consumption" at bounding box center [327, 193] width 19 height 13
select select "All"
type input "[DATE]"
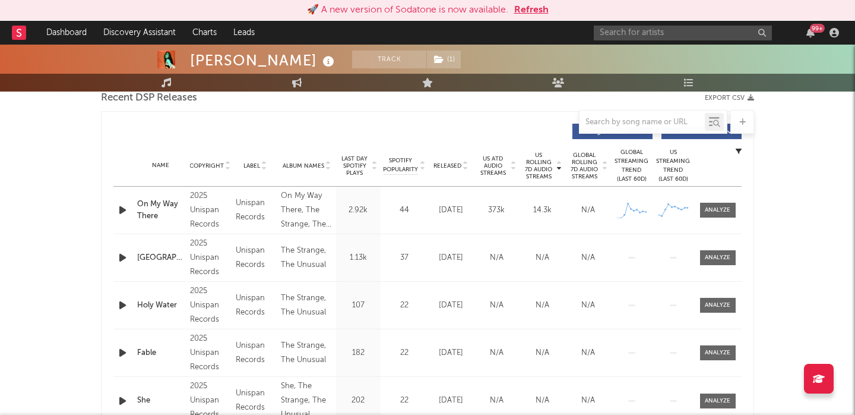
scroll to position [0, 0]
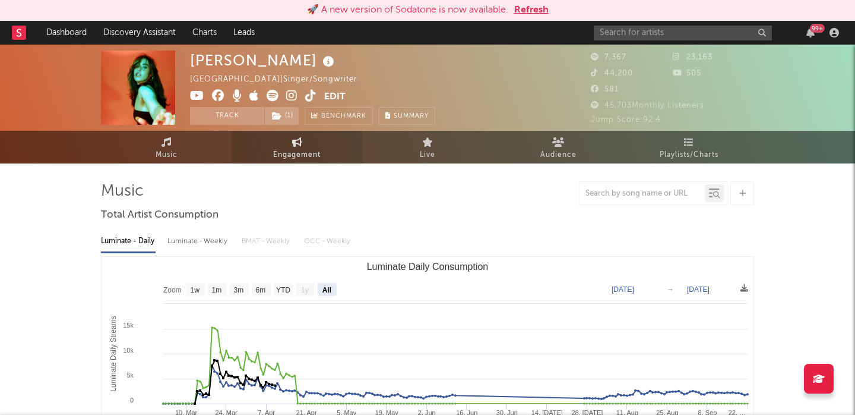
click at [331, 151] on link "Engagement" at bounding box center [297, 147] width 131 height 33
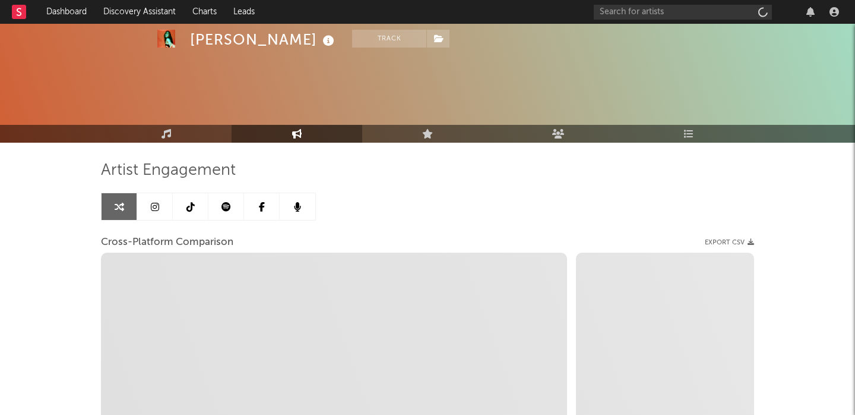
select select "1w"
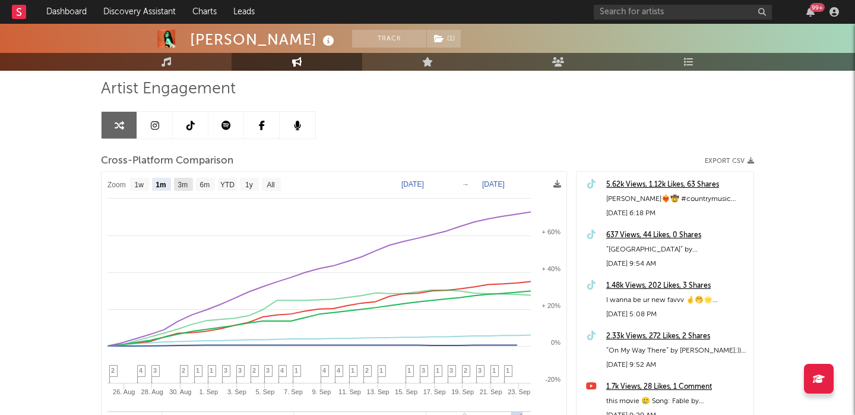
click at [183, 185] on text "3m" at bounding box center [183, 185] width 10 height 8
select select "3m"
type input "[DATE]"
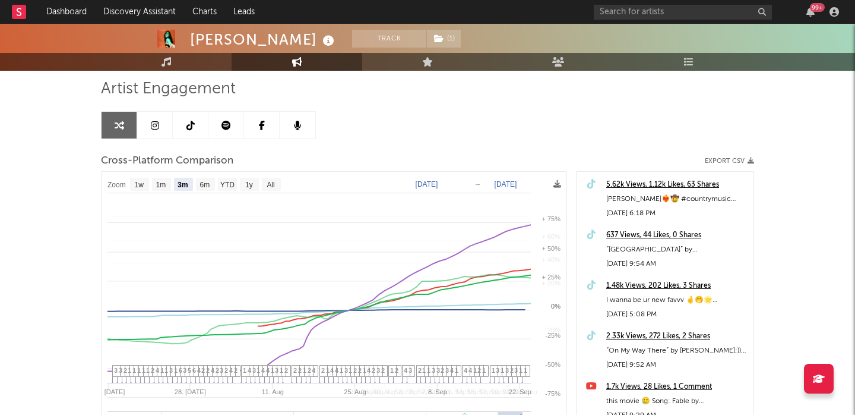
select select "3m"
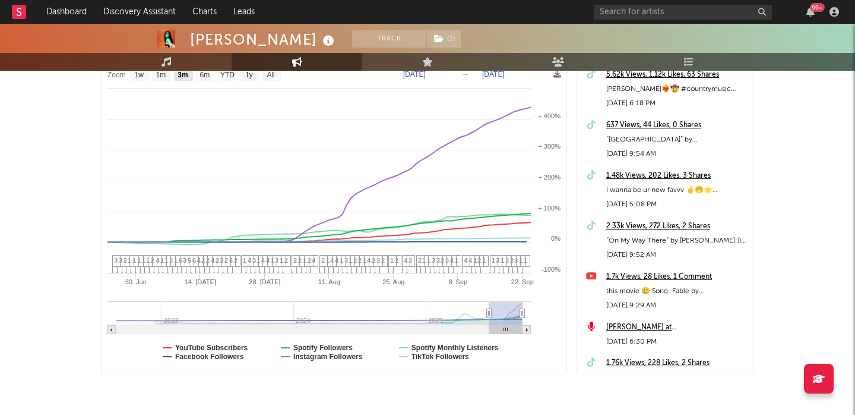
scroll to position [192, 0]
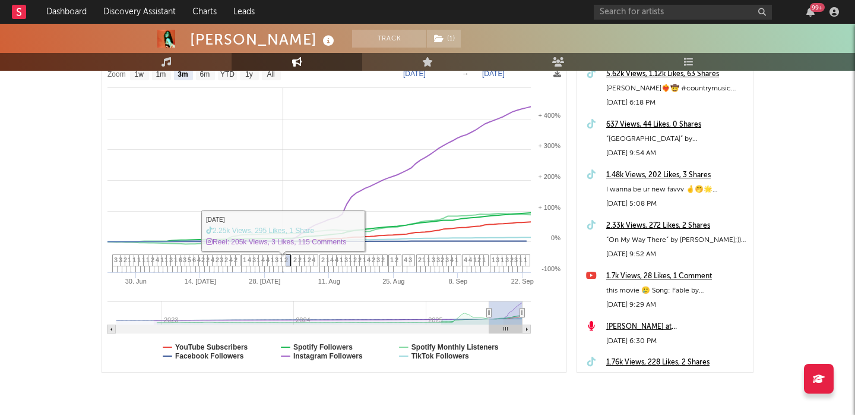
click at [289, 260] on icon at bounding box center [287, 264] width 8 height 18
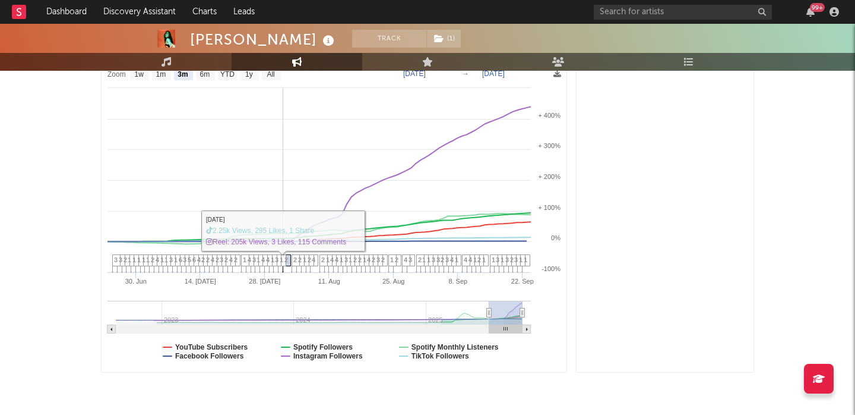
scroll to position [4751, 0]
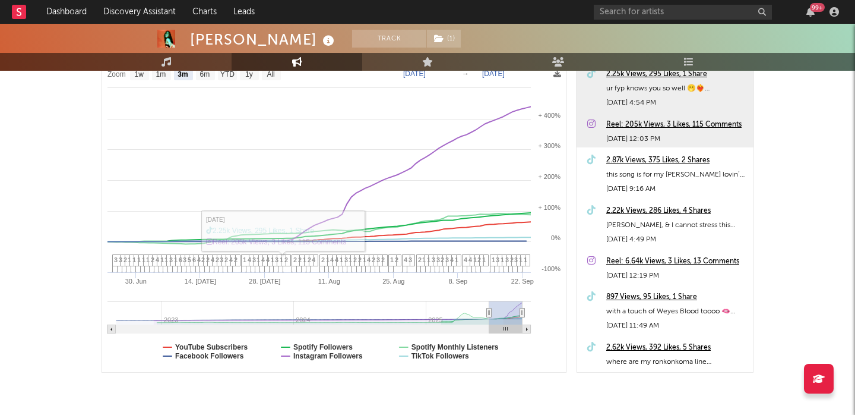
click at [649, 122] on div "Reel: 205k Views, 3 Likes, 115 Comments" at bounding box center [676, 125] width 141 height 14
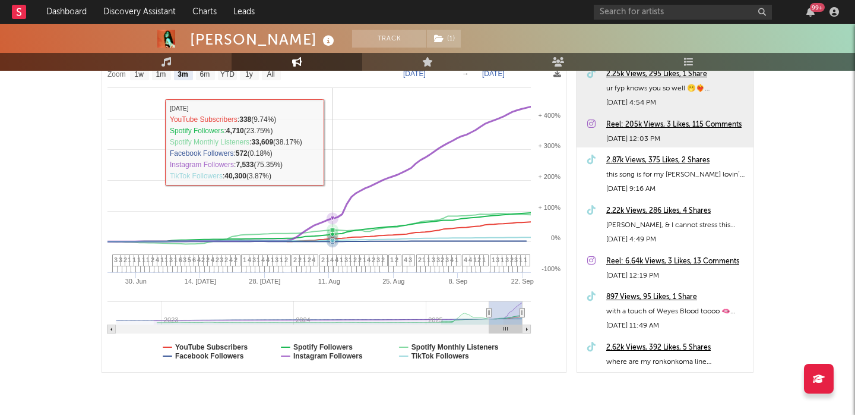
scroll to position [0, 0]
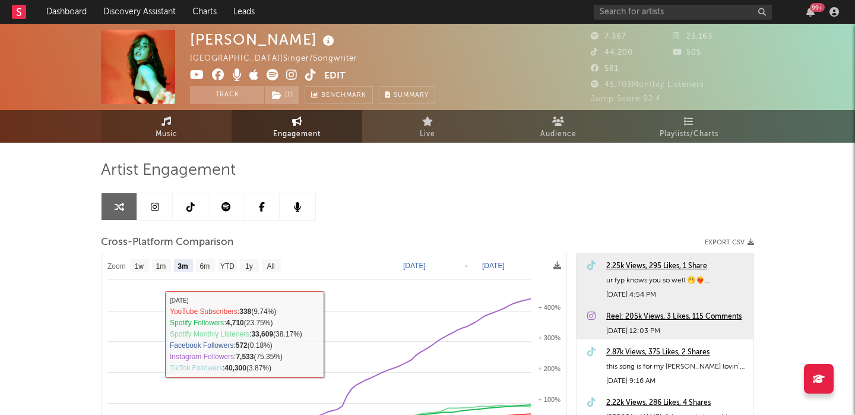
click at [166, 119] on icon at bounding box center [167, 121] width 10 height 10
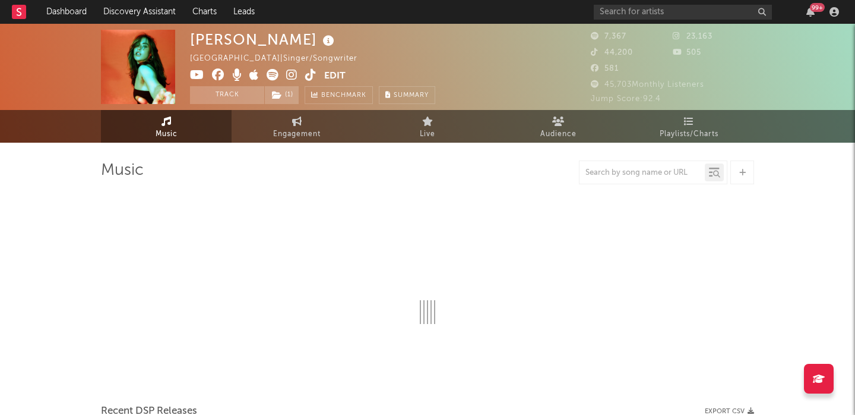
select select "6m"
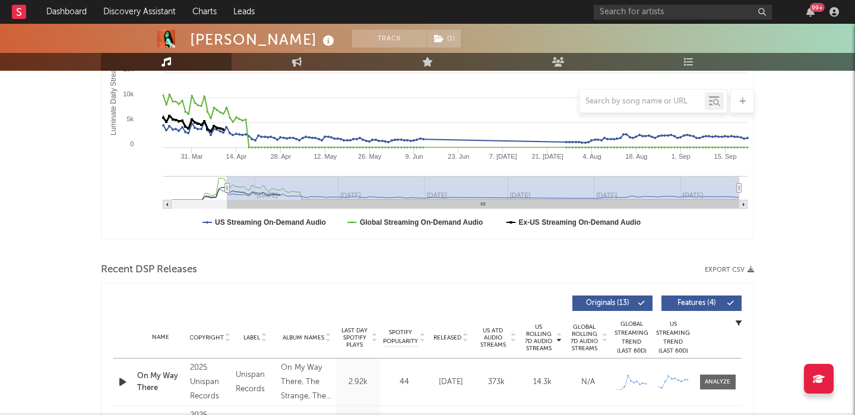
scroll to position [238, 0]
